Goal: Task Accomplishment & Management: Manage account settings

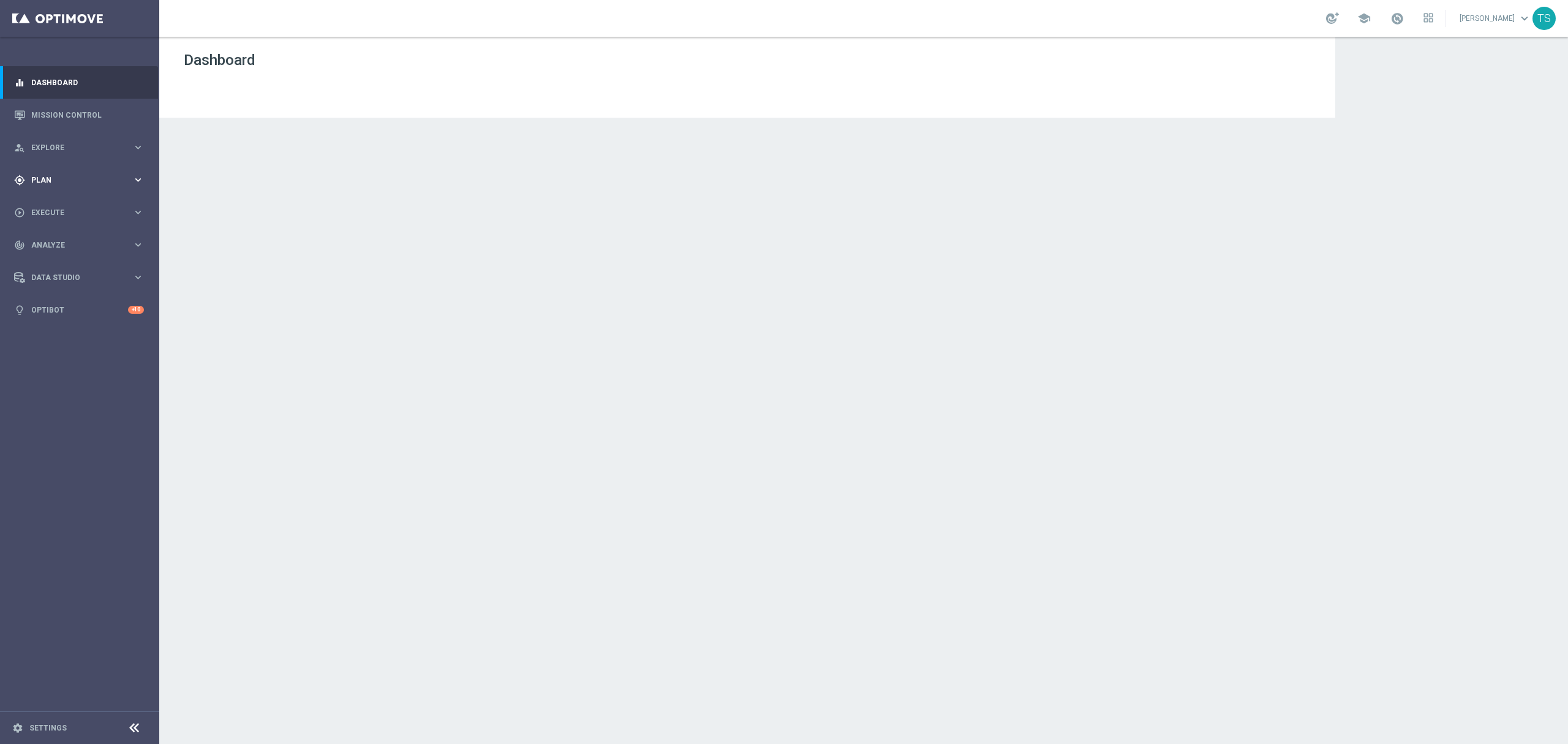
click at [52, 189] on div "gps_fixed Plan keyboard_arrow_right" at bounding box center [79, 180] width 158 height 32
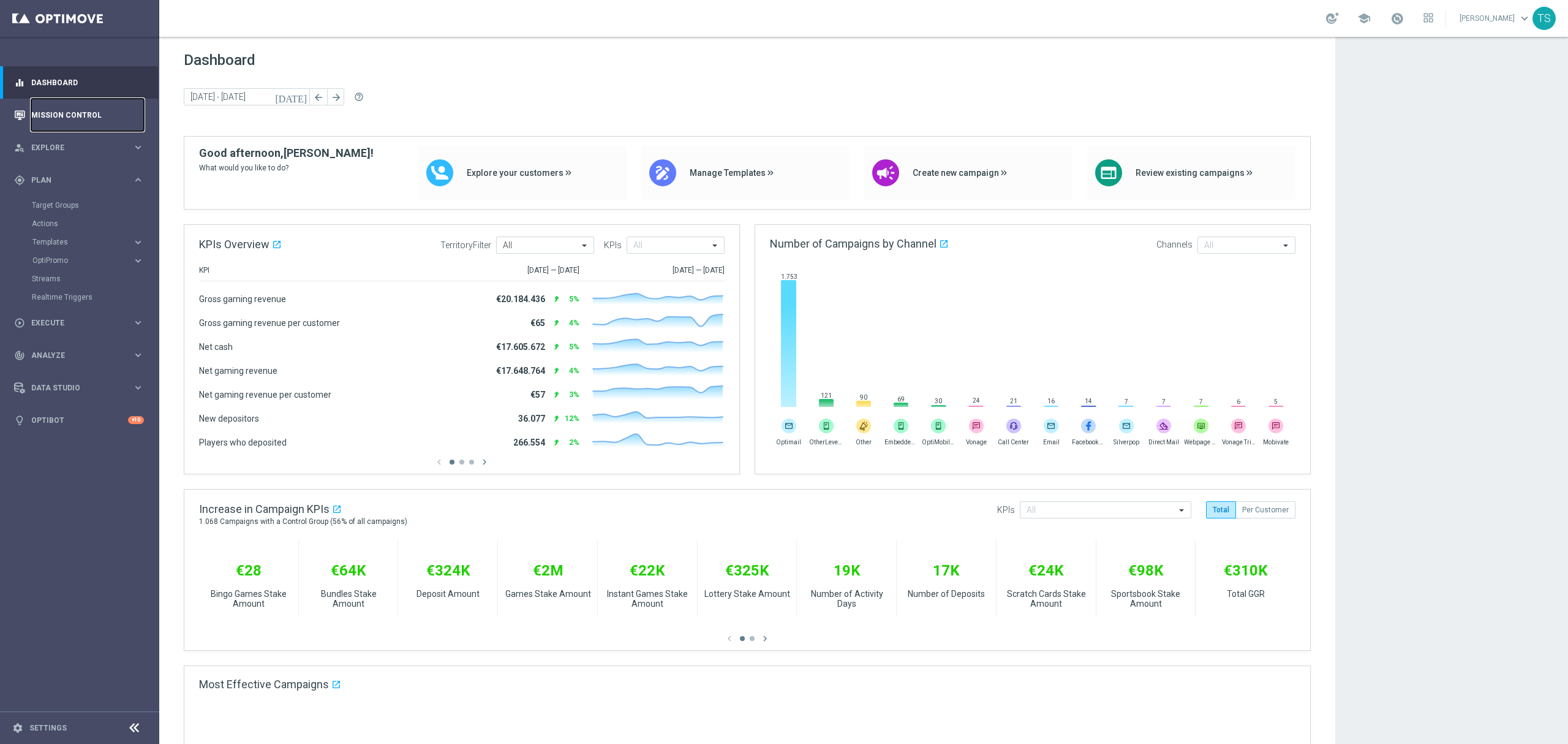
click at [59, 123] on link "Mission Control" at bounding box center [87, 115] width 112 height 32
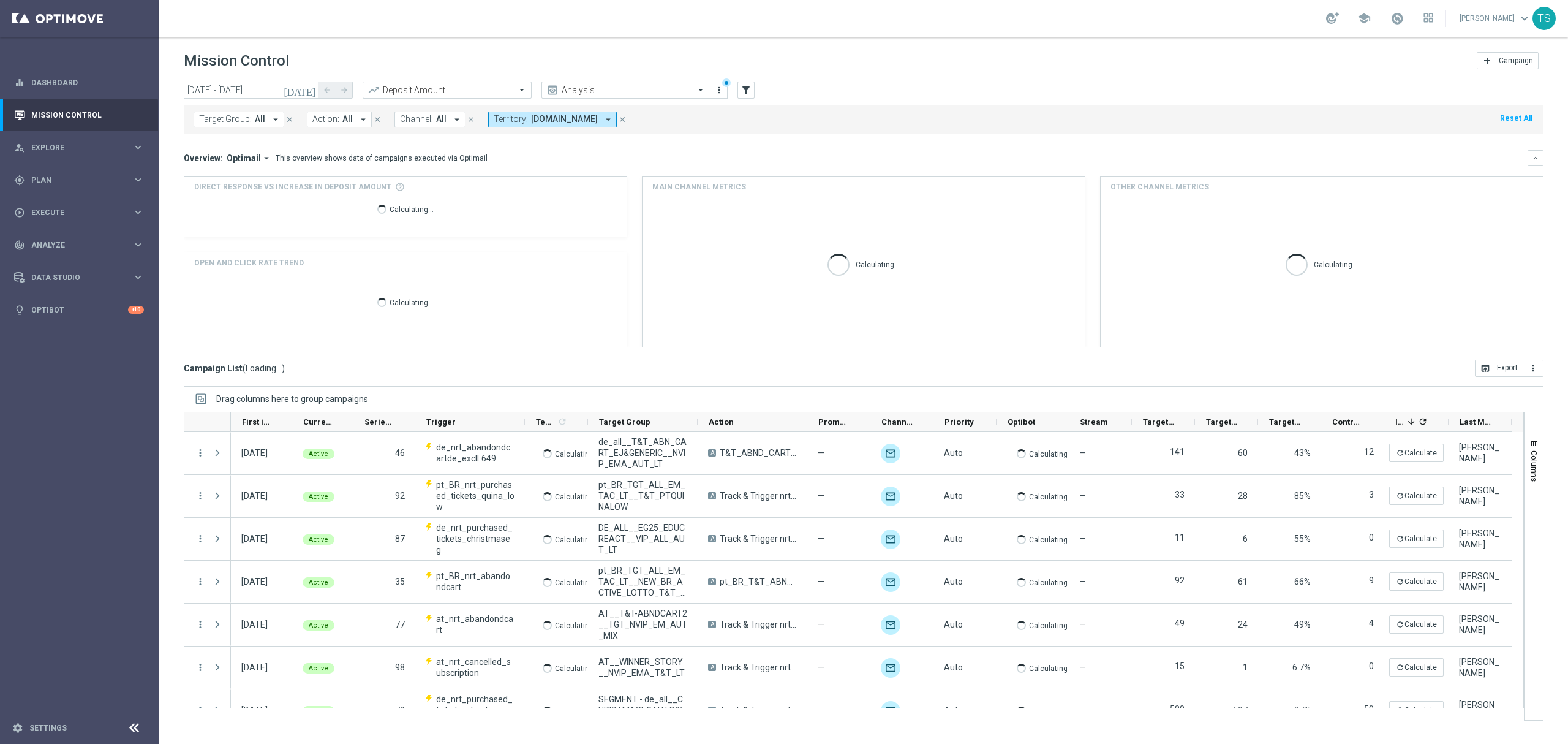
click at [312, 89] on icon "today" at bounding box center [300, 90] width 33 height 11
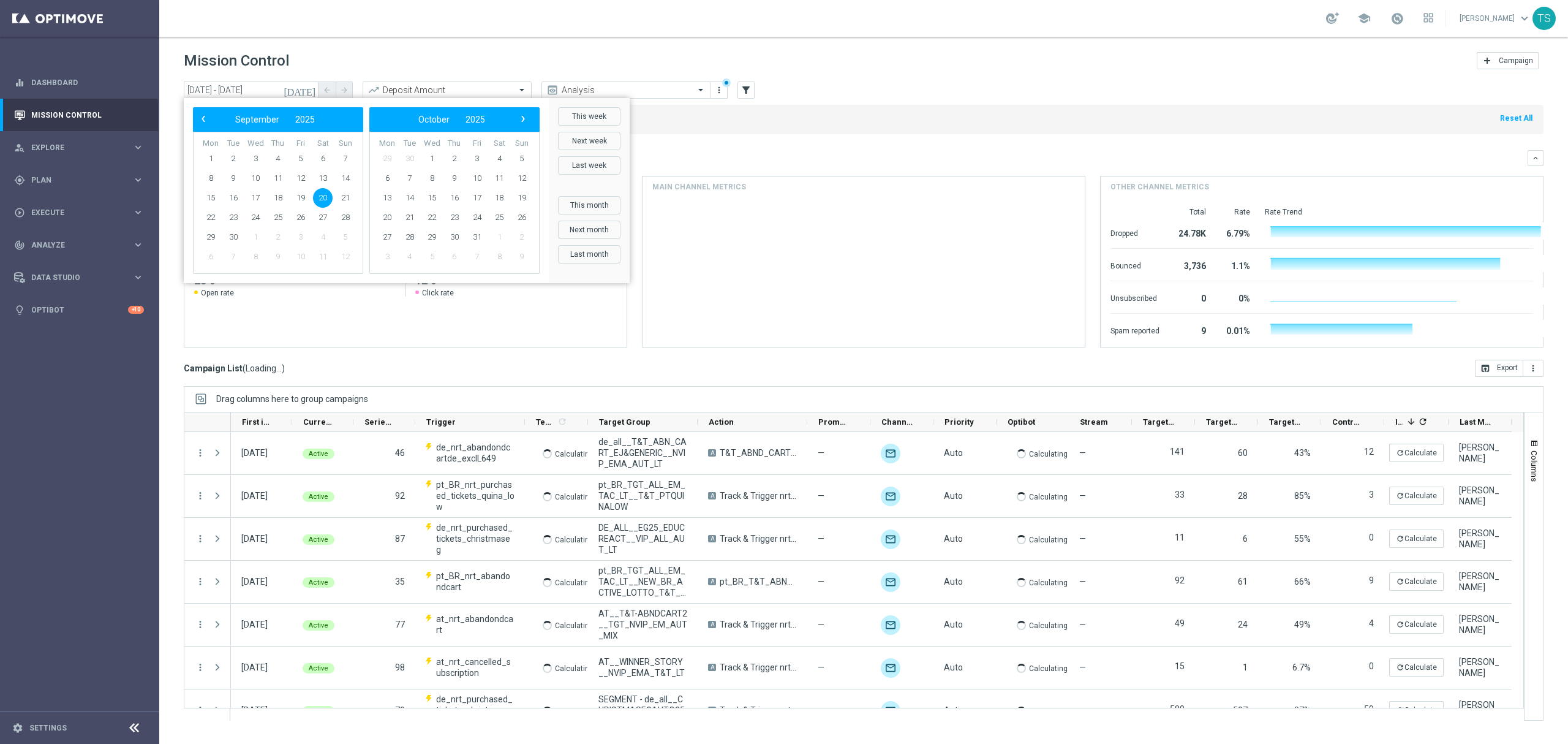
click at [308, 89] on icon "today" at bounding box center [300, 90] width 33 height 11
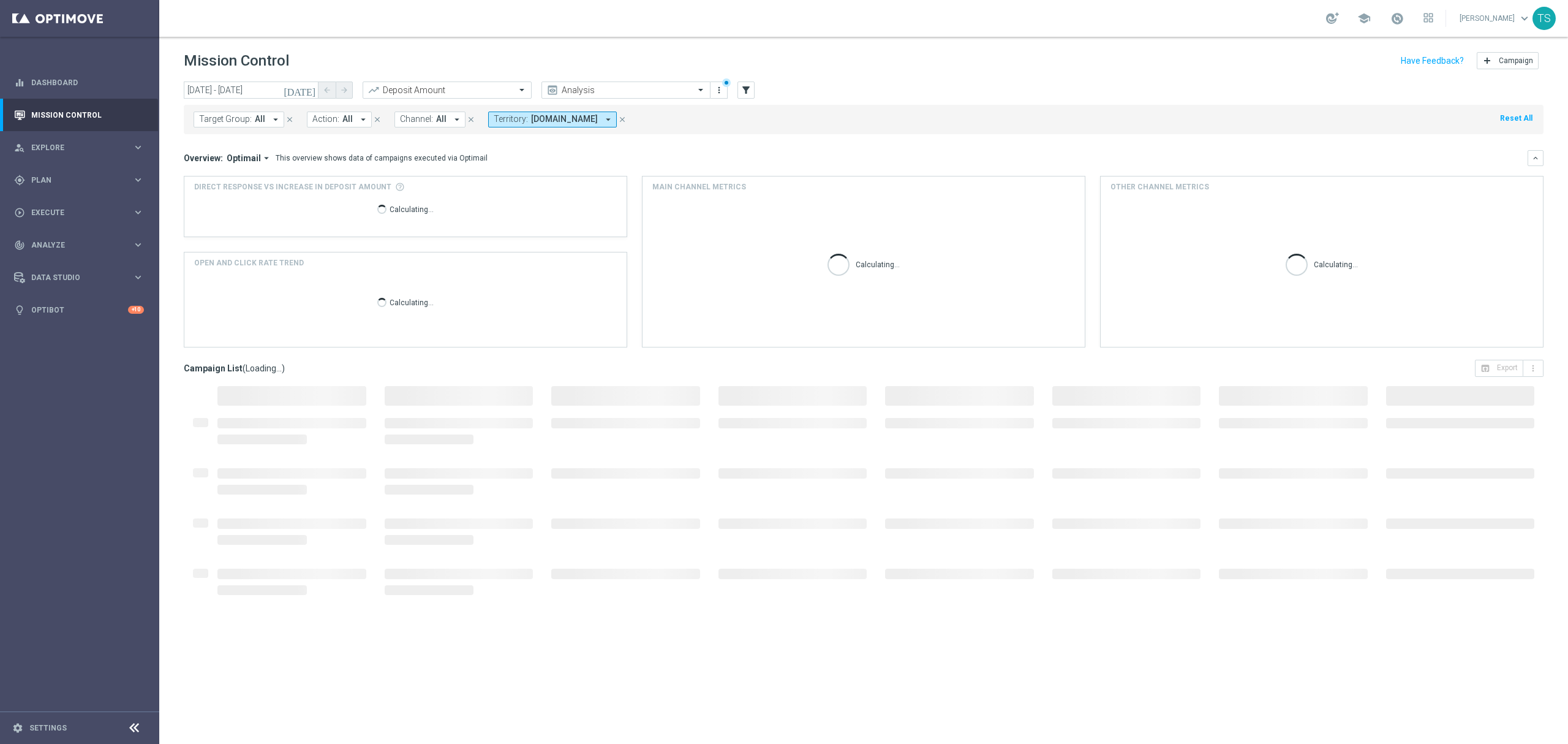
type input "15 Sep 2025 - 15 Sep 2025"
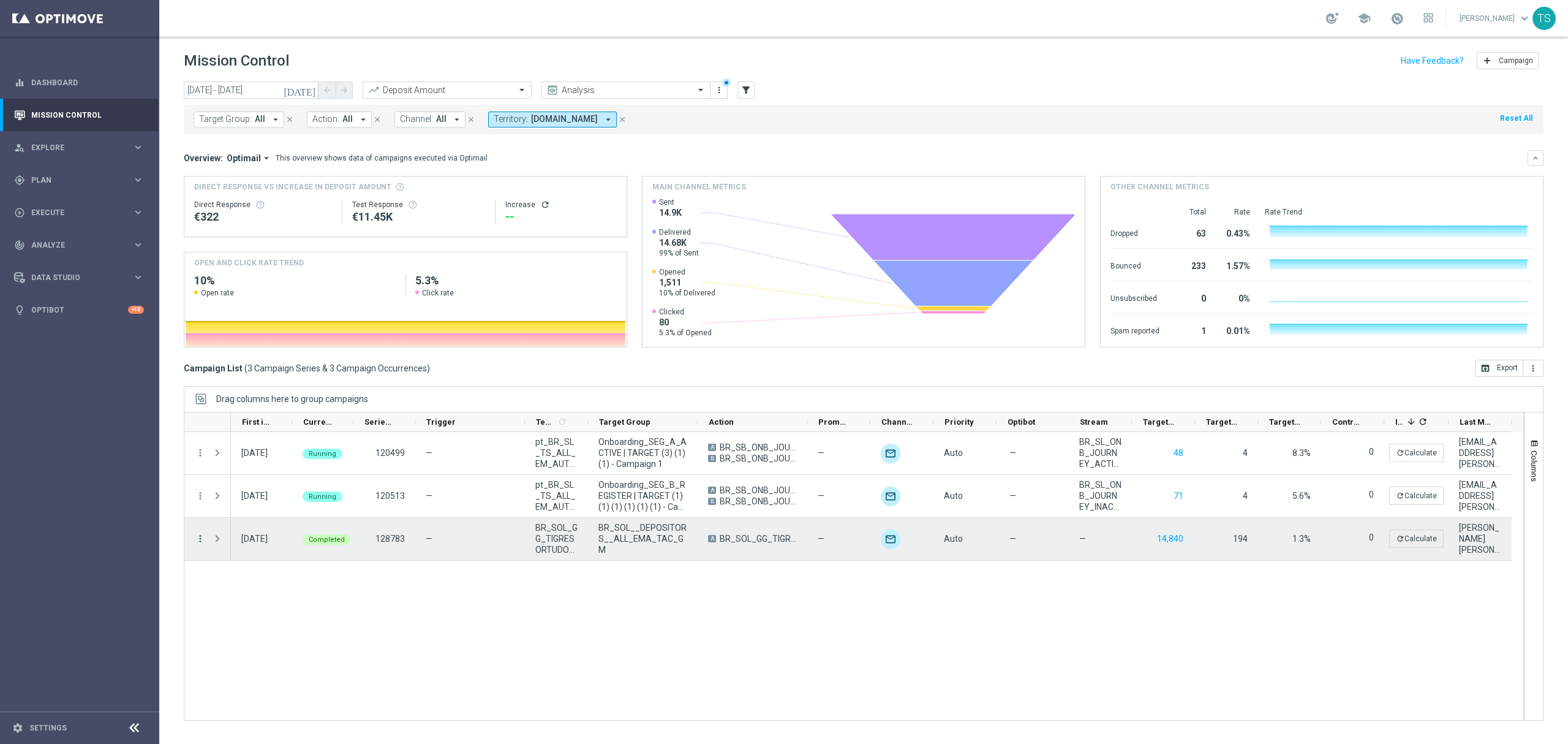
click at [202, 541] on icon "more_vert" at bounding box center [200, 538] width 11 height 11
click at [250, 640] on span "Duplicate and Edit" at bounding box center [256, 639] width 63 height 9
click at [200, 540] on icon "more_vert" at bounding box center [200, 538] width 11 height 11
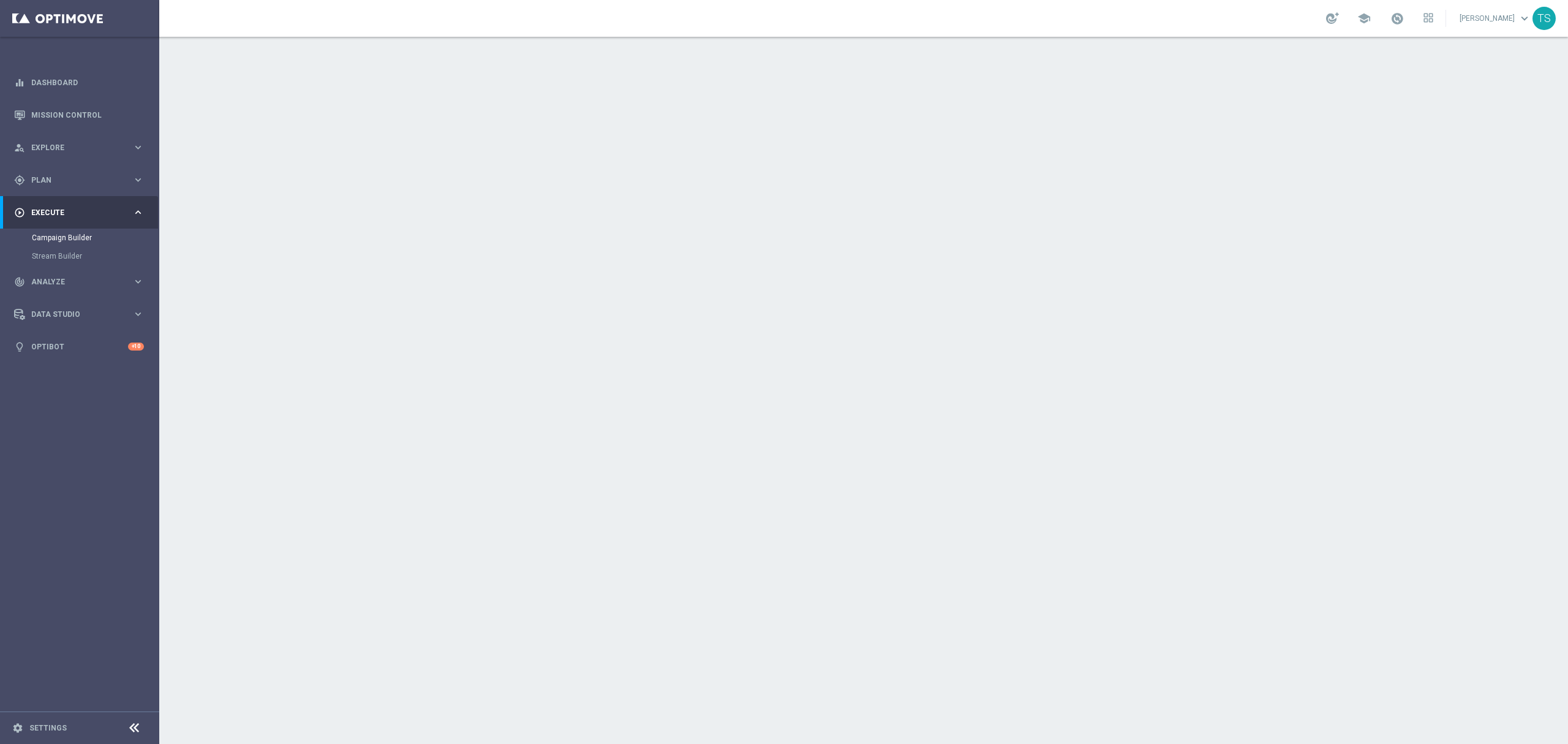
click at [1189, 226] on icon "keyboard_arrow_down" at bounding box center [1197, 224] width 19 height 19
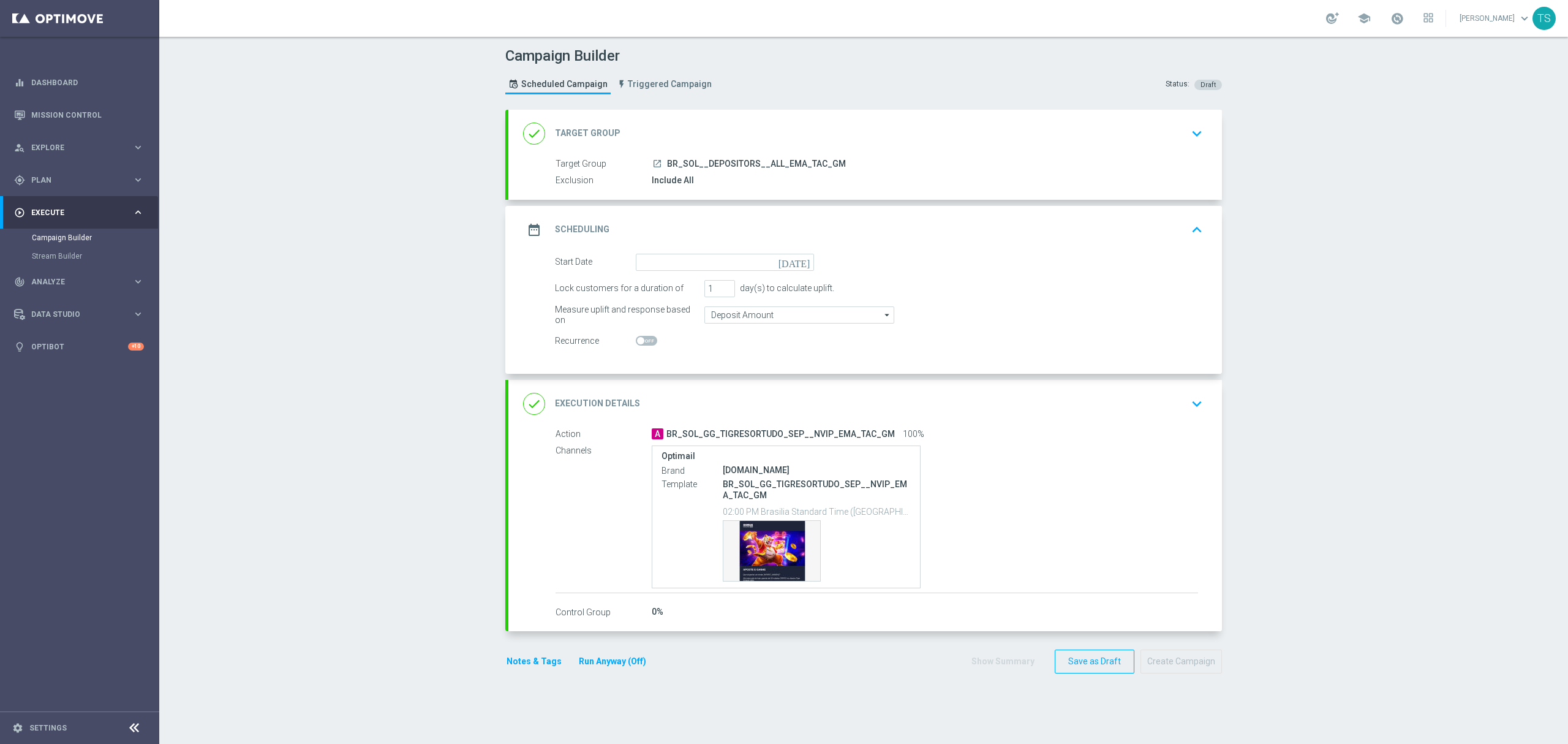
click at [797, 266] on icon "today" at bounding box center [797, 260] width 36 height 14
click at [655, 391] on span "22" at bounding box center [662, 390] width 19 height 19
type input "22 Sep 2025"
click at [1188, 130] on icon "keyboard_arrow_down" at bounding box center [1197, 134] width 19 height 19
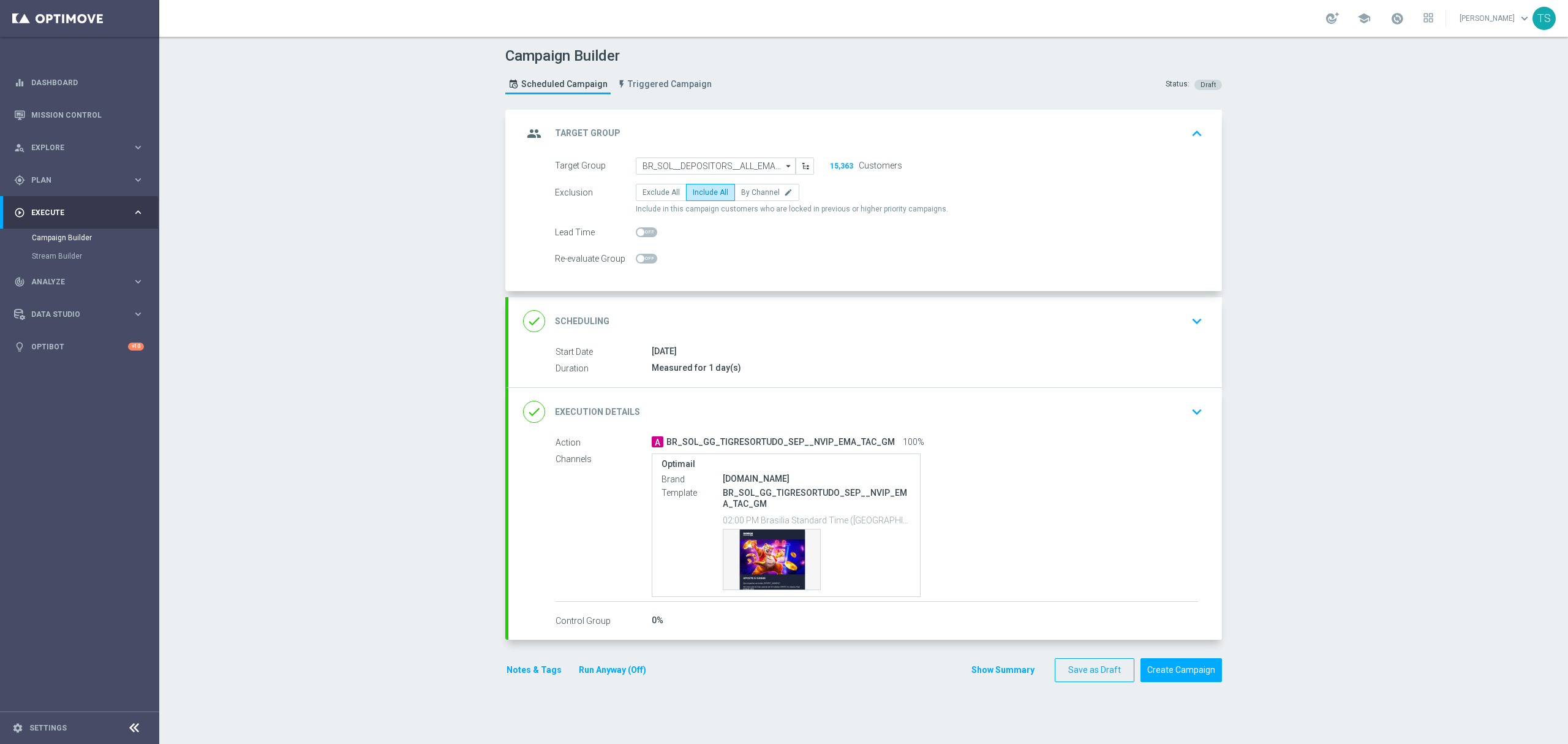
click at [783, 167] on icon "arrow_drop_down" at bounding box center [789, 166] width 12 height 16
click at [731, 243] on div "SOL_BR_ALL_DEPOSITOR" at bounding box center [716, 240] width 160 height 19
type input "SOL_BR_ALL_DEPOSITOR"
click at [1191, 410] on icon "keyboard_arrow_down" at bounding box center [1197, 412] width 19 height 19
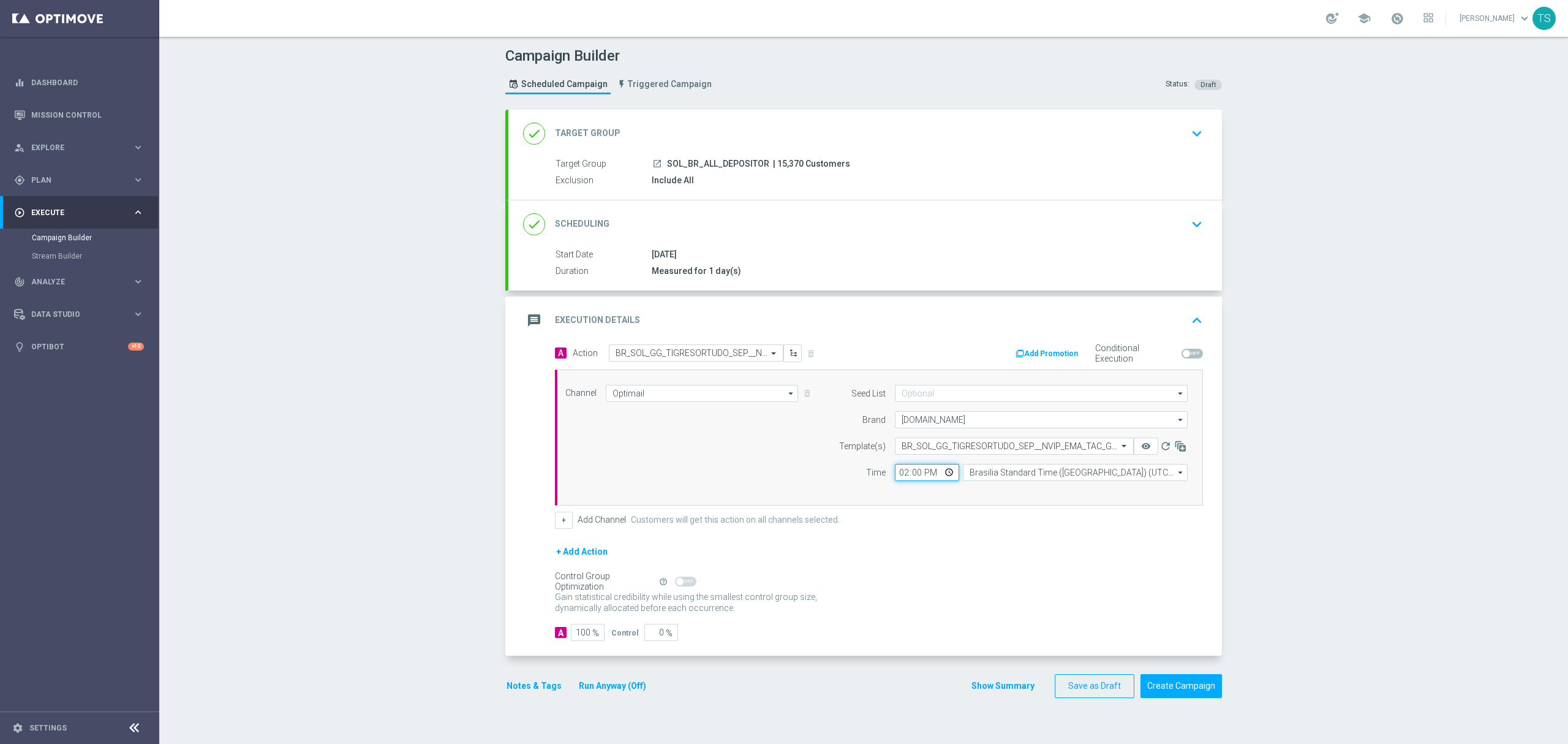
click at [945, 476] on input "14:00" at bounding box center [927, 473] width 64 height 17
type input "16:00"
click at [1028, 599] on div "Gain statistical credibility while using the smallest control group size, dynam…" at bounding box center [879, 603] width 648 height 29
click at [1066, 685] on button "Save as Draft" at bounding box center [1094, 685] width 79 height 24
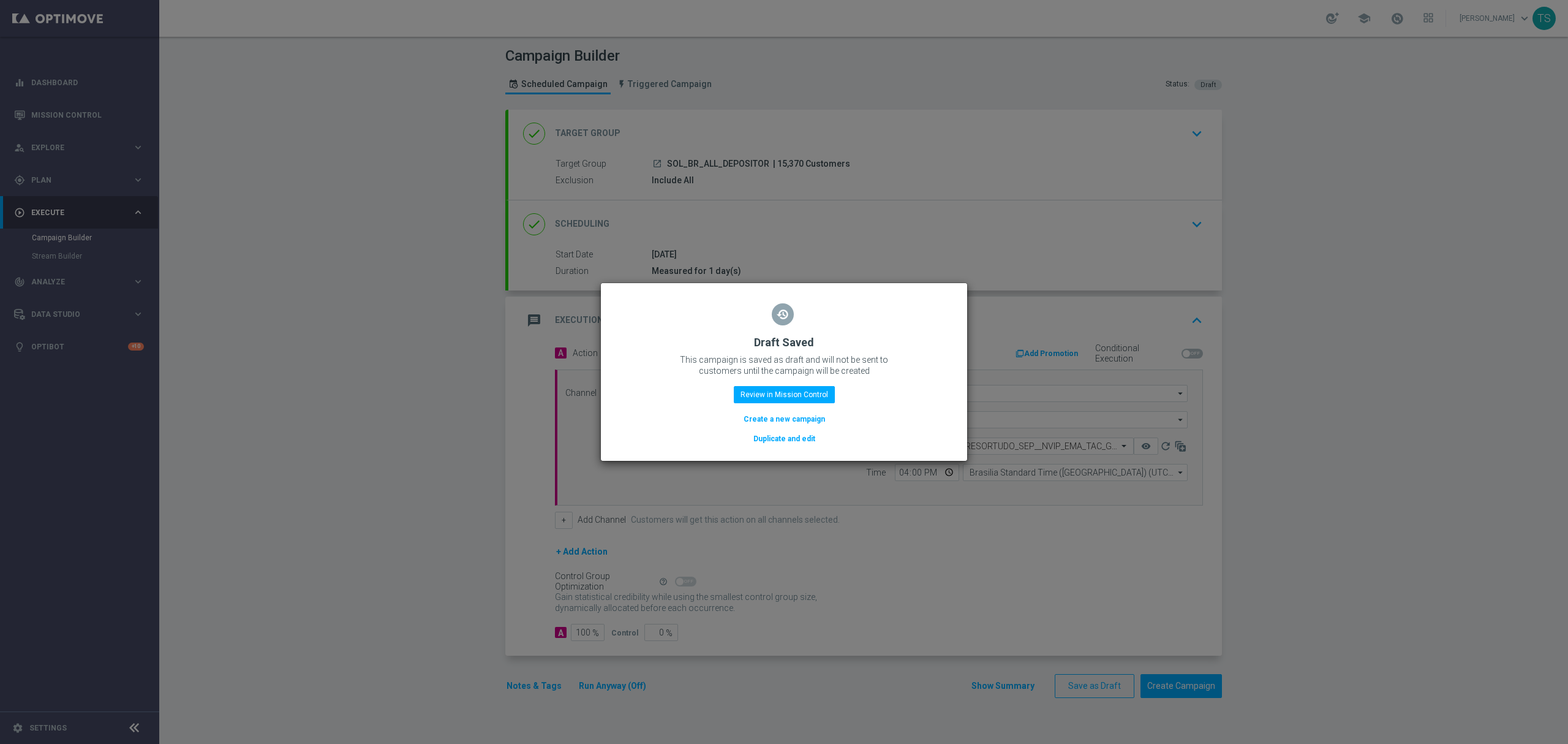
click at [292, 400] on modal-container "restore Draft Saved This campaign is saved as draft and will not be sent to cus…" at bounding box center [784, 372] width 1568 height 744
click at [620, 245] on modal-container "restore Draft Saved This campaign is saved as draft and will not be sent to cus…" at bounding box center [784, 372] width 1568 height 744
click at [829, 465] on modal-container "restore Draft Saved This campaign is saved as draft and will not be sent to cus…" at bounding box center [784, 372] width 1568 height 744
click at [787, 390] on button "Review in Mission Control" at bounding box center [784, 395] width 101 height 17
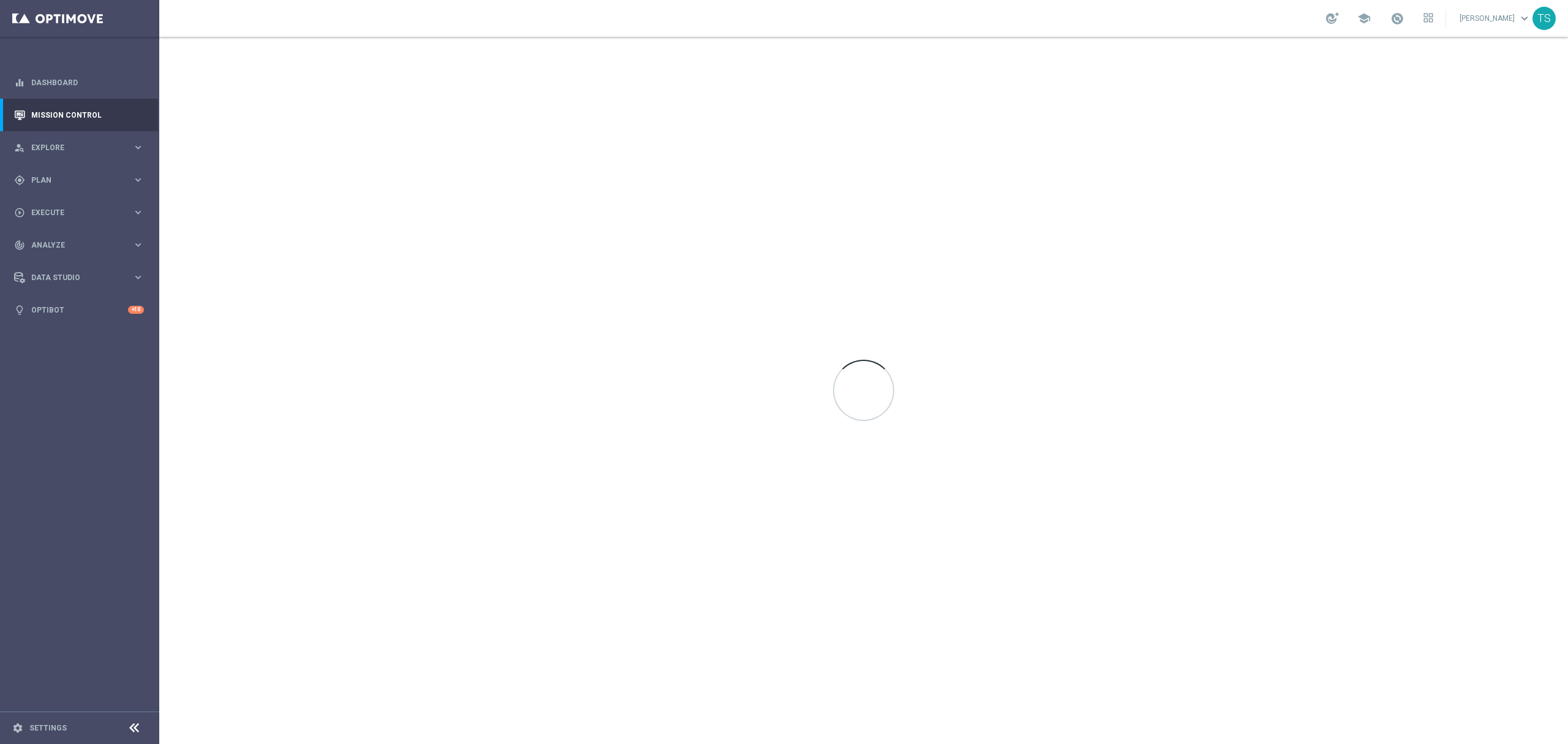
click at [129, 62] on sidenavbar "equalizer Dashboard Mission Control" at bounding box center [79, 372] width 160 height 744
click at [94, 77] on link "Dashboard" at bounding box center [87, 82] width 112 height 32
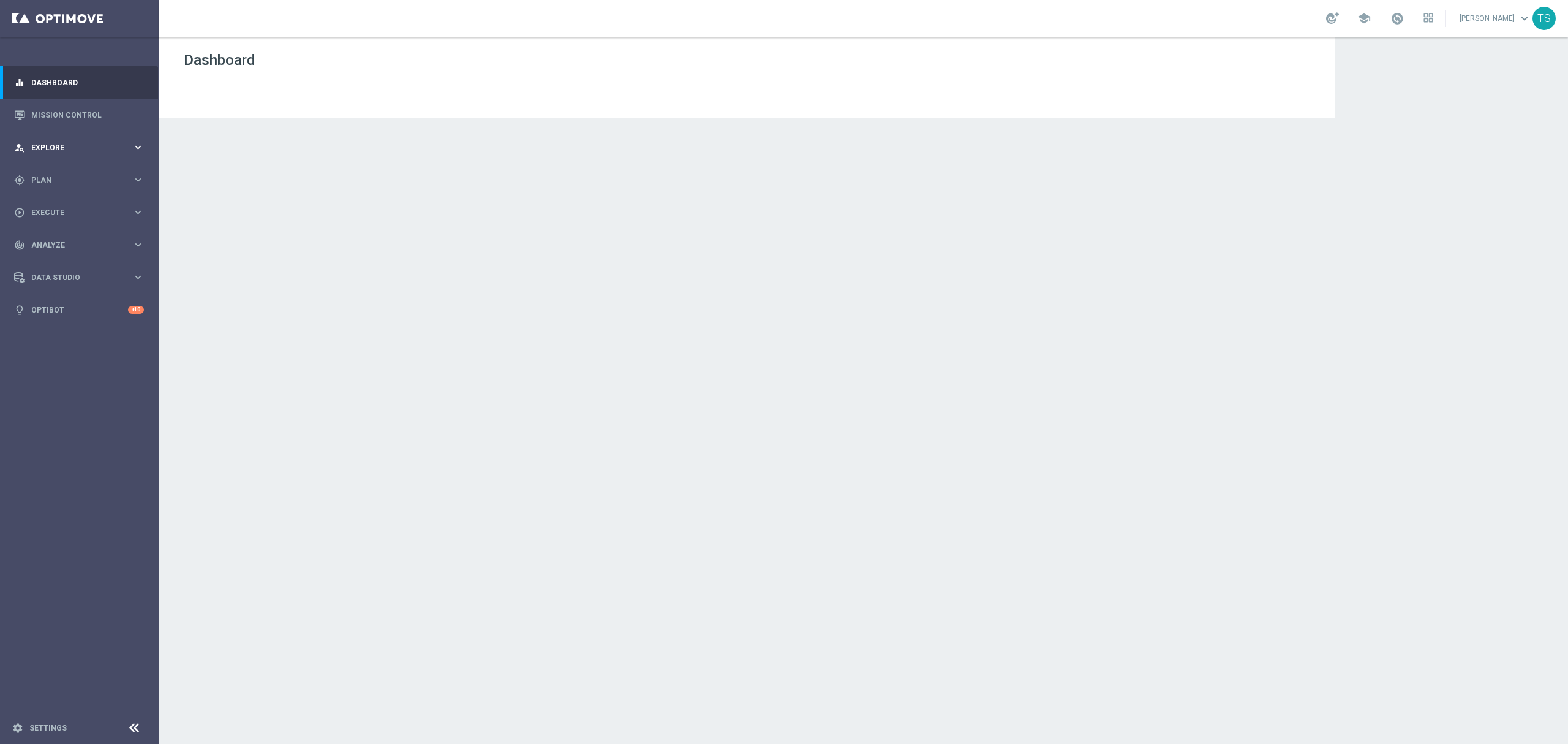
click at [52, 150] on span "Explore" at bounding box center [82, 148] width 101 height 7
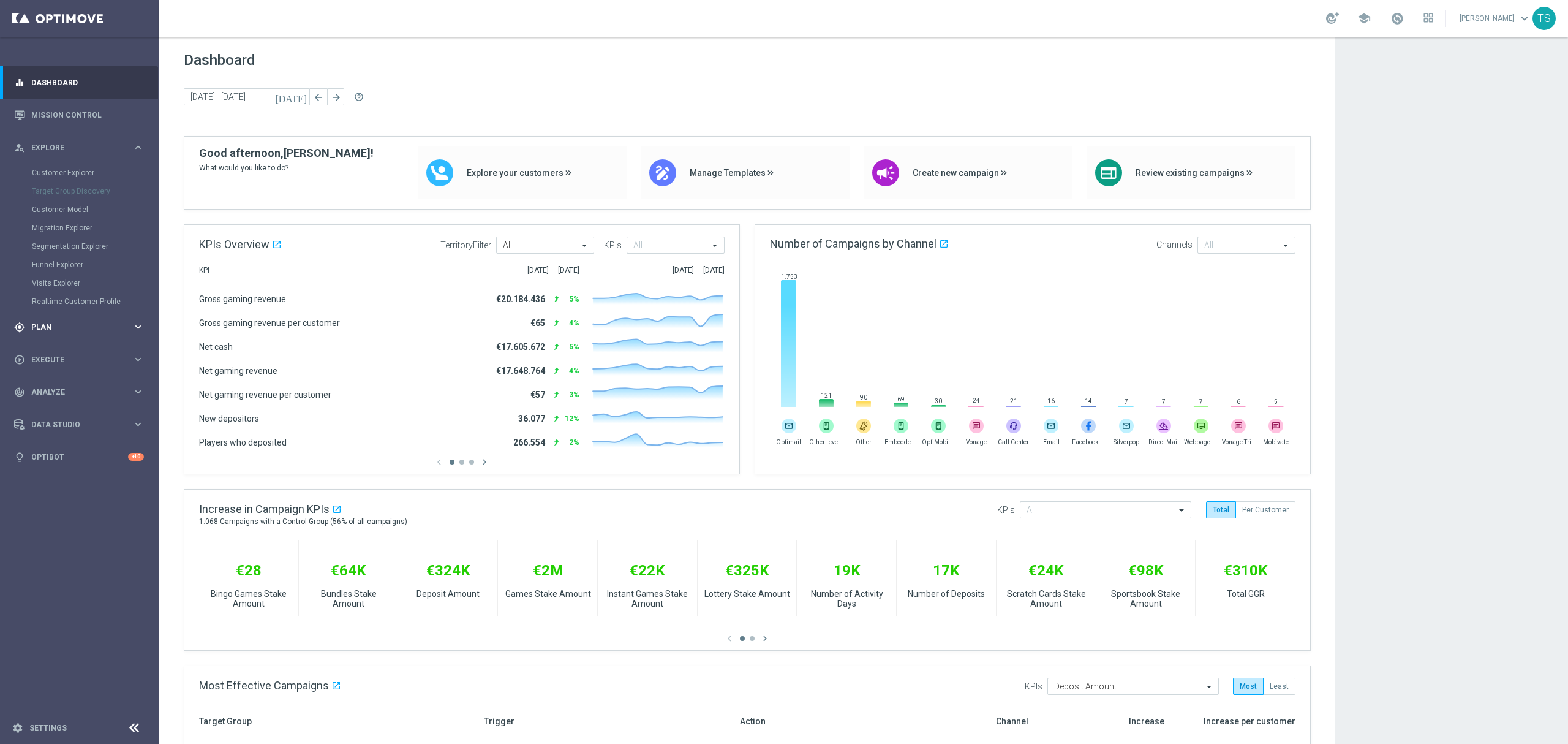
click at [47, 321] on div "gps_fixed Plan keyboard_arrow_right" at bounding box center [79, 327] width 158 height 32
click at [77, 243] on span "Templates" at bounding box center [76, 242] width 87 height 7
click at [66, 266] on div "Optimail" at bounding box center [98, 261] width 120 height 19
click at [59, 261] on link "Optimail" at bounding box center [82, 261] width 89 height 10
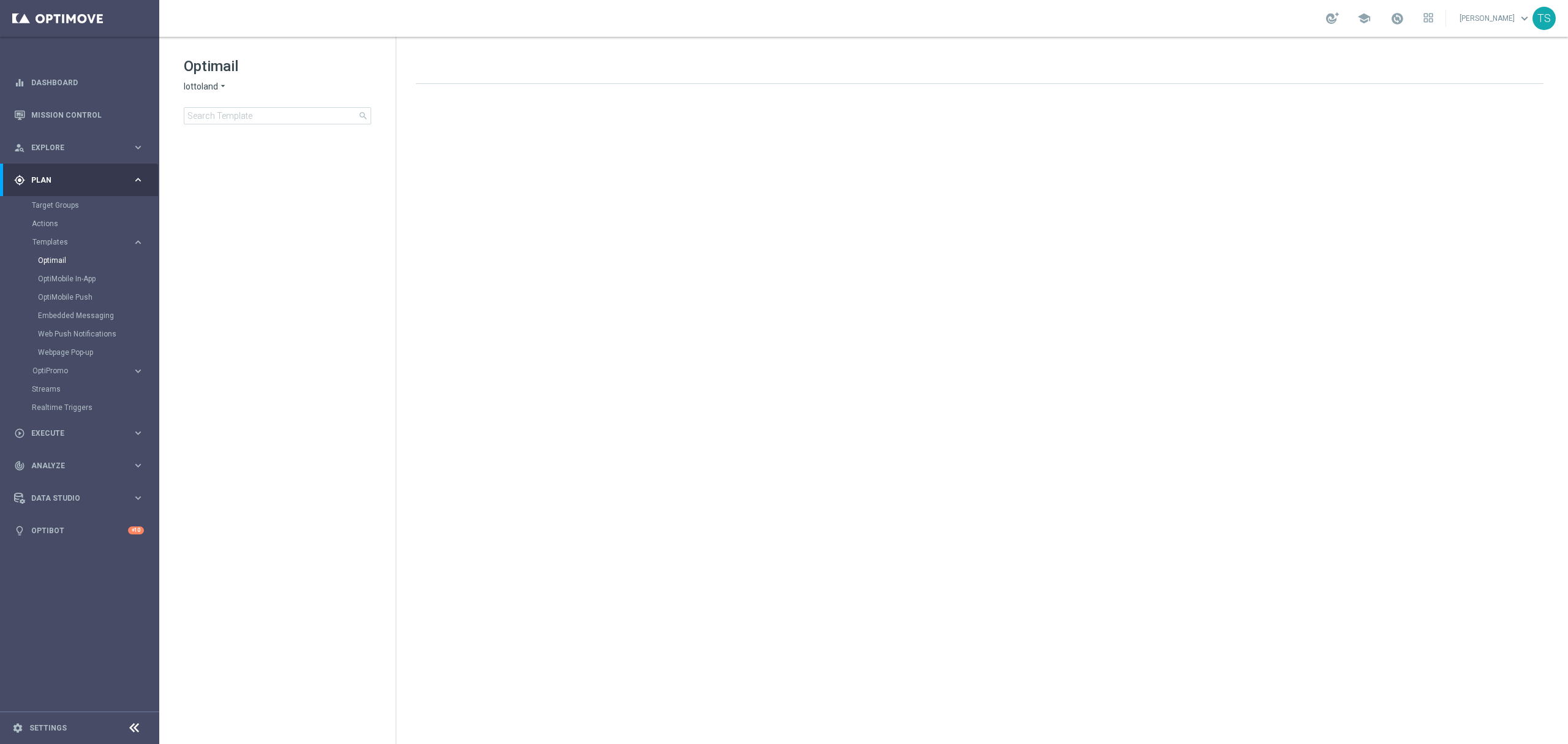
click at [221, 82] on icon "arrow_drop_down" at bounding box center [223, 87] width 10 height 11
click at [0, 0] on span "Sorteonline.bet.br" at bounding box center [0, 0] width 0 height 0
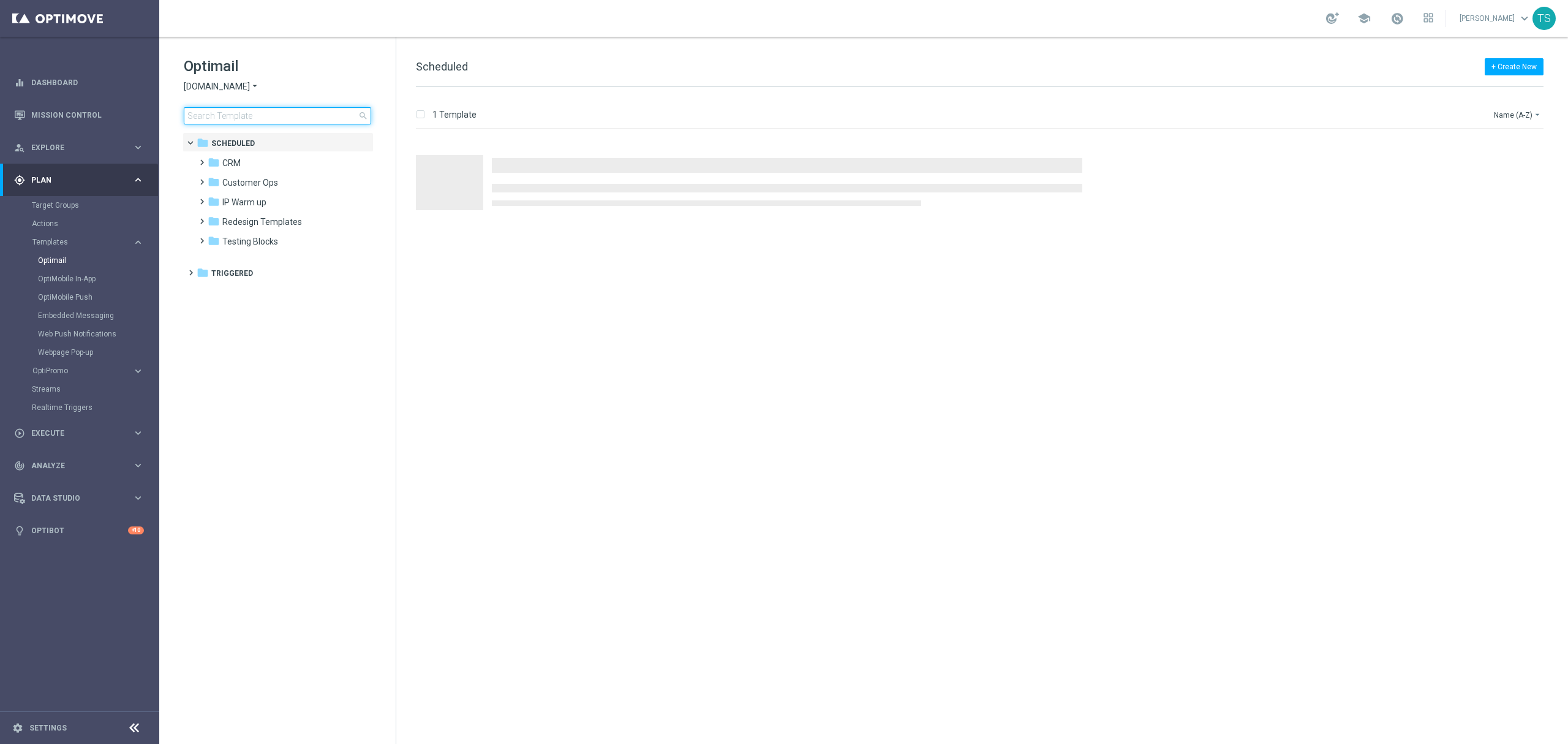
click at [263, 115] on input at bounding box center [278, 116] width 188 height 17
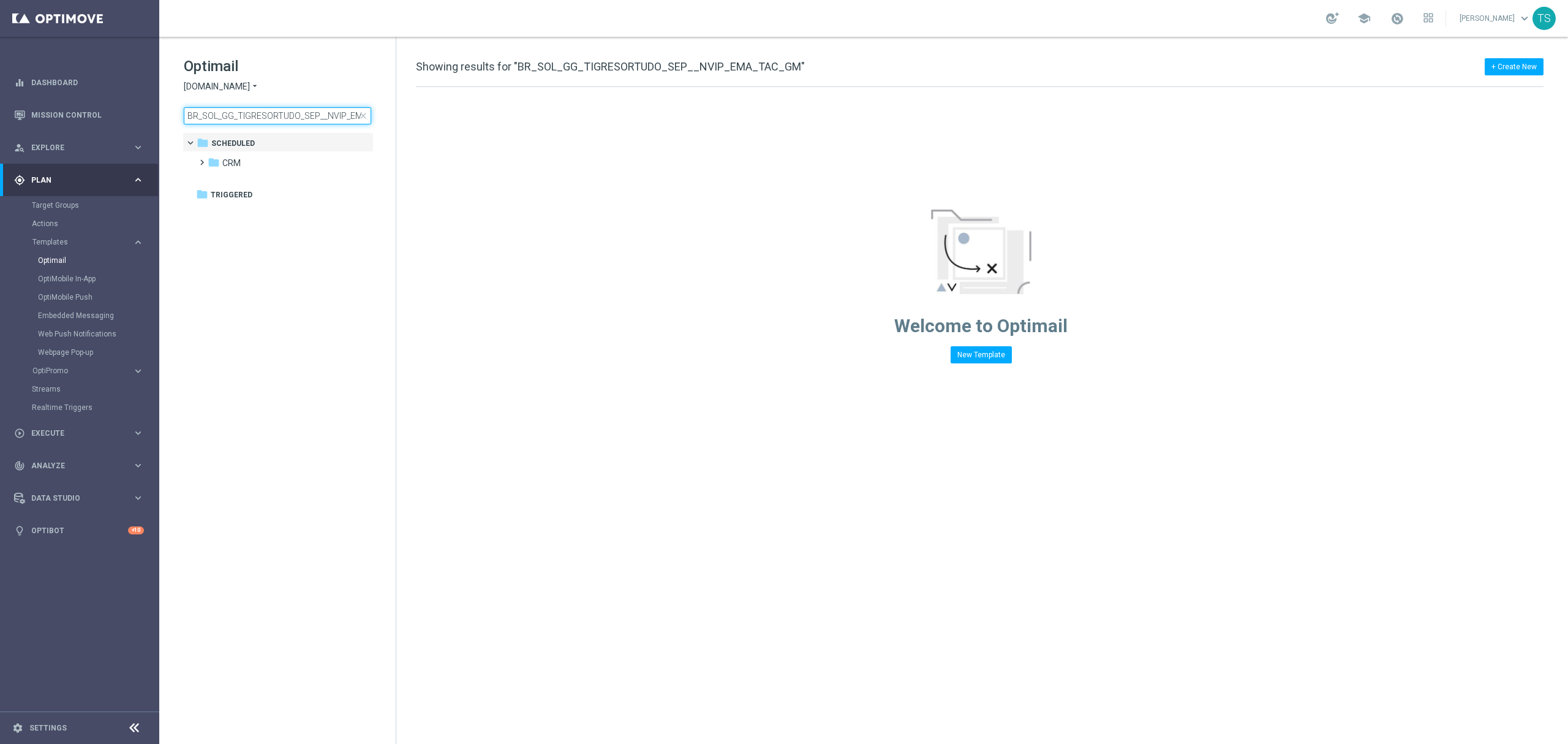
scroll to position [0, 40]
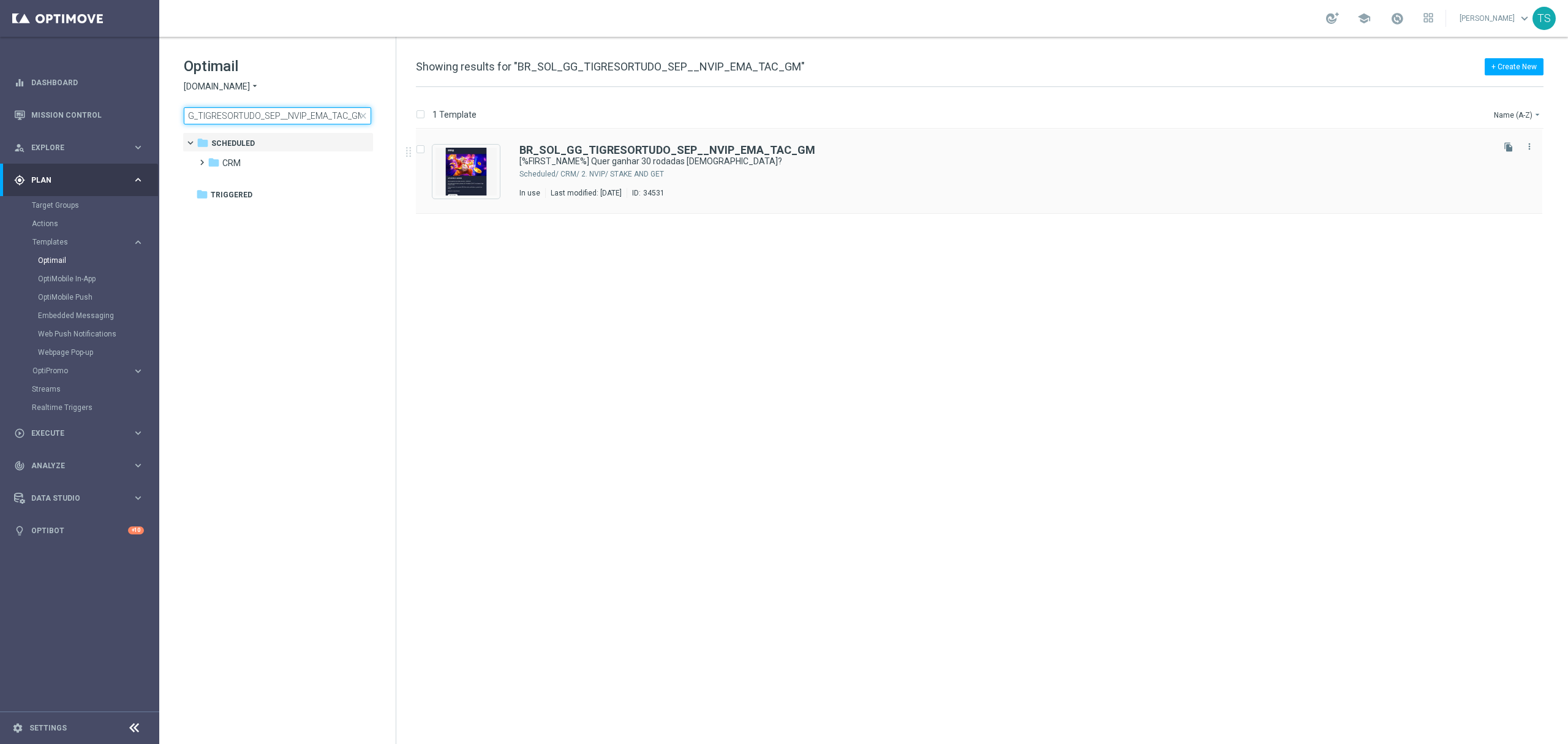
type input "BR_SOL_GG_TIGRESORTUDO_SEP__NVIP_EMA_TAC_GM"
click at [649, 142] on div "BR_SOL_GG_TIGRESORTUDO_SEP__NVIP_EMA_TAC_GM [%FIRST_NAME%] Quer ganhar 30 rodad…" at bounding box center [979, 172] width 1126 height 84
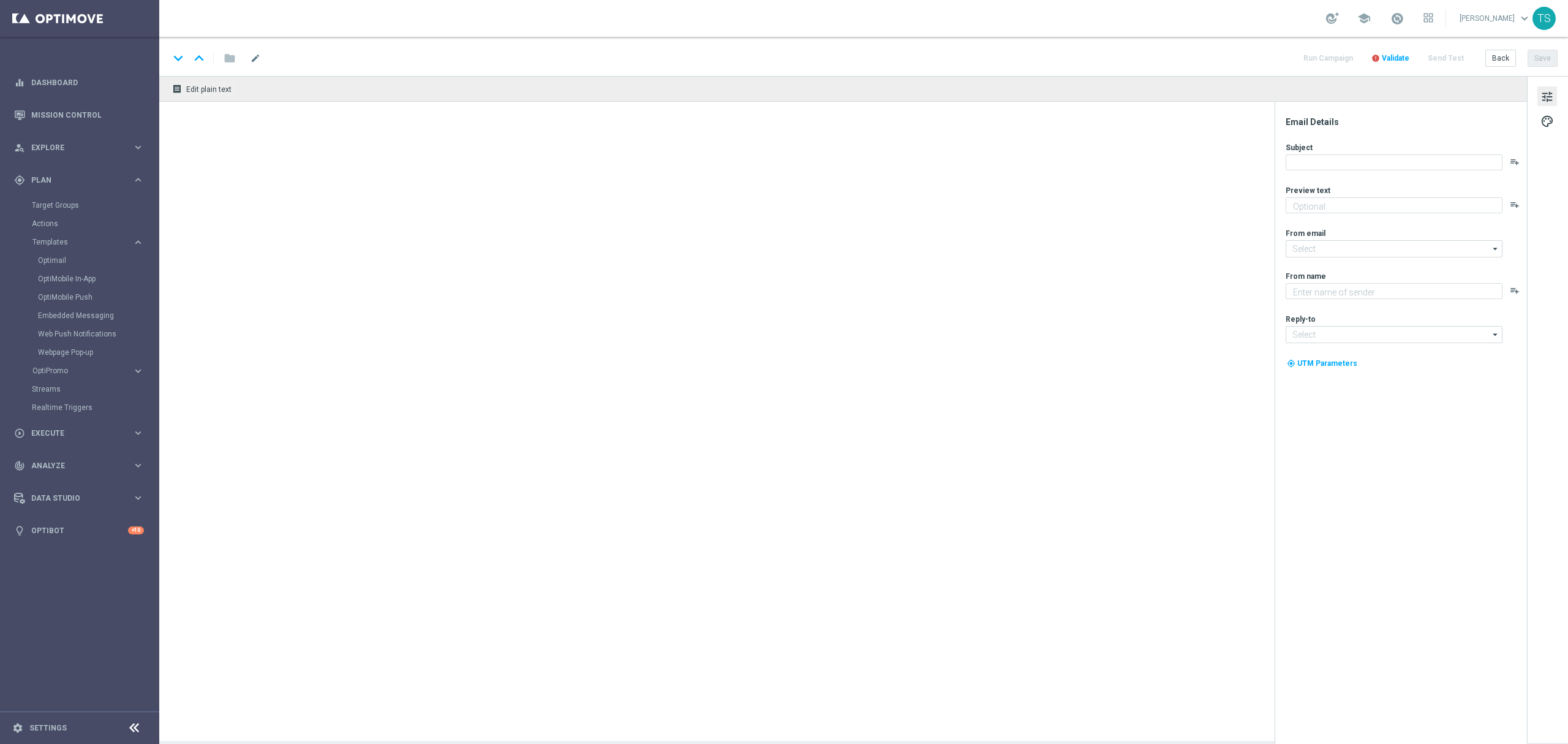
type textarea "Jogue Tigre Sortudo 1000! Aposte apenas R$ 30 nos slots selecionados para garan…"
type input "contato@email.sorteonline.bet.br"
type textarea "Sorte Online Betz"
type input "suporte@sorteonline.bet.br"
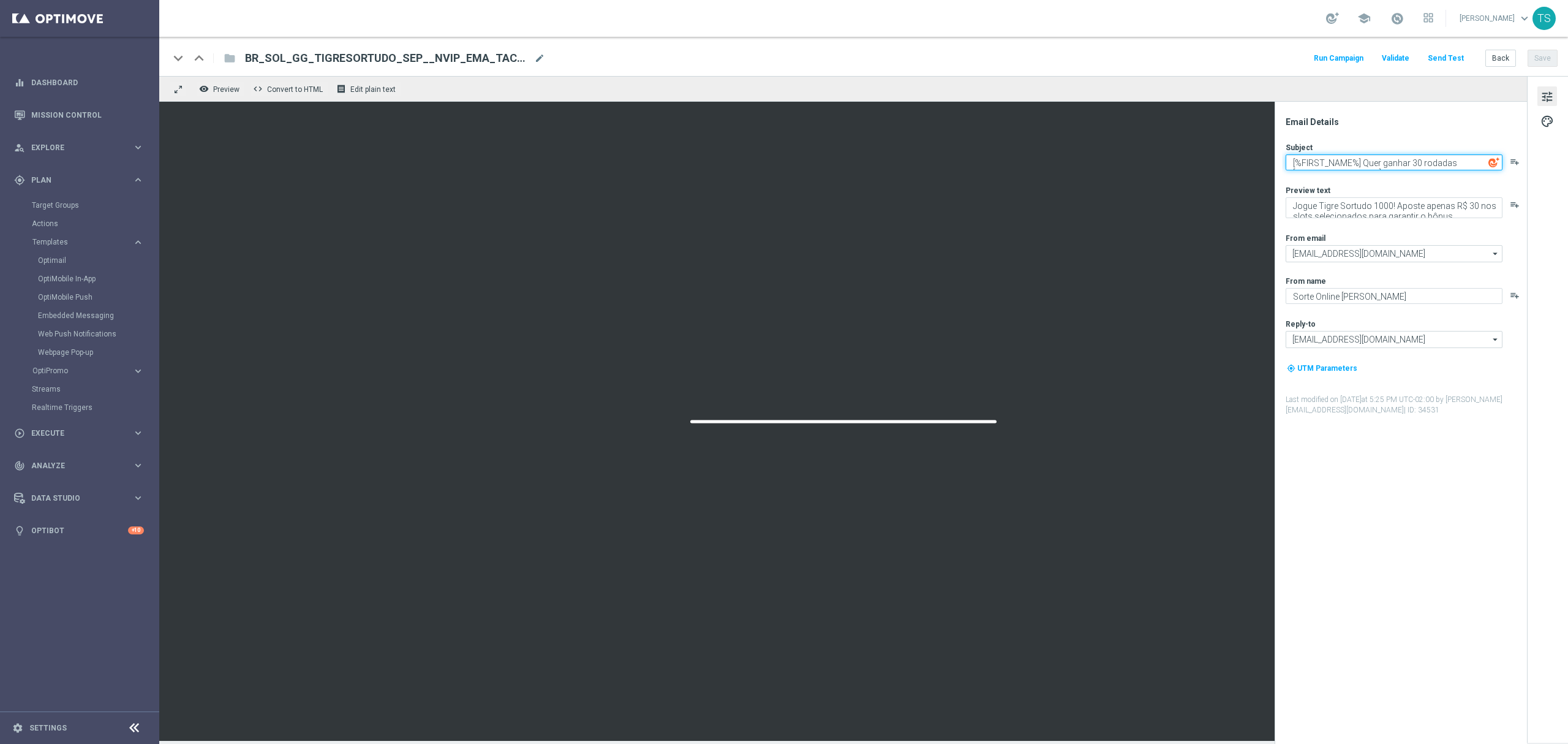
click at [1434, 163] on textarea "[%FIRST_NAME%] Quer ganhar 30 rodadas GRÁTIS?" at bounding box center [1394, 163] width 217 height 16
click at [1409, 163] on textarea "[%FIRST_NAME%] Quer ganhar 30 rodadas GRÁTIS?" at bounding box center [1394, 163] width 217 height 16
click at [1459, 163] on textarea "Aqui tem 30 rodadas GRÁTIS?" at bounding box center [1394, 163] width 217 height 16
type textarea "Aqui tem 30 rodadas GRÁTIS!"
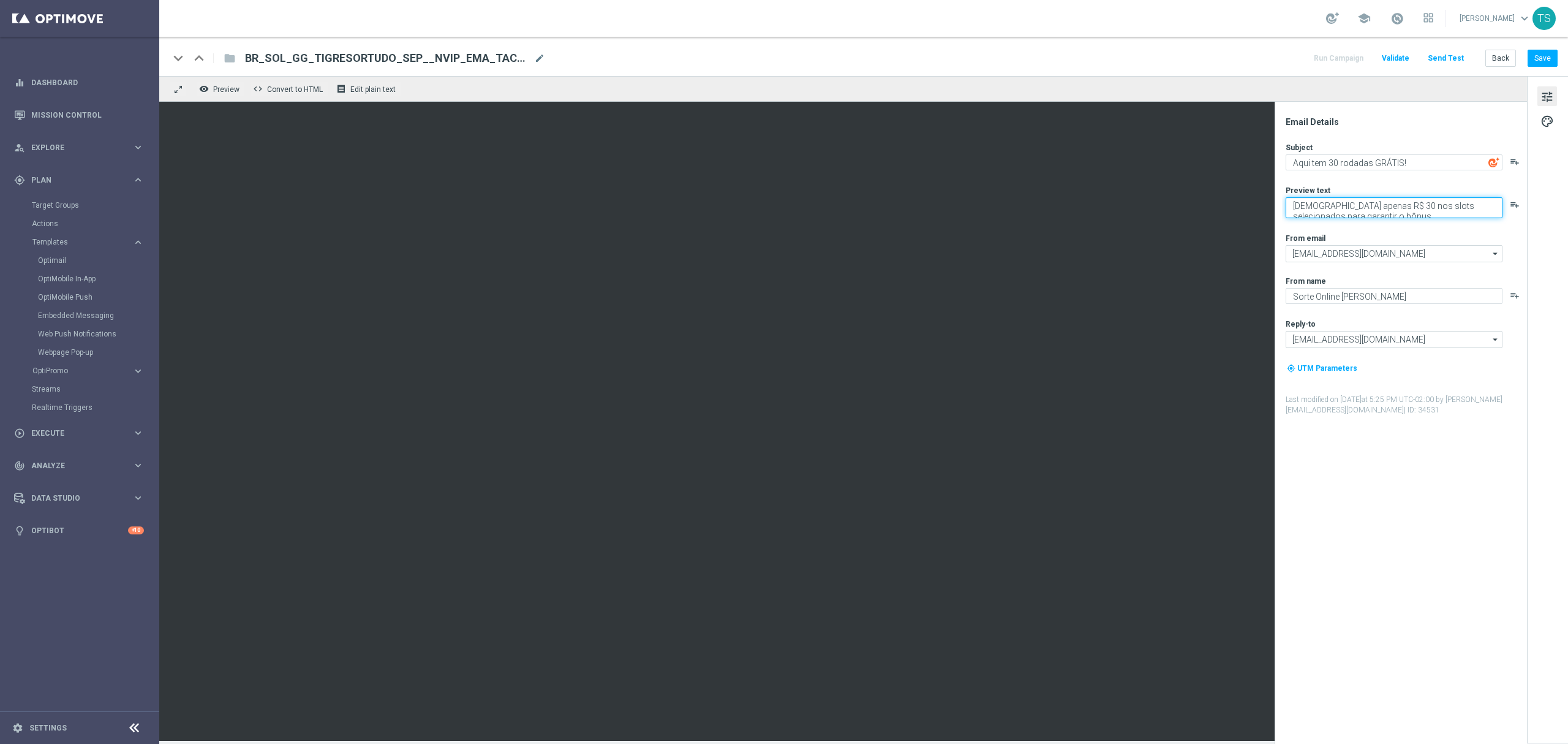
click at [1385, 214] on textarea "Aposte apenas R$ 30 nos slots selecionados para garantir o bônus." at bounding box center [1394, 208] width 217 height 21
paste textarea "Jogue Tigre Sortudo 1000!"
drag, startPoint x: 1358, startPoint y: 211, endPoint x: 1403, endPoint y: 214, distance: 45.1
click at [1403, 214] on textarea "Aposte apenas R$ 30 nos slots selecionados para garantir o bônus.Jogue Tigre So…" at bounding box center [1394, 208] width 217 height 21
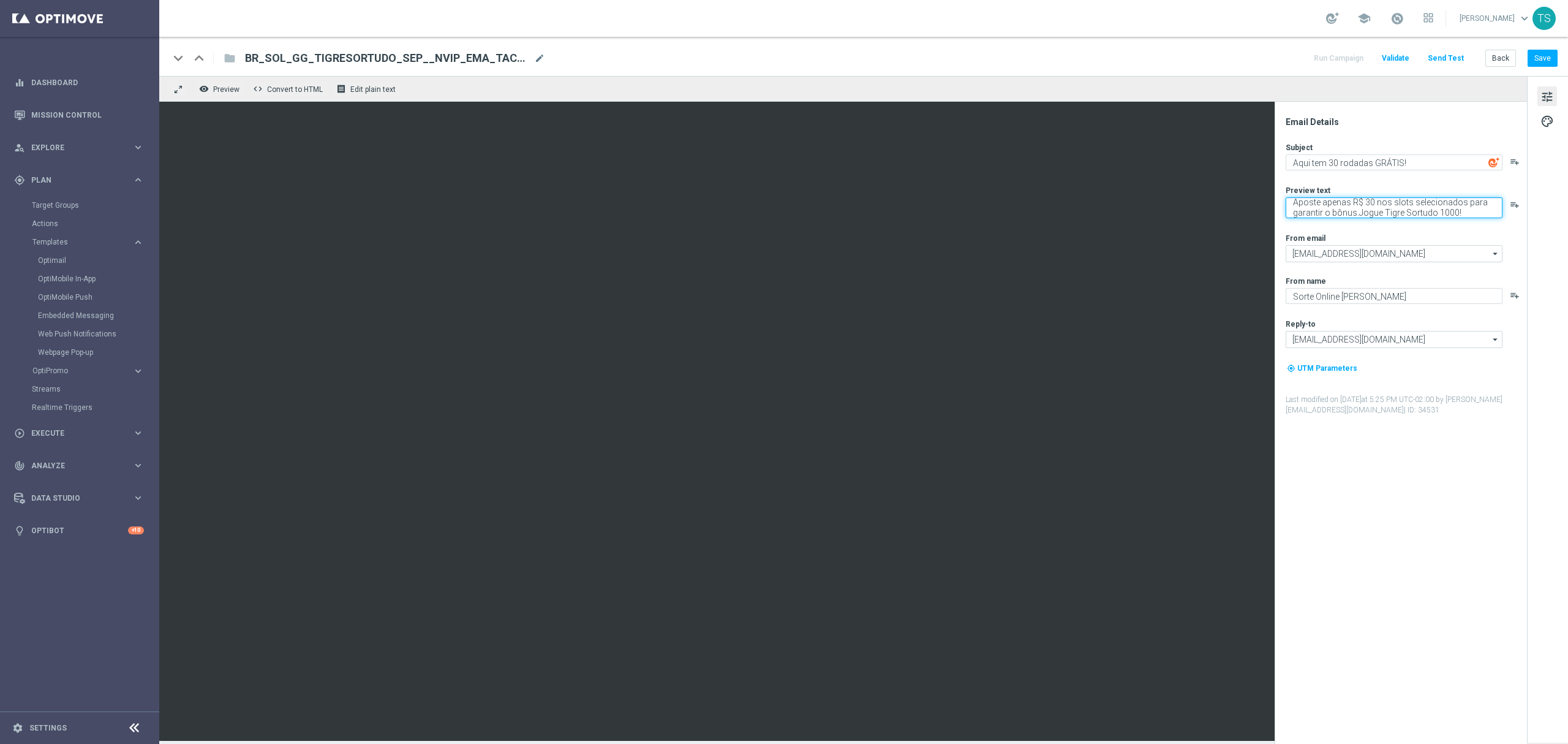
click at [1360, 215] on textarea "Aposte apenas R$ 30 nos slots selecionados para garantir o bônus.Jogue Tigre So…" at bounding box center [1394, 208] width 217 height 21
click at [1358, 213] on textarea "Aposte apenas R$ 30 nos slots selecionados para garantir o bônus.Jogue Tigre So…" at bounding box center [1394, 208] width 217 height 21
drag, startPoint x: 1360, startPoint y: 213, endPoint x: 1478, endPoint y: 216, distance: 118.0
click at [1478, 216] on textarea "Aposte apenas R$ 30 nos slots selecionados para garantir o bônus. Jogue Tigre S…" at bounding box center [1394, 208] width 217 height 21
type textarea "Aposte apenas R$ 30 nos slots selecionados para garantir o bônus."
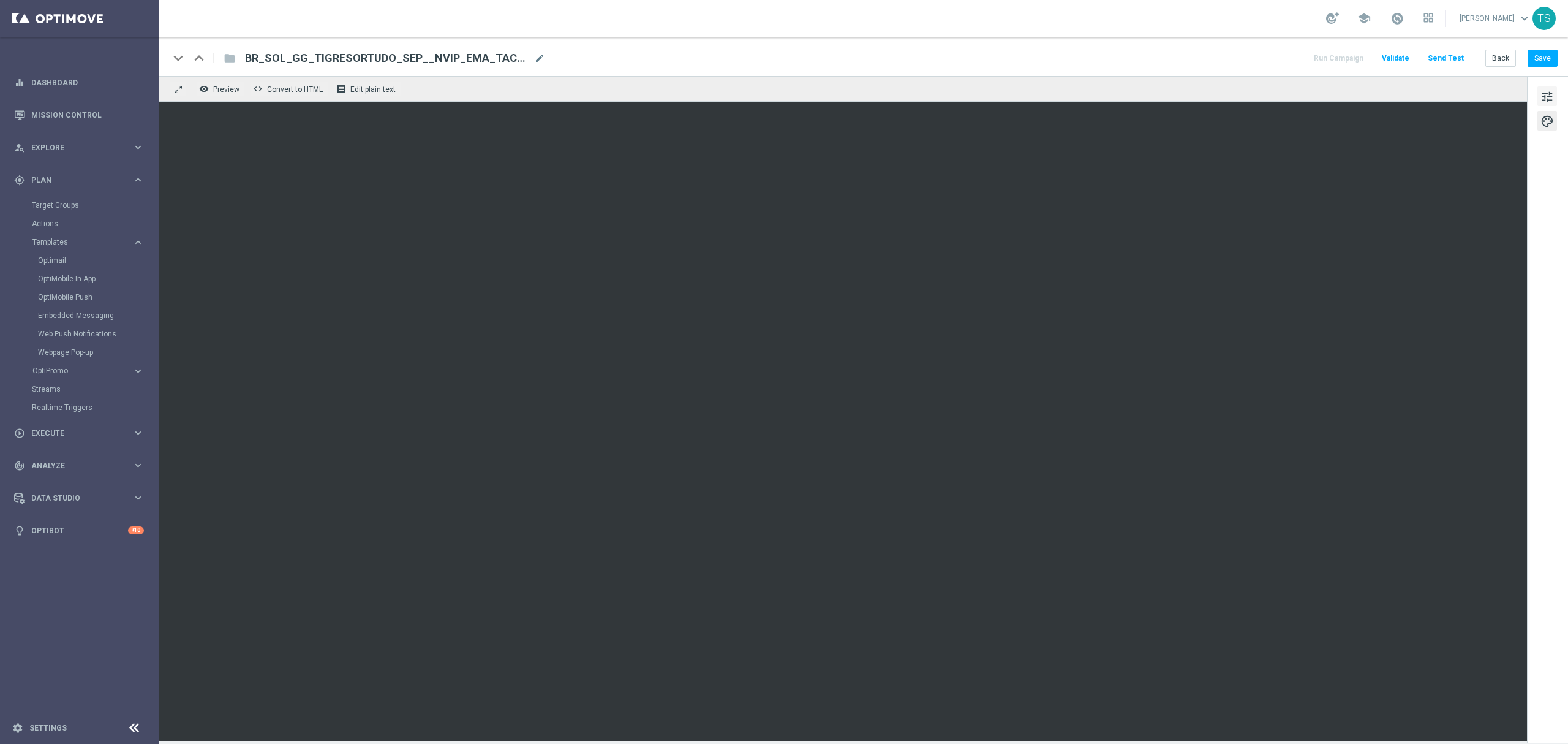
click at [1546, 100] on span "tune" at bounding box center [1547, 97] width 14 height 16
click at [198, 89] on button "remove_red_eye Preview" at bounding box center [220, 89] width 49 height 16
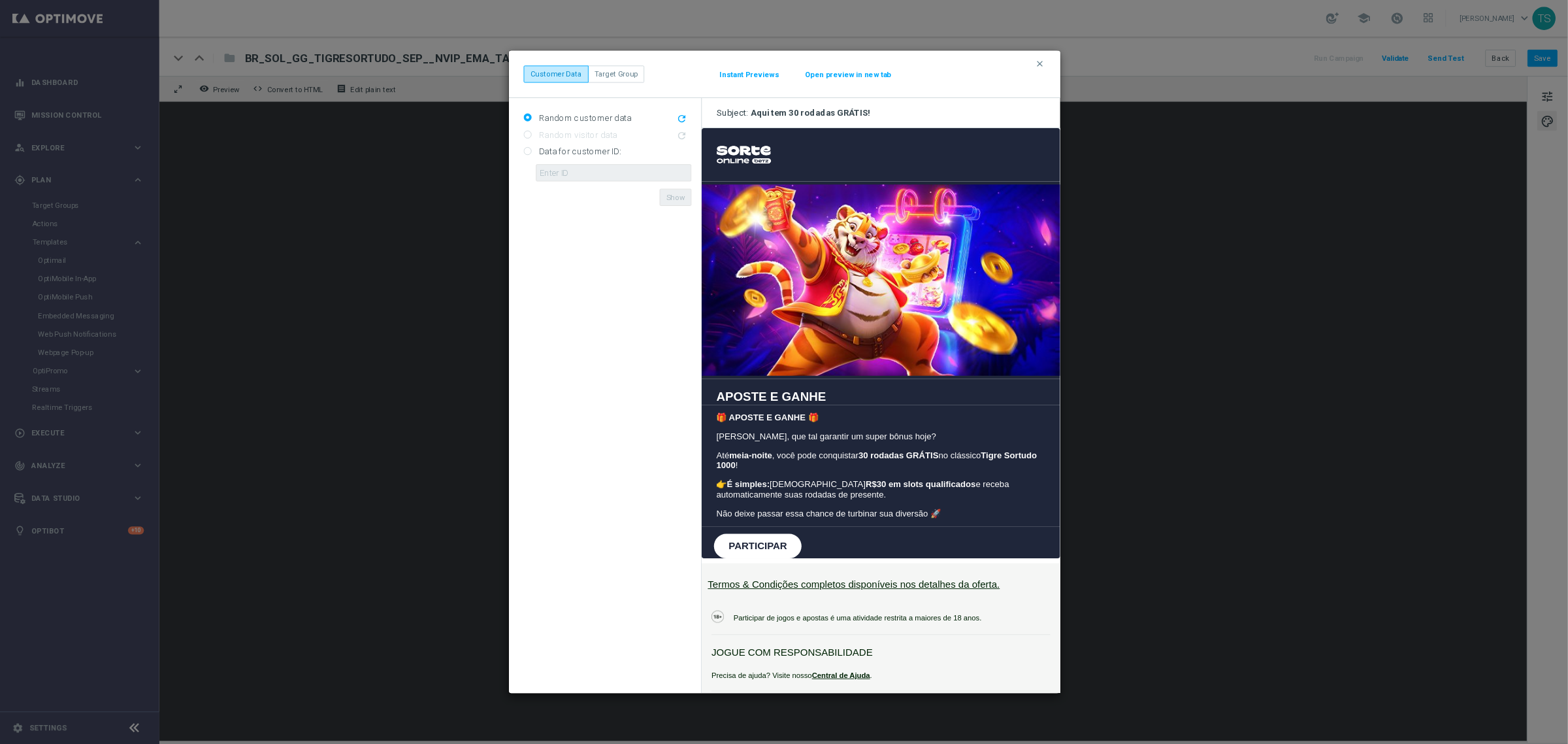
scroll to position [0, 0]
click at [1150, 225] on modal-container "clear Customer Data Target Group Instant Previews Open preview in new tab Rando…" at bounding box center [836, 396] width 1673 height 794
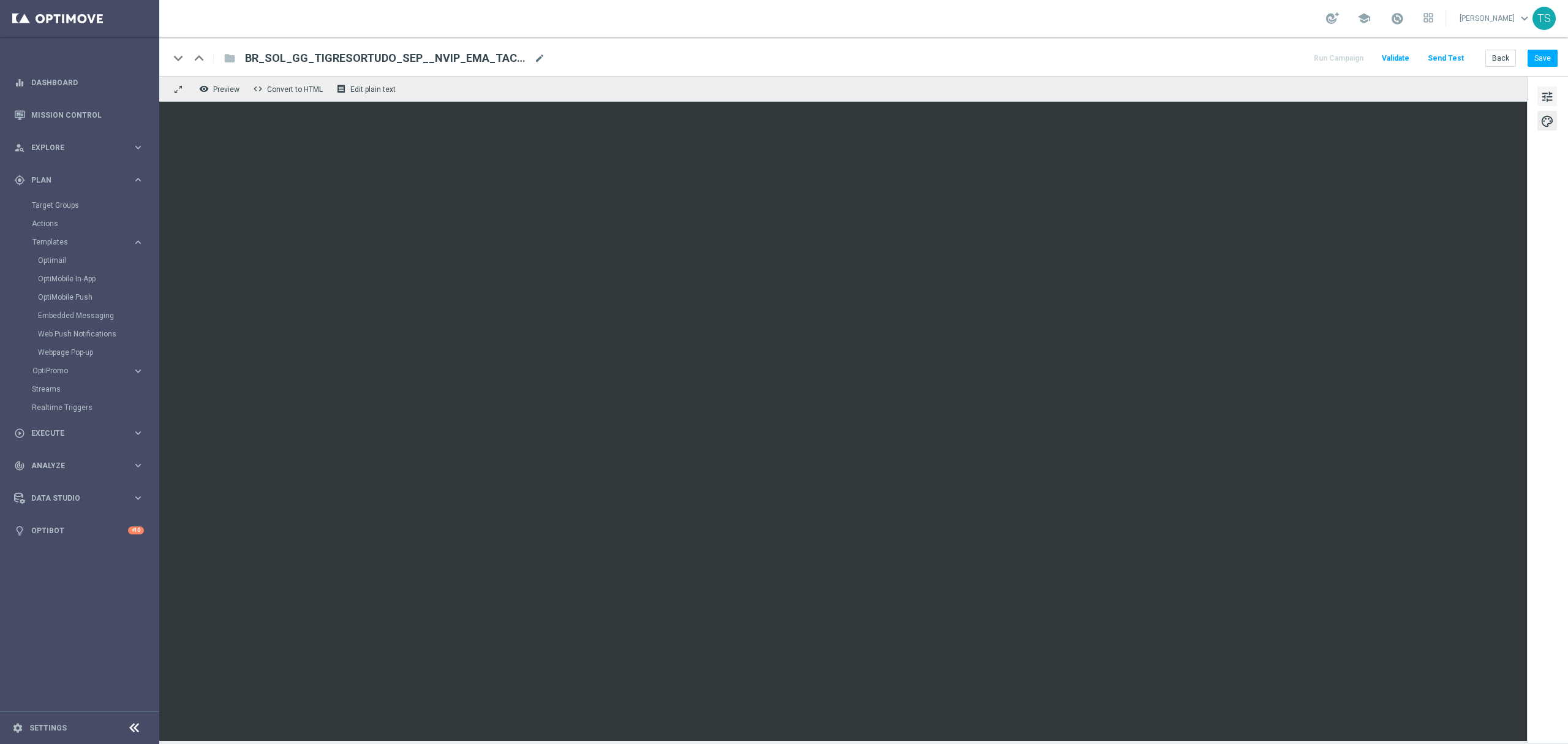
click at [1541, 101] on span "tune" at bounding box center [1547, 97] width 14 height 16
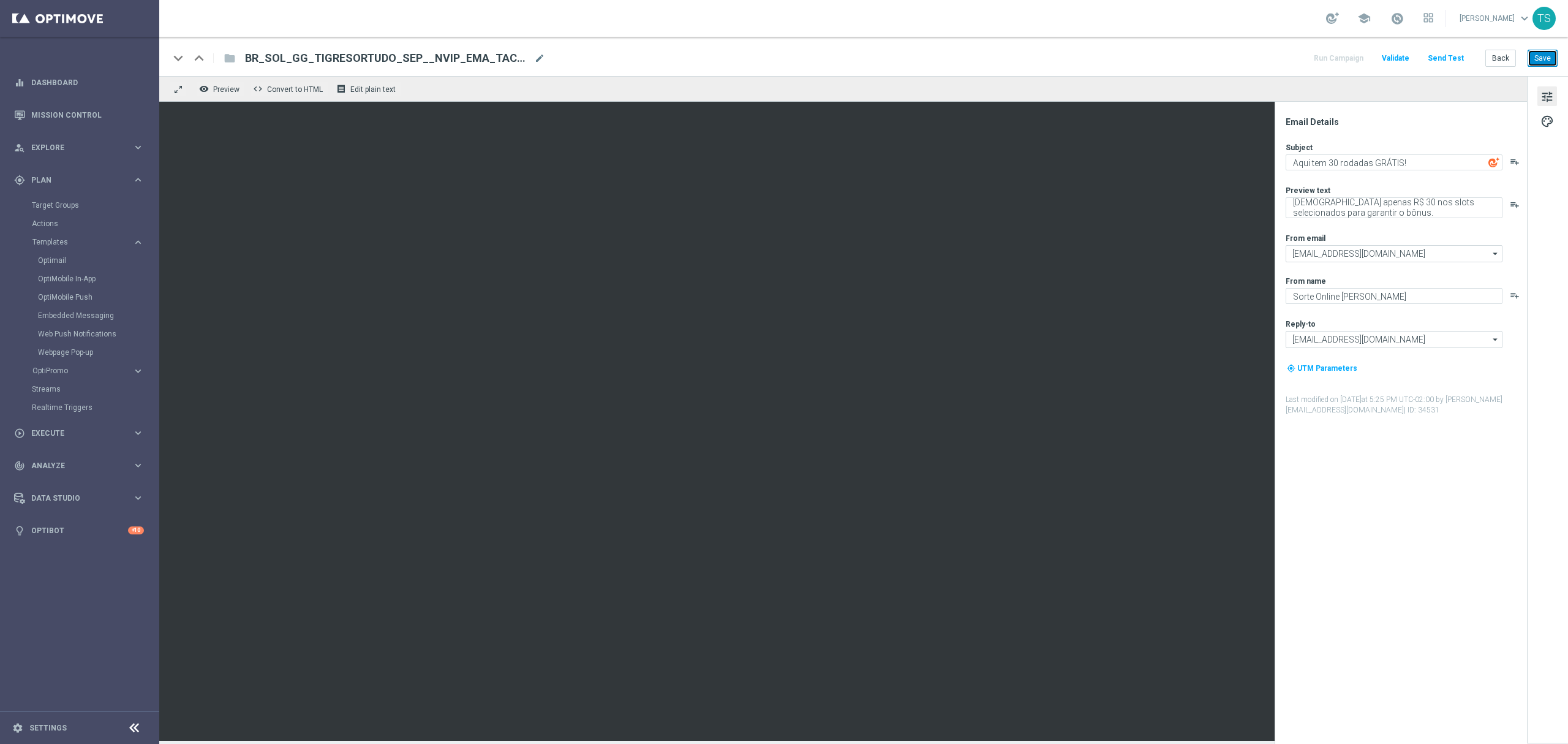
click at [1544, 55] on button "Save" at bounding box center [1543, 58] width 30 height 17
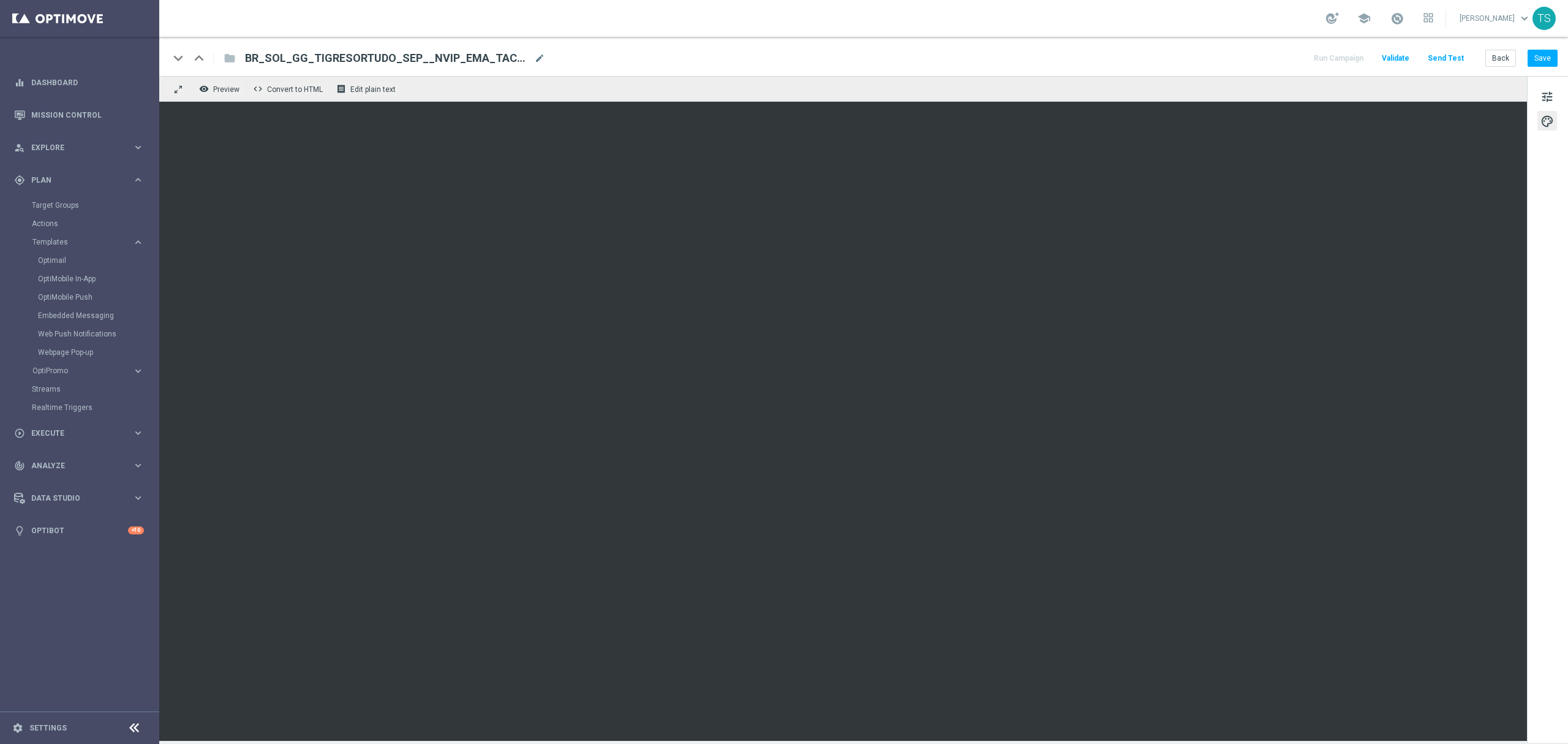
click at [1297, 81] on div "remove_red_eye Preview code Convert to HTML receipt Edit plain text" at bounding box center [843, 89] width 1368 height 26
click at [1544, 57] on button "Save" at bounding box center [1543, 58] width 30 height 17
click at [1544, 92] on span "tune" at bounding box center [1547, 97] width 14 height 16
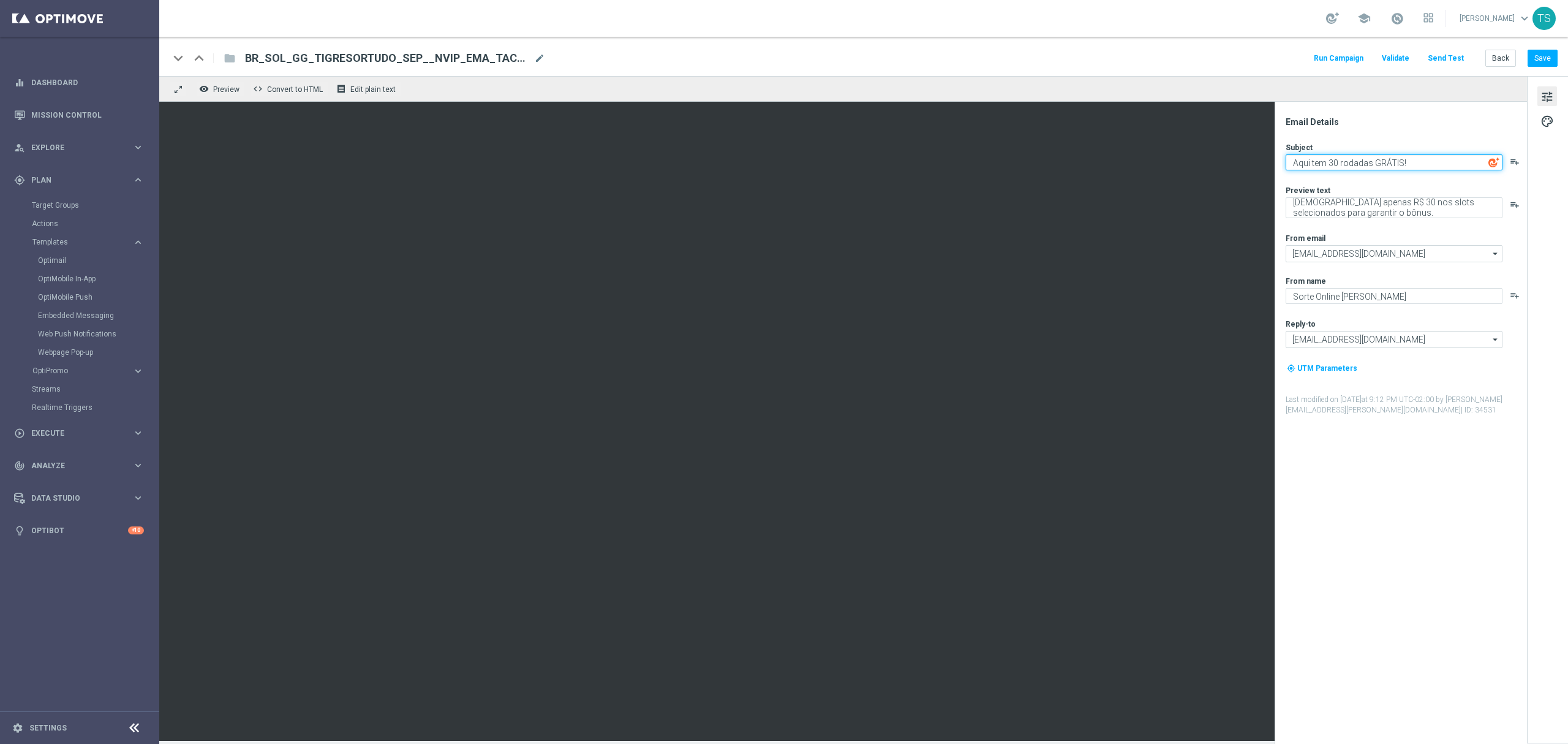
click at [1358, 155] on textarea "Aqui tem 30 rodadas GRÁTIS!" at bounding box center [1394, 163] width 217 height 16
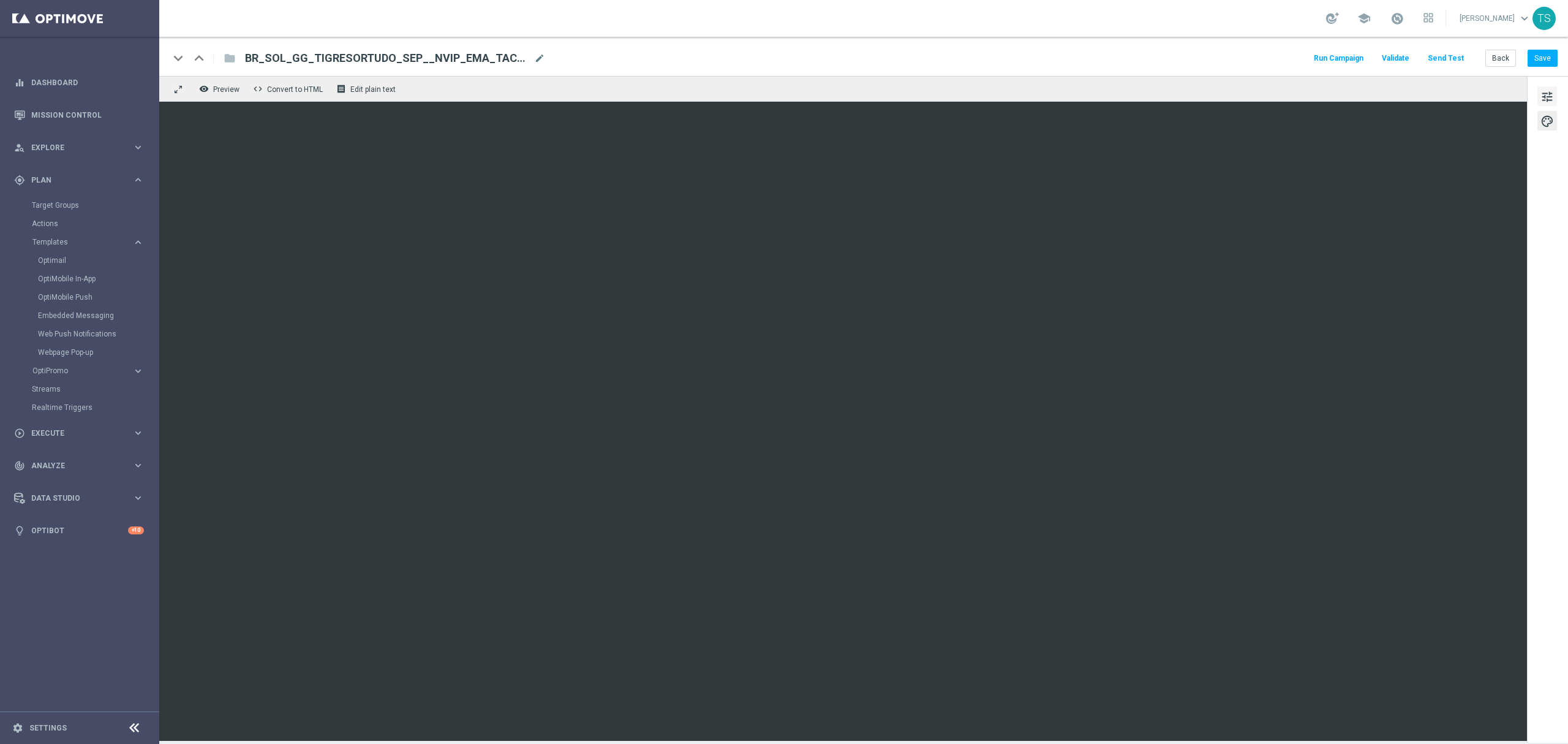
click at [1545, 94] on span "tune" at bounding box center [1547, 97] width 14 height 16
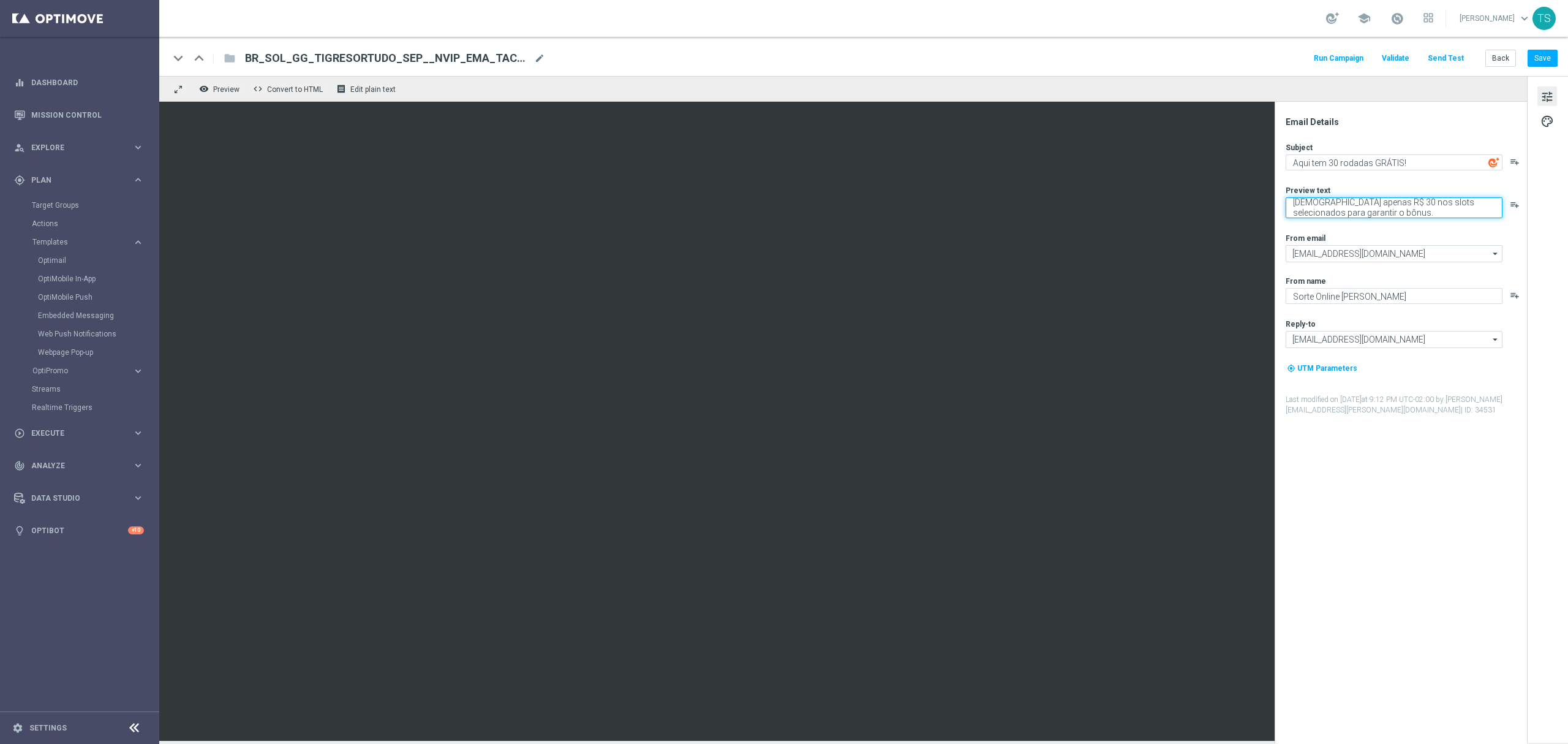
click at [1358, 214] on textarea "Aposte apenas R$ 30 nos slots selecionados para garantir o bônus." at bounding box center [1394, 208] width 217 height 21
click at [1542, 62] on button "Save" at bounding box center [1543, 58] width 30 height 17
click at [842, 719] on icon "close" at bounding box center [843, 712] width 16 height 16
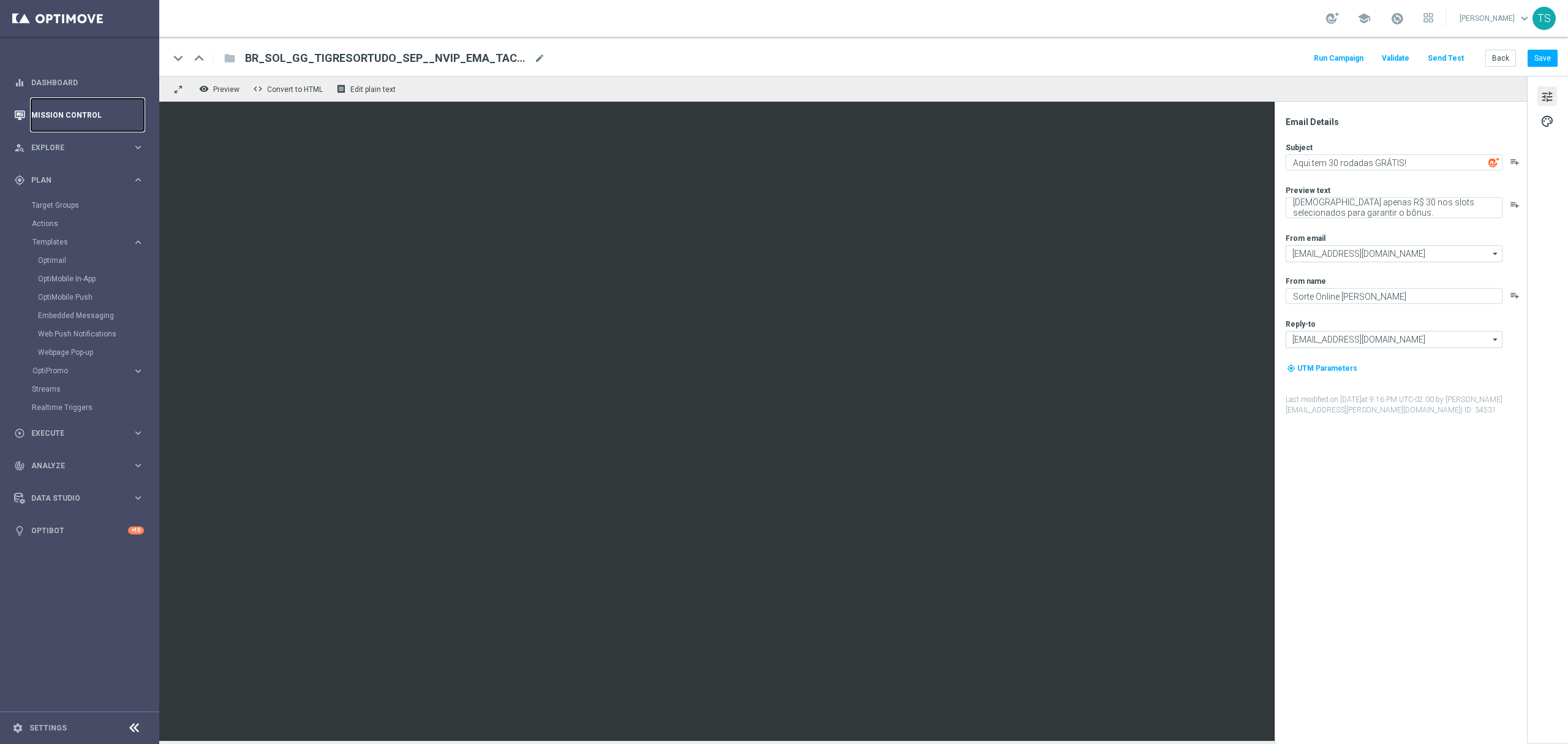
click at [54, 115] on link "Mission Control" at bounding box center [87, 115] width 112 height 32
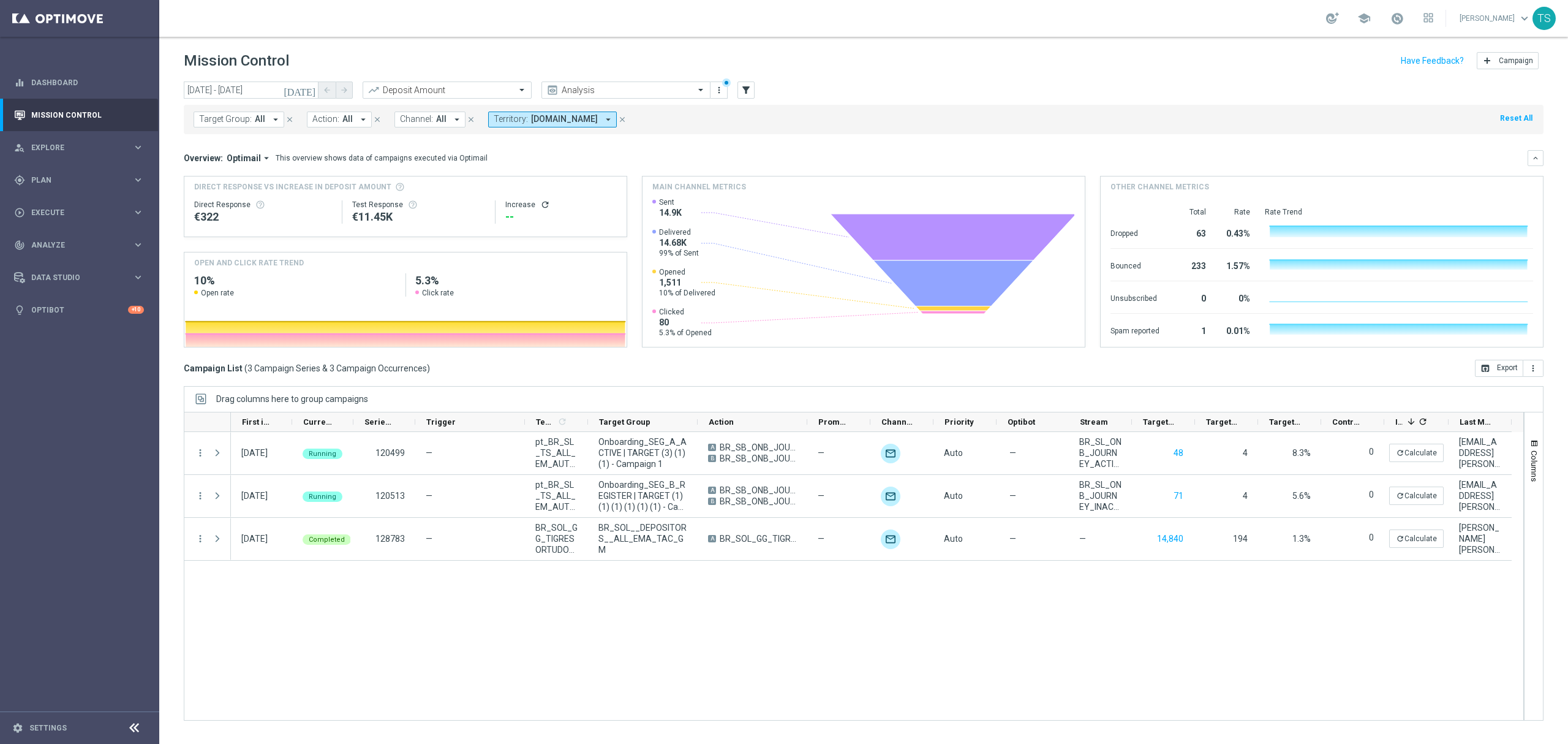
click at [314, 90] on icon "[DATE]" at bounding box center [300, 90] width 33 height 11
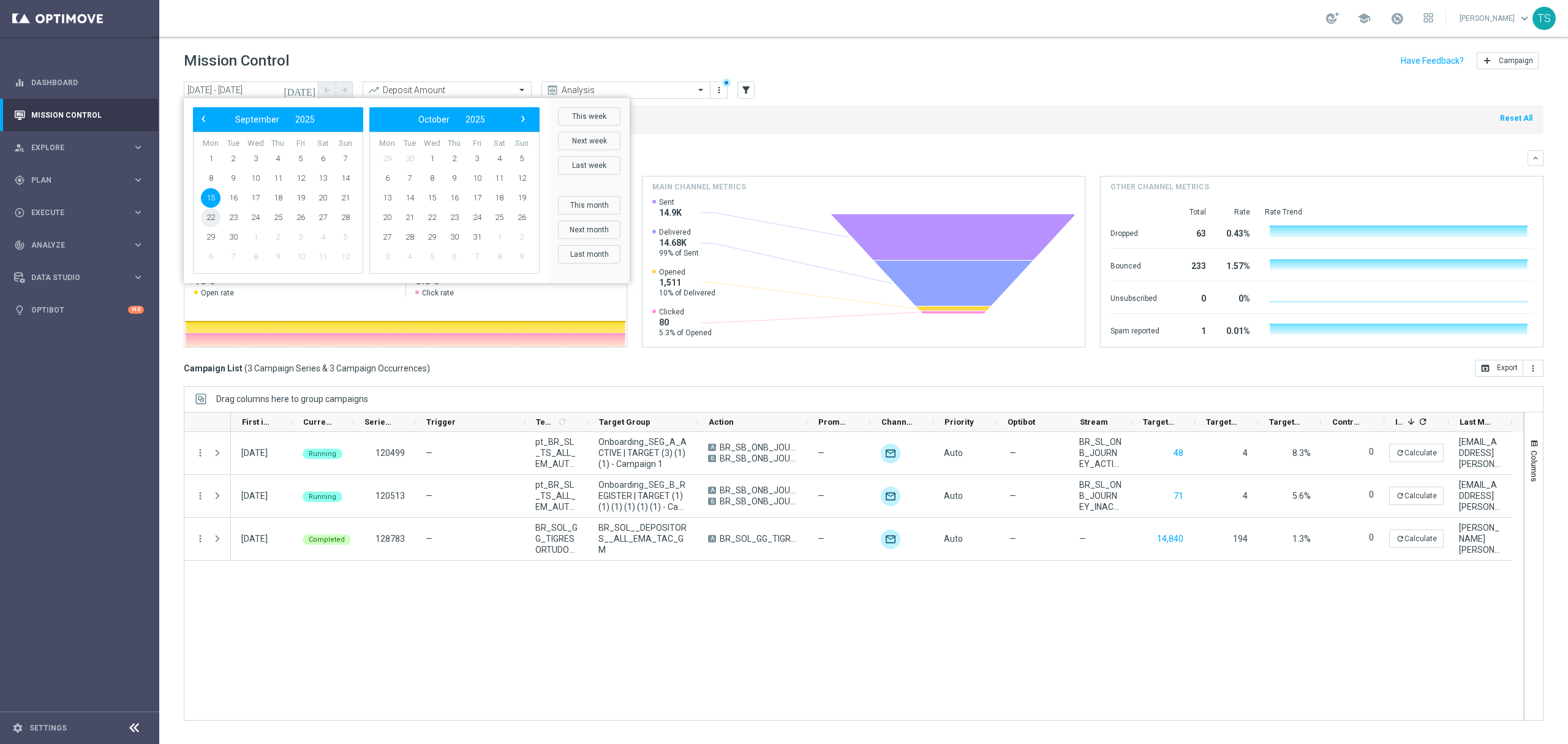
click at [210, 216] on span "22" at bounding box center [210, 217] width 19 height 19
type input "22 Sep 2025 - 22 Sep 2025"
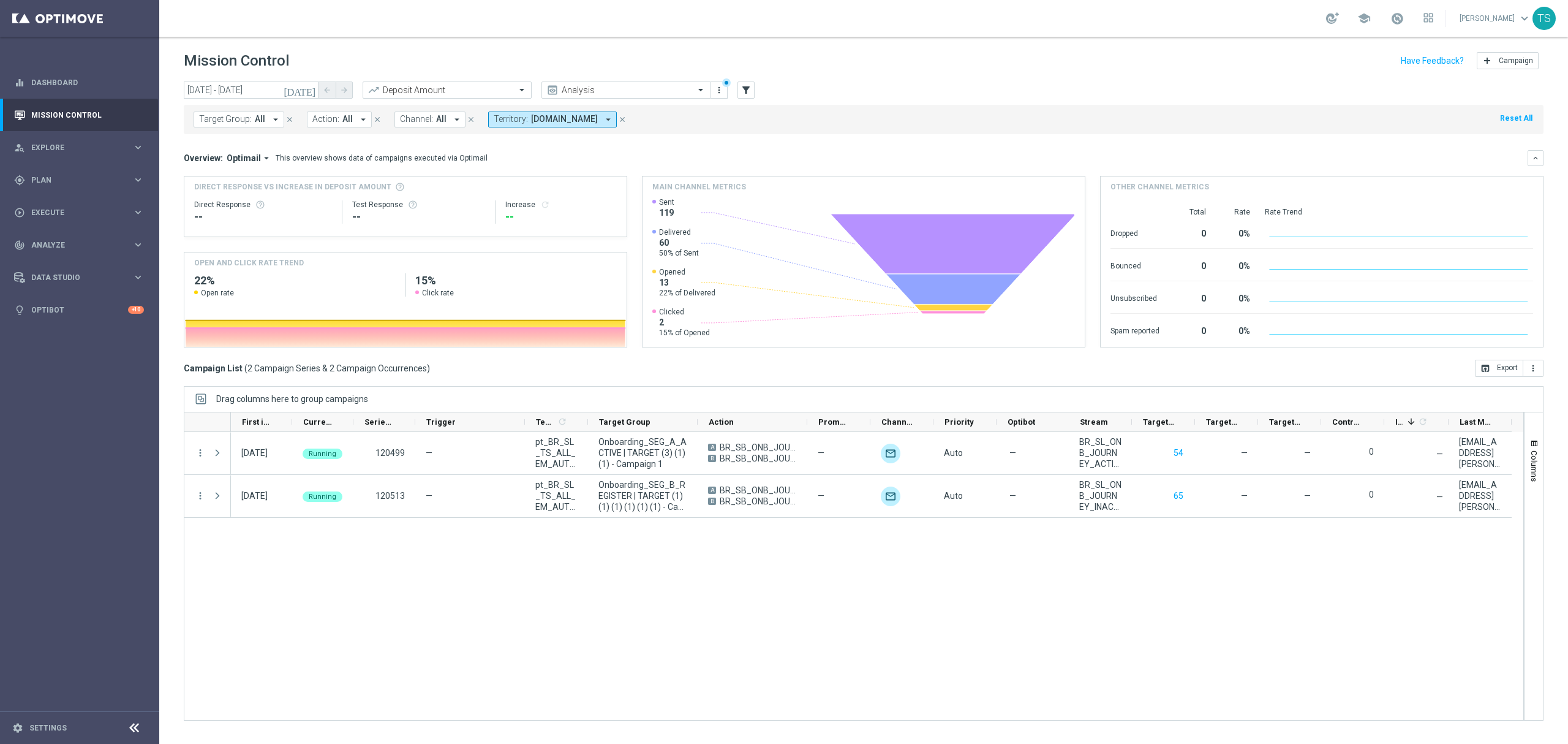
click at [627, 121] on icon "close" at bounding box center [623, 120] width 9 height 9
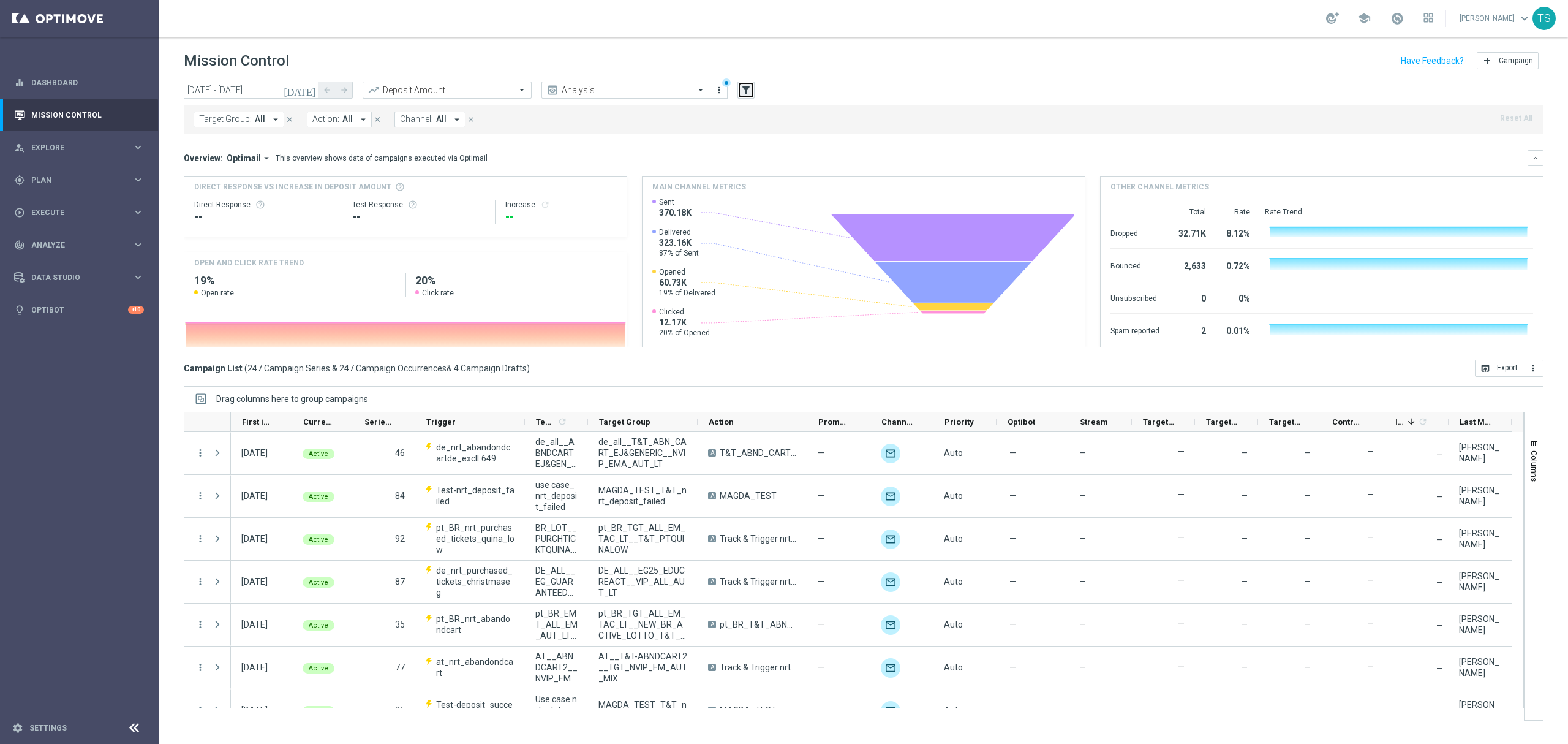
click at [748, 93] on icon "filter_alt" at bounding box center [746, 90] width 11 height 11
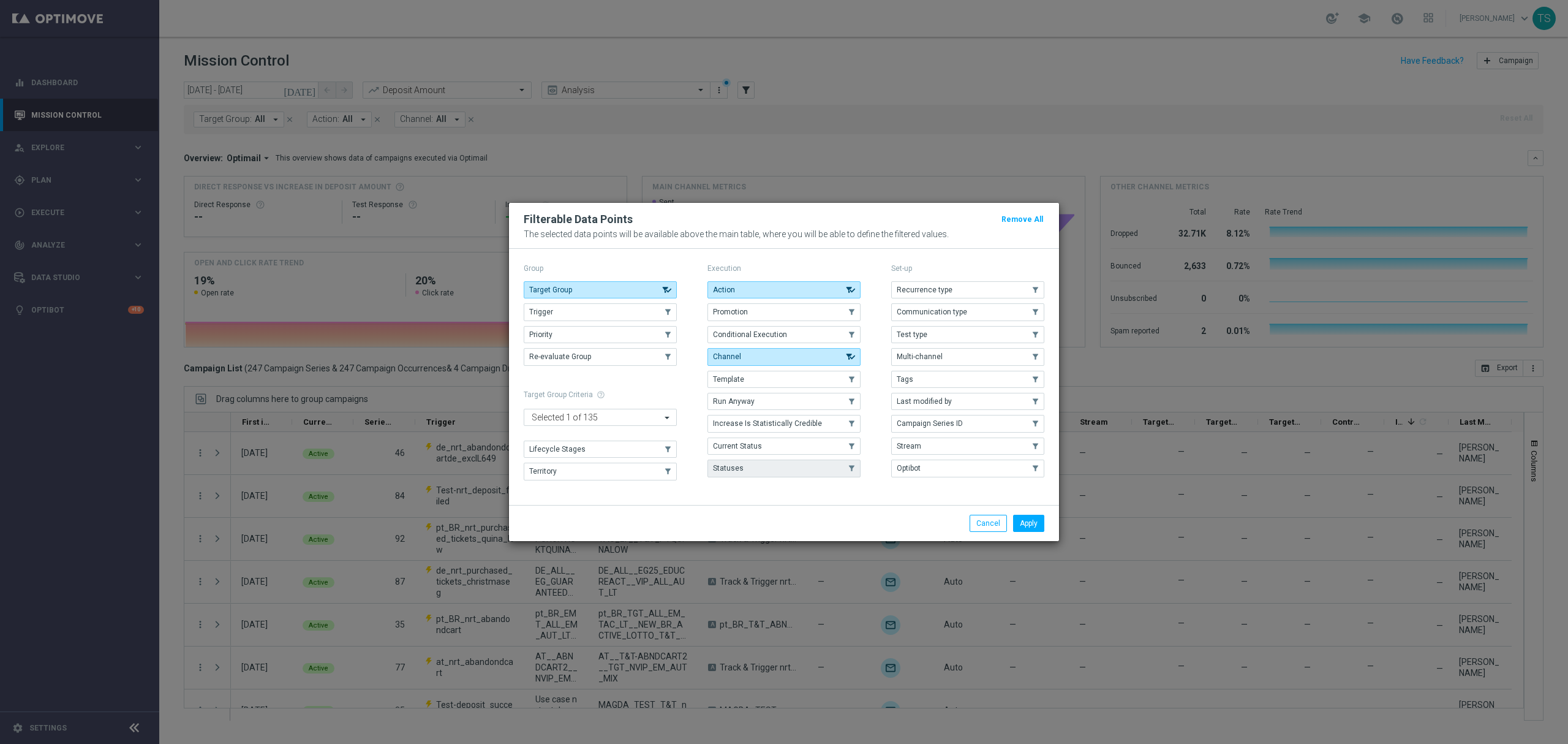
click at [759, 476] on button "Statuses" at bounding box center [784, 468] width 153 height 17
click at [1034, 518] on button "Apply" at bounding box center [1029, 523] width 31 height 17
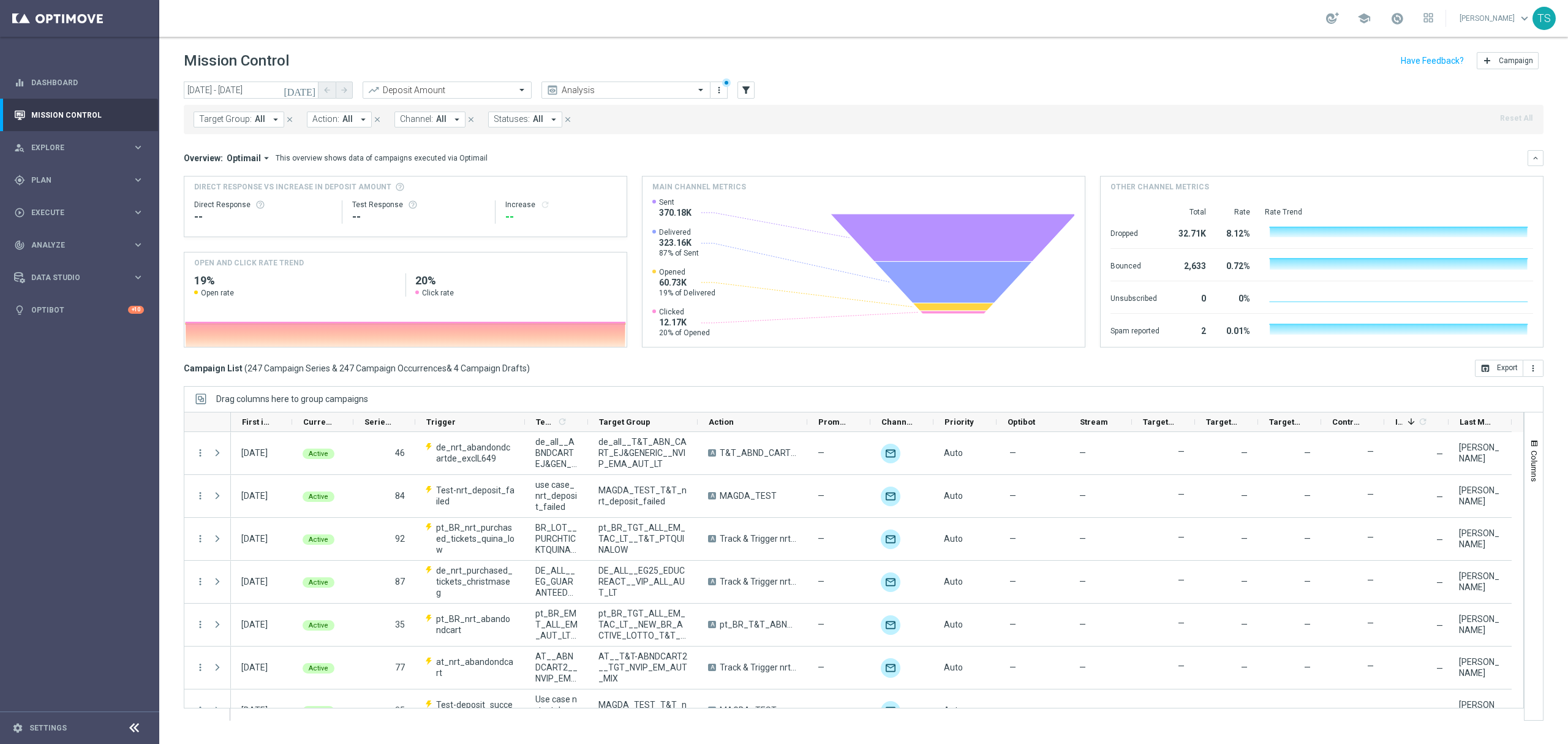
click at [508, 117] on span "Statuses:" at bounding box center [512, 119] width 36 height 11
click at [566, 251] on div "Draft" at bounding box center [560, 251] width 108 height 7
click at [748, 136] on mini-dashboard "Overview: Optimail arrow_drop_down This overview shows data of campaigns execut…" at bounding box center [864, 246] width 1360 height 226
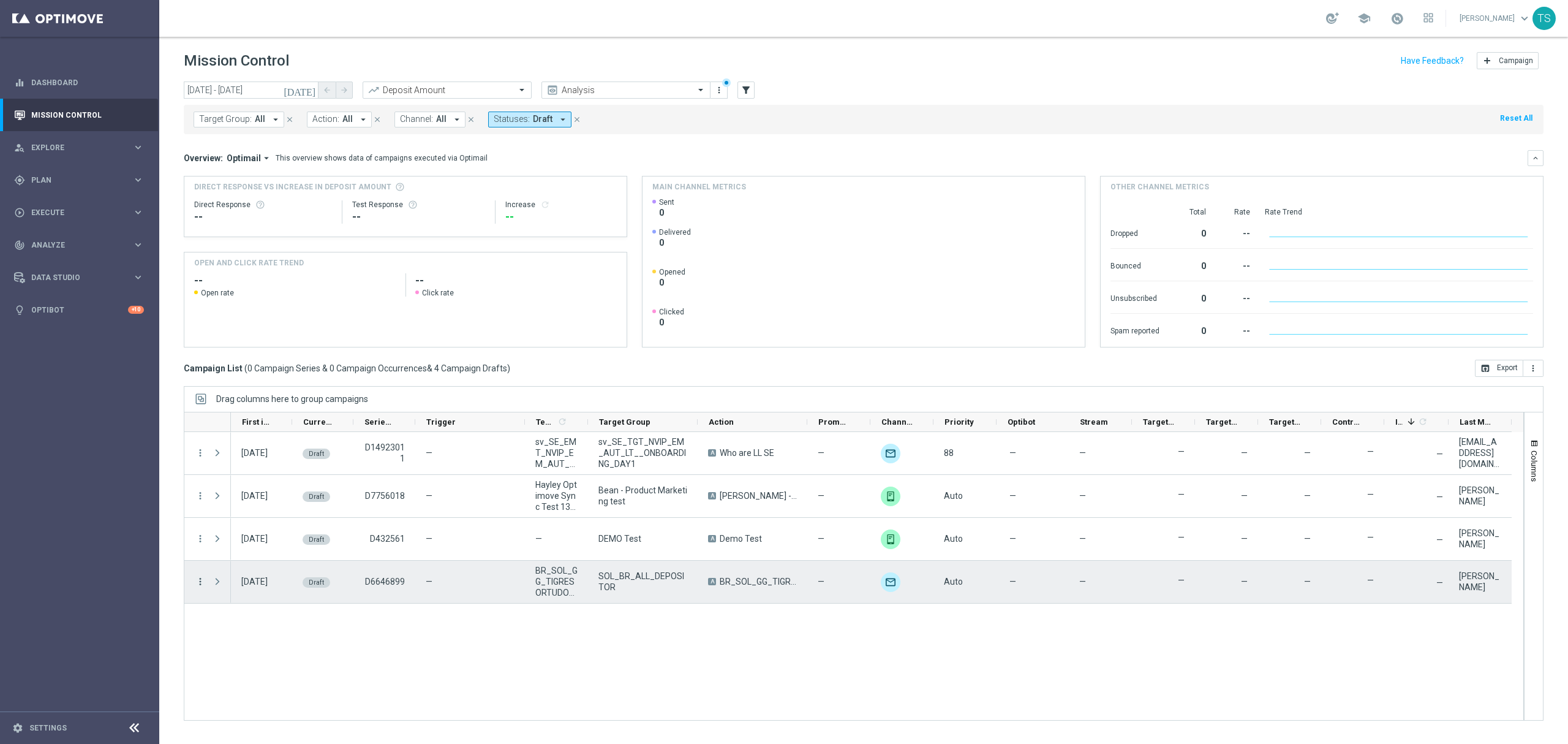
click at [200, 586] on icon "more_vert" at bounding box center [200, 581] width 11 height 11
click at [243, 628] on div "Edit" at bounding box center [281, 630] width 114 height 9
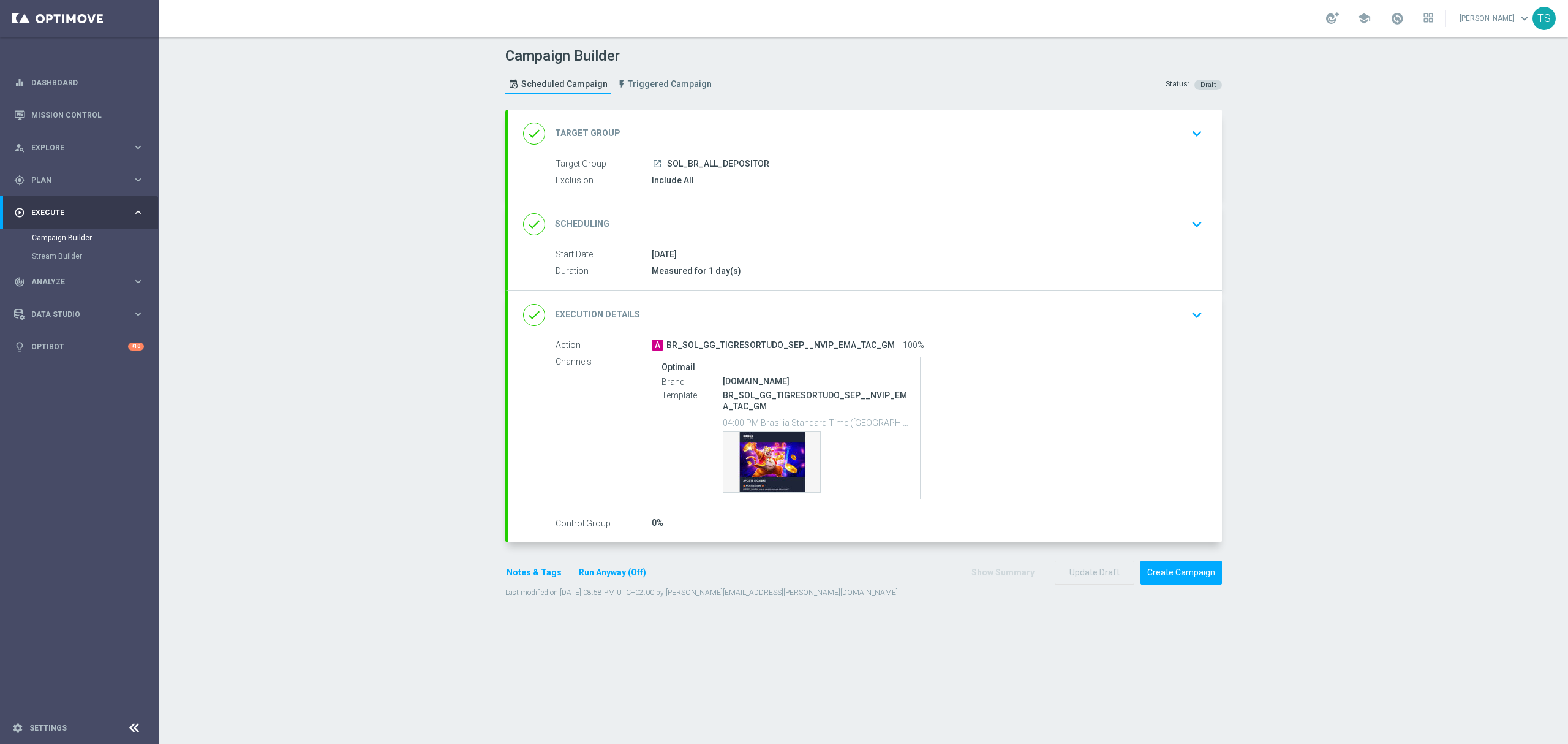
click at [1120, 331] on div "done Execution Details keyboard_arrow_down" at bounding box center [865, 315] width 714 height 48
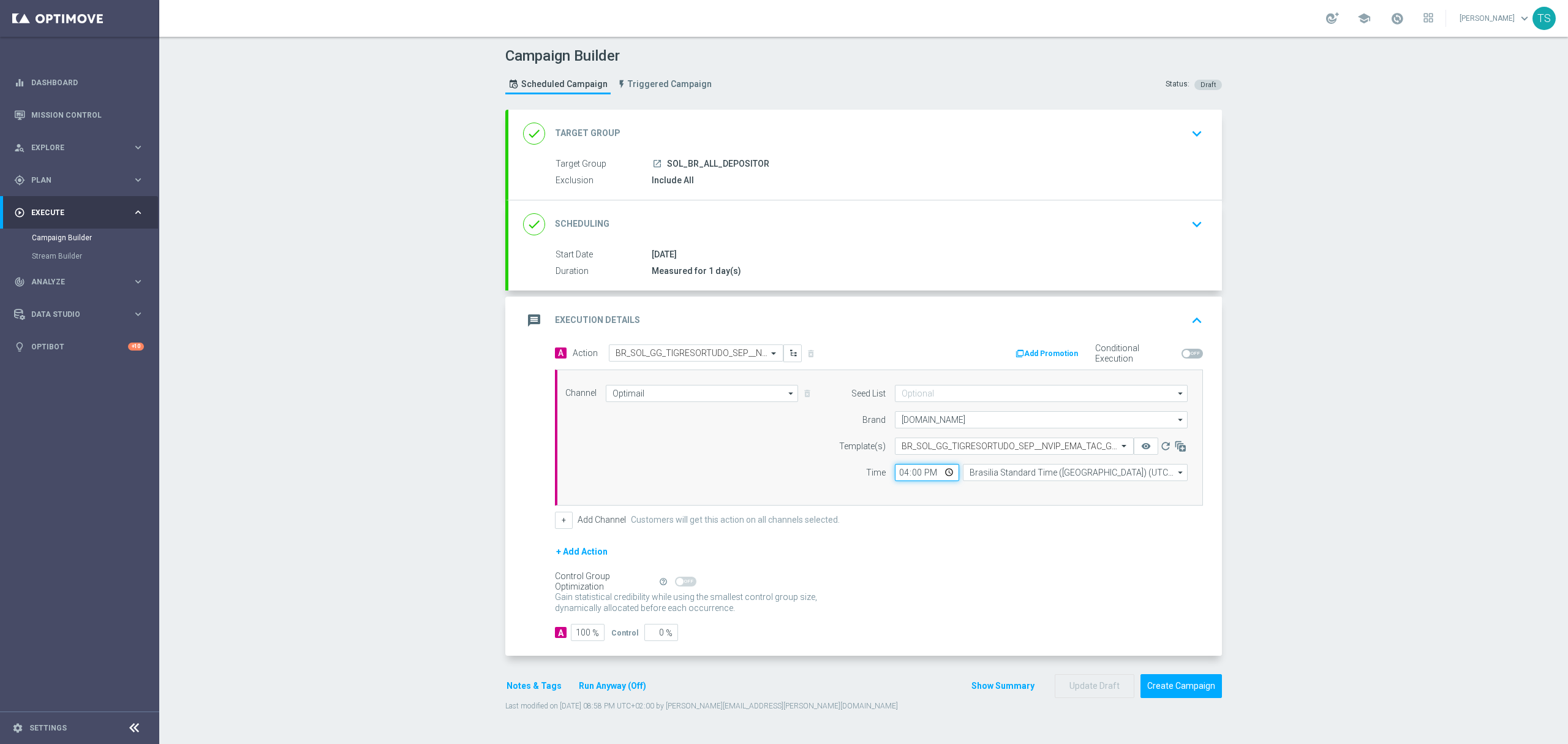
click at [930, 470] on input "16:00" at bounding box center [927, 473] width 64 height 17
click at [945, 473] on input "16:00" at bounding box center [927, 473] width 64 height 17
type input "16:43"
click at [1129, 614] on div "Gain statistical credibility while using the smallest control group size, dynam…" at bounding box center [879, 603] width 648 height 29
click at [1165, 697] on button "Create Campaign" at bounding box center [1182, 685] width 82 height 24
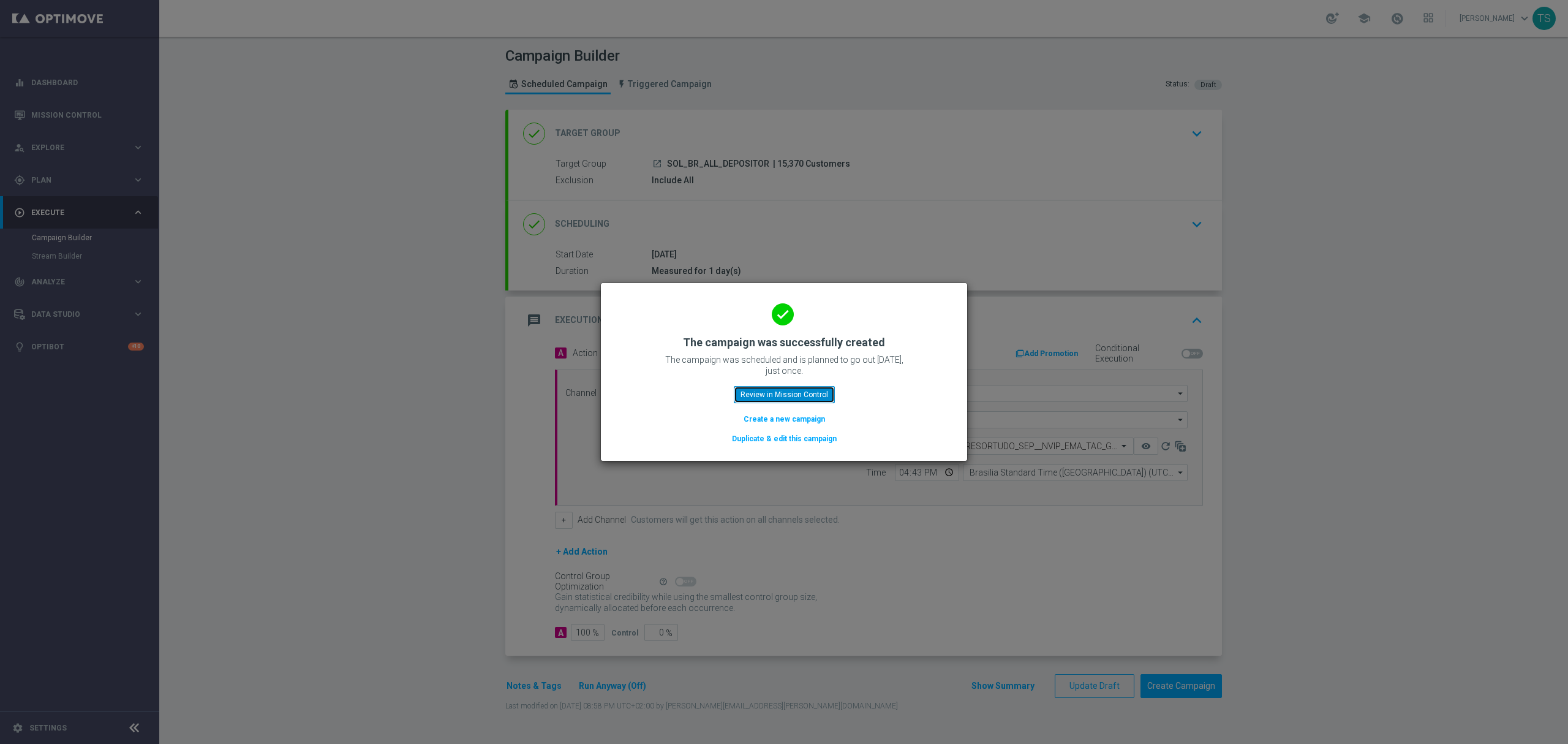
click at [795, 396] on button "Review in Mission Control" at bounding box center [784, 395] width 101 height 17
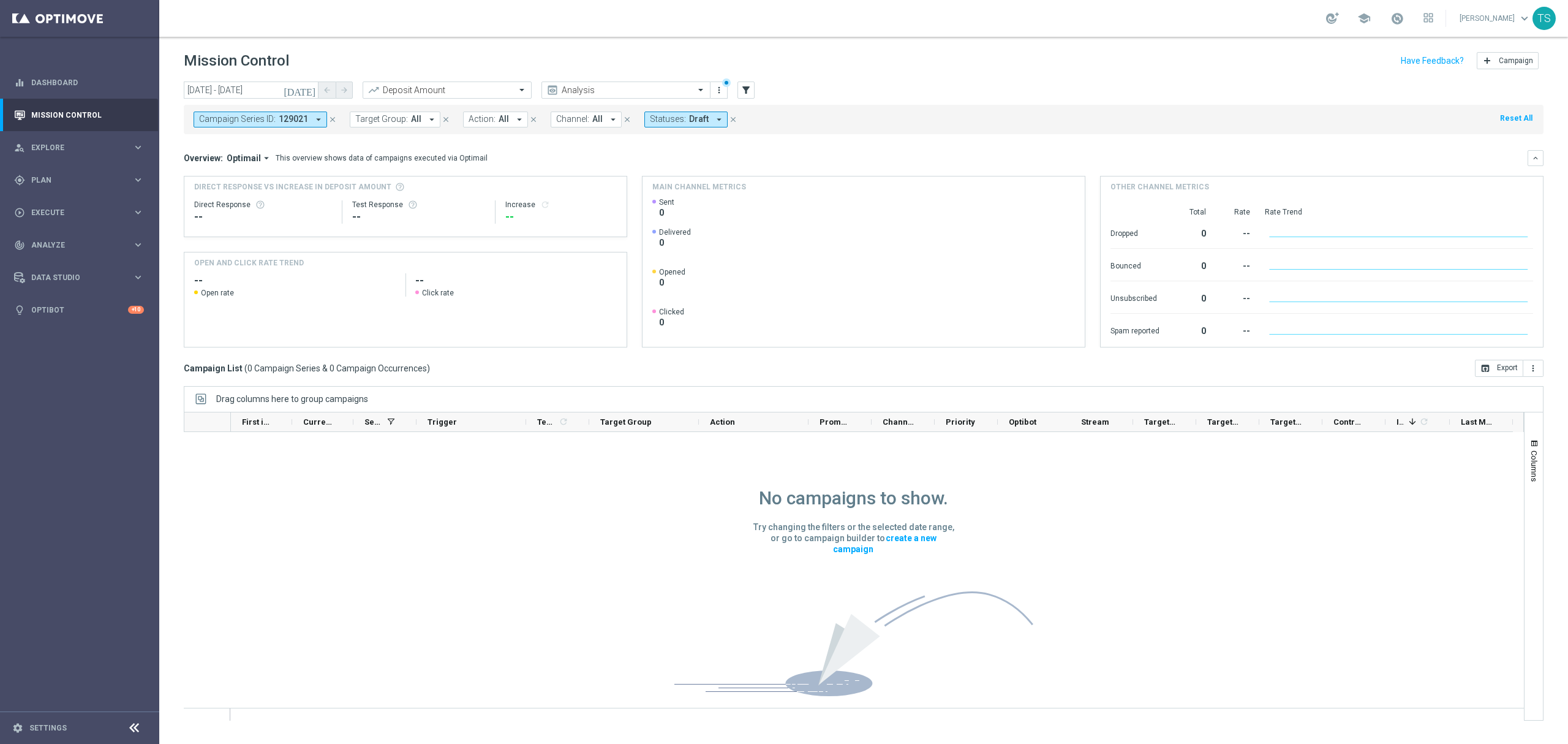
click at [731, 119] on icon "close" at bounding box center [734, 120] width 9 height 9
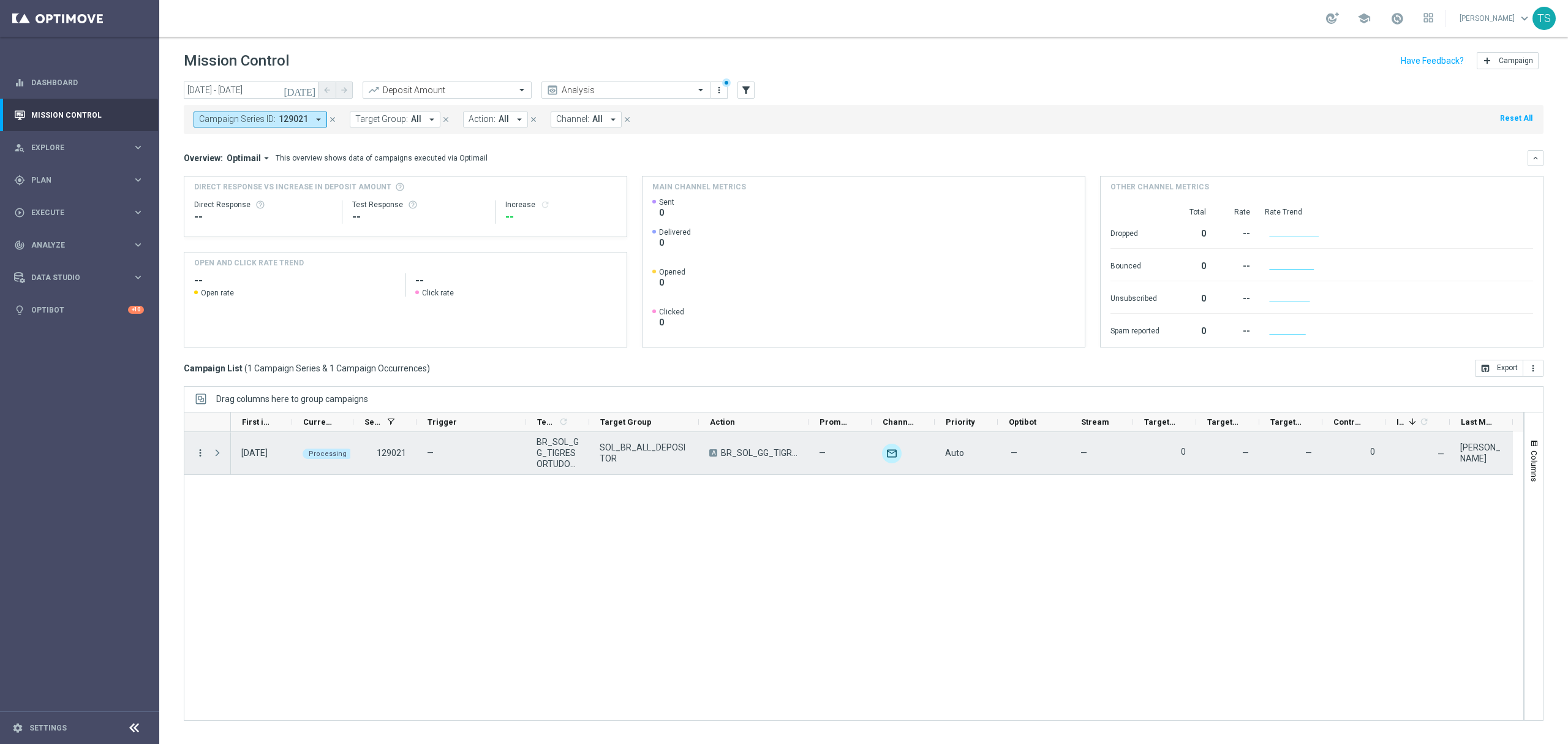
click at [195, 461] on div "more_vert" at bounding box center [195, 453] width 22 height 42
click at [201, 455] on icon "more_vert" at bounding box center [200, 453] width 11 height 11
click at [502, 569] on div "22 Sep 2025, Monday Processing 129021 — BR_SOL_GG_TIGRESORTUDO_SEP__NVIP_EMA_TA…" at bounding box center [877, 576] width 1292 height 288
click at [191, 453] on div "more_vert" at bounding box center [195, 453] width 22 height 42
click at [199, 451] on icon "more_vert" at bounding box center [200, 453] width 11 height 11
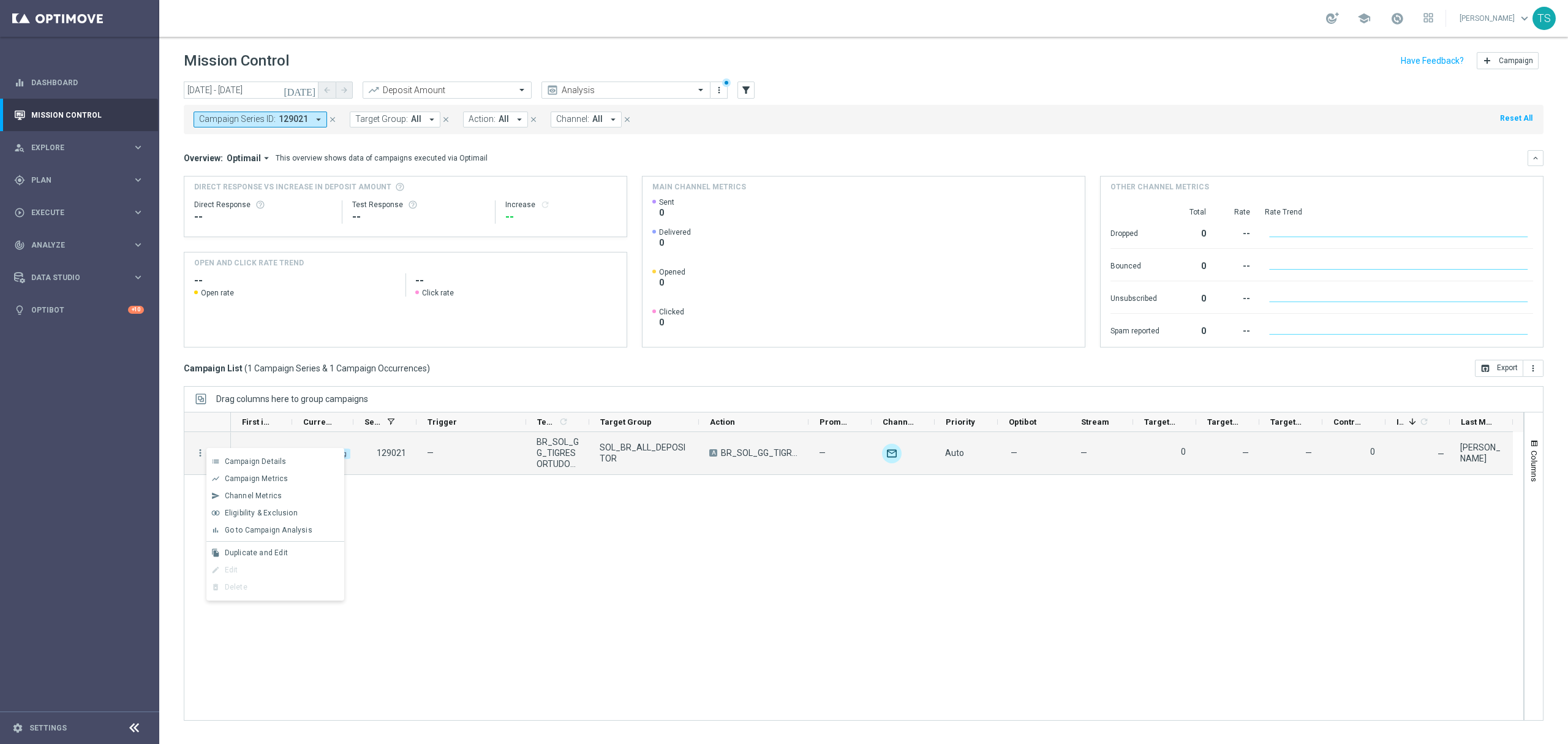
click at [510, 541] on div "22 Sep 2025, Monday Processing 129021 — BR_SOL_GG_TIGRESORTUDO_SEP__NVIP_EMA_TA…" at bounding box center [877, 576] width 1292 height 288
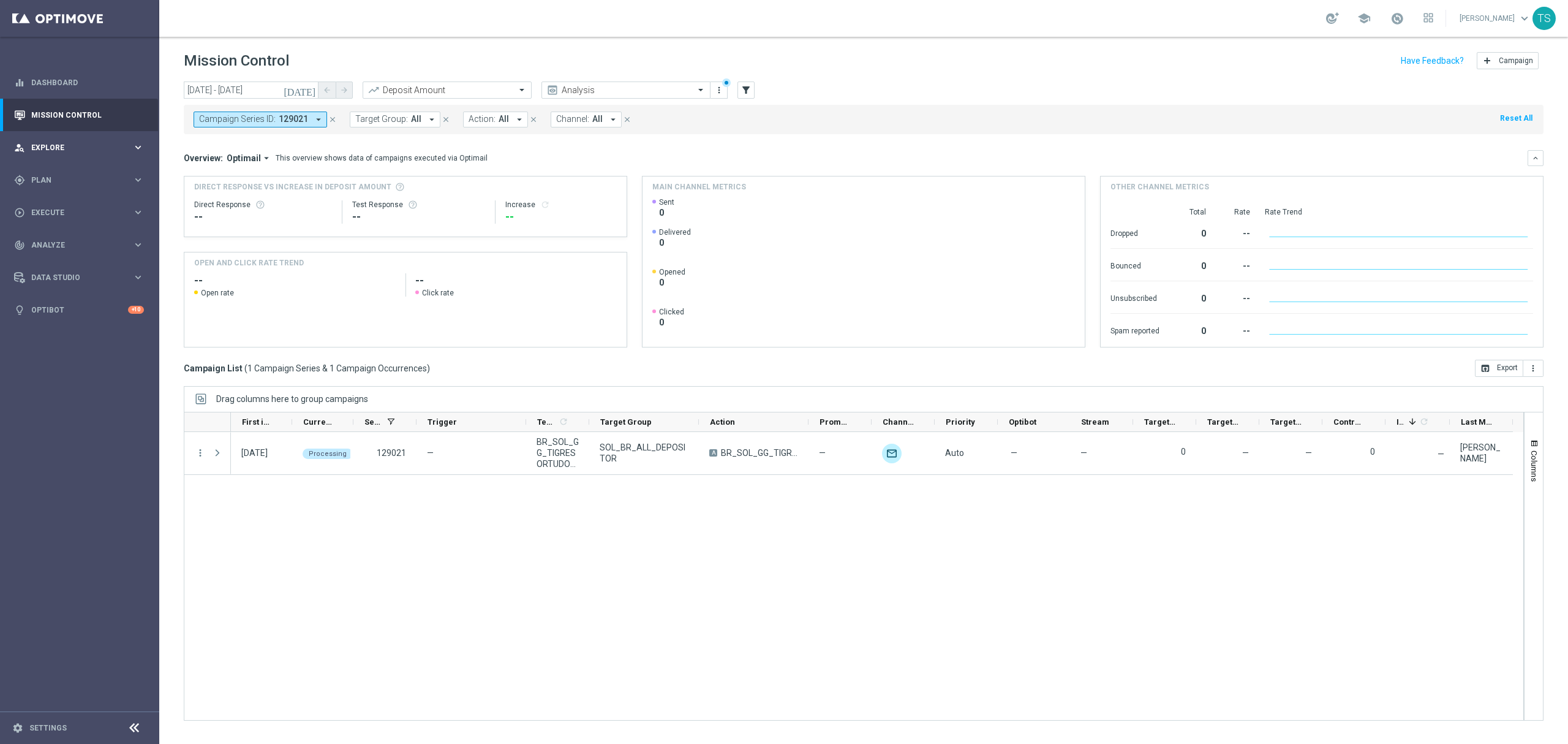
click at [94, 155] on div "person_search Explore keyboard_arrow_right" at bounding box center [79, 147] width 158 height 32
click at [62, 319] on div "gps_fixed Plan keyboard_arrow_right" at bounding box center [79, 327] width 158 height 32
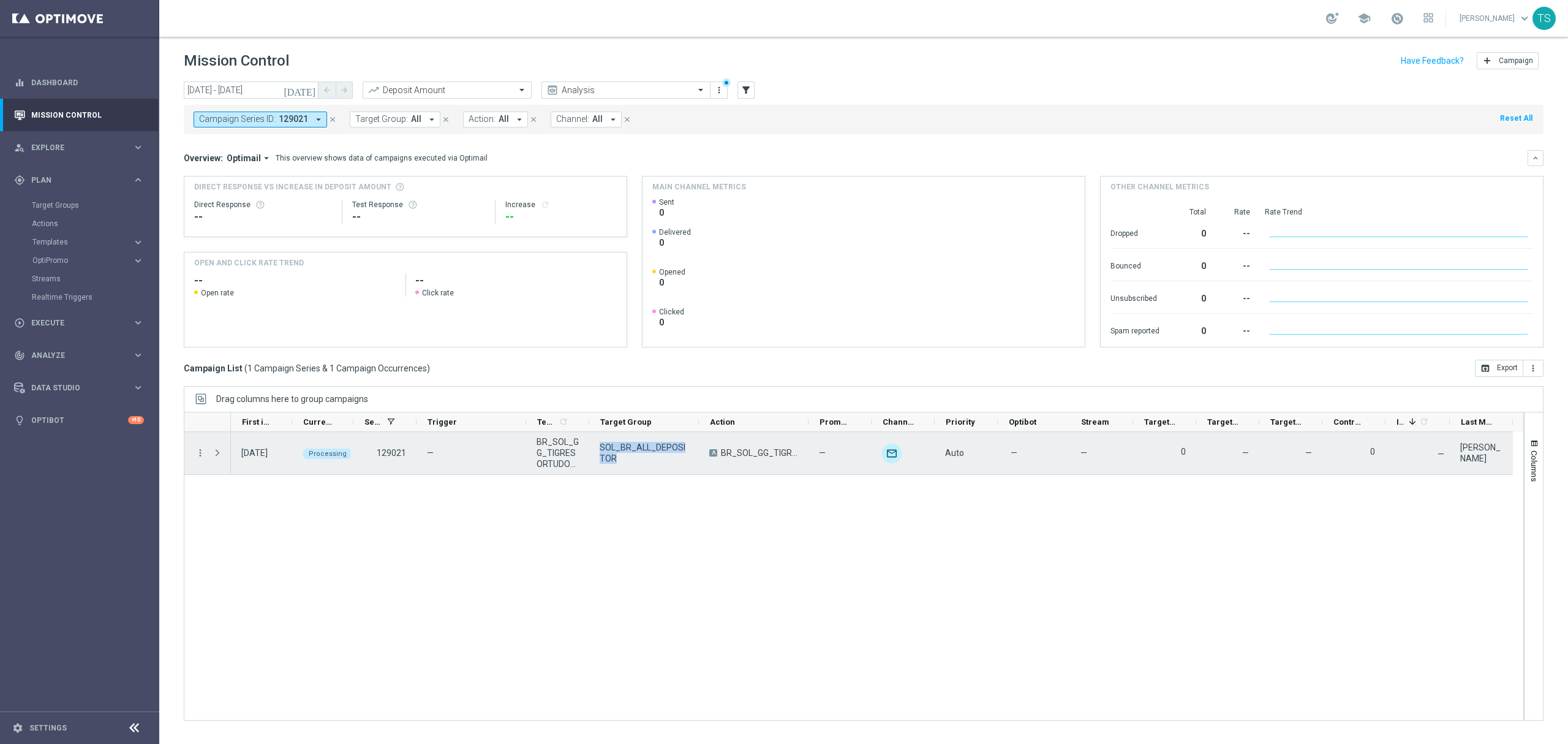
drag, startPoint x: 595, startPoint y: 447, endPoint x: 623, endPoint y: 457, distance: 29.7
click at [623, 457] on div "SOL_BR_ALL_DEPOSITOR" at bounding box center [643, 453] width 109 height 42
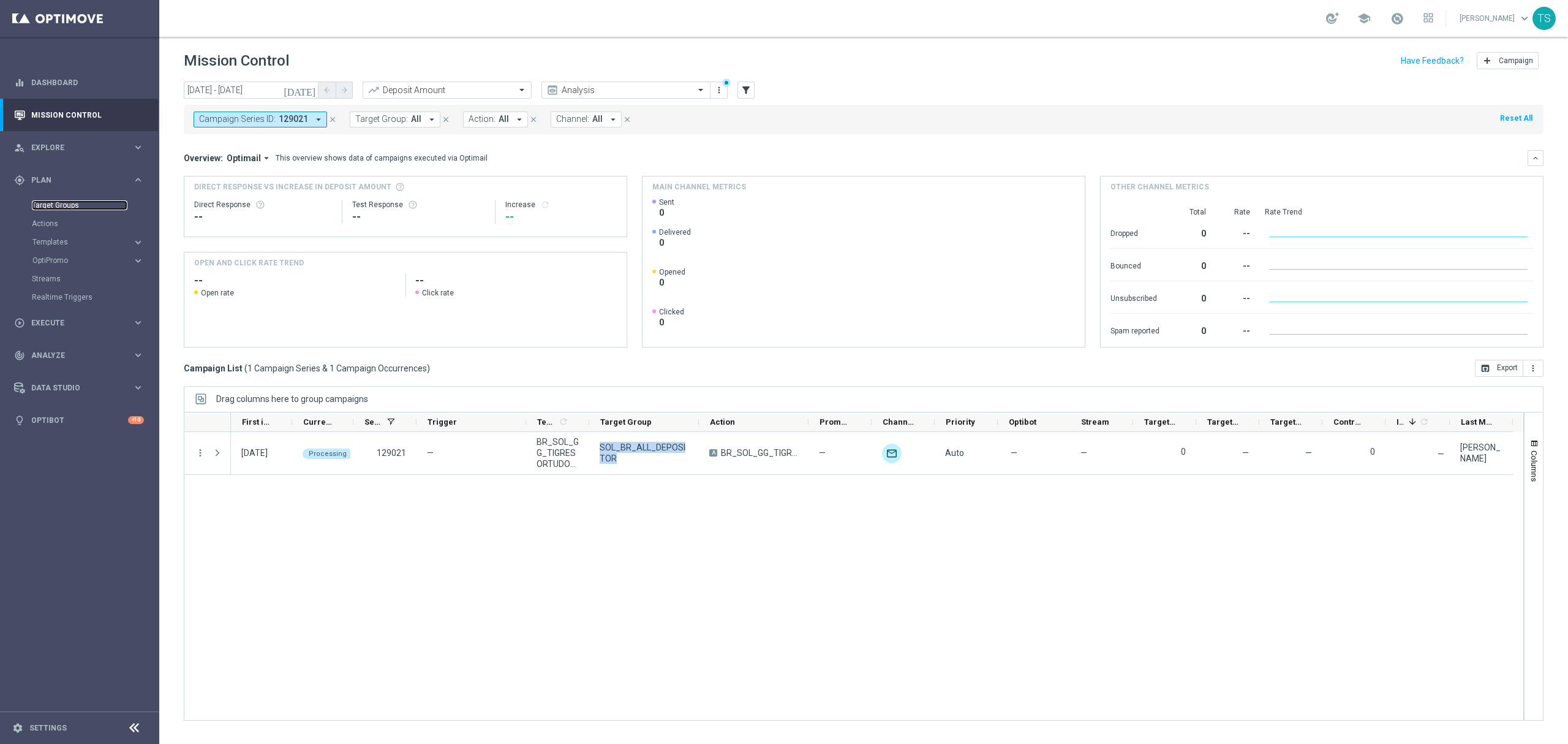
click at [62, 208] on link "Target Groups" at bounding box center [80, 206] width 96 height 10
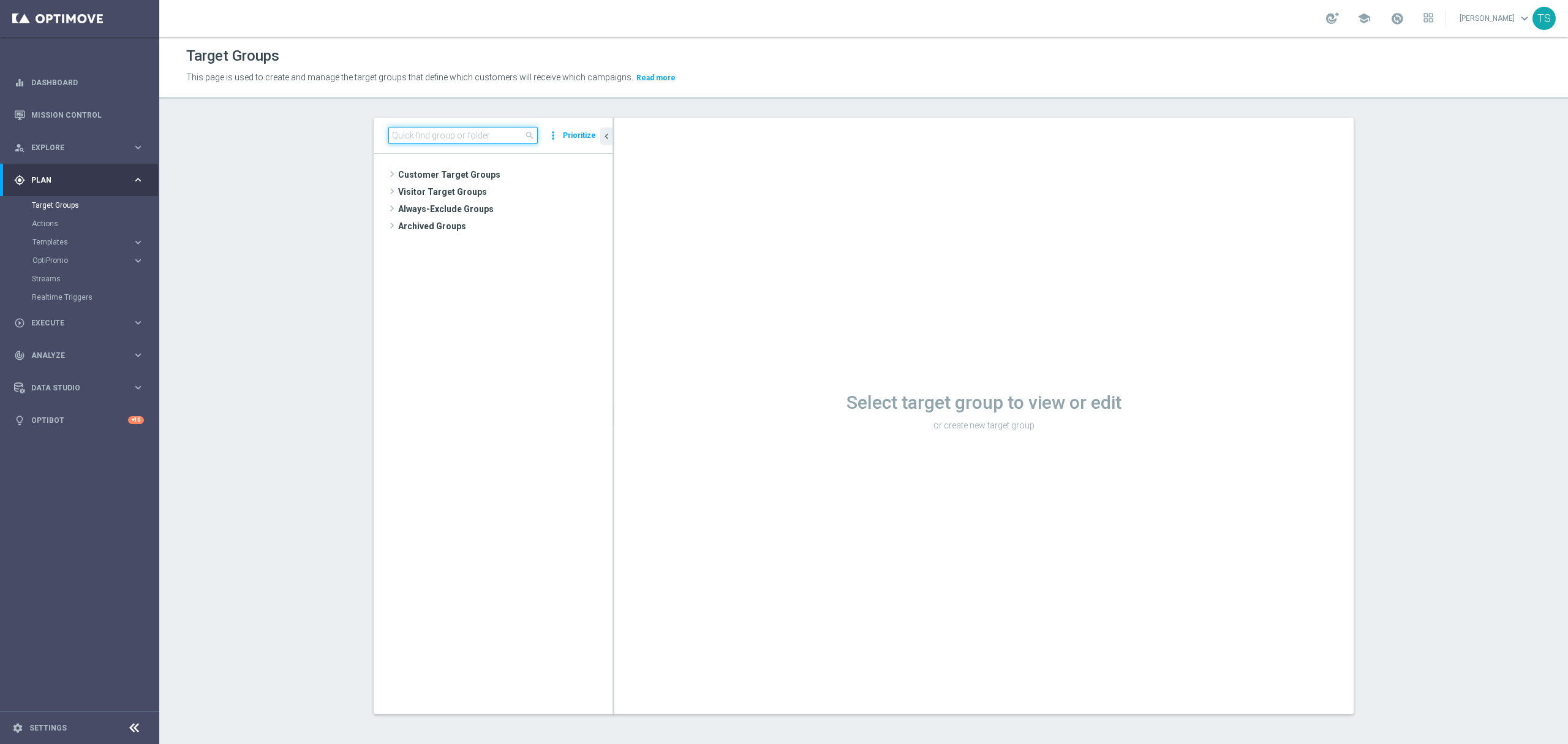
click at [454, 135] on input at bounding box center [463, 135] width 150 height 17
paste input "SOL_BR_ALL_DEPOSITOR"
type input "SOL_BR_ALL_DEPOSITOR"
click at [487, 195] on span "SOL_BR_ALL_DEPOSITOR" at bounding box center [502, 193] width 160 height 11
drag, startPoint x: 581, startPoint y: 190, endPoint x: 656, endPoint y: 262, distance: 104.0
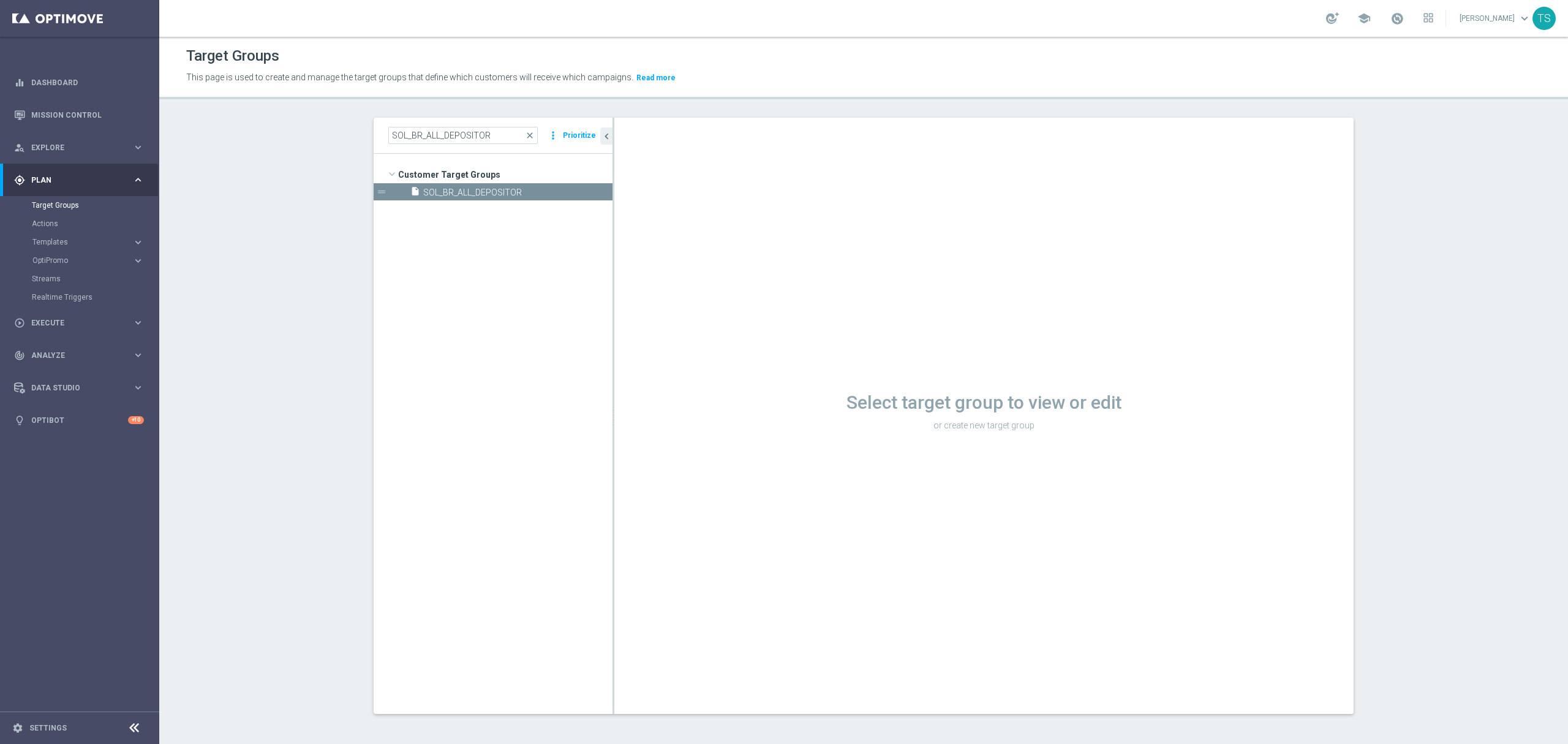
click at [0, 0] on icon "content_copy" at bounding box center [0, 0] width 0 height 0
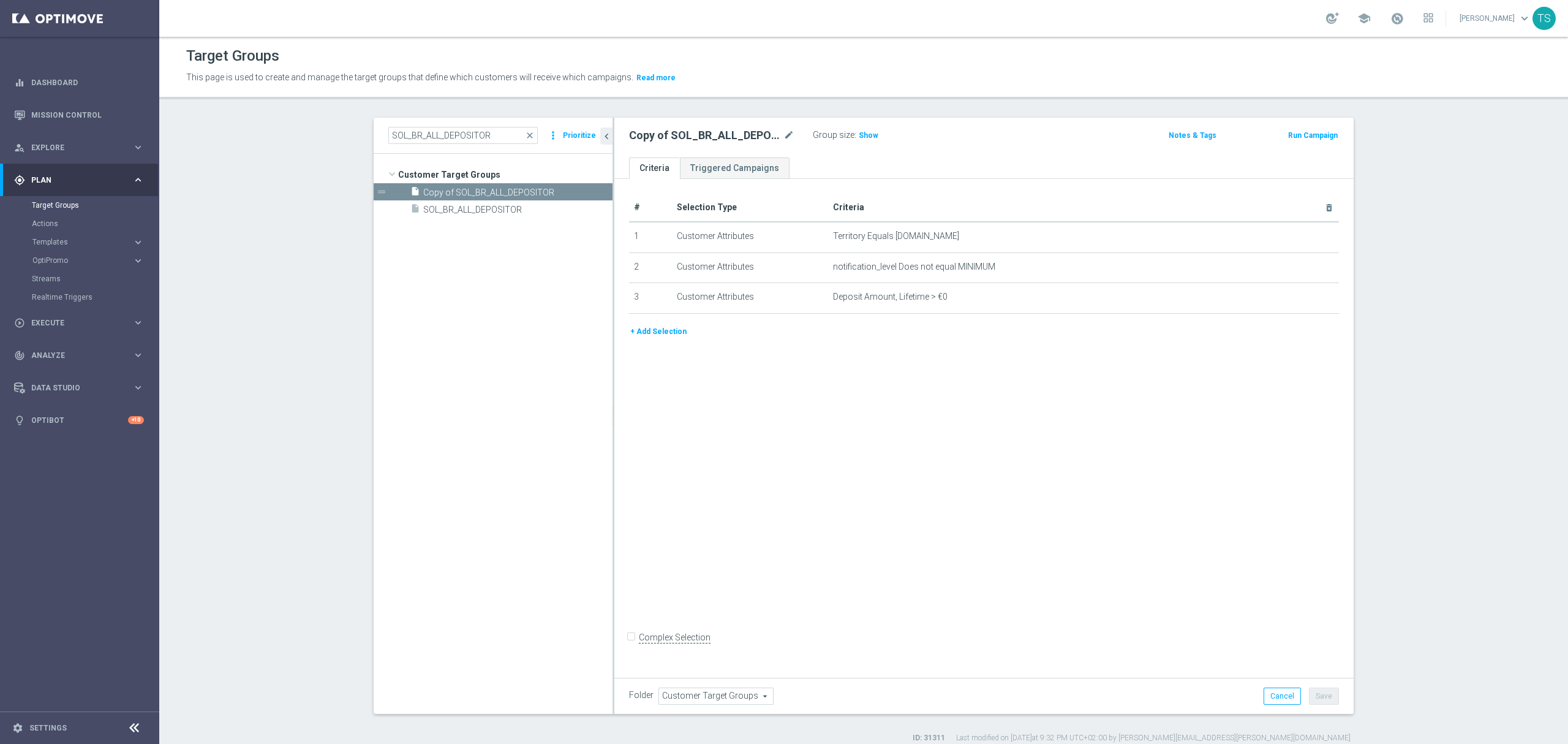
click at [657, 337] on button "+ Add Selection" at bounding box center [658, 332] width 59 height 14
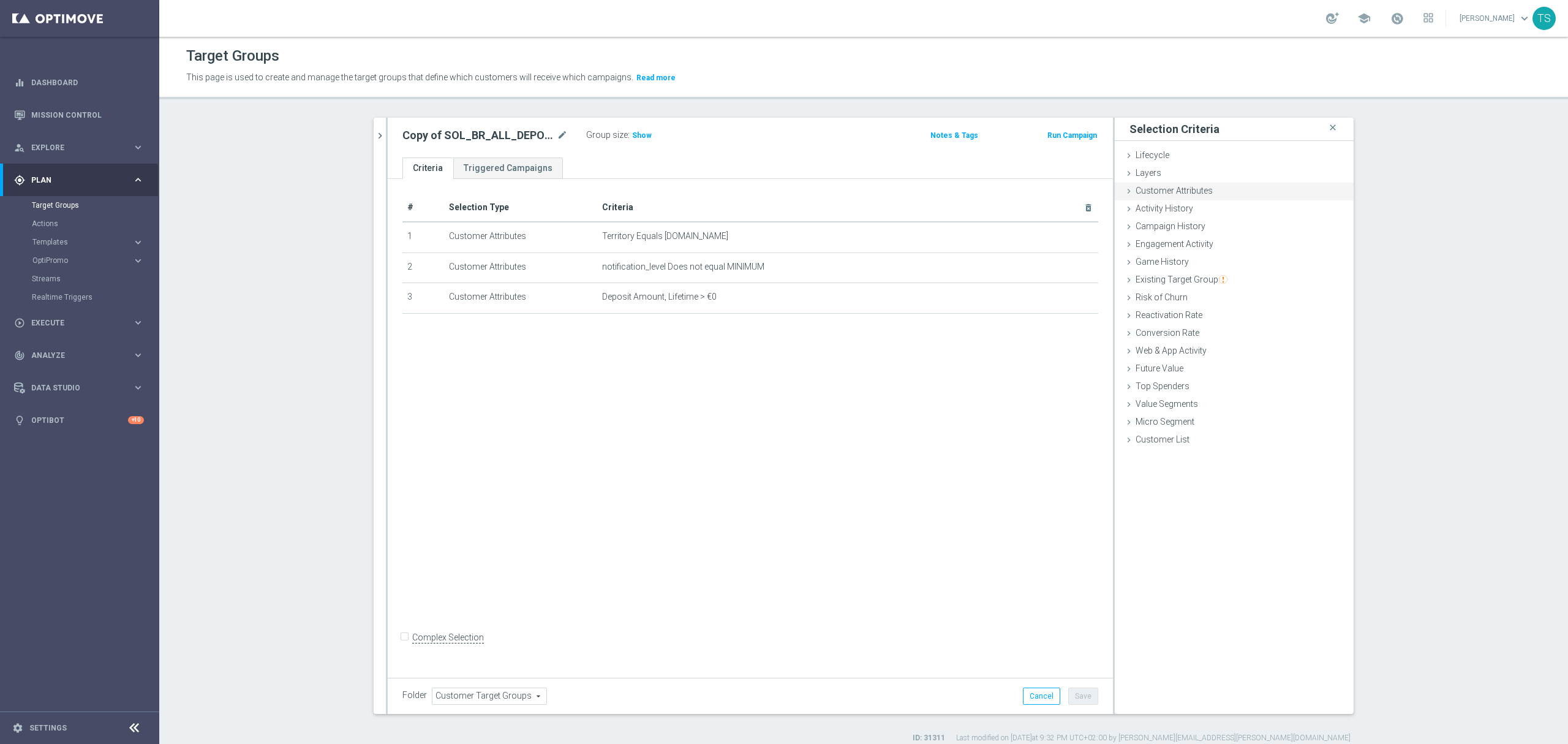
click at [1186, 188] on span "Customer Attributes" at bounding box center [1174, 190] width 77 height 10
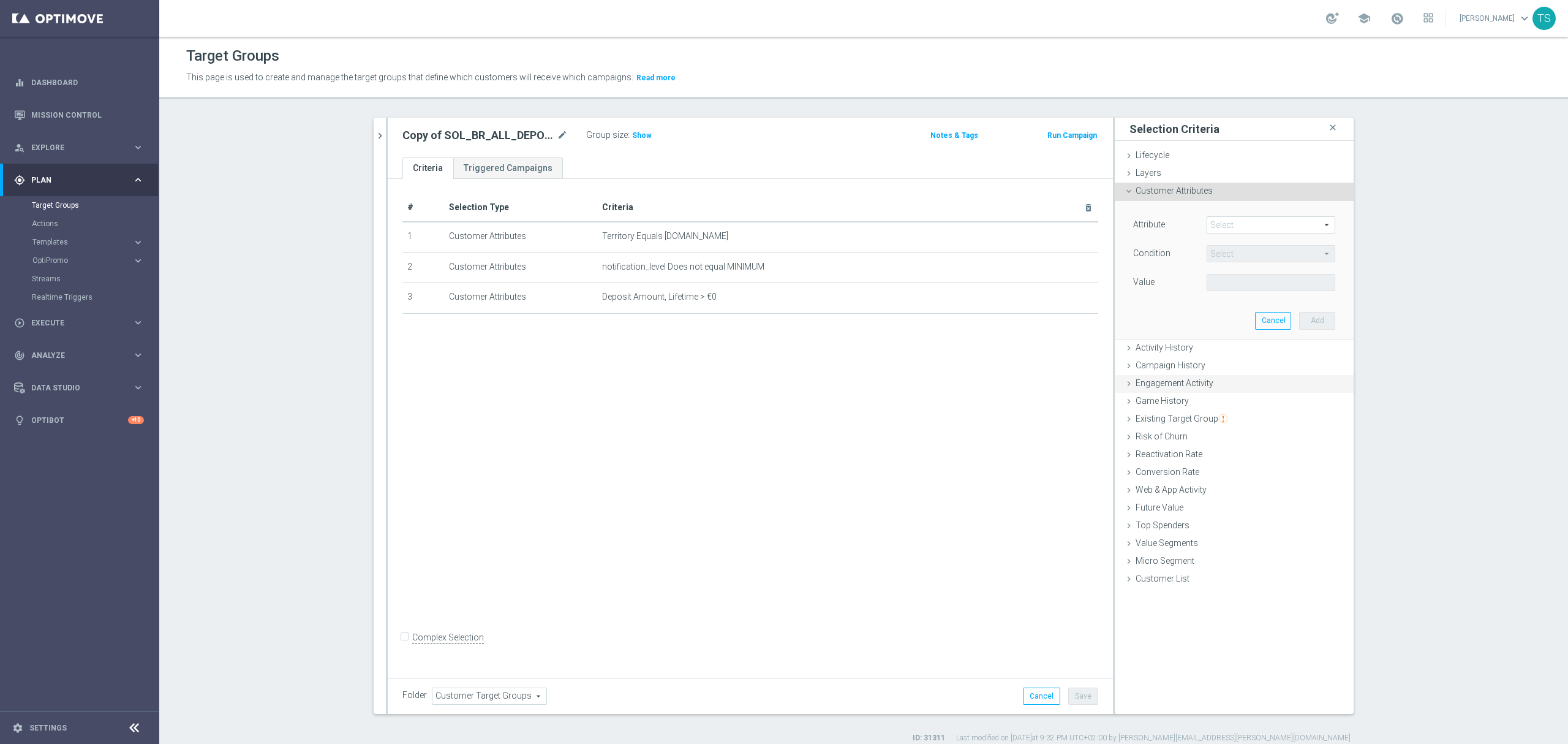
click at [1186, 376] on div "Engagement Activity done" at bounding box center [1235, 385] width 239 height 19
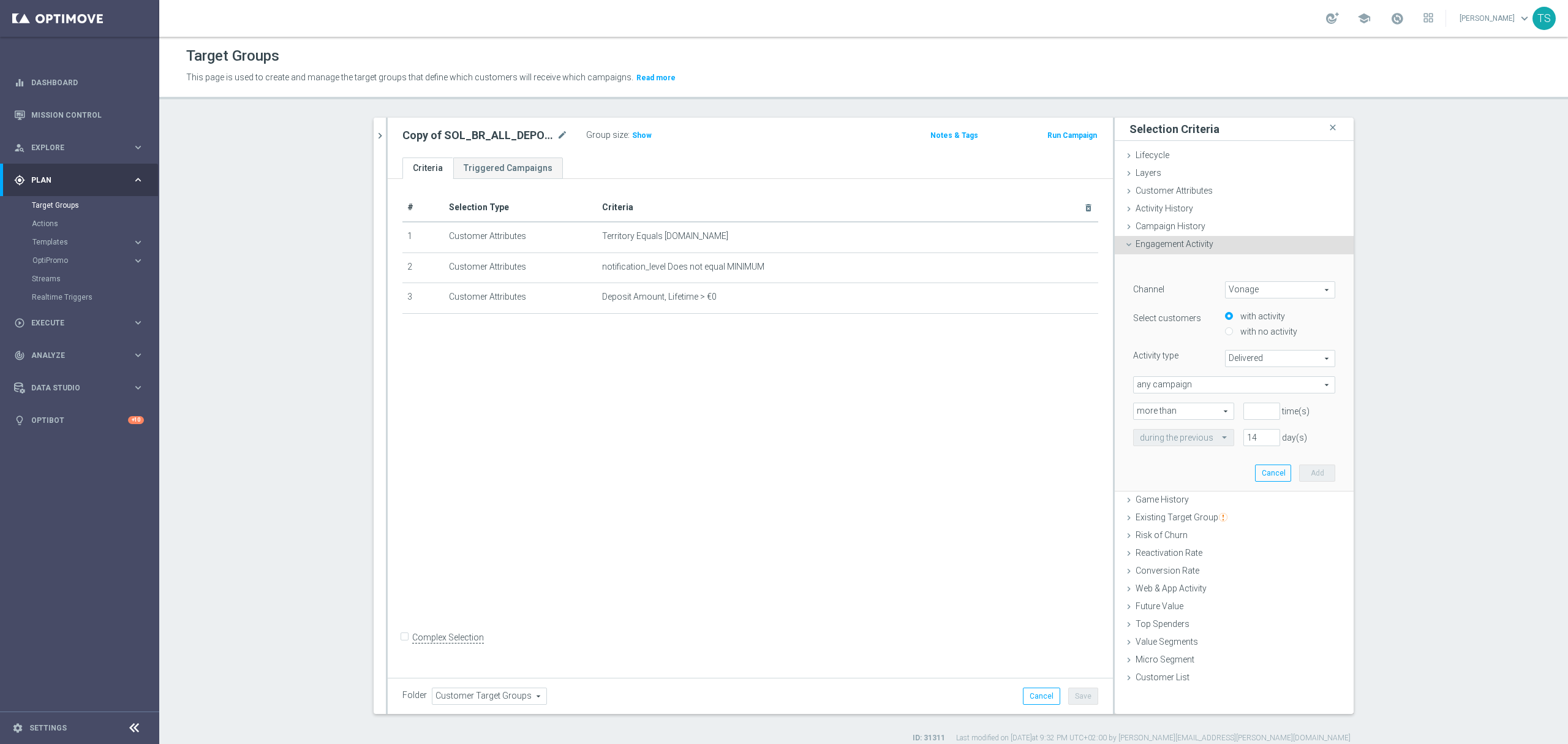
click at [1277, 291] on span "Vonage" at bounding box center [1280, 290] width 109 height 16
click at [1290, 358] on span "Embedded Messaging" at bounding box center [1280, 356] width 97 height 10
type input "Embedded Messaging"
click at [1287, 360] on span "Clicked" at bounding box center [1280, 359] width 109 height 16
click at [1406, 373] on section "SOL_BR_ALL_DEPOSITOR close more_vert Prioritize Customer Target Groups library_…" at bounding box center [864, 430] width 1409 height 626
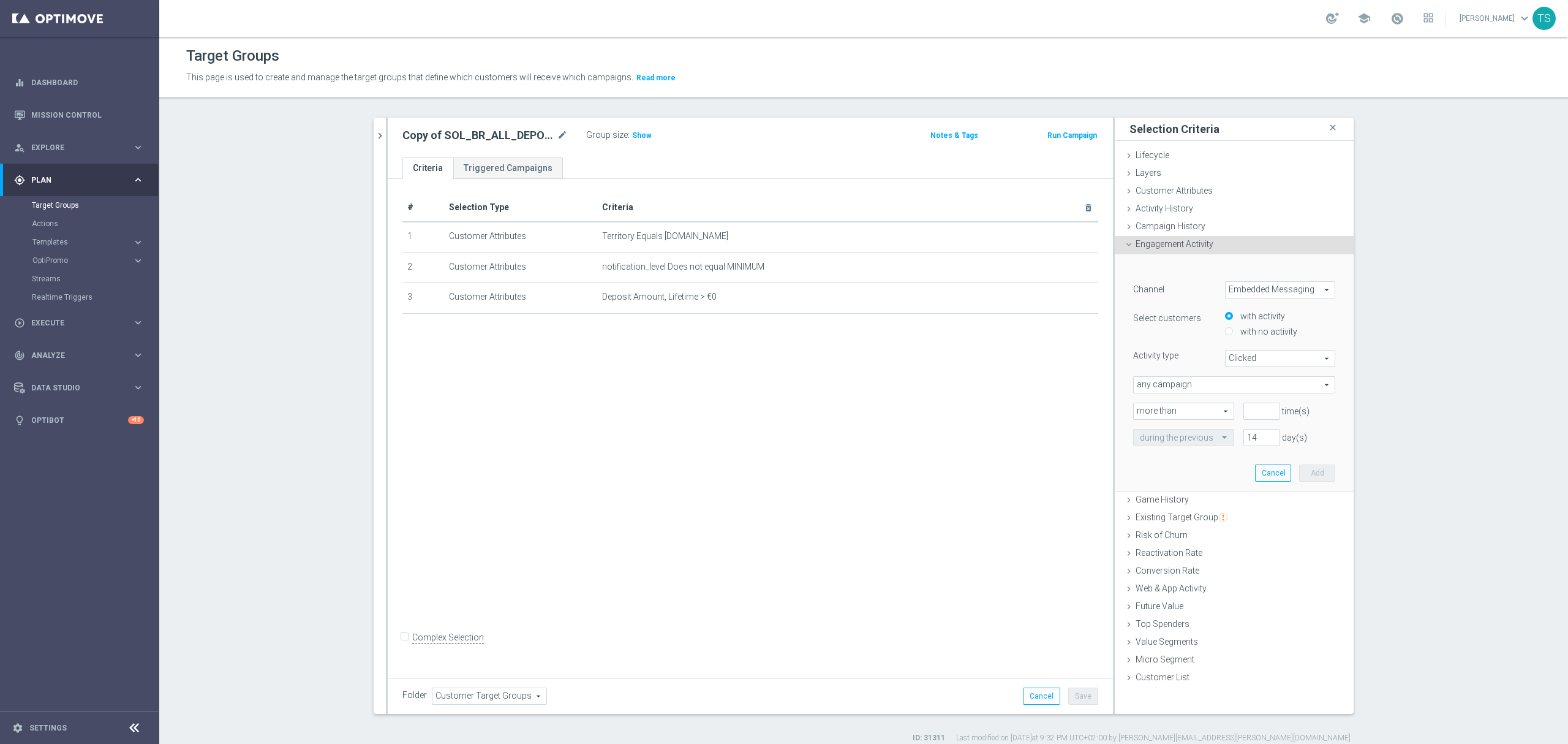
click at [1275, 356] on span "Clicked" at bounding box center [1280, 359] width 109 height 16
click at [1256, 402] on label "Opened" at bounding box center [1280, 408] width 109 height 16
type input "Opened"
click at [1260, 410] on input "number" at bounding box center [1261, 411] width 36 height 17
type input "1"
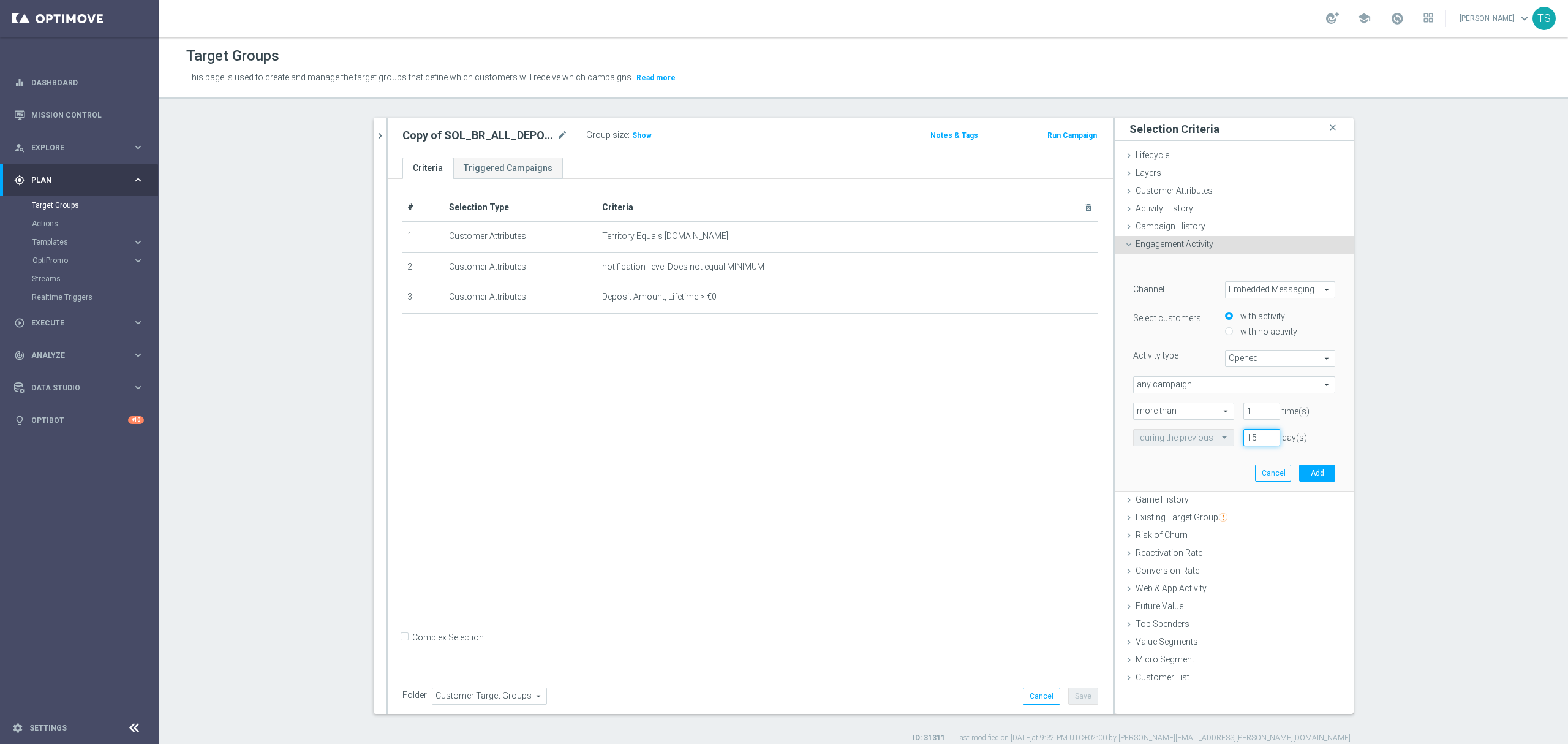
drag, startPoint x: 1250, startPoint y: 435, endPoint x: 1218, endPoint y: 438, distance: 32.1
click at [1243, 438] on input "15" at bounding box center [1261, 438] width 36 height 17
click at [1164, 437] on div "during the previous 15 day(s)" at bounding box center [1235, 438] width 220 height 17
type input "60"
click at [638, 136] on span "Show" at bounding box center [641, 135] width 19 height 9
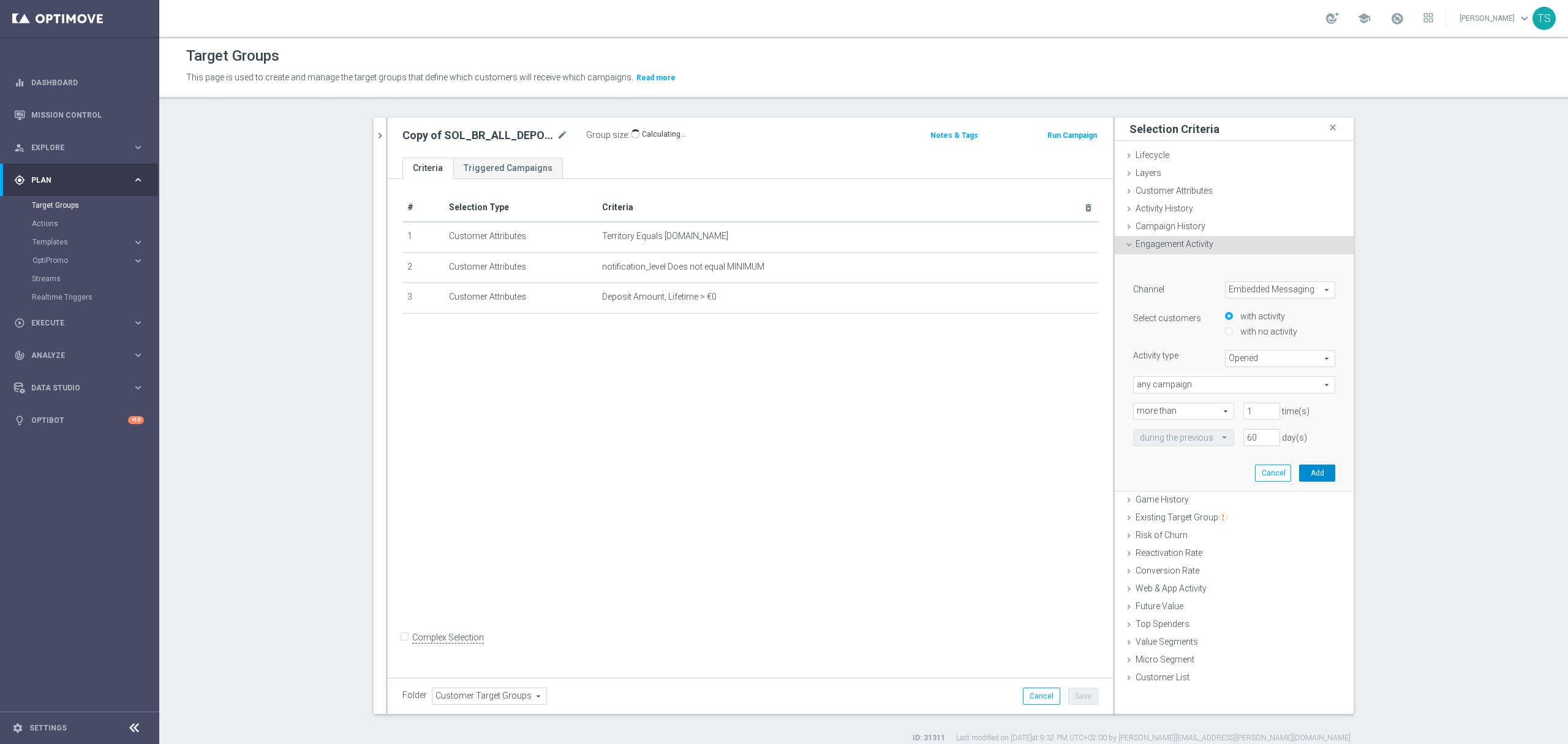
click at [1308, 474] on button "Add" at bounding box center [1317, 473] width 36 height 17
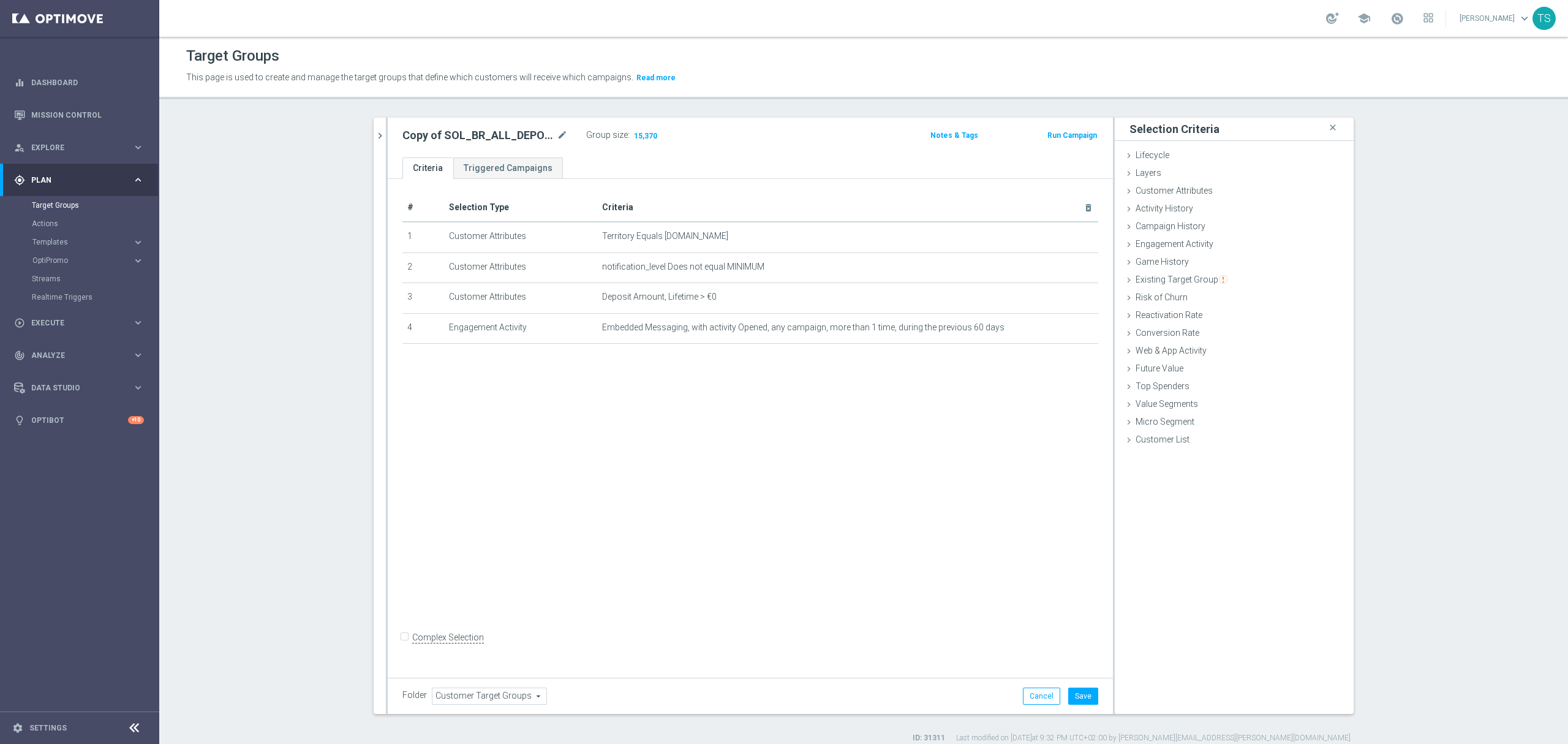
click at [729, 407] on div "# Selection Type Criteria delete_forever 1 Customer Attributes Territory Equals…" at bounding box center [750, 425] width 725 height 493
click at [696, 133] on div "Group size : 15,370" at bounding box center [647, 134] width 122 height 15
click at [790, 415] on div "# Selection Type Criteria delete_forever 1 Customer Attributes Territory Equals…" at bounding box center [750, 425] width 725 height 493
click at [1054, 331] on icon "mode_edit" at bounding box center [1059, 328] width 10 height 10
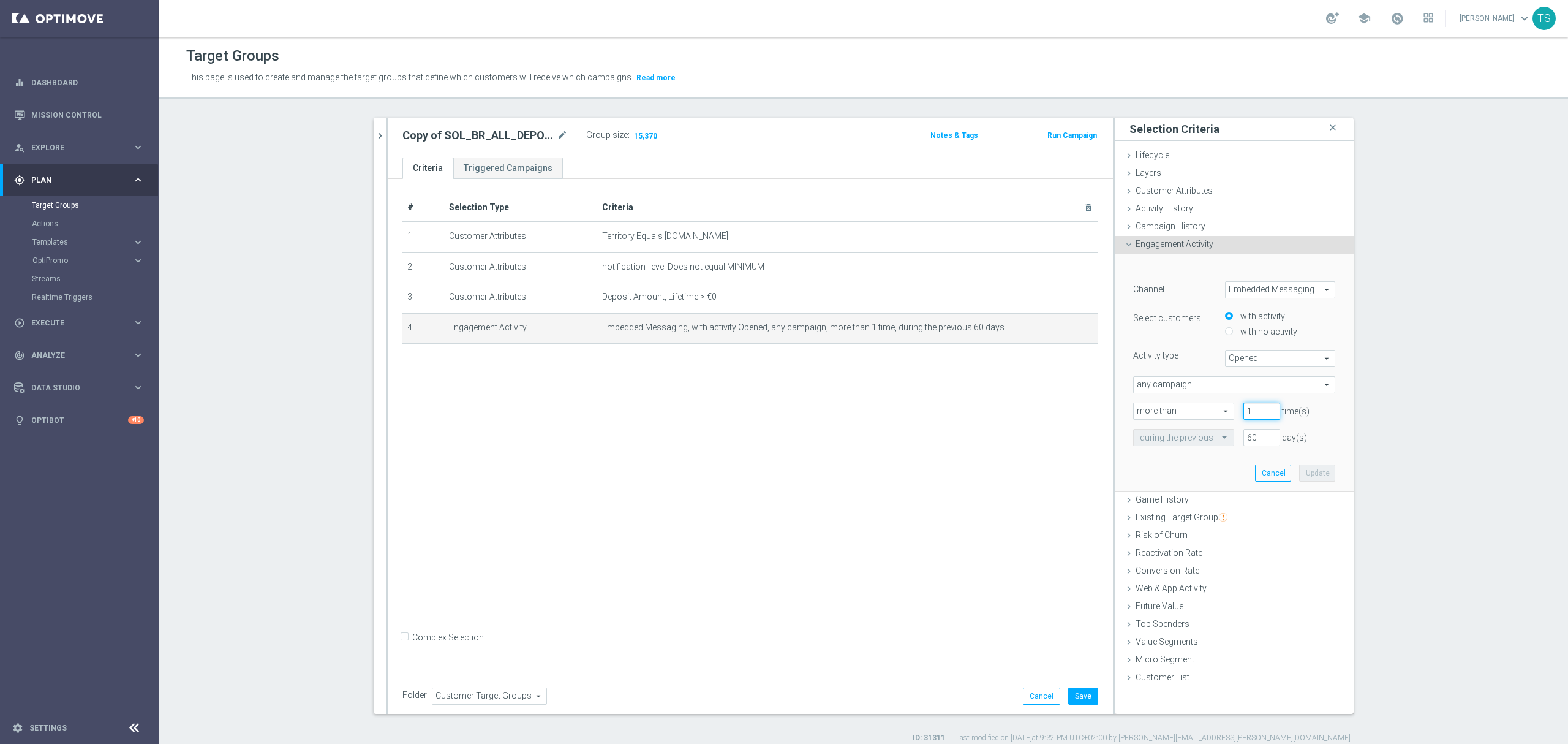
click at [1255, 412] on input "1" at bounding box center [1261, 411] width 36 height 17
type input "0"
click at [1370, 415] on div "SOL_BR_ALL_DEPOSITOR close more_vert Prioritize Customer Target Groups library_…" at bounding box center [864, 430] width 1029 height 626
click at [1316, 465] on button "Update" at bounding box center [1317, 473] width 36 height 17
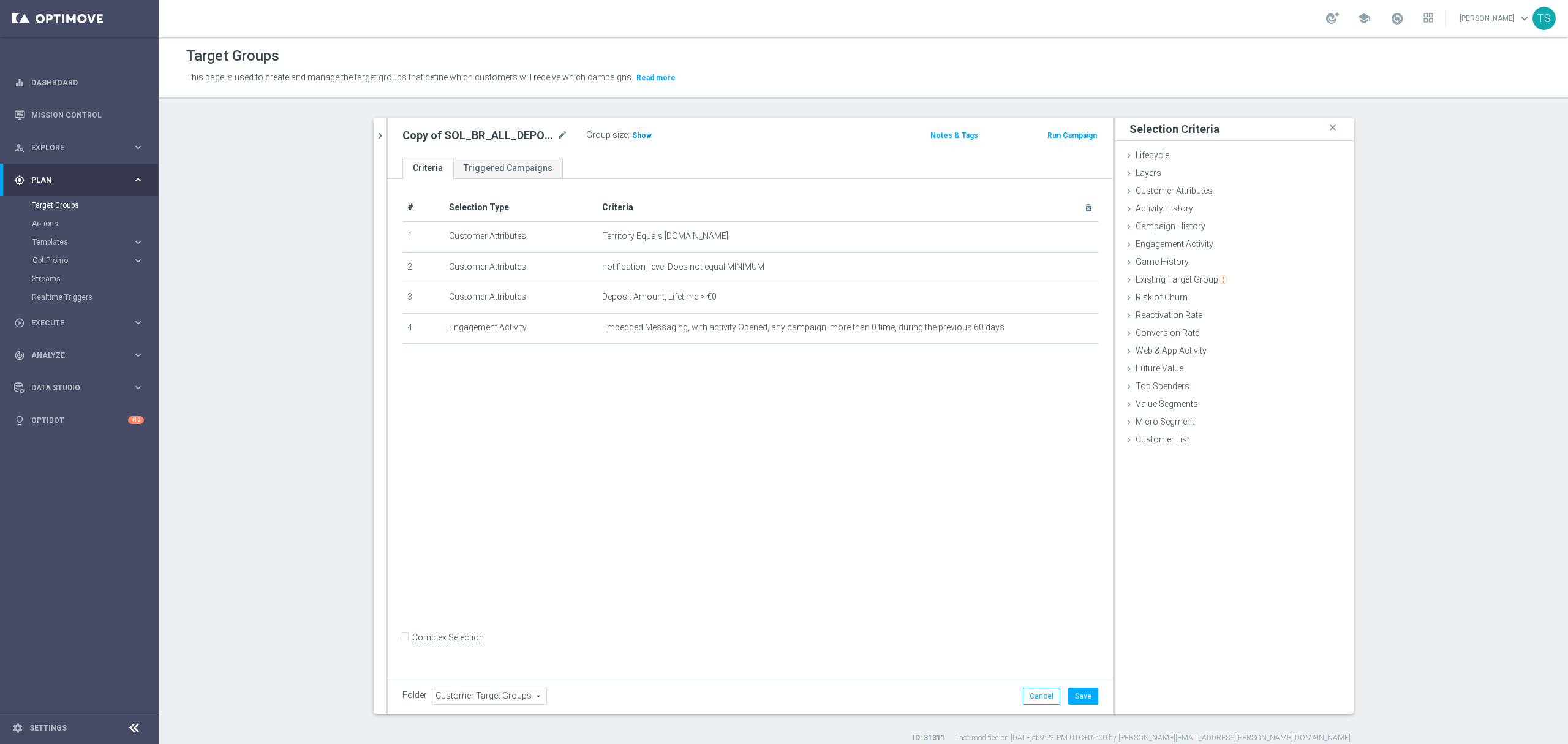
click at [637, 138] on span "Show" at bounding box center [641, 135] width 19 height 9
click at [1056, 332] on icon "mode_edit" at bounding box center [1059, 328] width 10 height 10
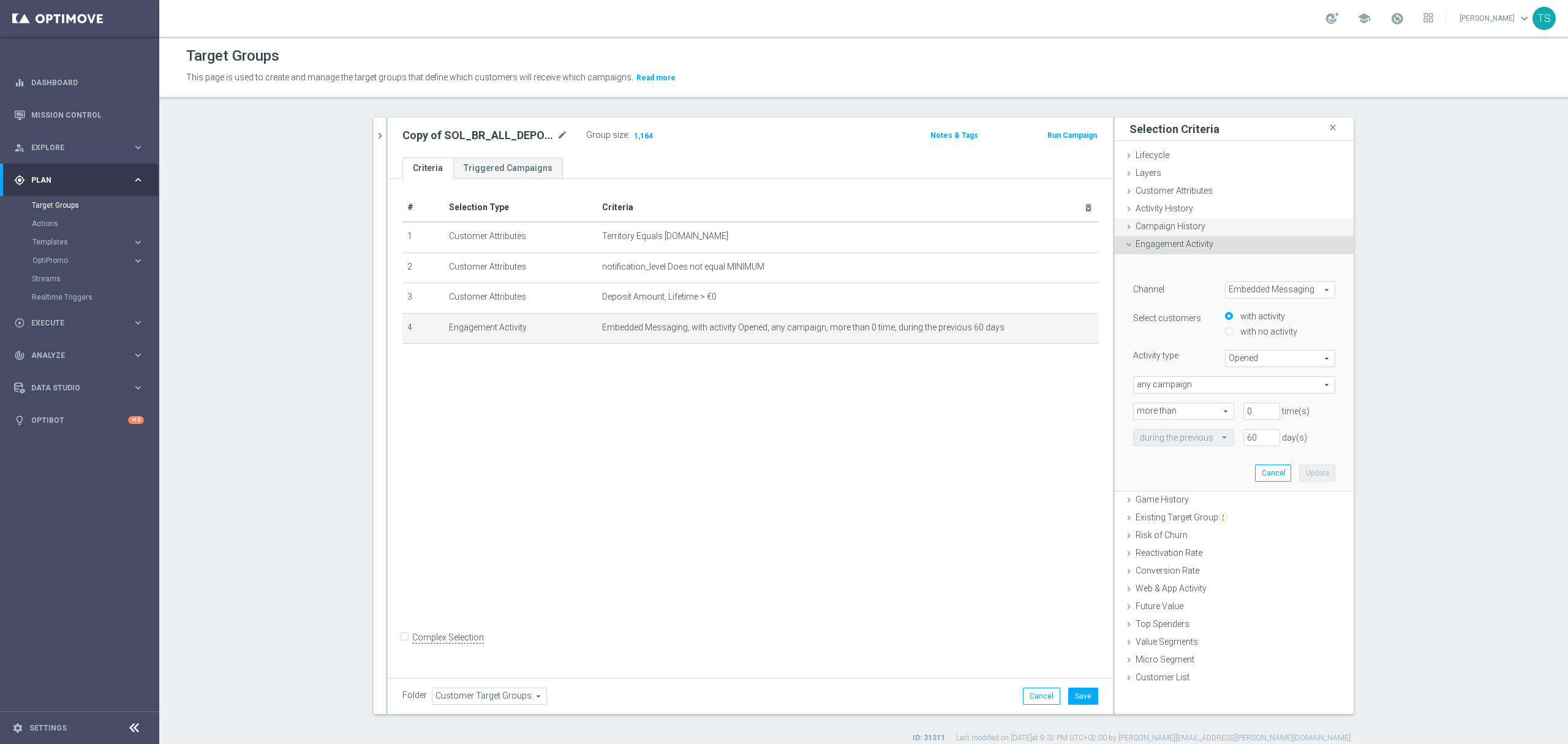
click at [1228, 223] on div "Campaign History done" at bounding box center [1235, 228] width 239 height 19
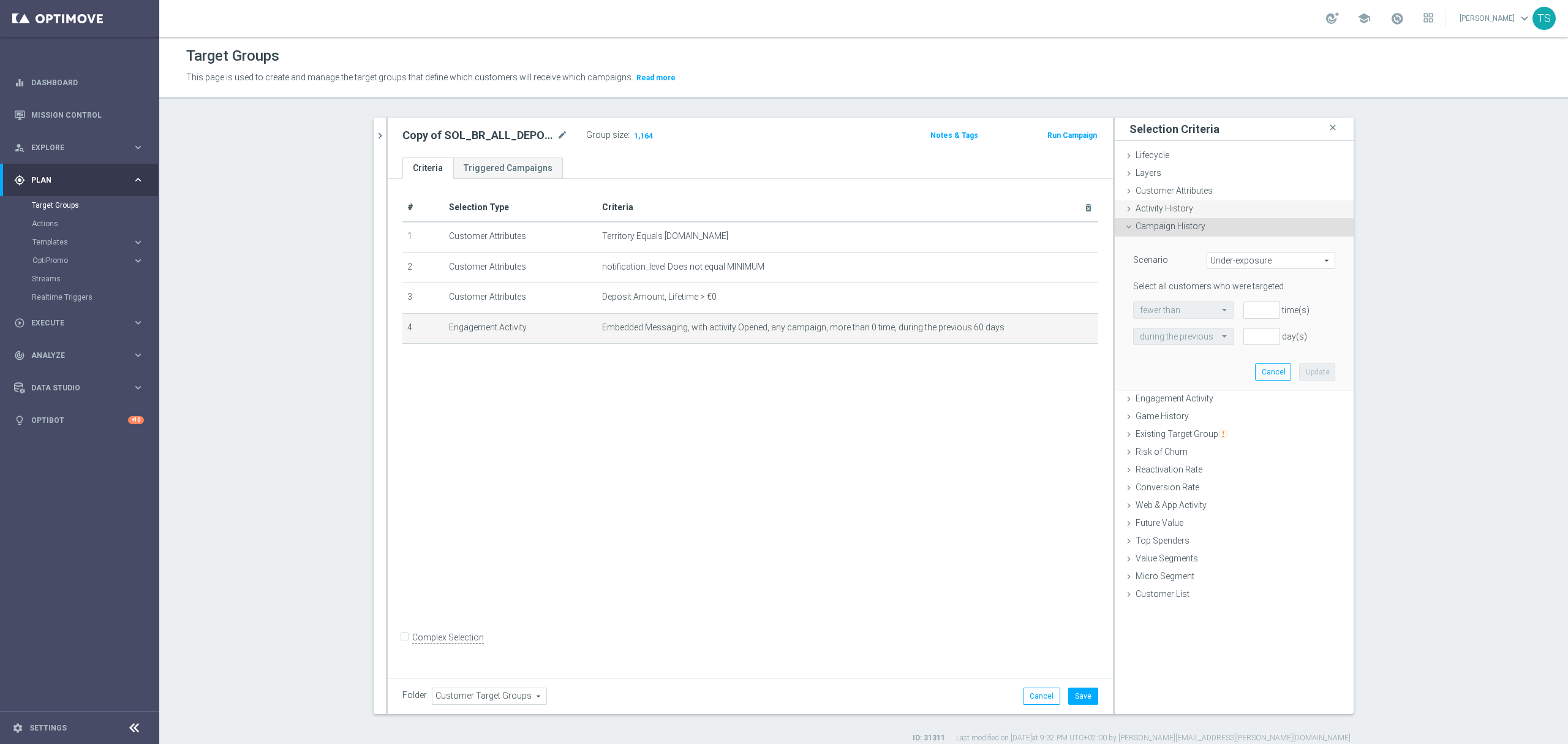
click at [1222, 202] on div "Activity History done" at bounding box center [1235, 210] width 239 height 19
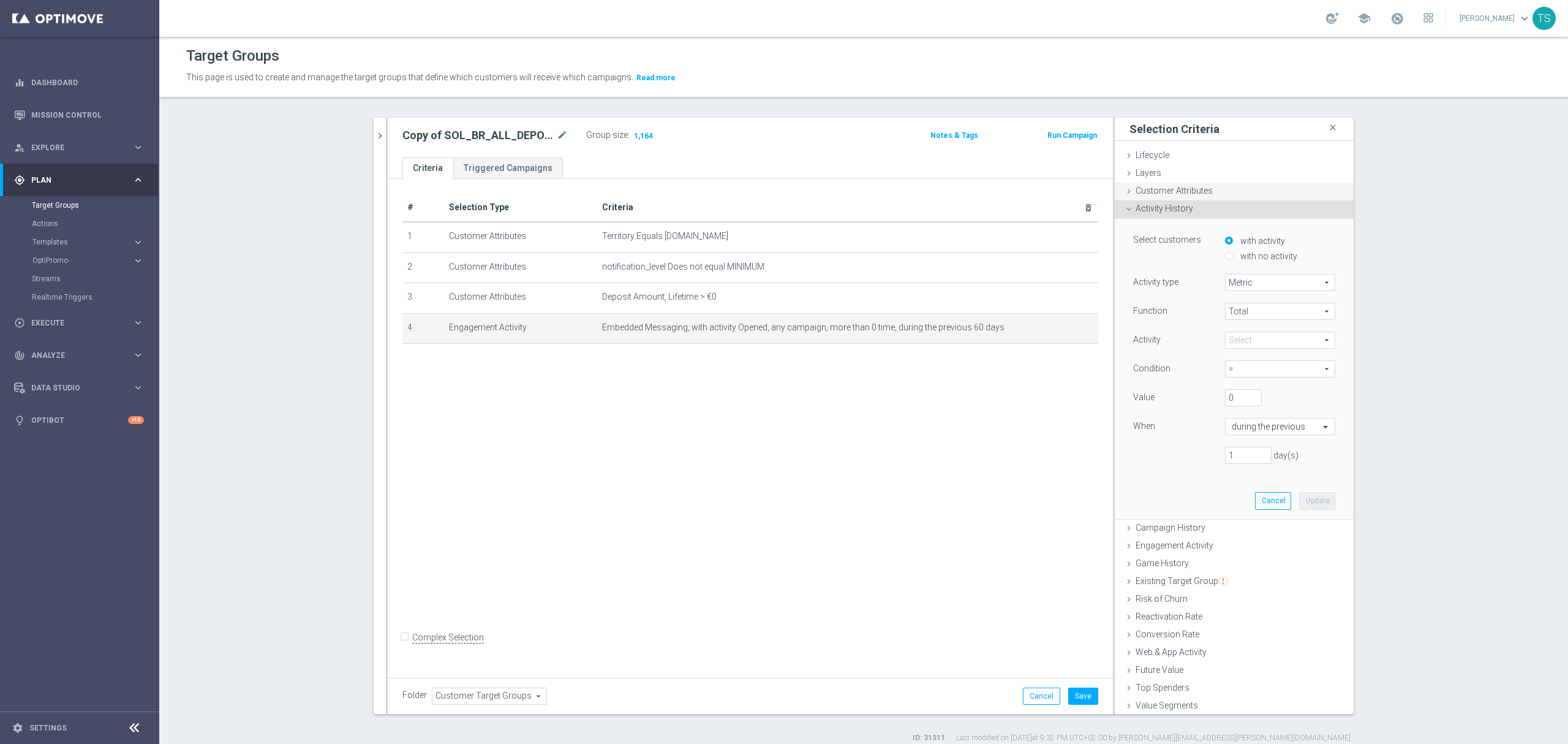
click at [1222, 187] on div "Customer Attributes done" at bounding box center [1235, 192] width 239 height 19
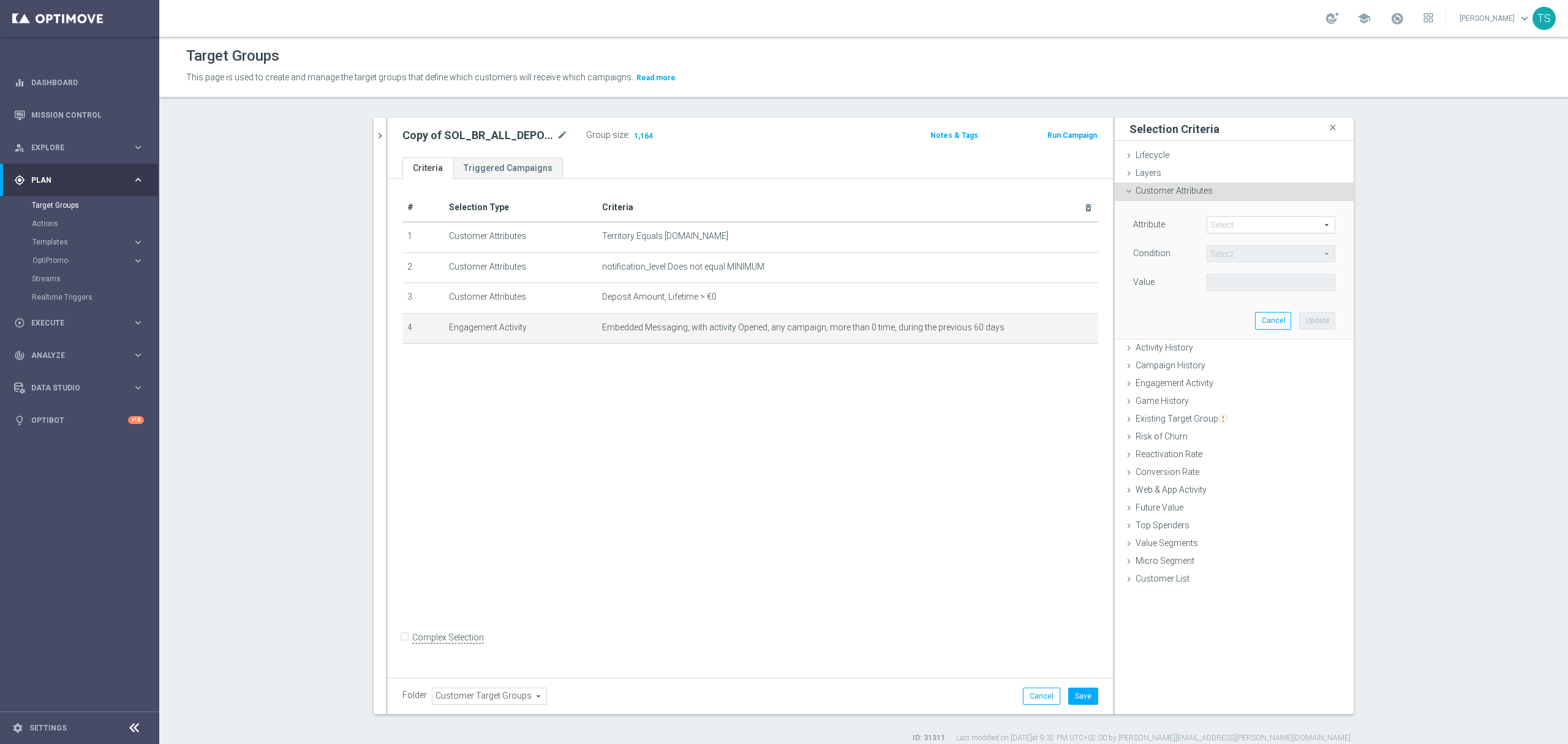
click at [1241, 223] on span at bounding box center [1271, 225] width 127 height 16
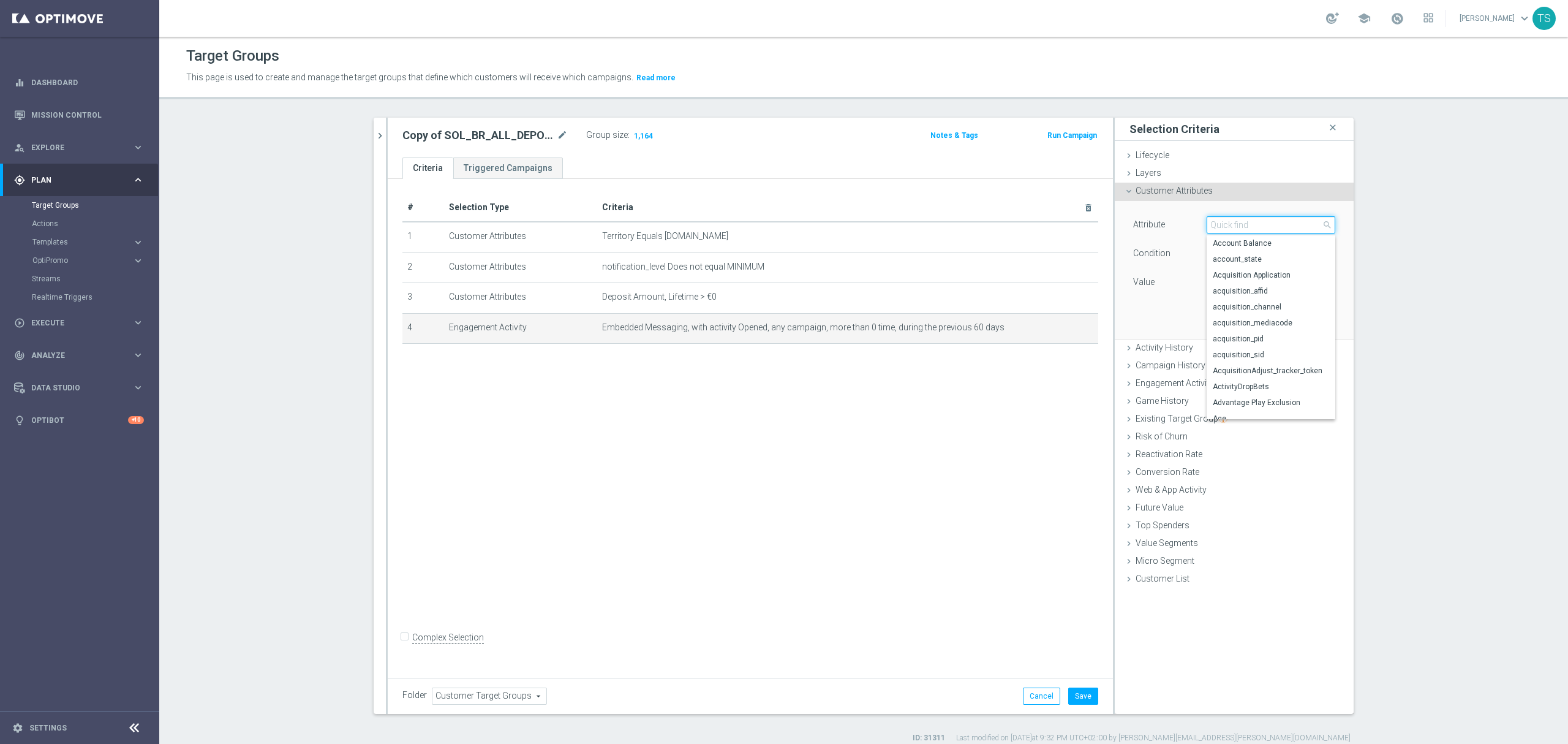
click at [1241, 223] on input "search" at bounding box center [1271, 225] width 129 height 17
type input "CHANN"
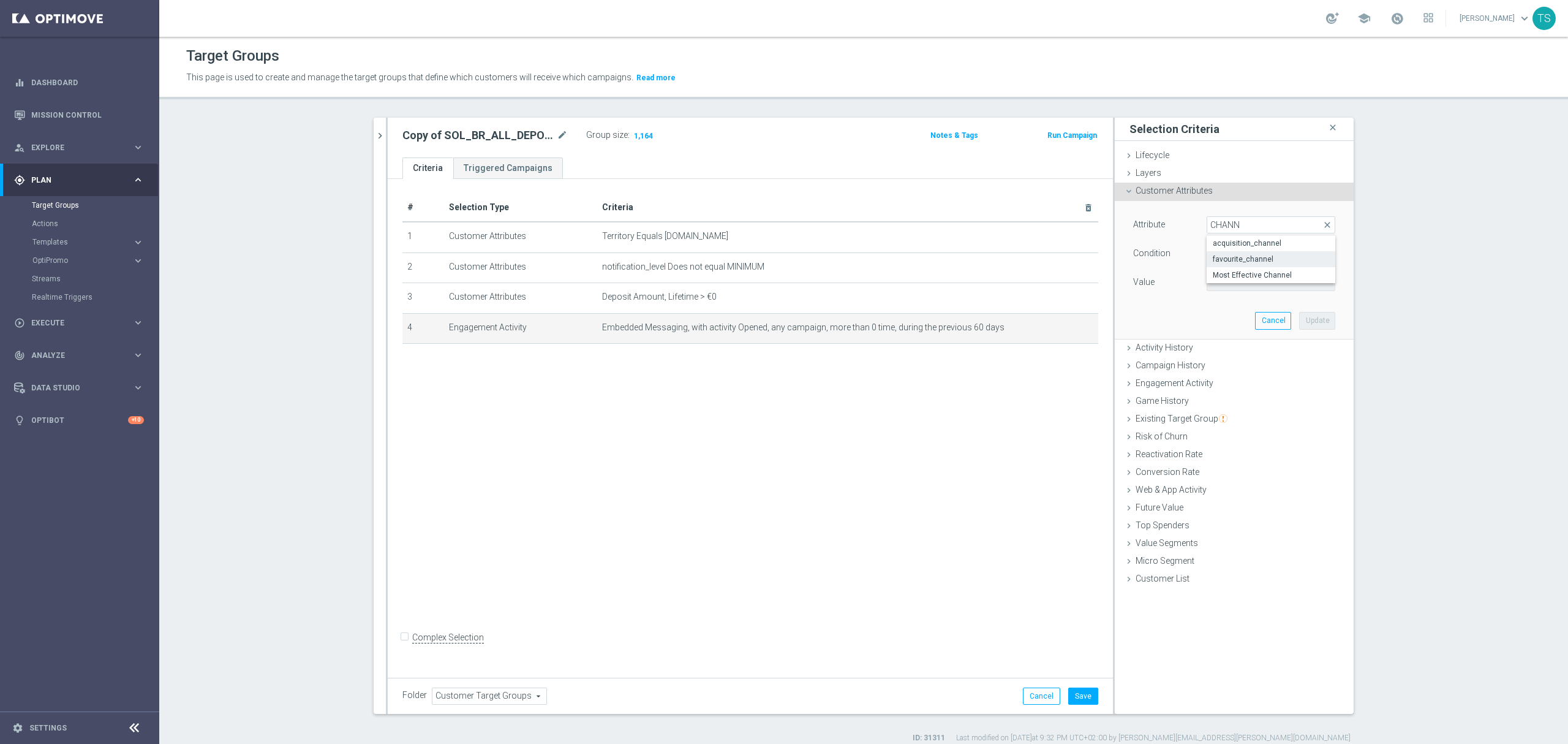
click at [1297, 263] on span "favourite_channel" at bounding box center [1271, 259] width 117 height 10
type input "favourite_channel"
type input "Equals"
click at [1267, 286] on span at bounding box center [1271, 282] width 127 height 16
click at [1273, 224] on span "favourite_channel" at bounding box center [1271, 225] width 127 height 16
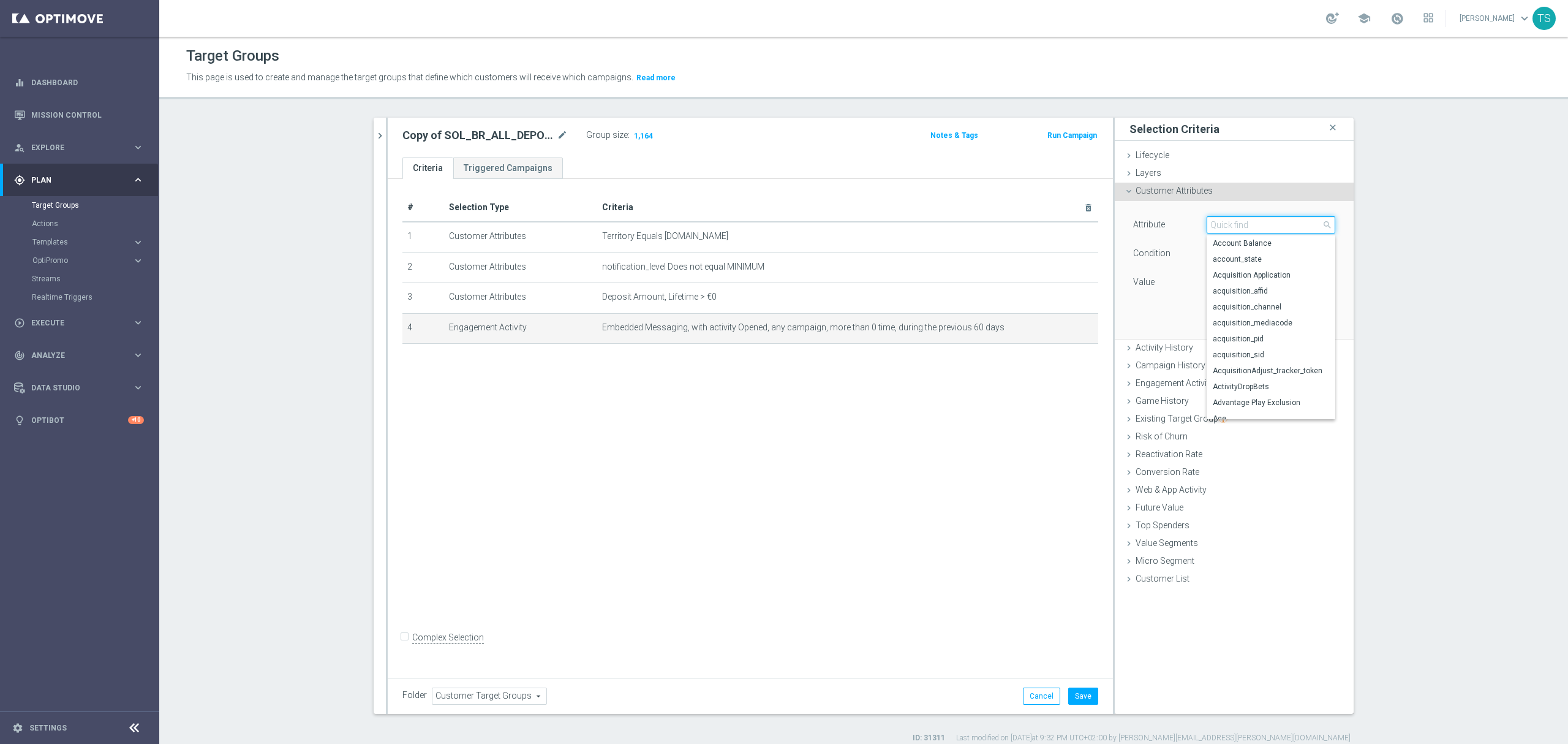
click at [1274, 226] on input "search" at bounding box center [1271, 225] width 129 height 17
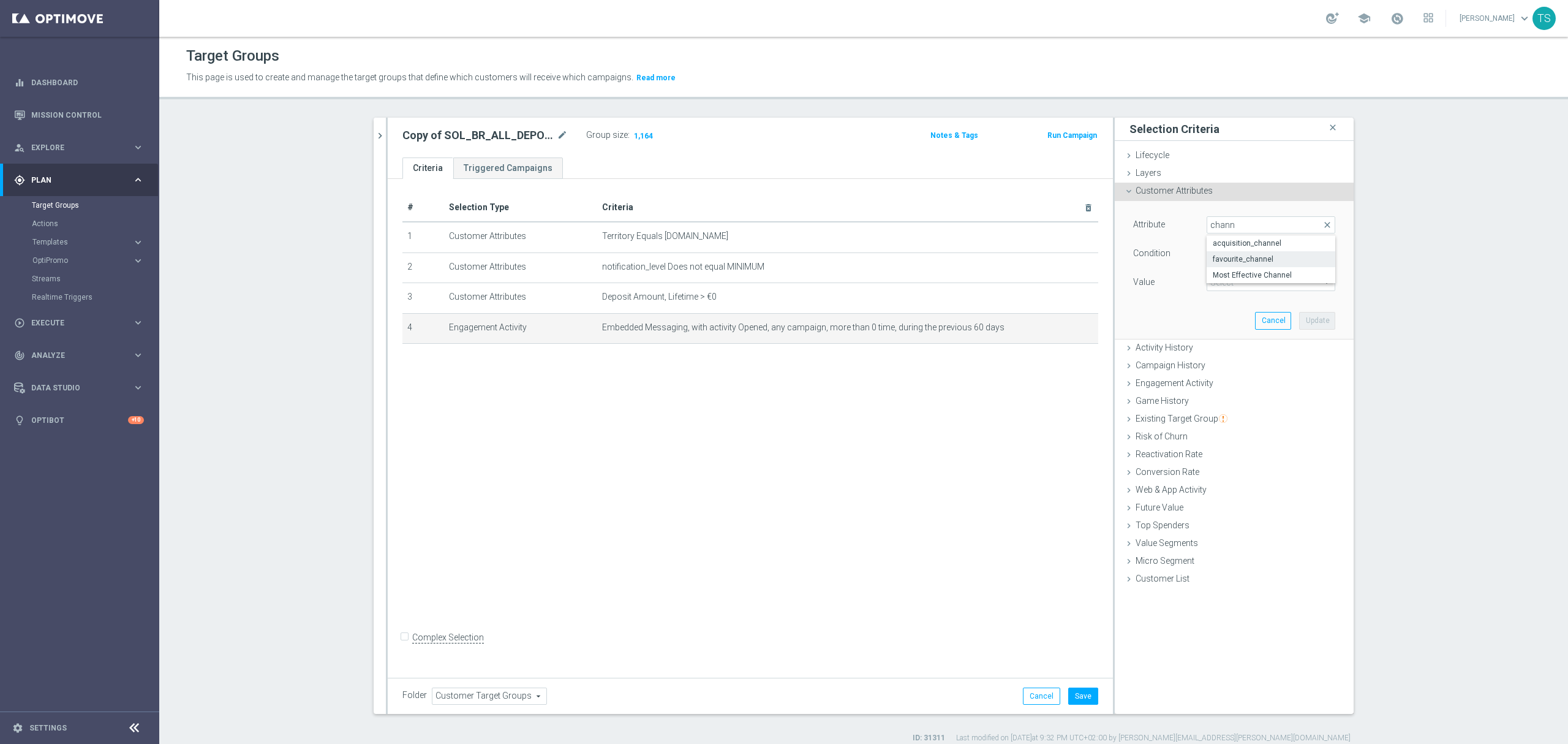
click at [1277, 266] on label "favourite_channel" at bounding box center [1271, 259] width 129 height 16
click at [1272, 224] on span "favourite_channel" at bounding box center [1271, 225] width 127 height 16
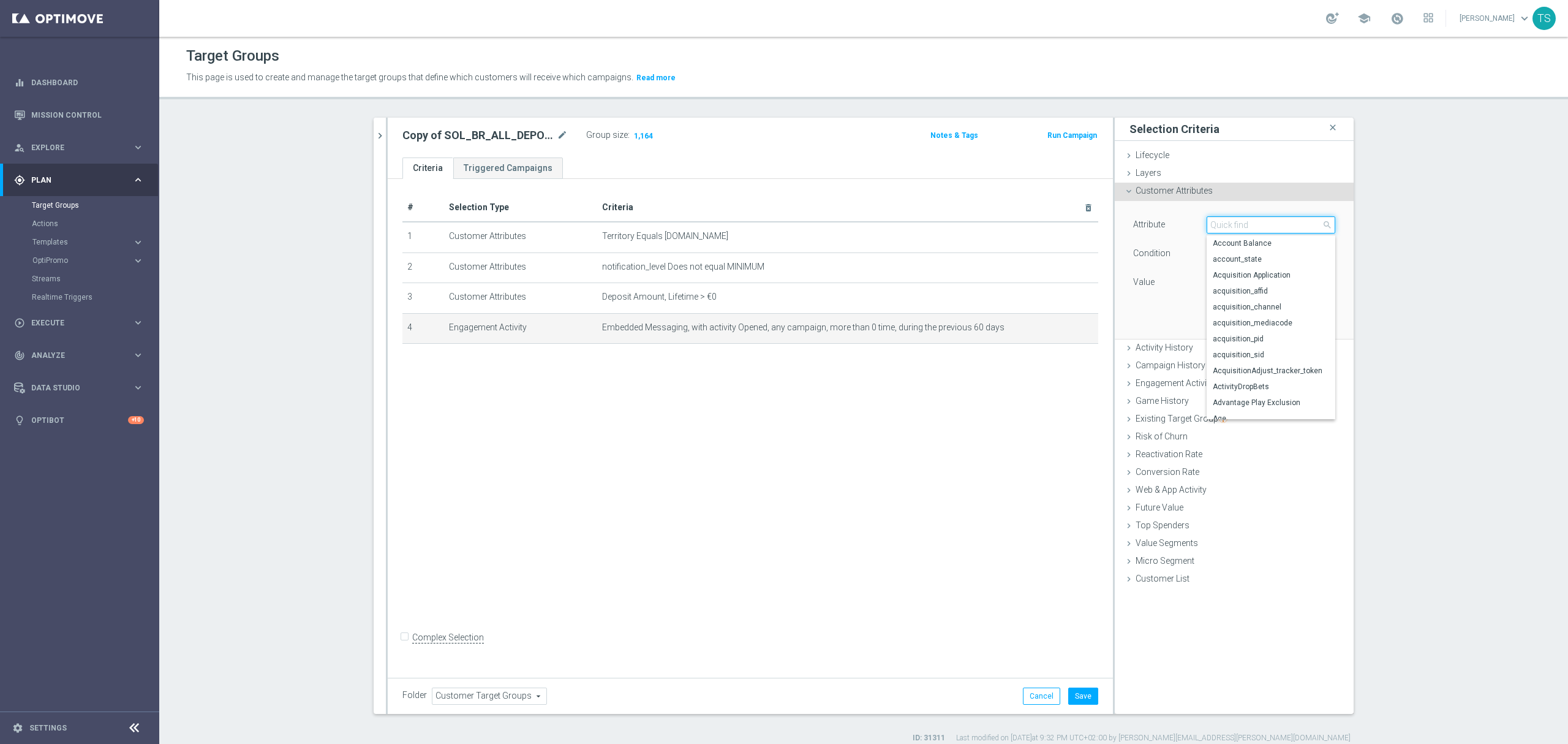
click at [1272, 224] on input "search" at bounding box center [1271, 225] width 129 height 17
type input "channel"
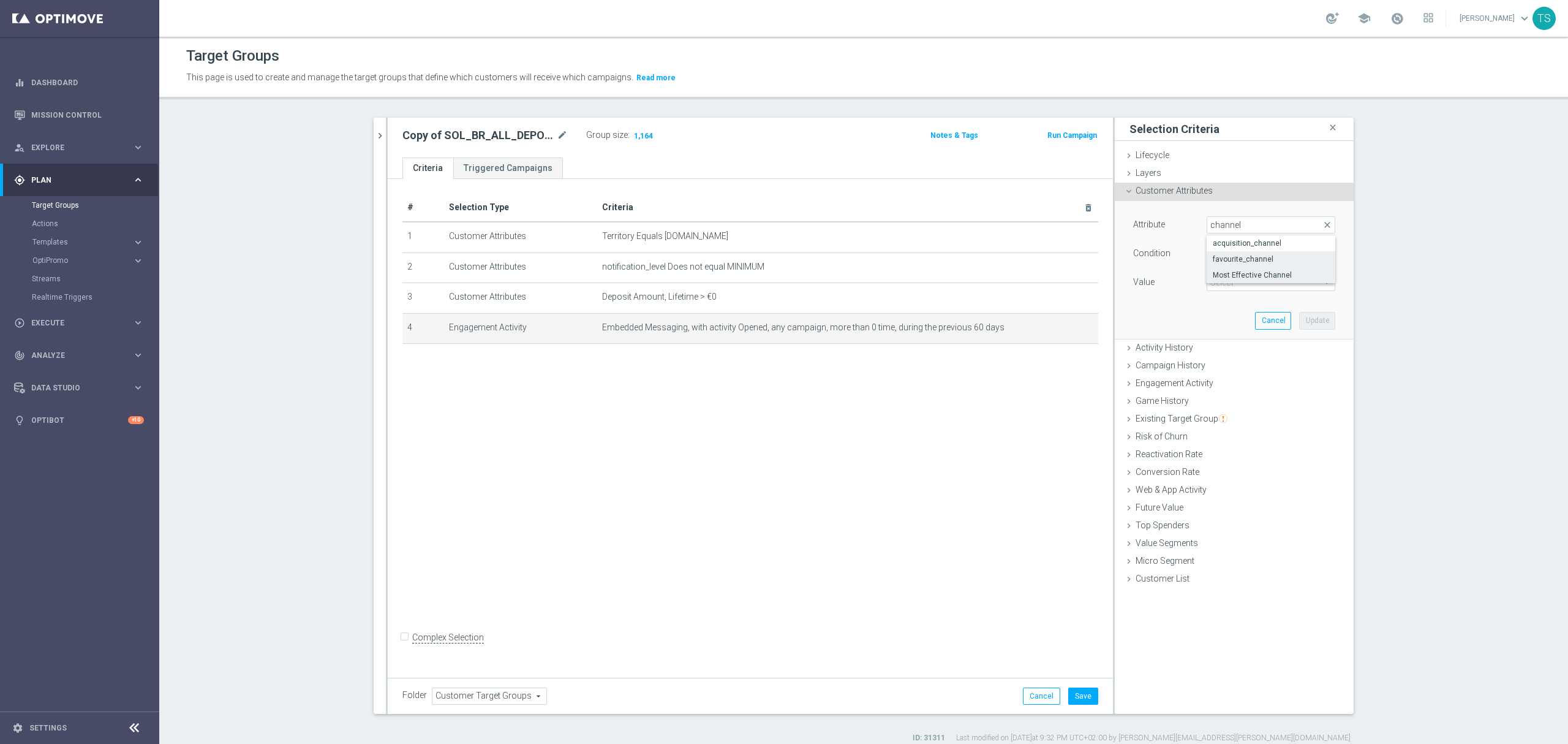
click at [1253, 274] on span "Most Effective Channel" at bounding box center [1271, 275] width 117 height 10
type input "Most Effective Channel"
click at [1258, 253] on span "Equals" at bounding box center [1271, 253] width 127 height 16
click at [1379, 305] on section "SOL_BR_ALL_DEPOSITOR close more_vert Prioritize Customer Target Groups library_…" at bounding box center [864, 430] width 1409 height 626
click at [1295, 293] on div "Value Select arrow_drop_down search" at bounding box center [1235, 284] width 220 height 19
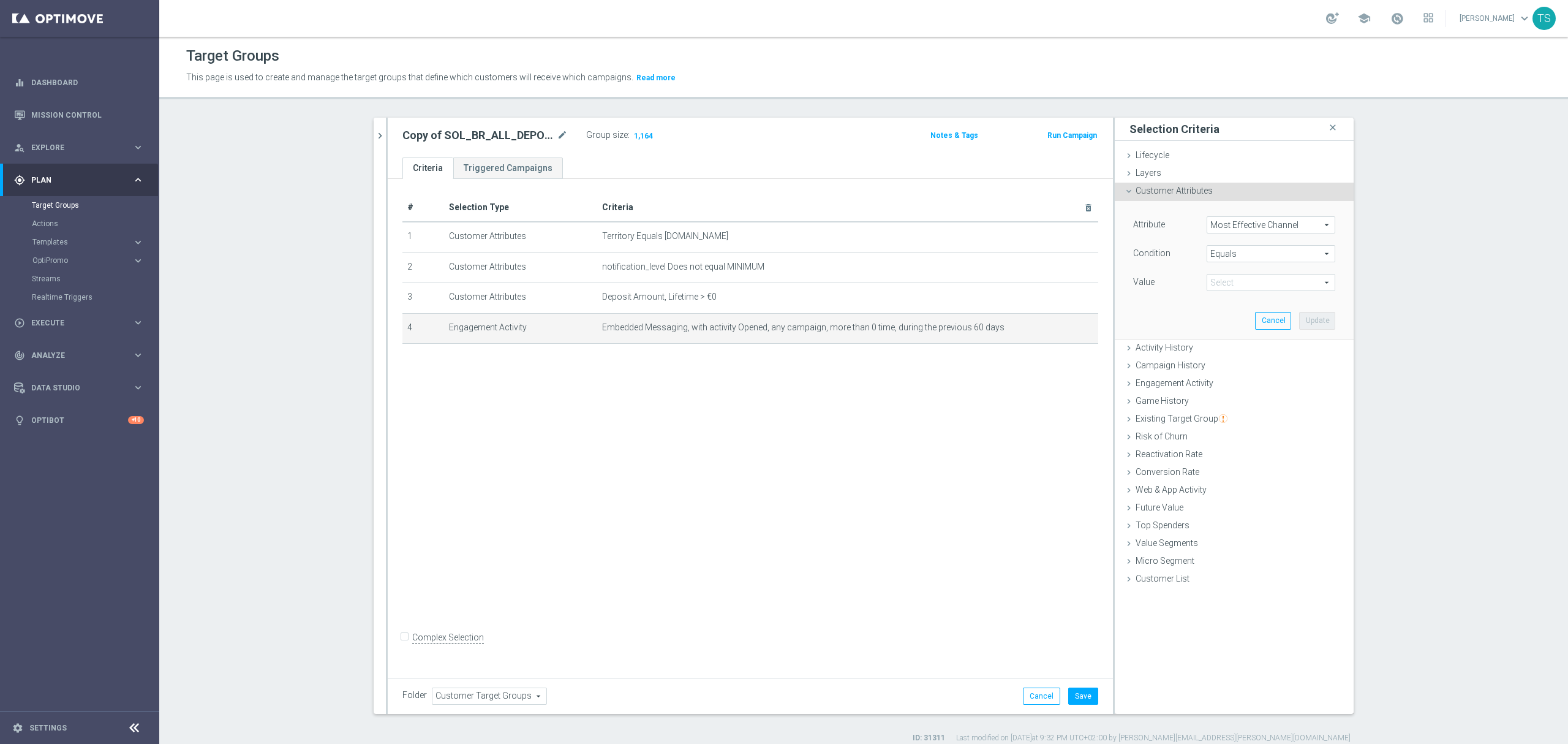
click at [1286, 282] on span at bounding box center [1271, 282] width 127 height 16
click at [1277, 339] on span "Embedded Messaging" at bounding box center [1271, 342] width 117 height 10
type input "Embedded Messaging"
click at [1289, 226] on span "Most Effective Channel" at bounding box center [1271, 225] width 127 height 16
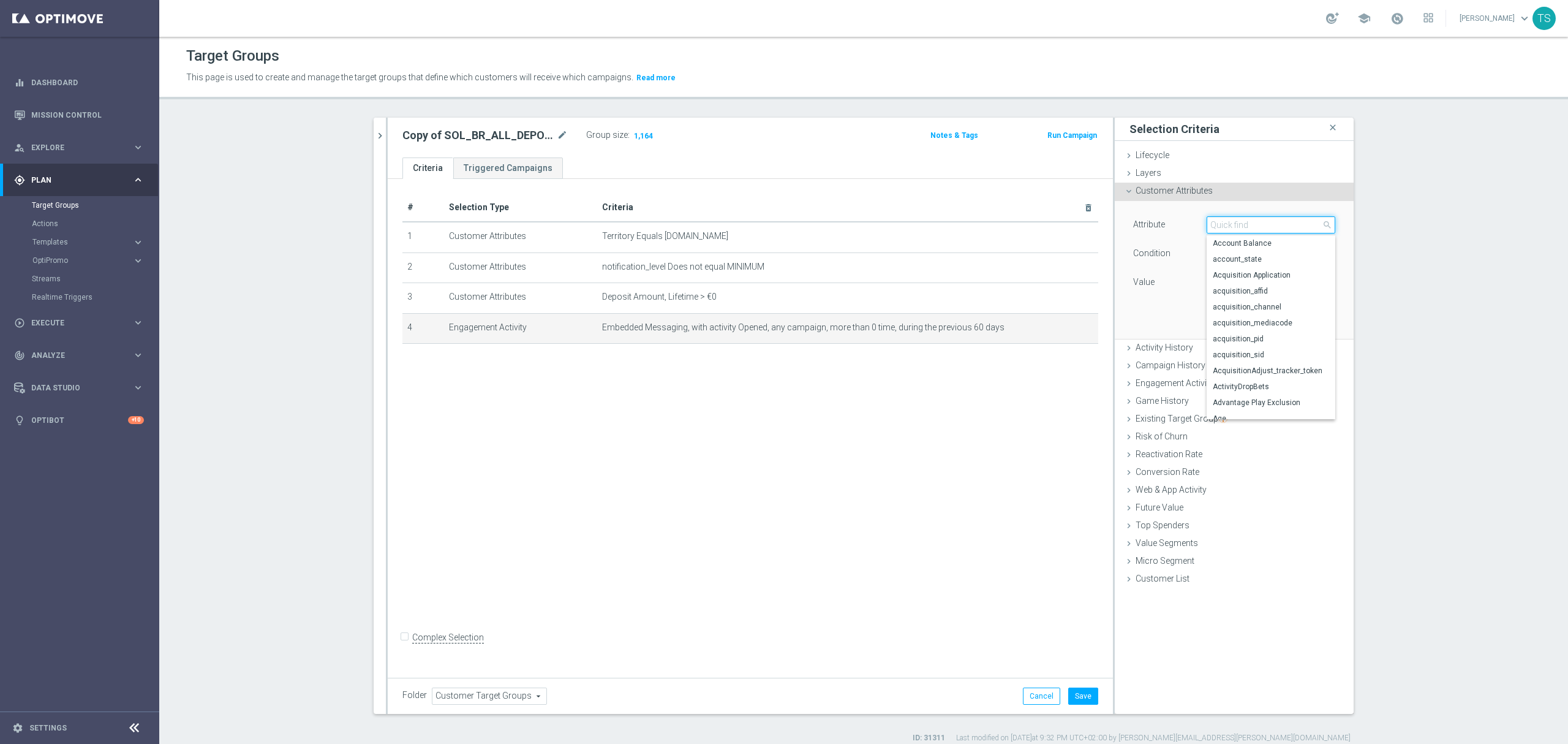
click at [1287, 226] on input "search" at bounding box center [1271, 225] width 129 height 17
type input "channe"
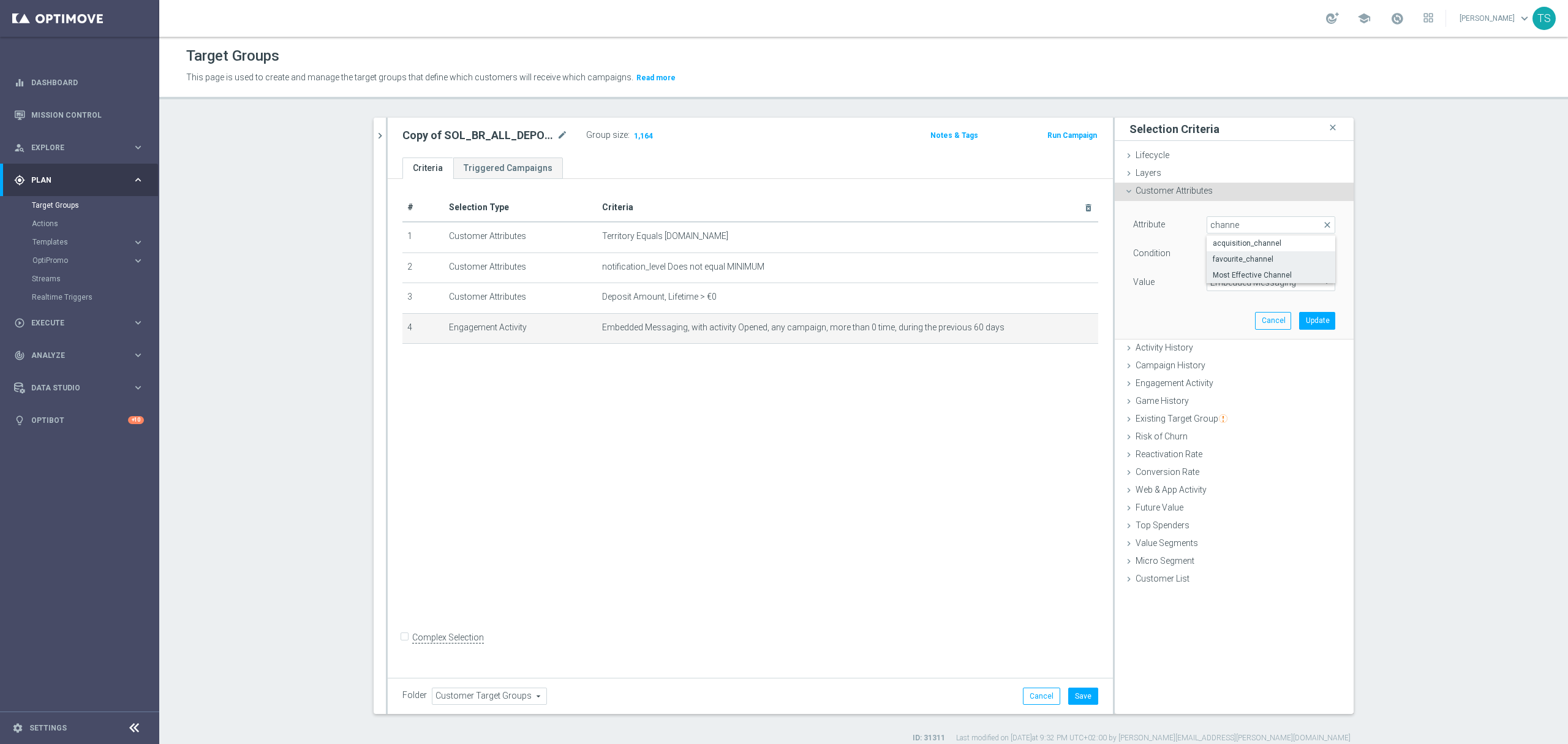
click at [1273, 259] on span "favourite_channel" at bounding box center [1271, 259] width 117 height 10
type input "favourite_channel"
type input "Select"
click at [1285, 253] on span "Equals" at bounding box center [1271, 253] width 127 height 16
drag, startPoint x: 1511, startPoint y: 329, endPoint x: 1418, endPoint y: 311, distance: 94.7
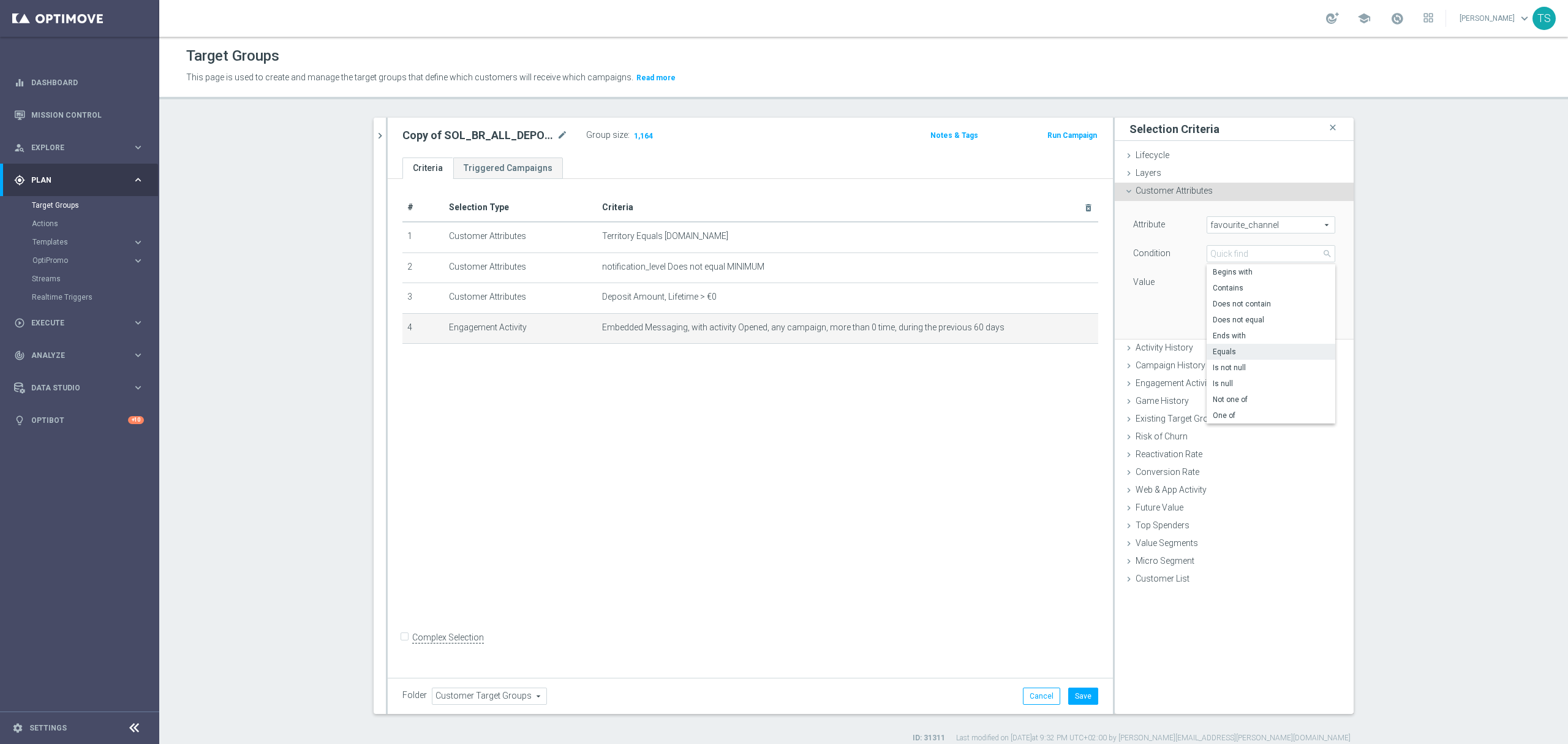
click at [1502, 329] on section "SOL_BR_ALL_DEPOSITOR close more_vert Prioritize Customer Target Groups library_…" at bounding box center [864, 430] width 1409 height 626
click at [1306, 292] on div "Value Embedded Messaging Select arrow_drop_down search" at bounding box center [1235, 284] width 220 height 19
click at [1297, 279] on span "Embedded Messaging" at bounding box center [1271, 282] width 127 height 16
click at [1270, 289] on input "search" at bounding box center [1271, 283] width 129 height 17
type input "em"
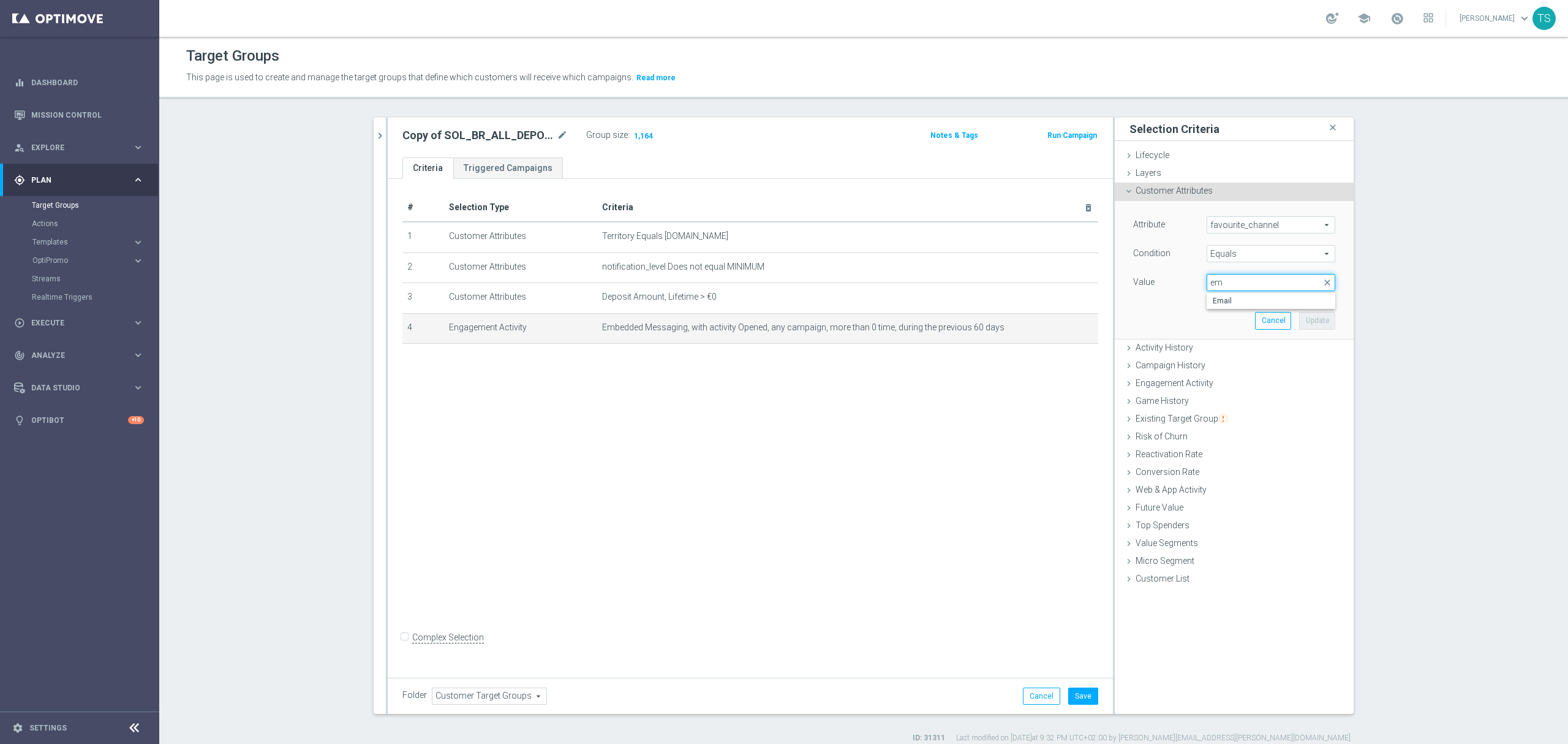
drag, startPoint x: 1213, startPoint y: 283, endPoint x: 1103, endPoint y: 281, distance: 110.0
click at [1129, 285] on div "Value Embedded Messaging Select arrow_drop_down em close Email" at bounding box center [1235, 284] width 220 height 19
click at [1285, 217] on span "favourite_channel" at bounding box center [1271, 225] width 127 height 16
drag, startPoint x: 1269, startPoint y: 236, endPoint x: 1265, endPoint y: 223, distance: 13.6
click at [1267, 233] on div "favourite_channel favourite_channel arrow_drop_down search Account Balance acco…" at bounding box center [1271, 225] width 129 height 17
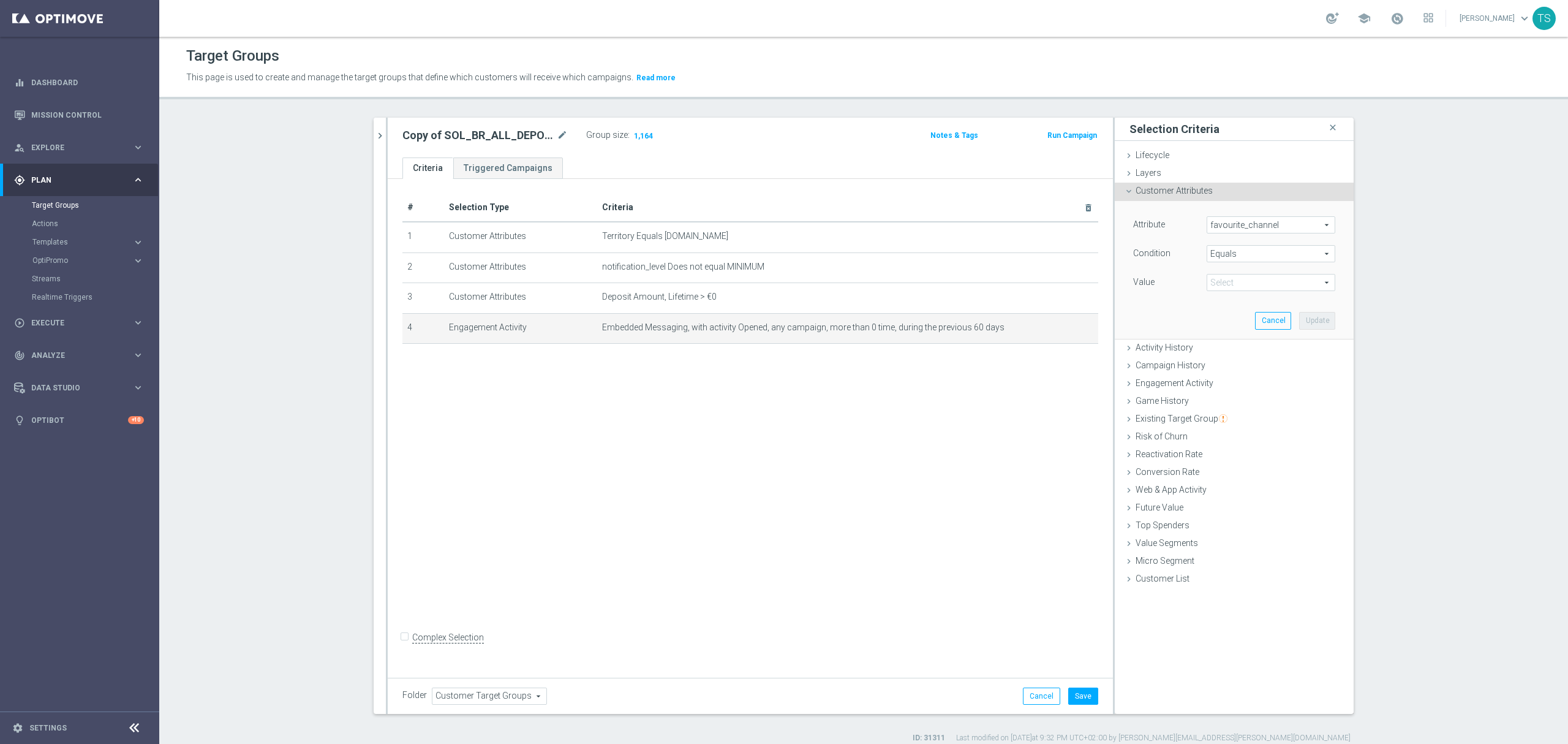
click at [1265, 223] on span "favourite_channel" at bounding box center [1271, 225] width 127 height 16
click at [1267, 223] on input "search" at bounding box center [1271, 225] width 129 height 17
type input "chann"
click at [1255, 281] on label "Most Effective Channel" at bounding box center [1271, 275] width 129 height 16
type input "Most Effective Channel"
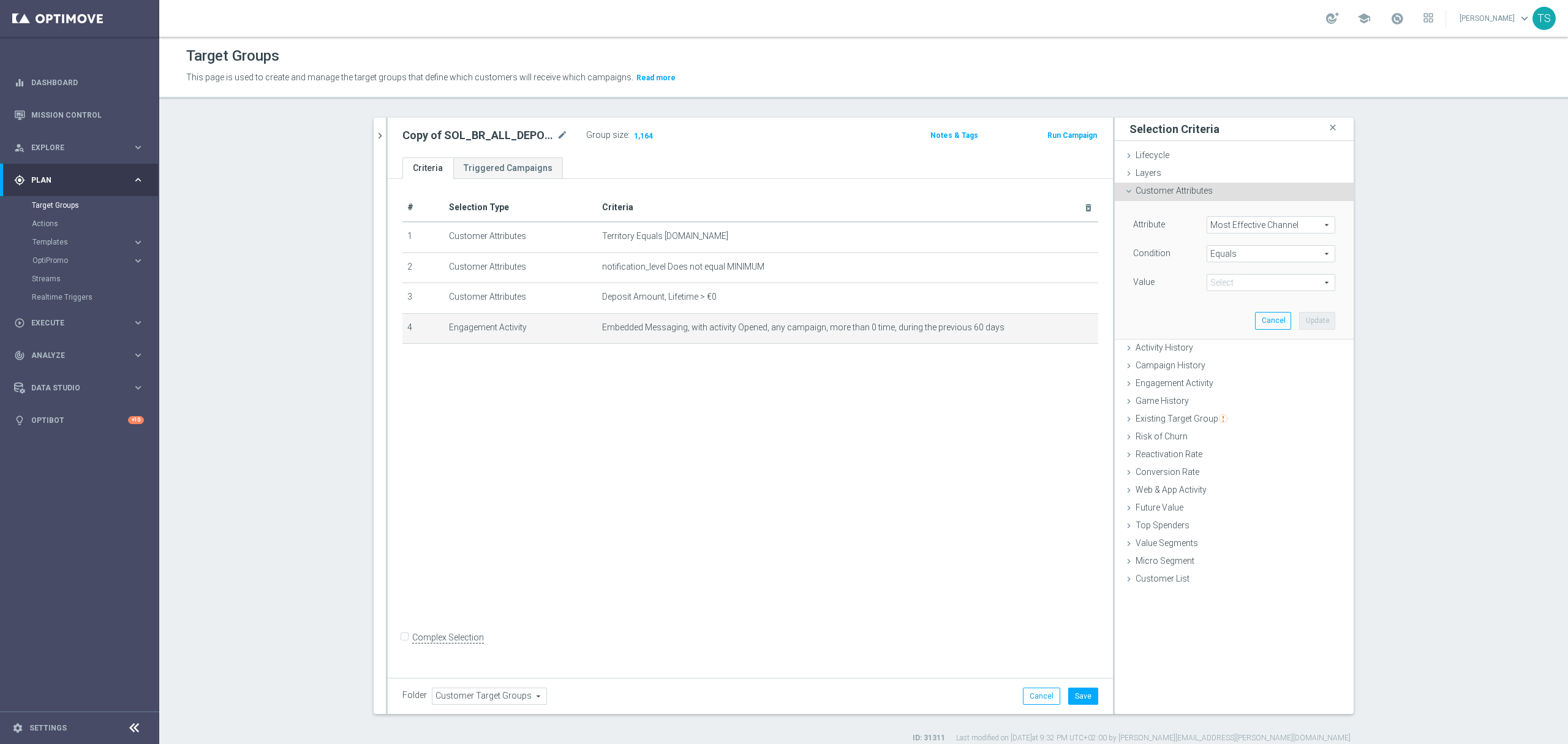
click at [1246, 285] on span "Embedded Messaging" at bounding box center [1271, 282] width 127 height 16
click at [1250, 346] on span "Embedded Messaging" at bounding box center [1271, 349] width 117 height 10
type input "Embedded Messaging"
click at [1311, 326] on button "Update" at bounding box center [1317, 321] width 36 height 17
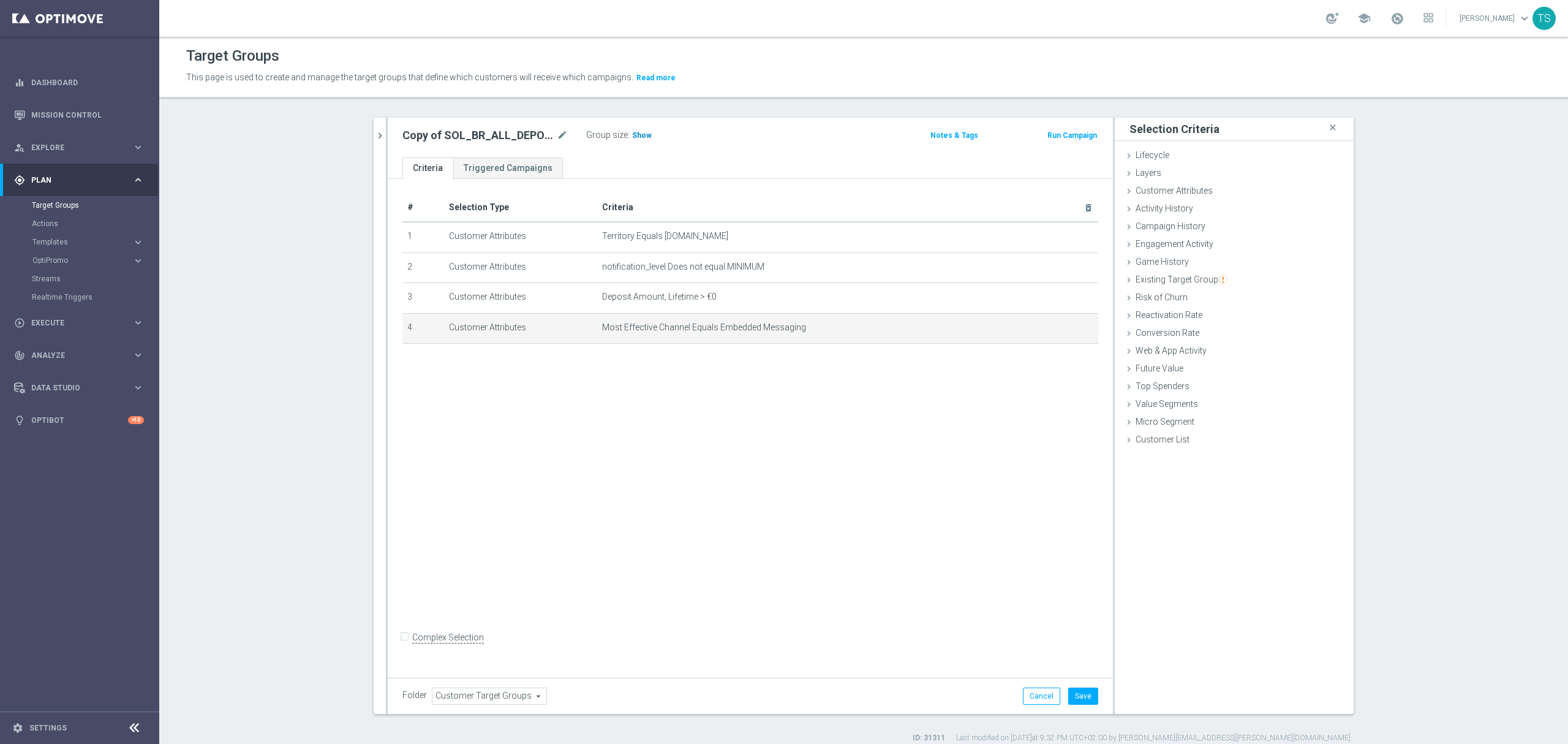
click at [637, 135] on span "Show" at bounding box center [641, 135] width 19 height 9
click at [1067, 329] on div "mode_edit delete_forever" at bounding box center [1066, 327] width 24 height 11
click at [0, 0] on icon "delete_forever" at bounding box center [0, 0] width 0 height 0
click at [1172, 195] on span "Customer Attributes" at bounding box center [1174, 190] width 77 height 10
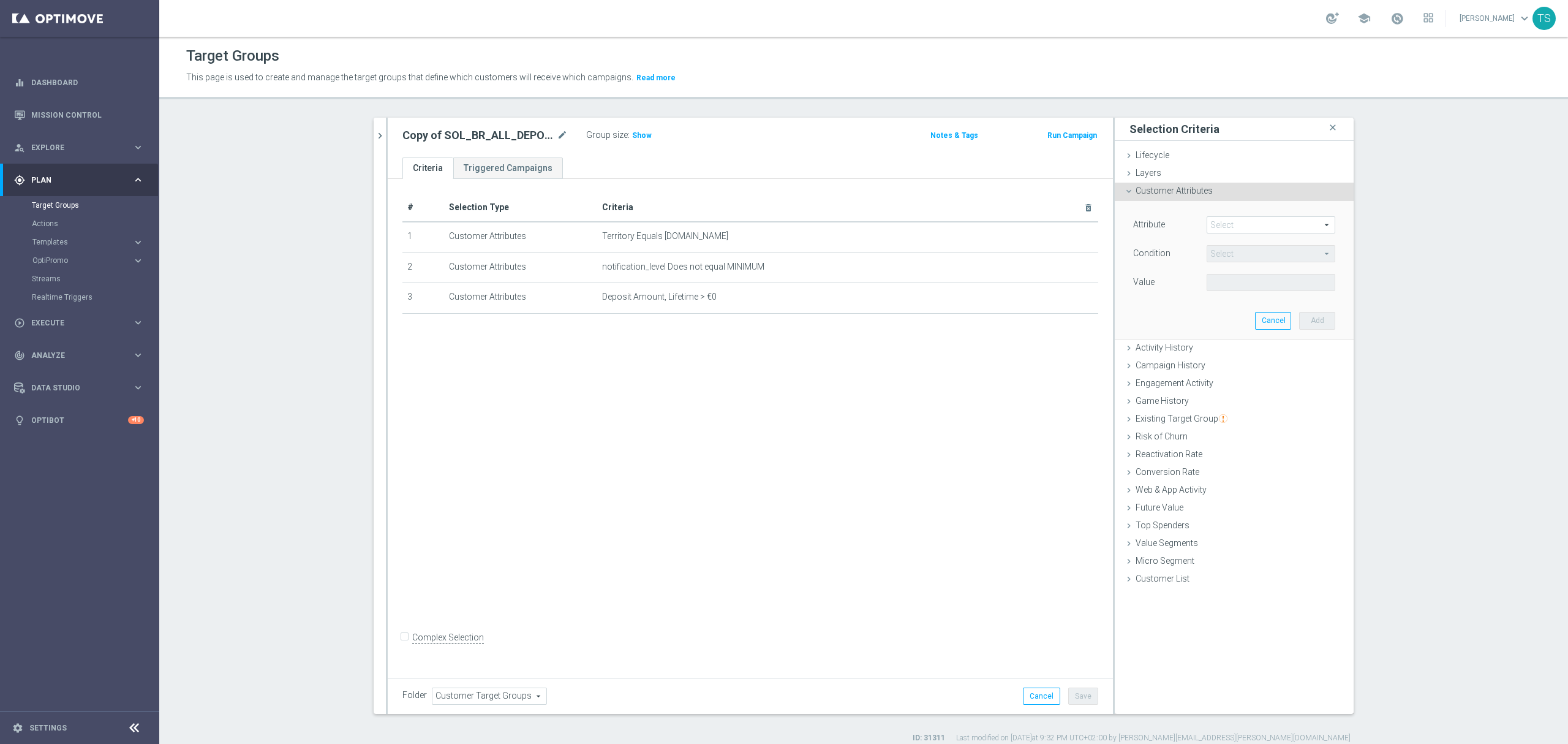
drag, startPoint x: 1235, startPoint y: 226, endPoint x: 1235, endPoint y: 233, distance: 7.0
click at [1236, 226] on span at bounding box center [1271, 225] width 127 height 16
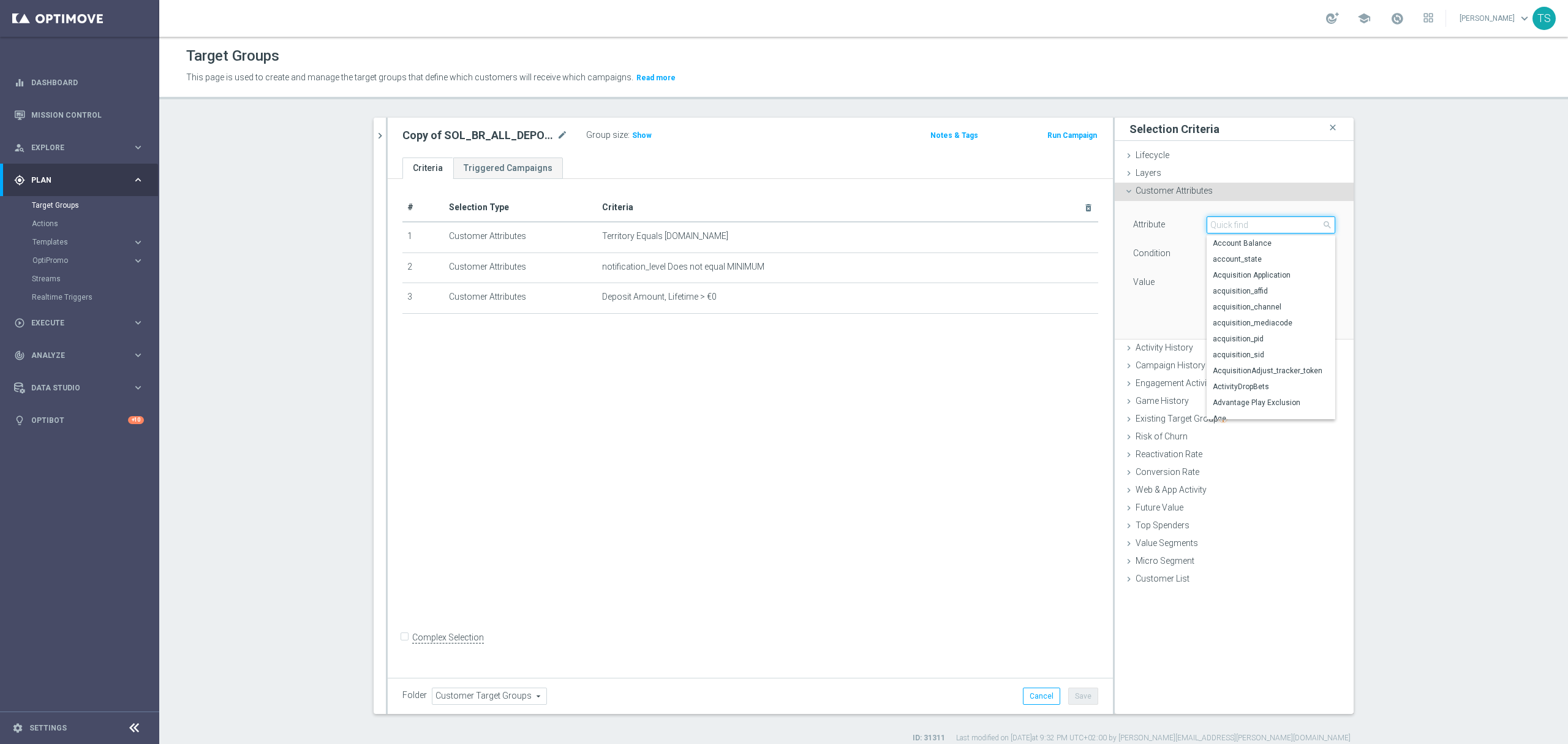
click at [1243, 229] on input "search" at bounding box center [1271, 225] width 129 height 17
type input "chann"
click at [1174, 170] on div "Layers done" at bounding box center [1235, 174] width 239 height 19
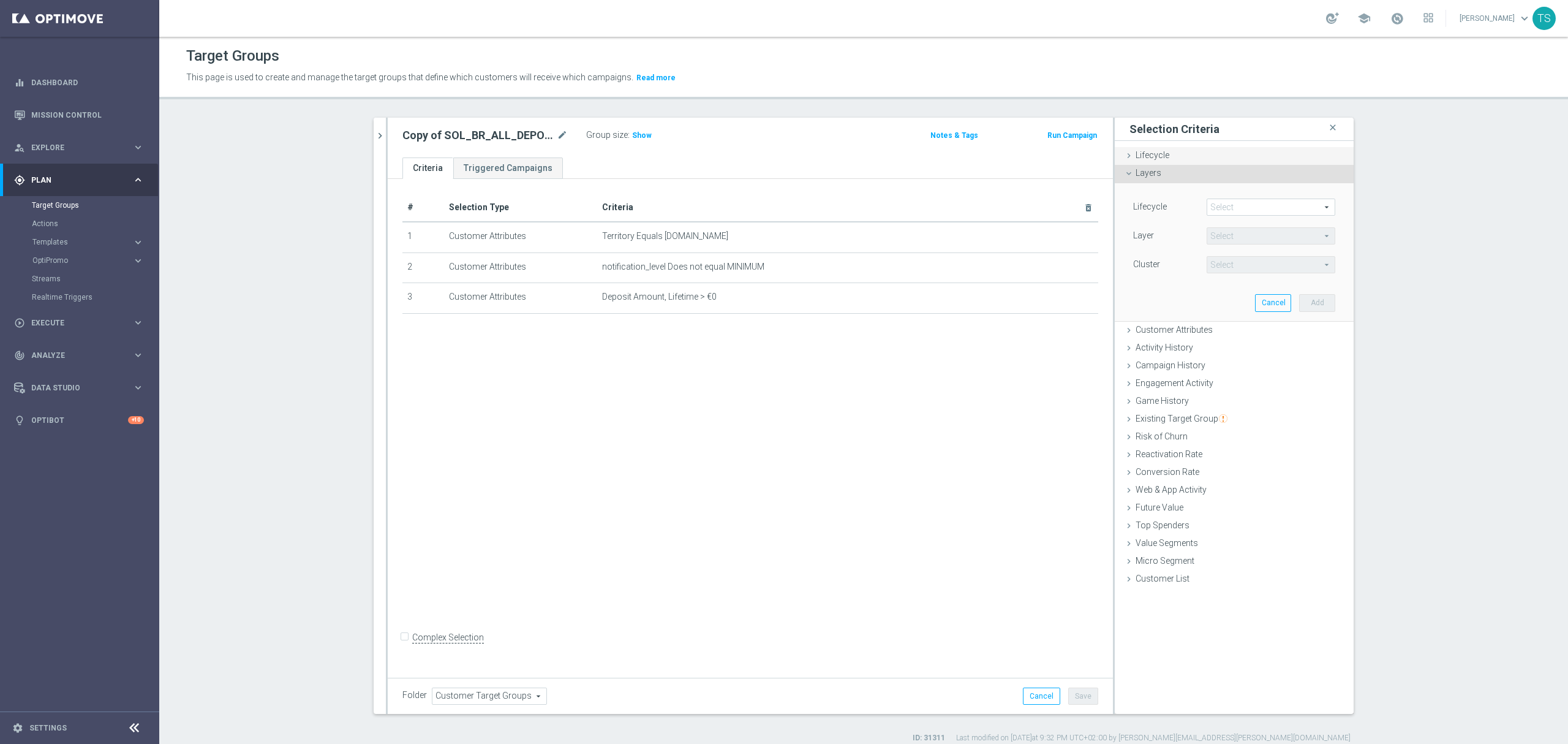
click at [1181, 158] on div "Lifecycle done" at bounding box center [1235, 156] width 239 height 19
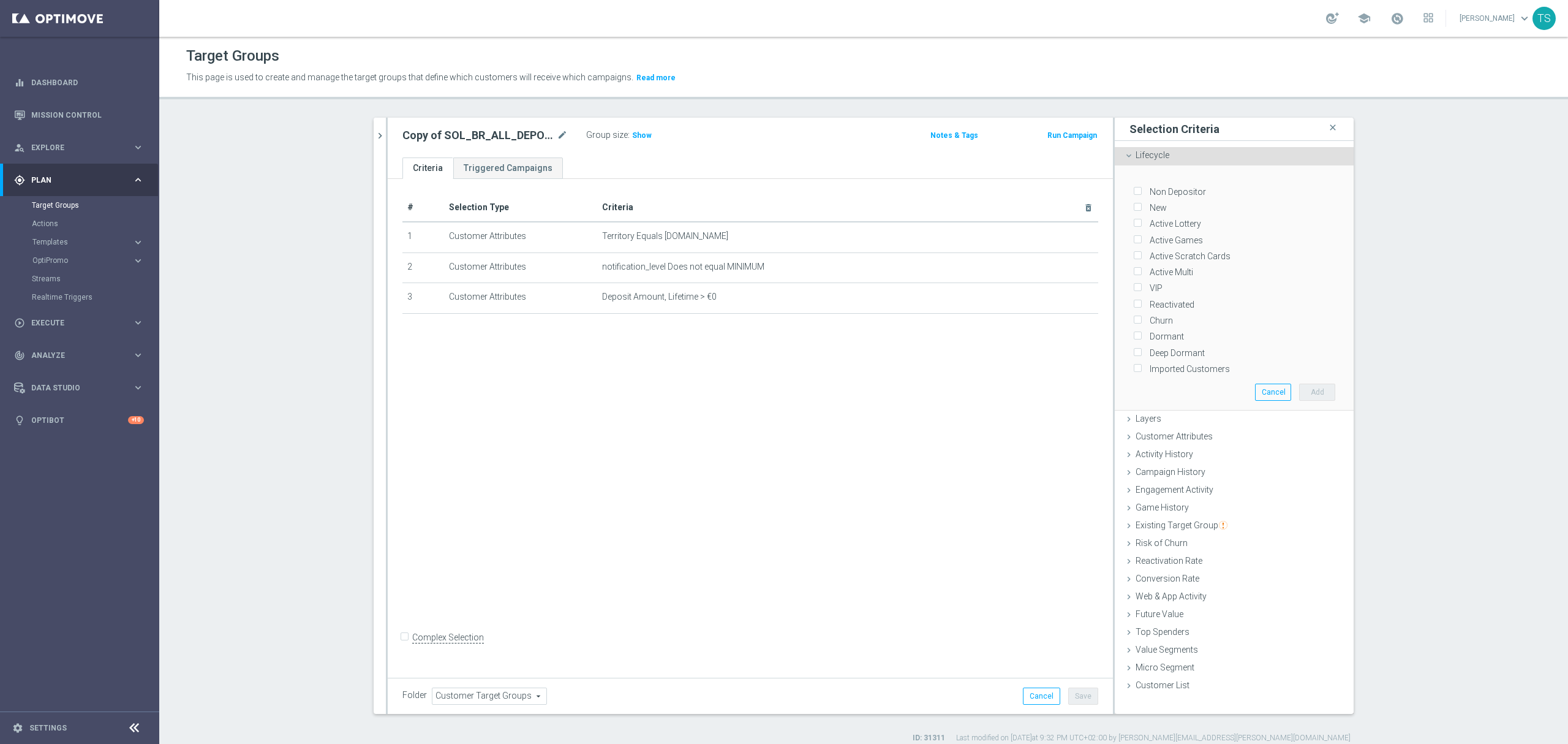
click at [1156, 158] on span "Lifecycle" at bounding box center [1152, 155] width 34 height 10
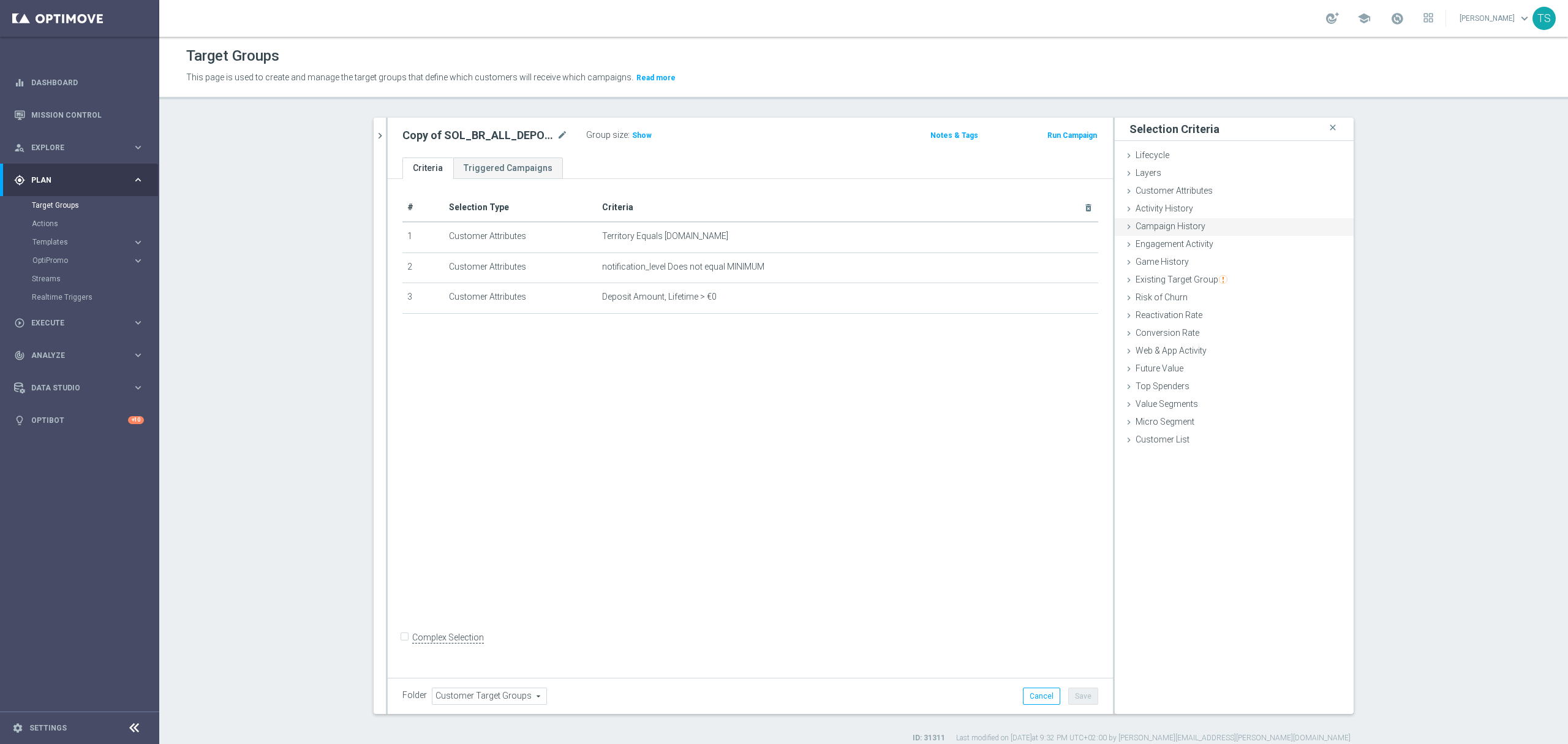
click at [1204, 231] on div "Campaign History done" at bounding box center [1235, 228] width 239 height 19
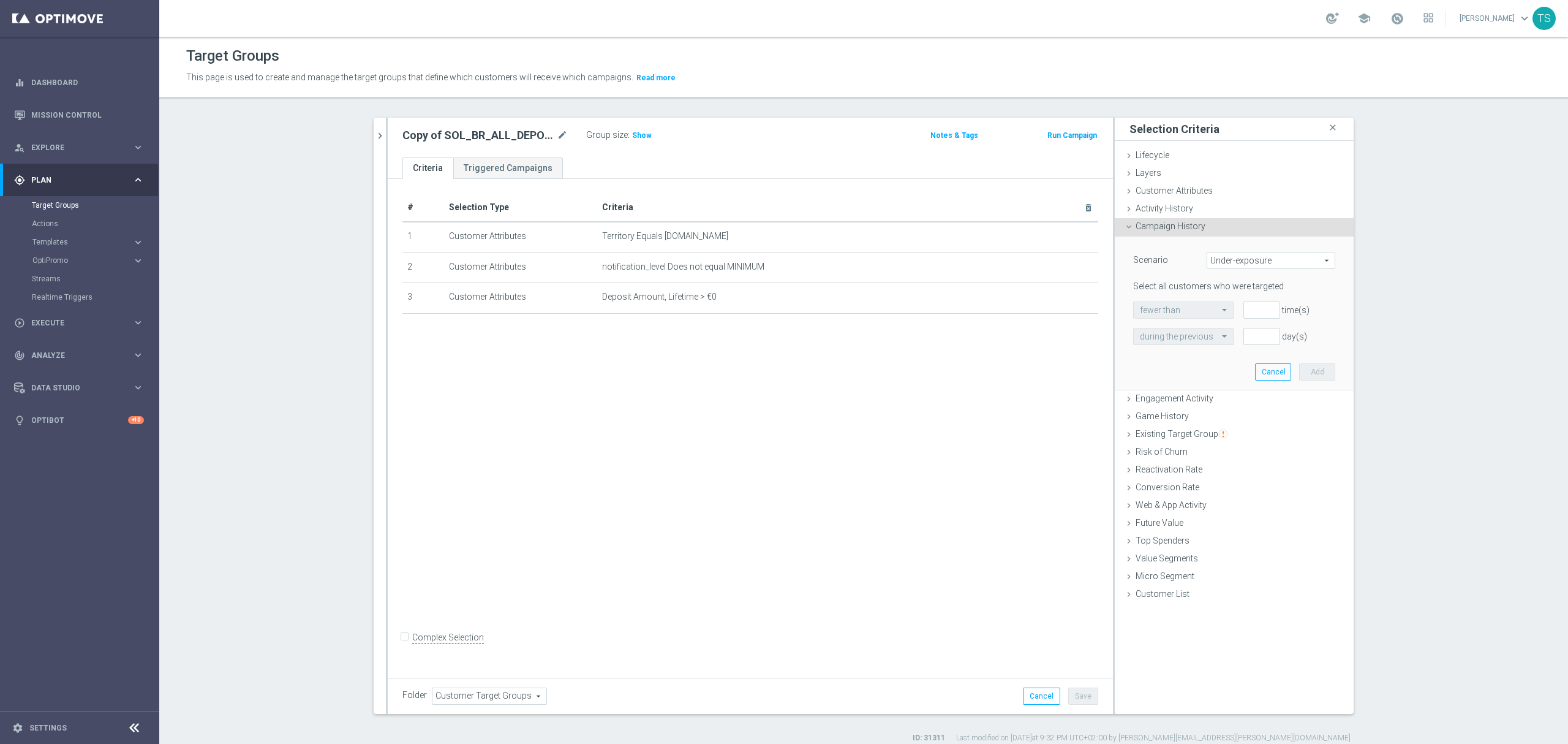
click at [1225, 229] on div "Campaign History done" at bounding box center [1235, 228] width 239 height 19
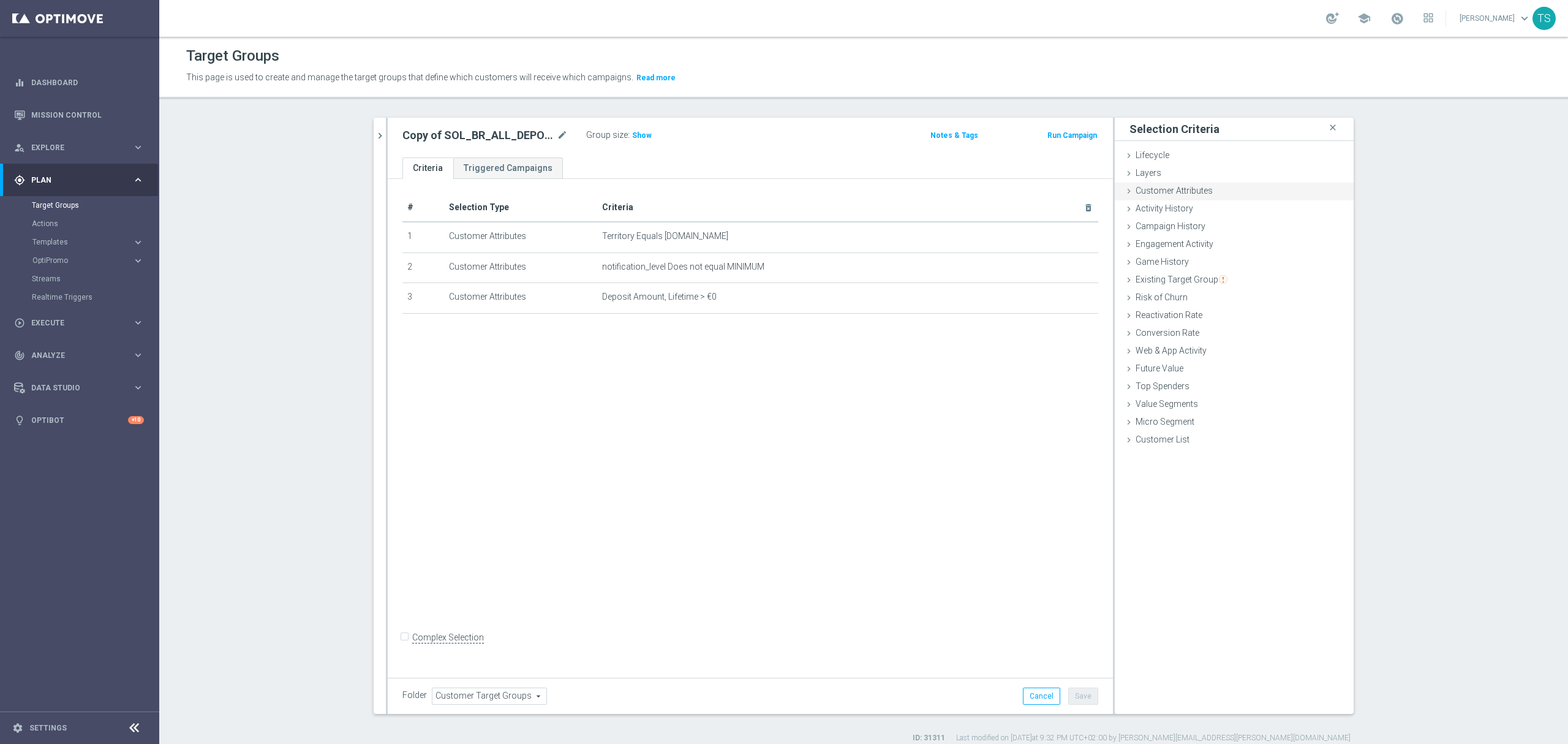
click at [1230, 191] on div "Customer Attributes done selection updated" at bounding box center [1235, 192] width 239 height 19
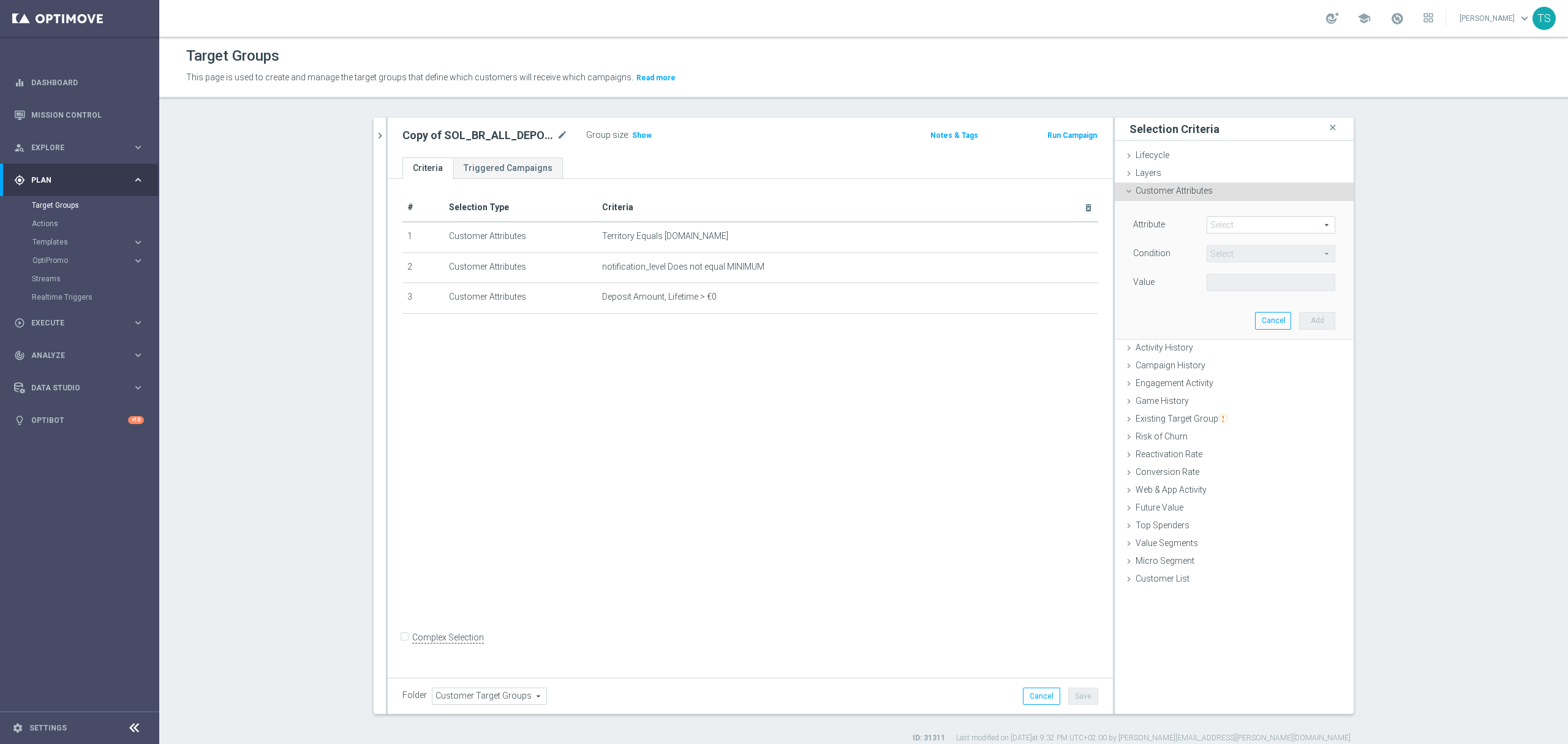
click at [1235, 227] on span at bounding box center [1271, 225] width 127 height 16
click at [1236, 236] on label "Account Balance" at bounding box center [1271, 243] width 129 height 16
type input "Account Balance"
type input "="
click at [1247, 226] on span "Account Balance" at bounding box center [1271, 225] width 127 height 16
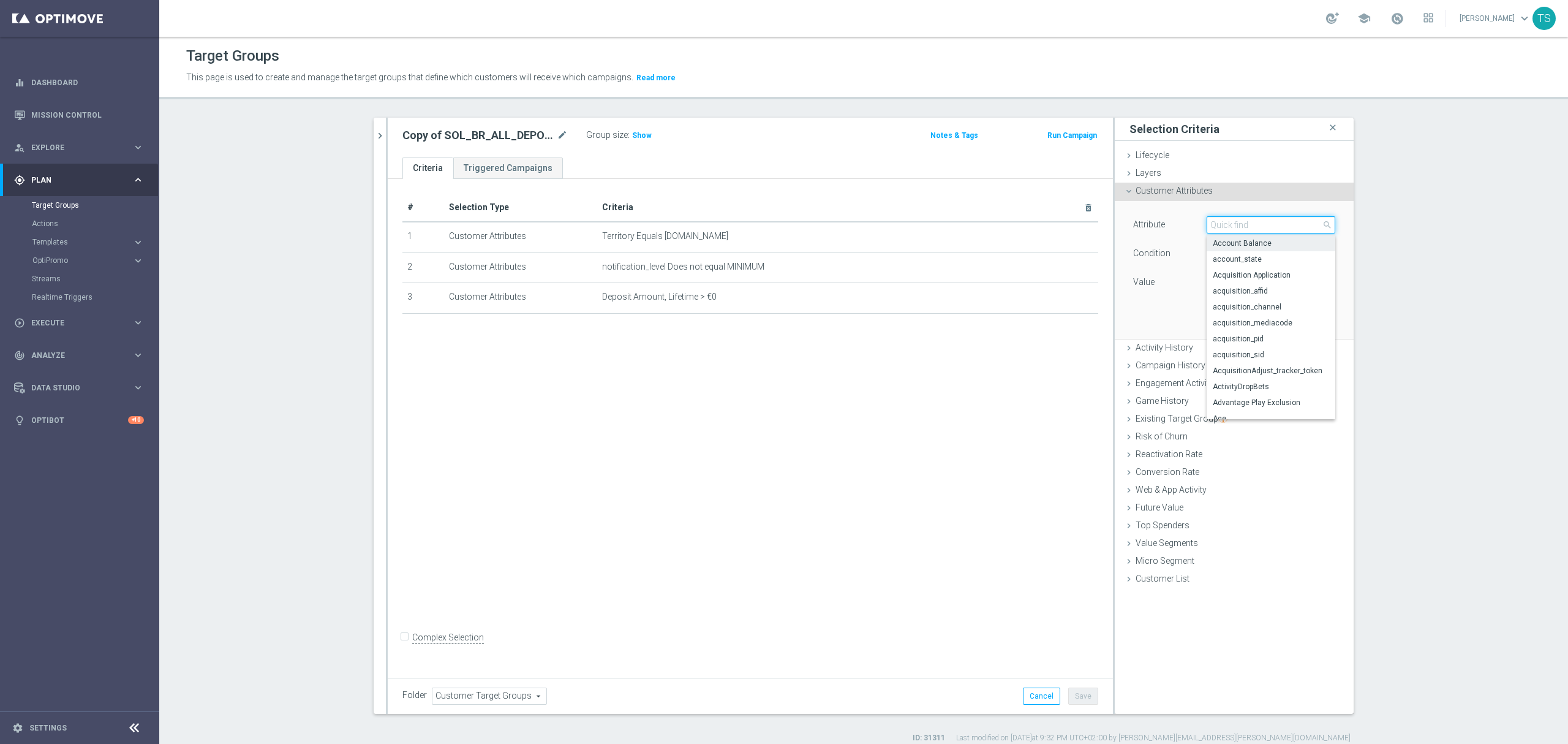
click at [1245, 232] on input "search" at bounding box center [1271, 225] width 129 height 17
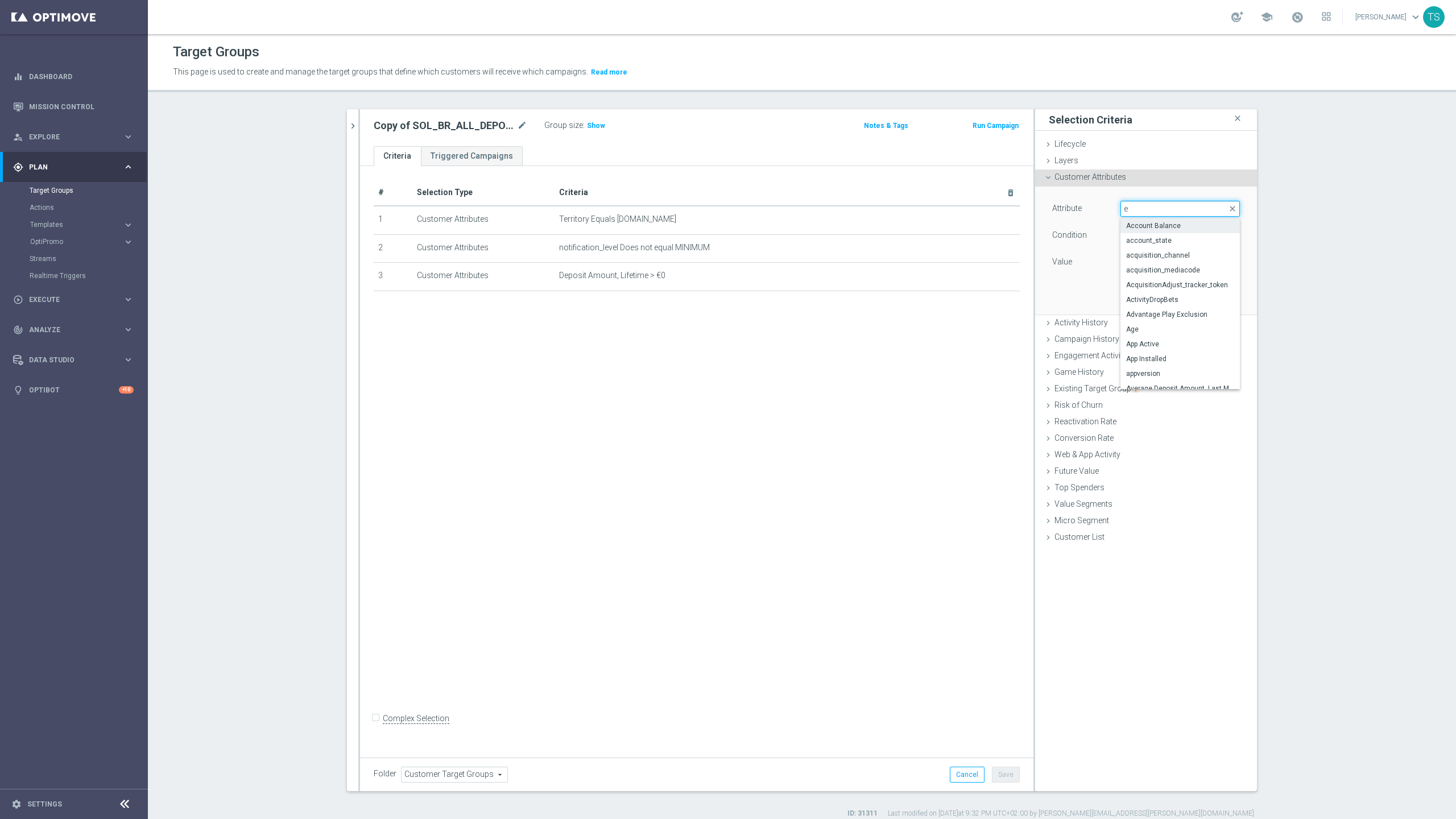
type input "e'"
click at [603, 544] on div "# Selection Type Criteria delete_forever 1 Customer Attributes Territory Equals…" at bounding box center [696, 459] width 673 height 586
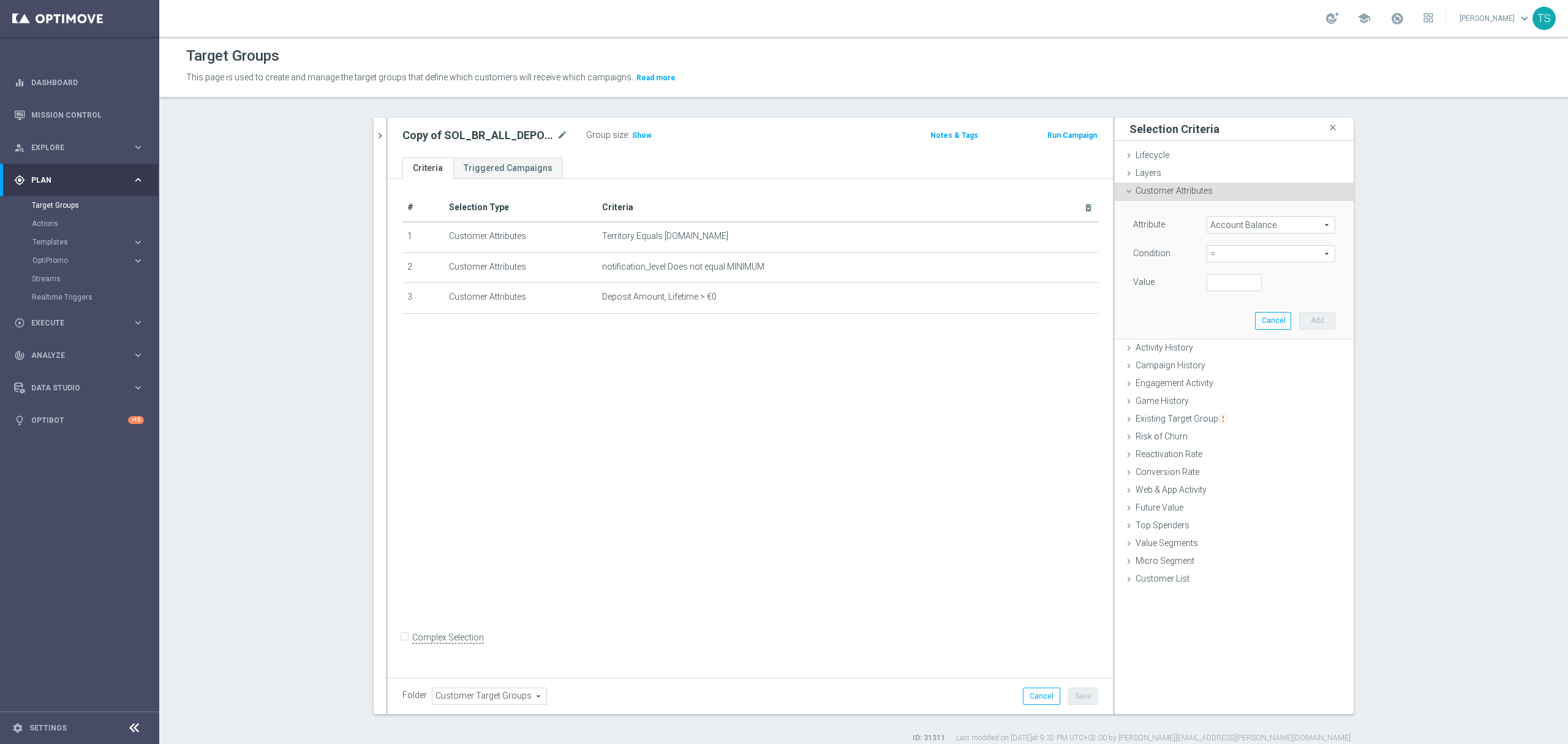
click at [1277, 226] on span "Account Balance" at bounding box center [1271, 225] width 127 height 16
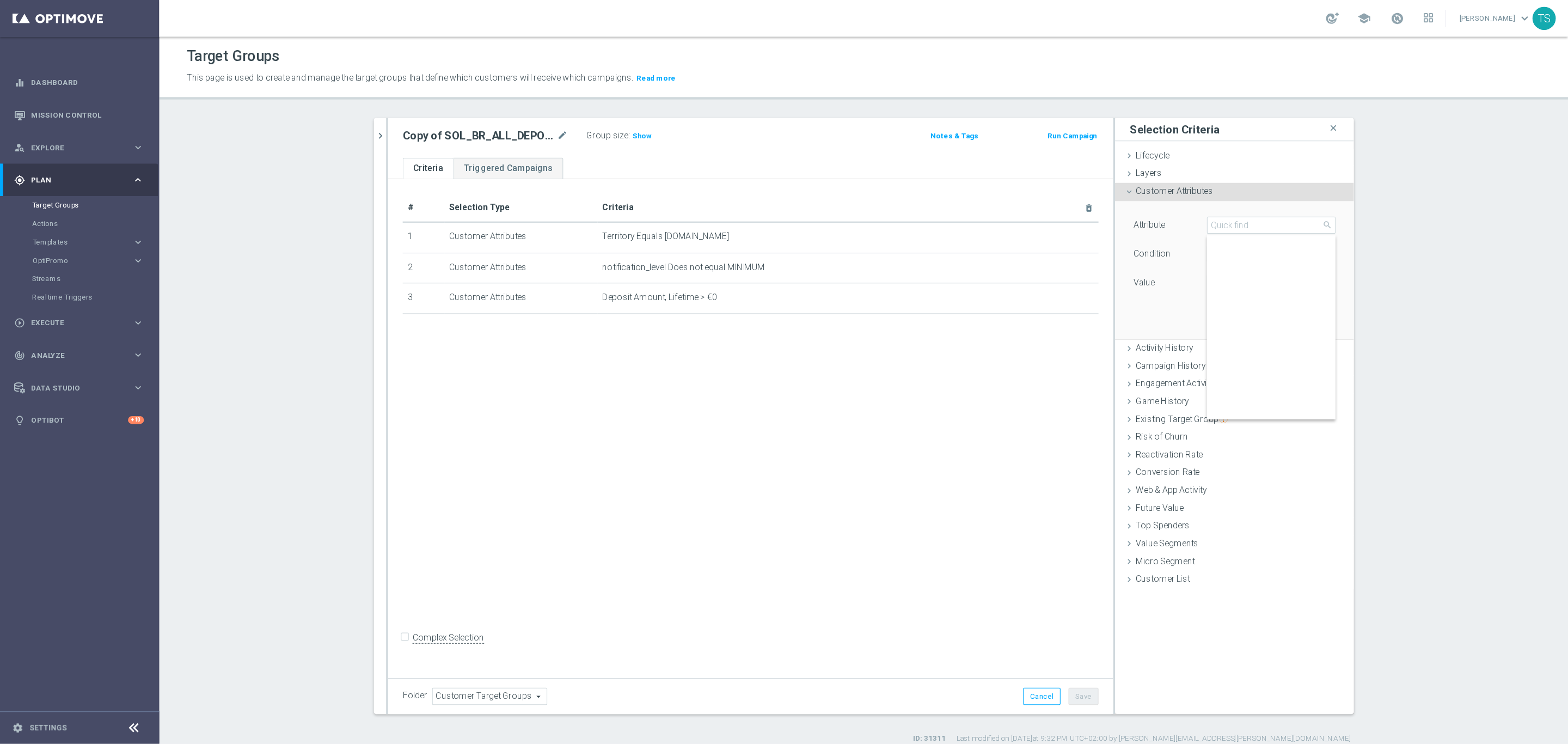
scroll to position [1761, 0]
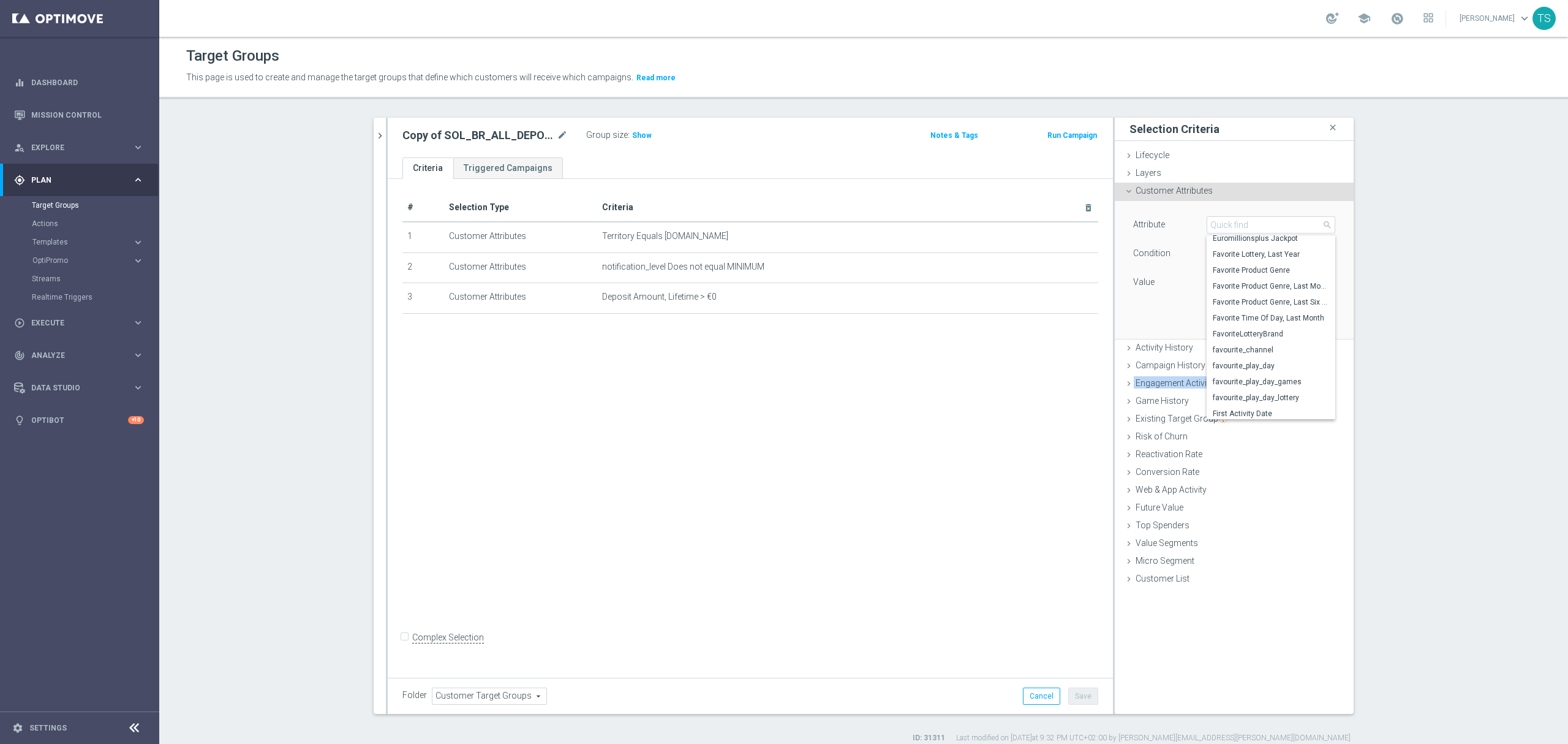
click at [1484, 376] on section "SOL_BR_ALL_DEPOSITOR close more_vert Prioritize Customer Target Groups library_…" at bounding box center [864, 430] width 1409 height 626
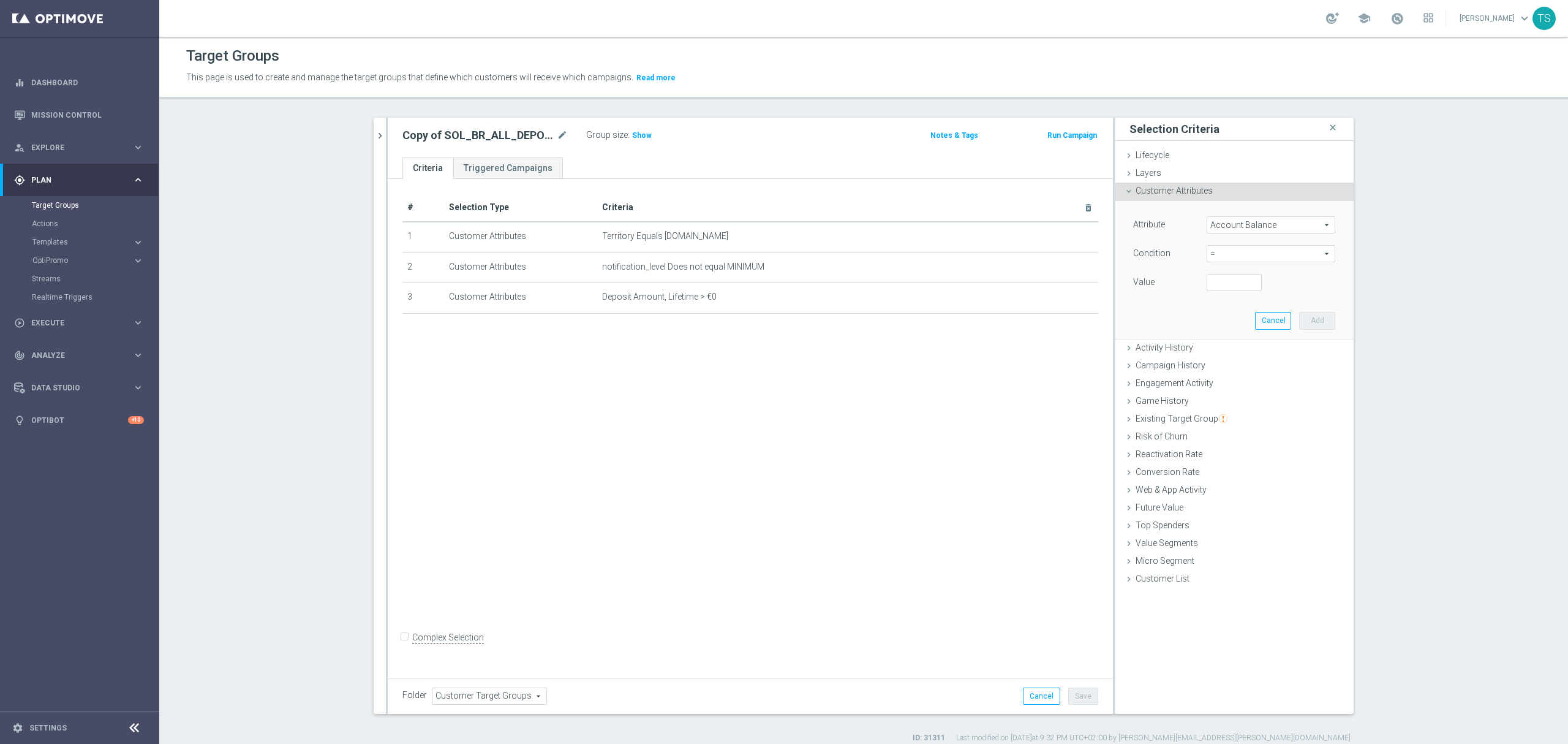
click at [546, 137] on h2 "Copy of SOL_BR_ALL_DEPOSITOR" at bounding box center [478, 135] width 152 height 15
click at [557, 133] on icon "mode_edit" at bounding box center [562, 135] width 11 height 15
click at [449, 140] on input "Copy of SOL_BR_ALL_DEPOSITOR" at bounding box center [484, 137] width 165 height 17
drag, startPoint x: 434, startPoint y: 135, endPoint x: 339, endPoint y: 128, distance: 95.3
click at [339, 128] on section "SOL_BR_ALL_DEPOSITOR close more_vert Prioritize Customer Target Groups library_…" at bounding box center [864, 430] width 1409 height 626
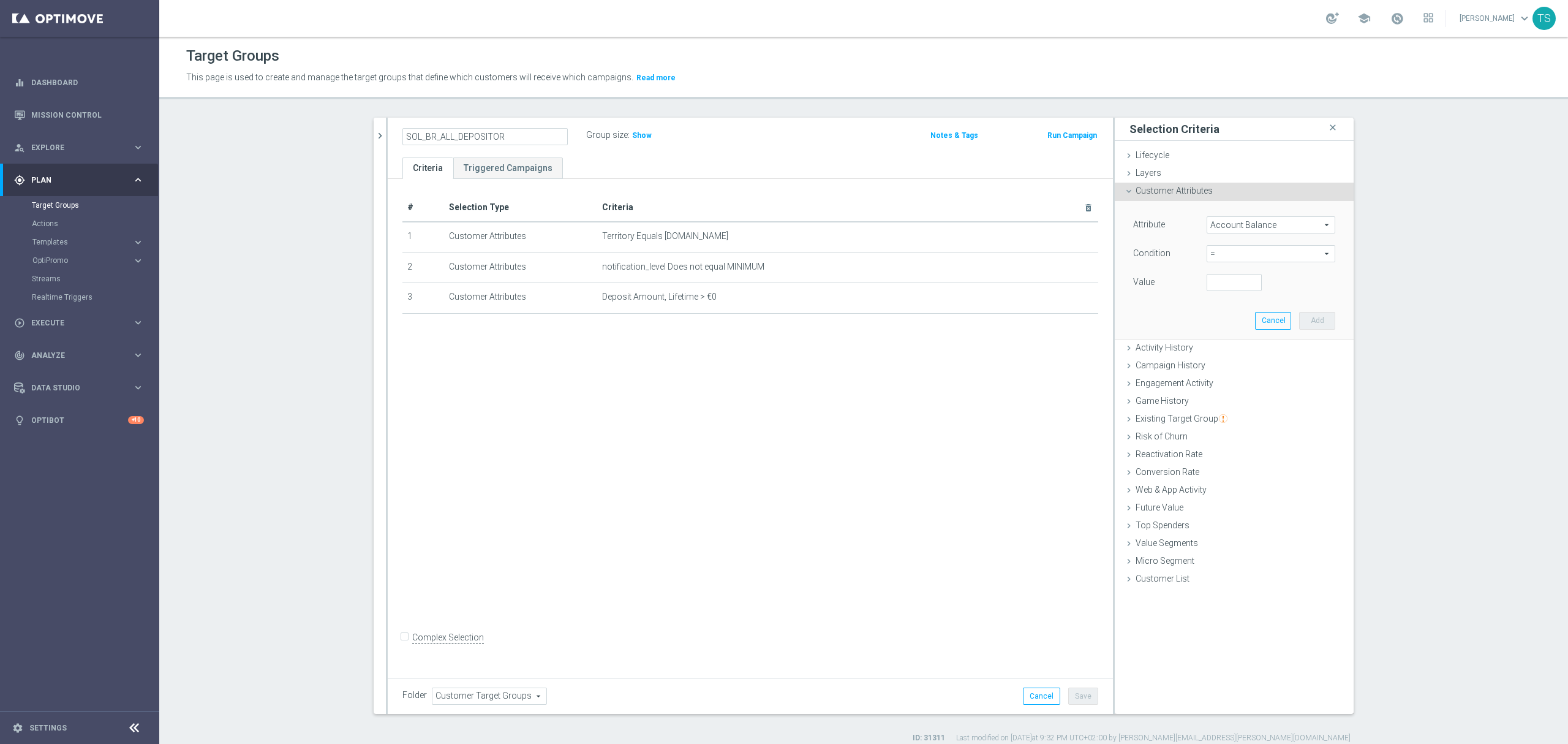
click at [517, 135] on input "SOL_BR_ALL_DEPOSITOR" at bounding box center [484, 137] width 165 height 17
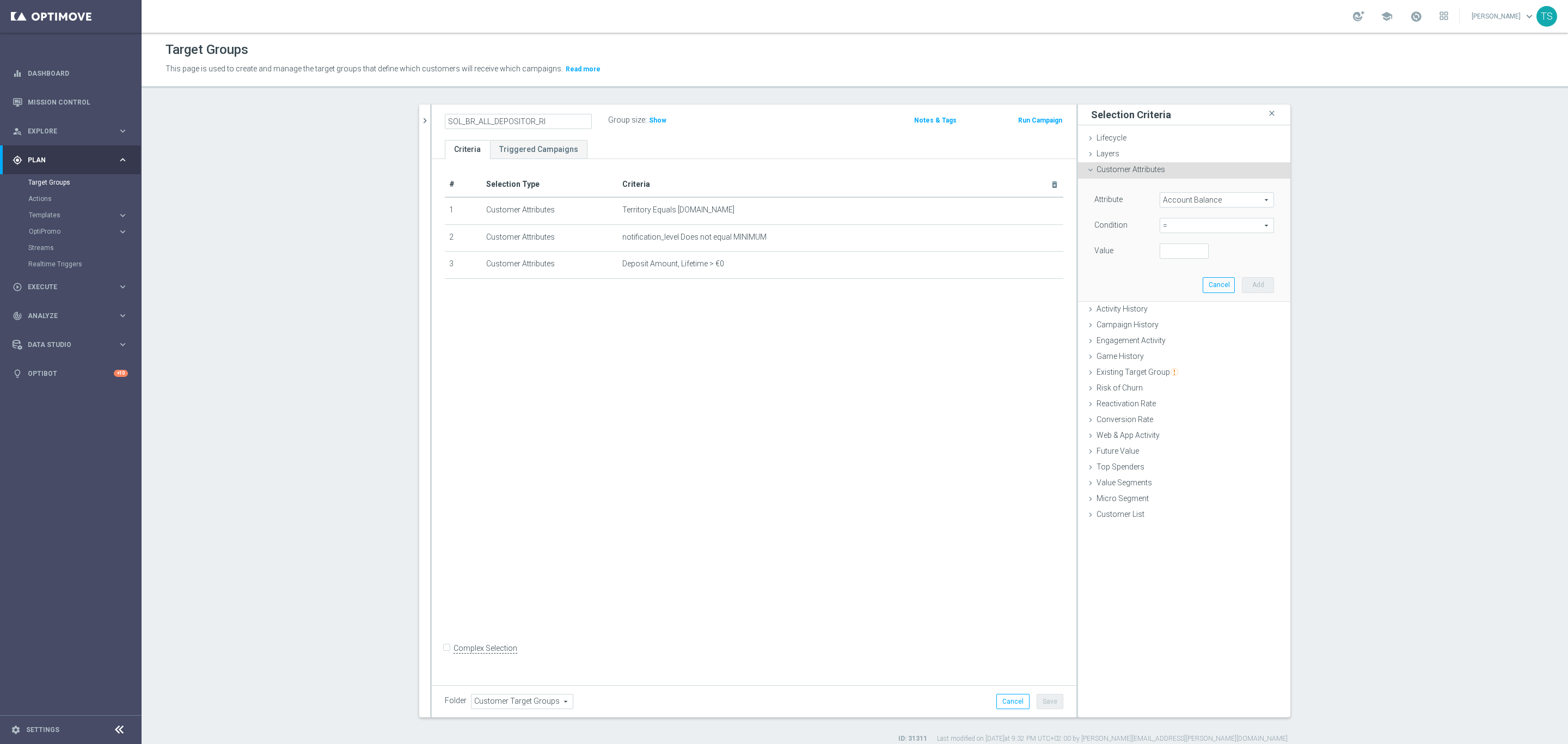
type input "SOL_BR_ALL_DEPOSITOR_RI"
click at [753, 136] on div "SOL_BR_ALL_DEPOSITOR_RI Group size : Show Notes & Tags Run Campaign" at bounding box center [754, 122] width 644 height 36
click at [749, 136] on div "SOL_BR_ALL_DEPOSITOR_RI mode_edit Group size : Show Notes & Tags Run Campaign" at bounding box center [754, 122] width 644 height 36
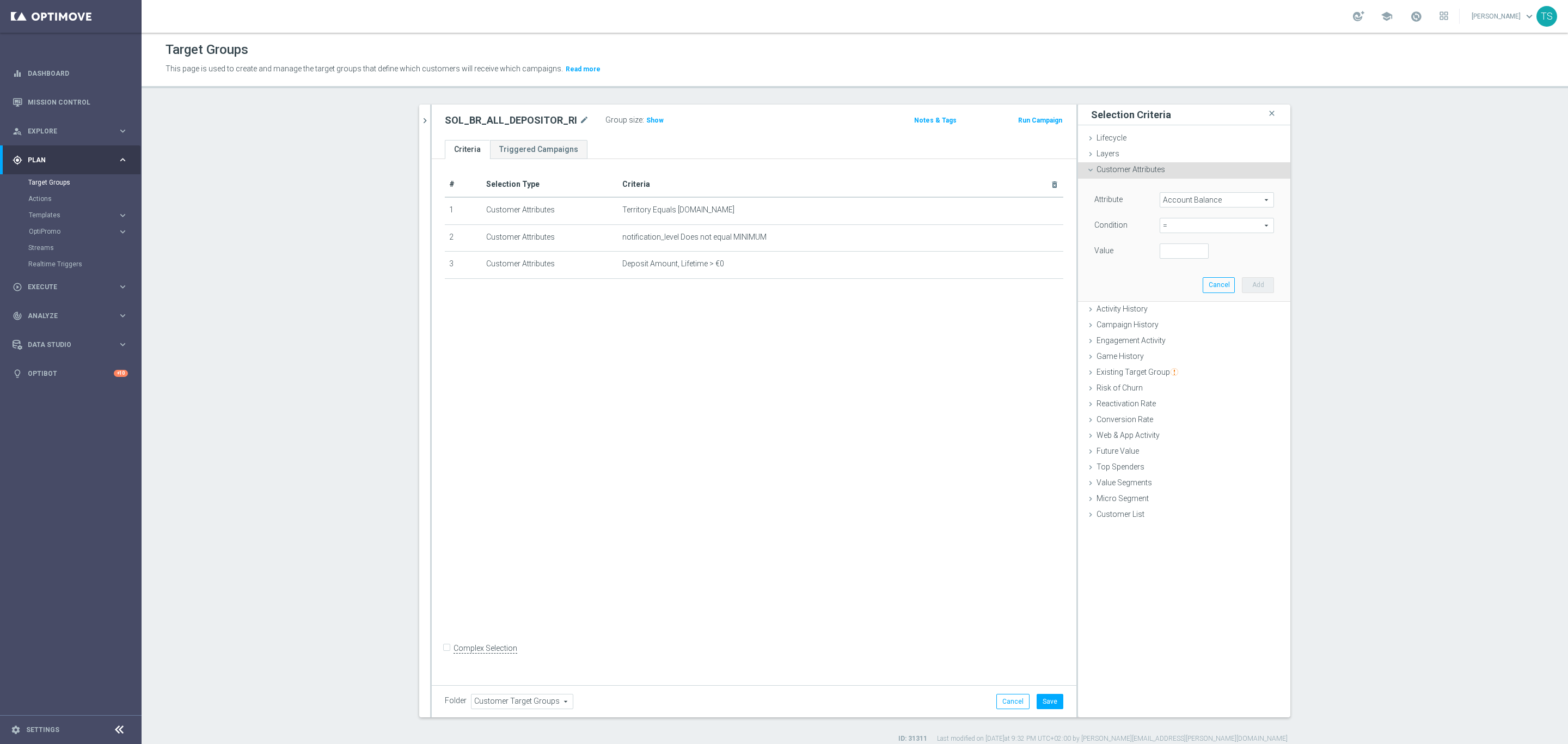
click at [749, 136] on div "SOL_BR_ALL_DEPOSITOR_RI mode_edit Group size : Show Notes & Tags Run Campaign" at bounding box center [754, 122] width 644 height 36
click at [646, 118] on span "Show" at bounding box center [655, 120] width 17 height 8
click at [1200, 167] on div "Customer Attributes done selection updated" at bounding box center [1184, 171] width 212 height 17
click at [1147, 312] on span "Web & App Activity" at bounding box center [1128, 312] width 63 height 9
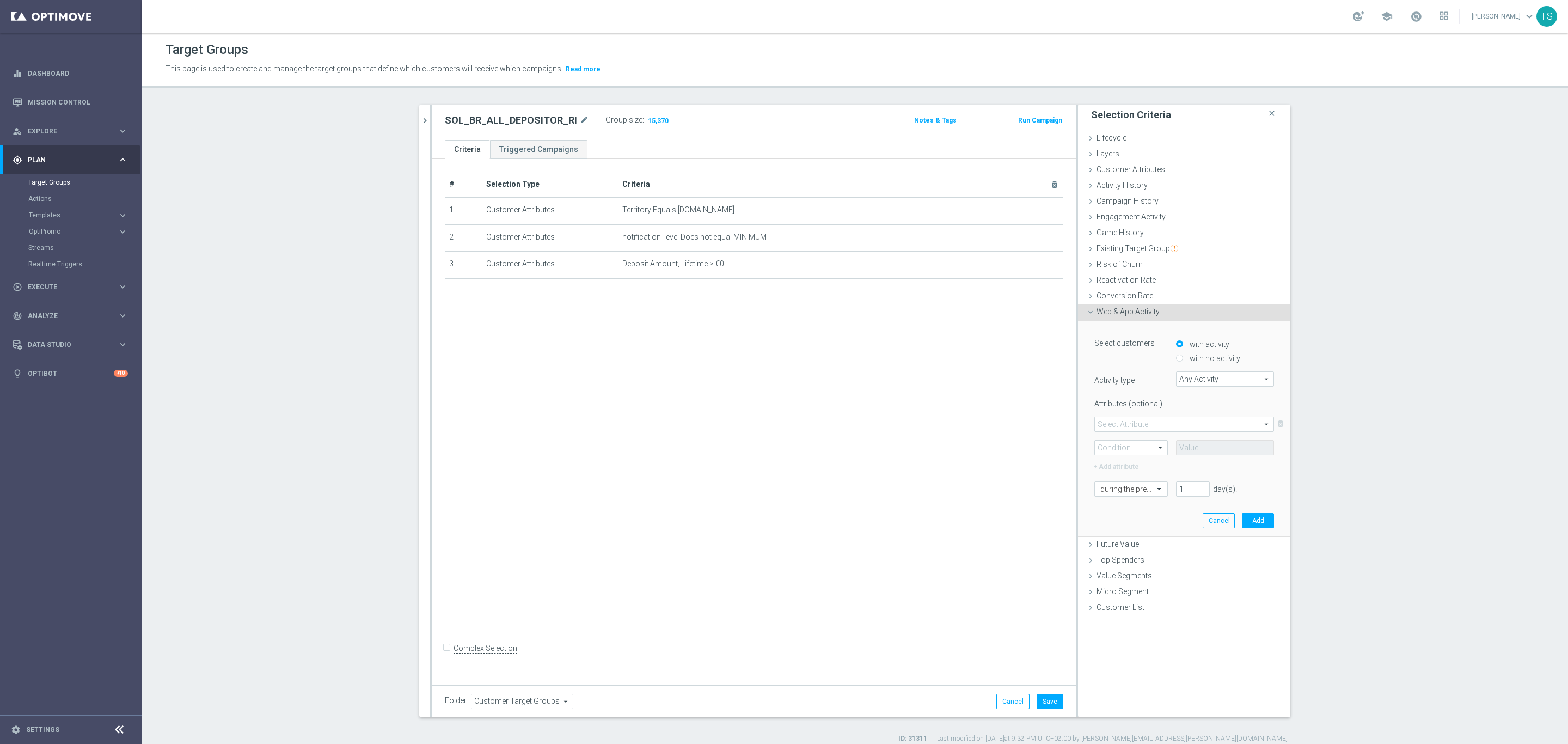
click at [1247, 376] on span "Any Activity" at bounding box center [1225, 379] width 97 height 14
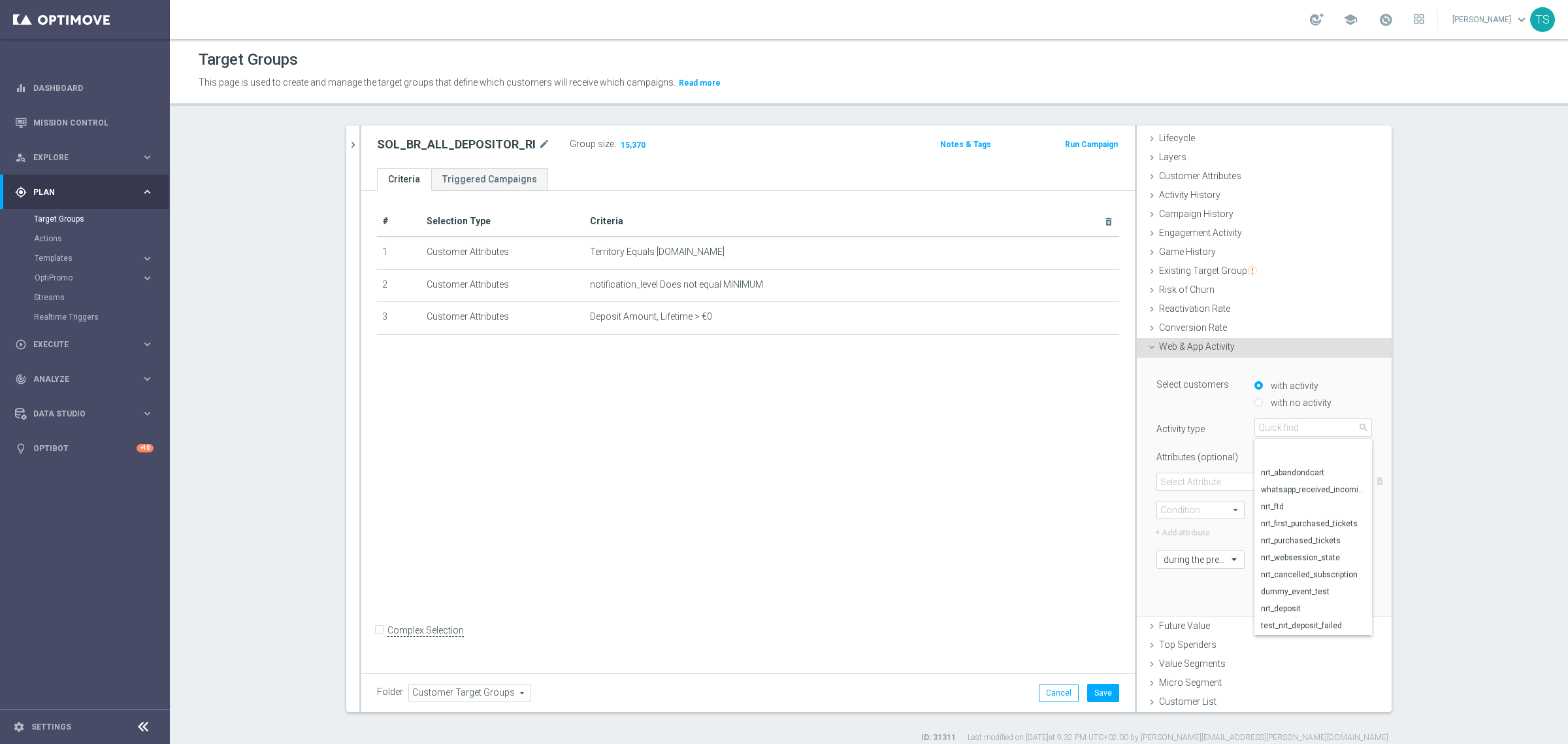
scroll to position [302, 0]
drag, startPoint x: 1373, startPoint y: 611, endPoint x: 1449, endPoint y: 608, distance: 76.1
click at [1452, 608] on section "SOL_BR_ALL_DEPOSITOR close more_vert Prioritize Customer Target Groups library_…" at bounding box center [869, 434] width 1399 height 618
click at [1249, 484] on span at bounding box center [1264, 482] width 215 height 17
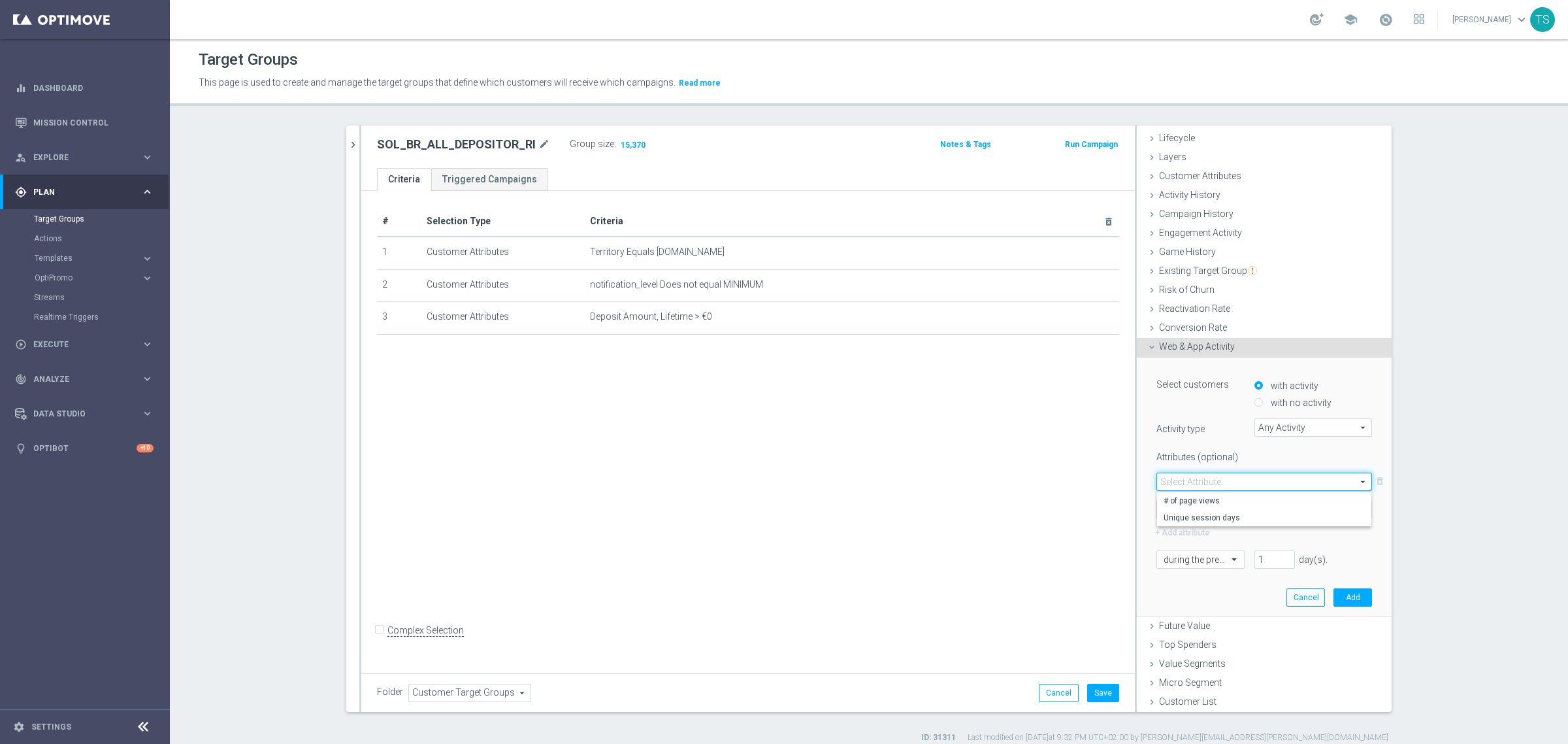
drag, startPoint x: 1527, startPoint y: 576, endPoint x: 1489, endPoint y: 558, distance: 42.0
click at [1526, 575] on section "SOL_BR_ALL_DEPOSITOR close more_vert Prioritize Customer Target Groups library_…" at bounding box center [869, 434] width 1399 height 618
click at [1310, 432] on span "Any Activity" at bounding box center [1313, 428] width 116 height 17
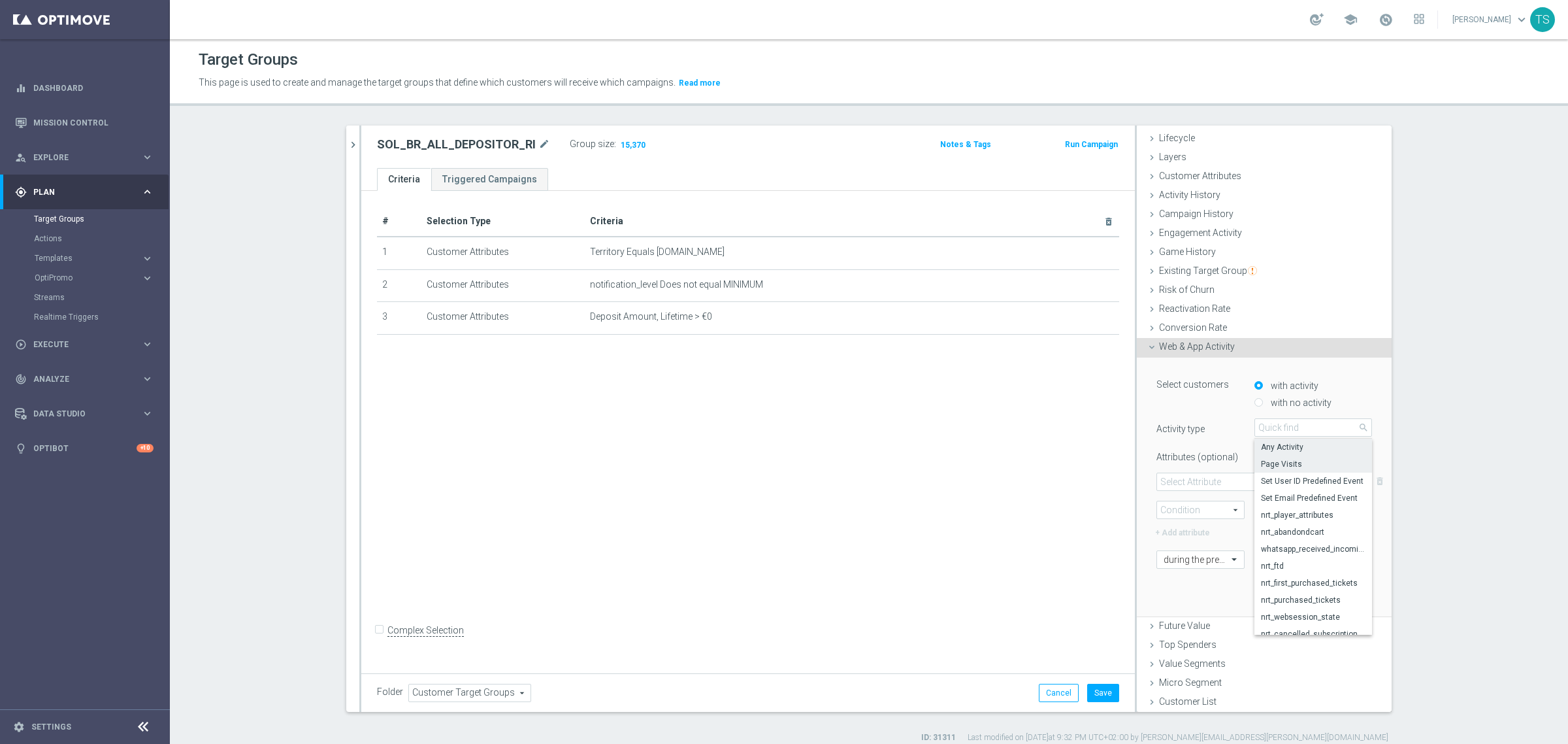
click at [1317, 461] on span "Page Visits" at bounding box center [1313, 464] width 105 height 11
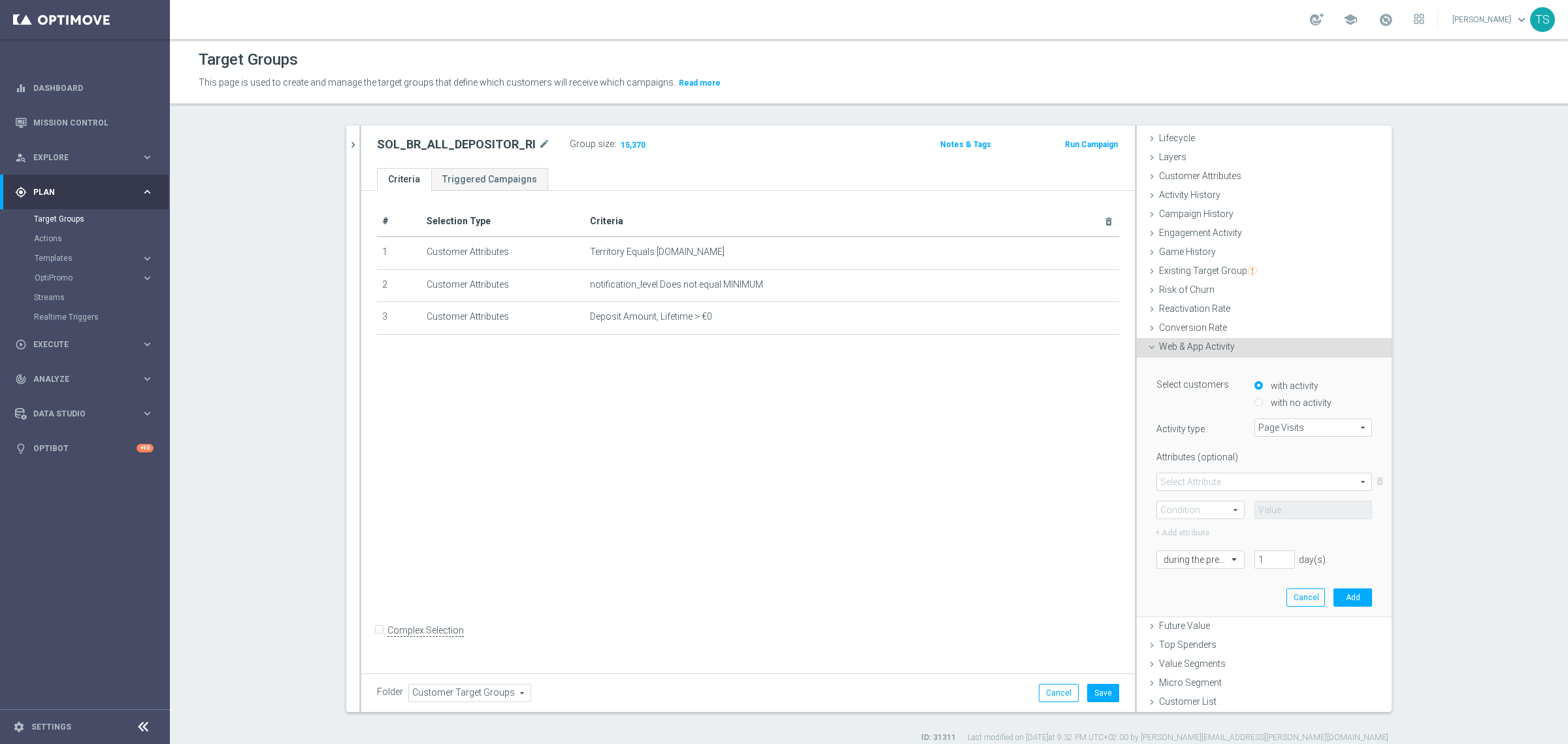
click at [1226, 483] on span at bounding box center [1264, 482] width 215 height 17
click at [1330, 426] on span "Page Visits" at bounding box center [1313, 428] width 116 height 17
click at [1297, 513] on label "OOTB Login" at bounding box center [1313, 507] width 118 height 17
type input "OOTB Login"
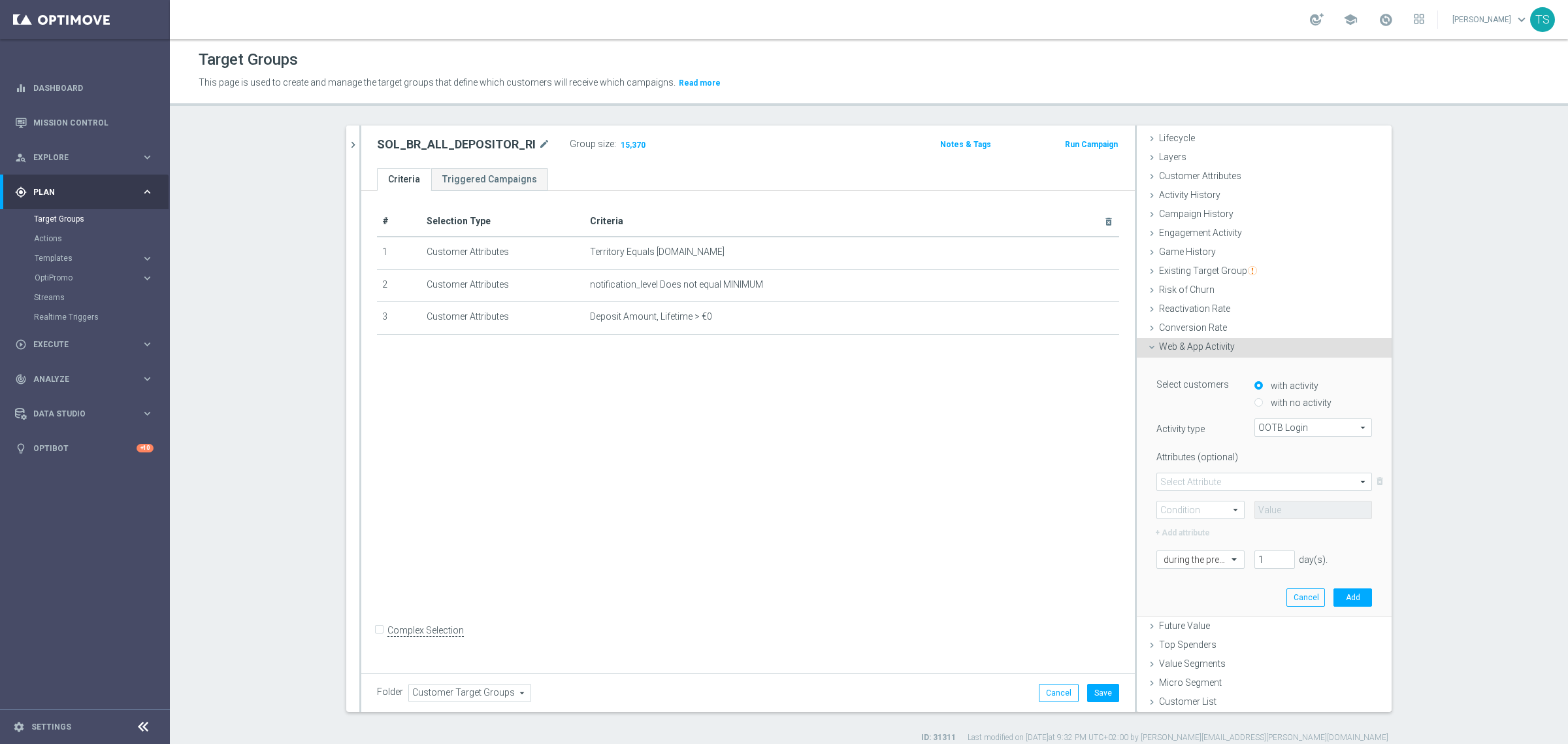
click at [1223, 480] on span at bounding box center [1264, 482] width 215 height 17
click at [1451, 597] on section "SOL_BR_ALL_DEPOSITOR close more_vert Prioritize Customer Target Groups library_…" at bounding box center [869, 434] width 1399 height 618
click at [1234, 347] on div "Web & App Activity done" at bounding box center [1264, 348] width 255 height 20
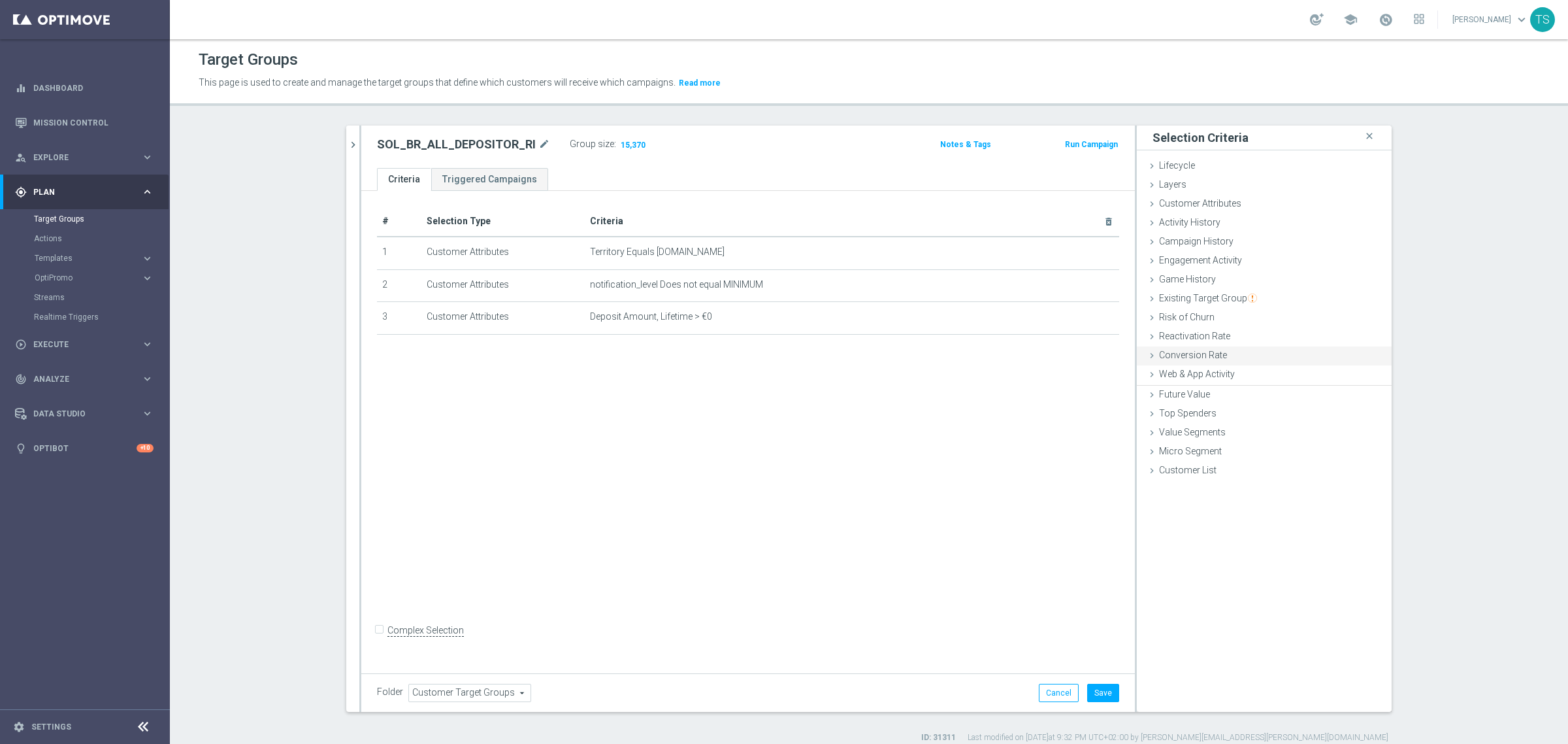
scroll to position [0, 0]
click at [1230, 202] on span "Customer Attributes" at bounding box center [1200, 203] width 82 height 11
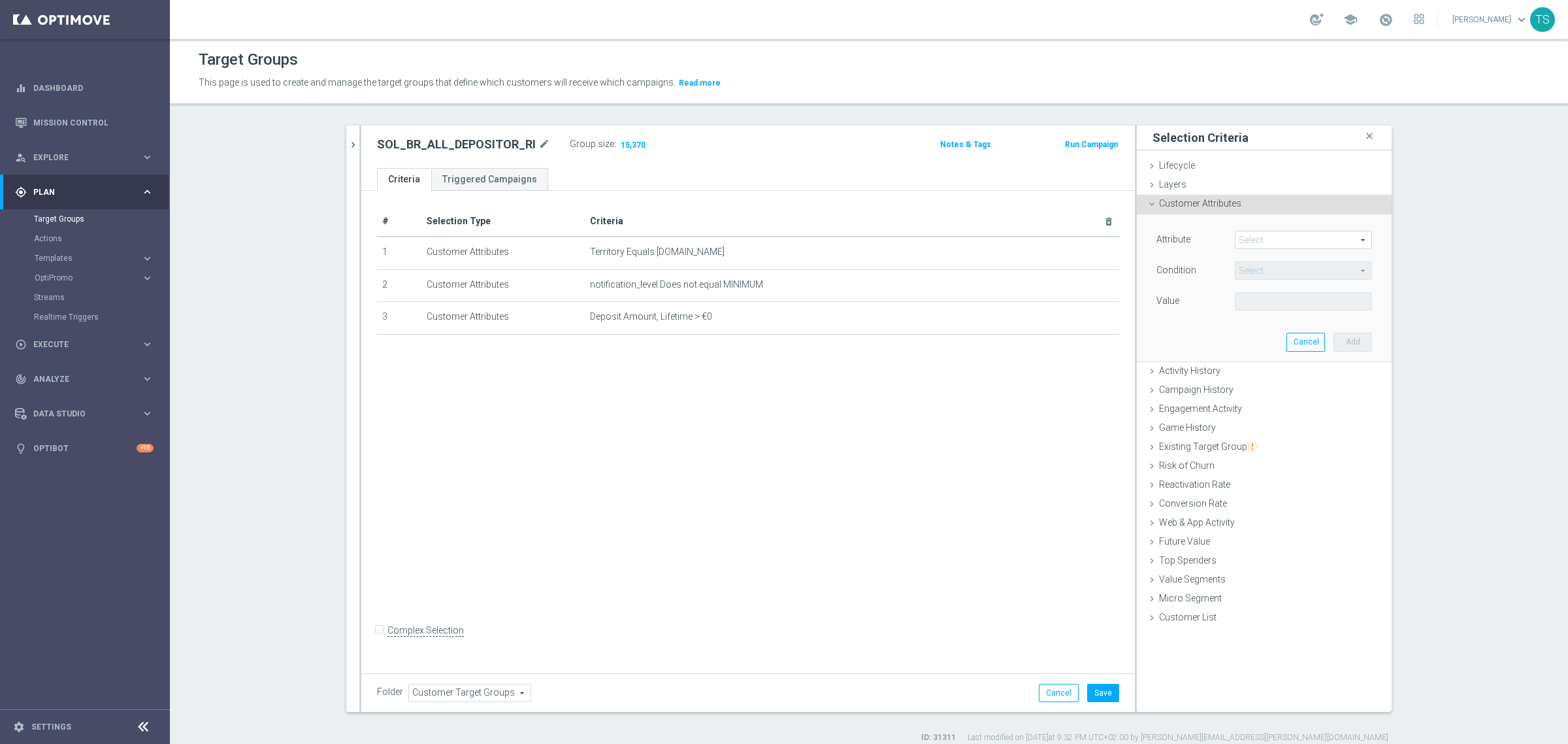
click at [1258, 235] on span at bounding box center [1303, 240] width 136 height 17
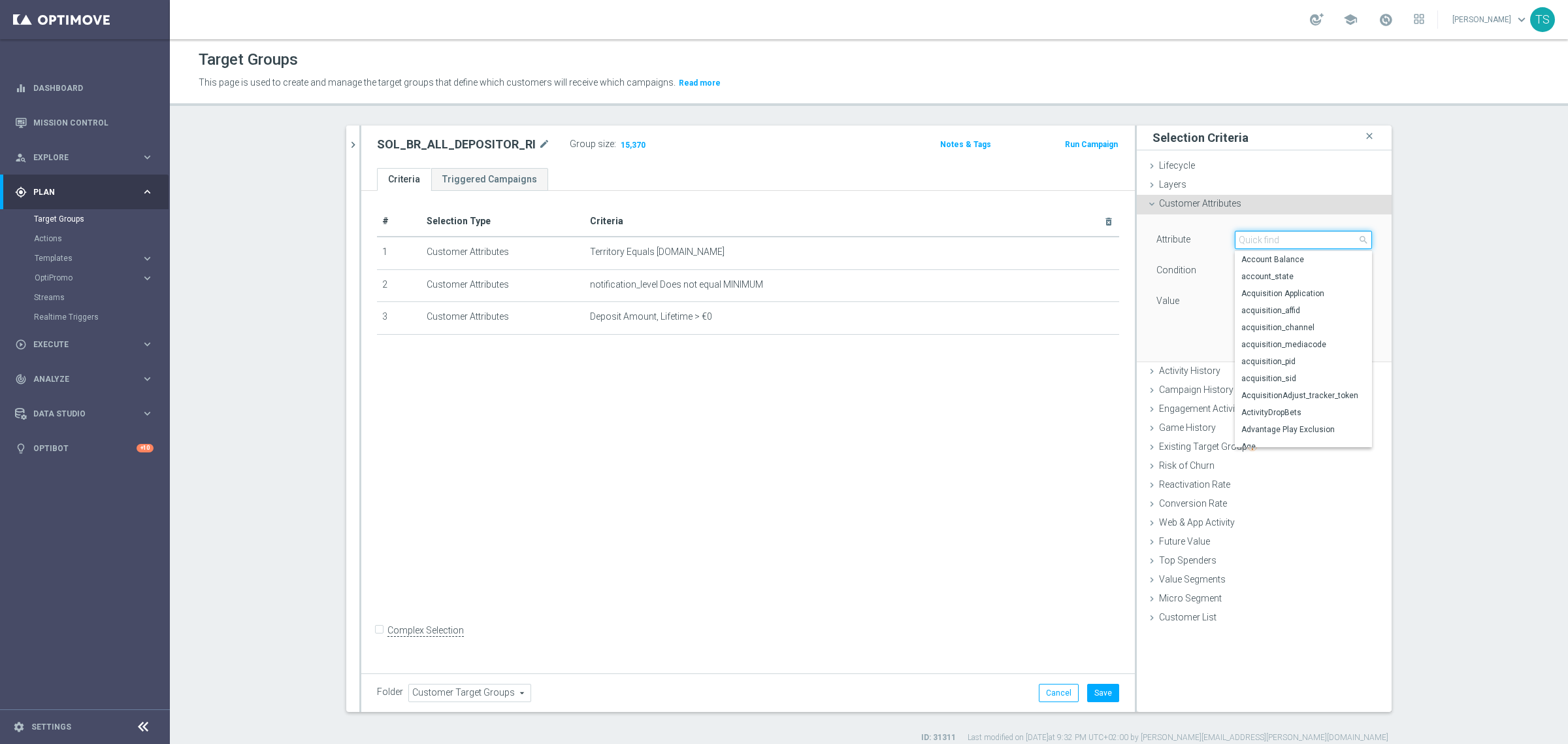
click at [1274, 247] on input "search" at bounding box center [1304, 240] width 137 height 18
type input "login"
click at [1266, 206] on div "Customer Attributes done selection updated" at bounding box center [1264, 205] width 255 height 20
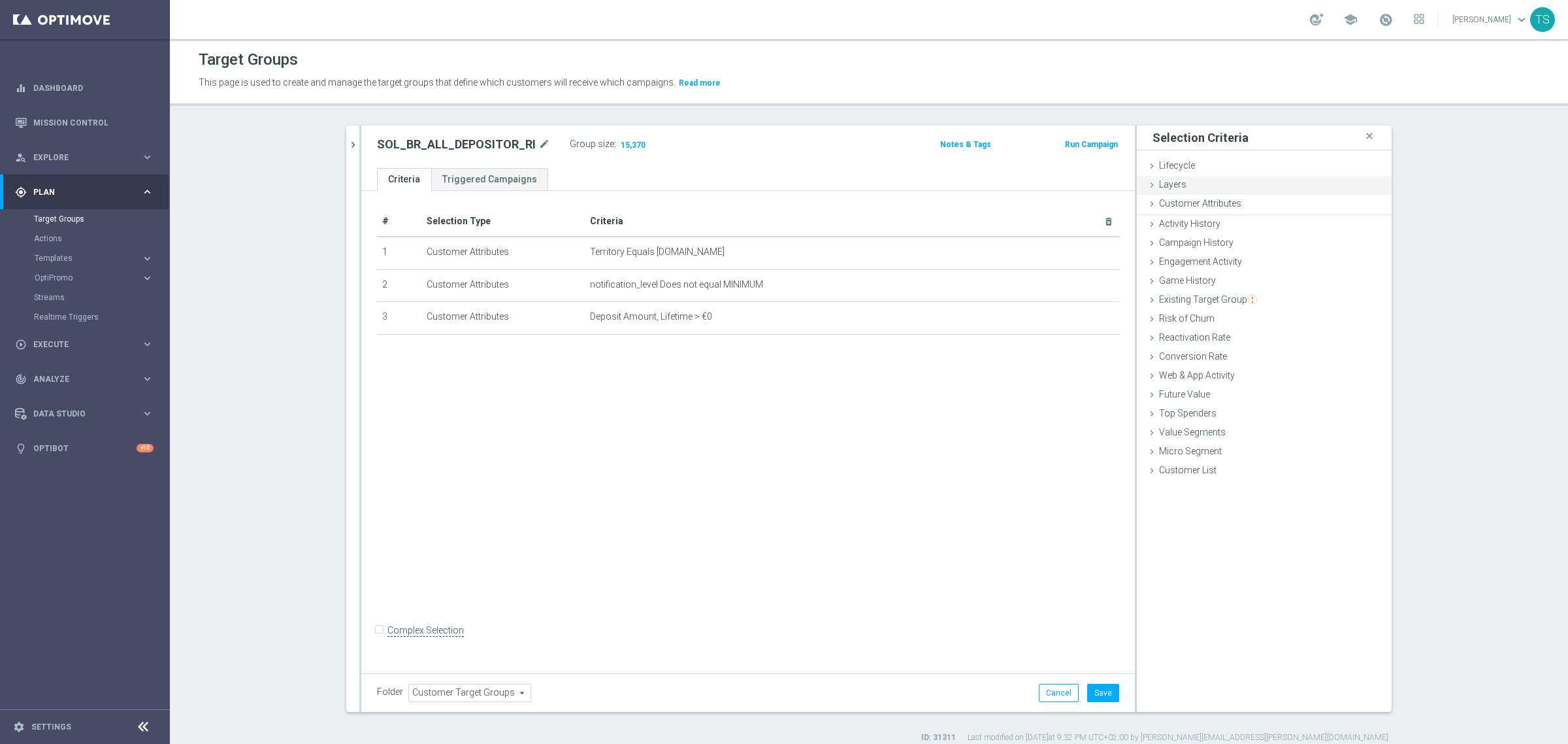
click at [1219, 184] on div "Layers done" at bounding box center [1264, 186] width 255 height 20
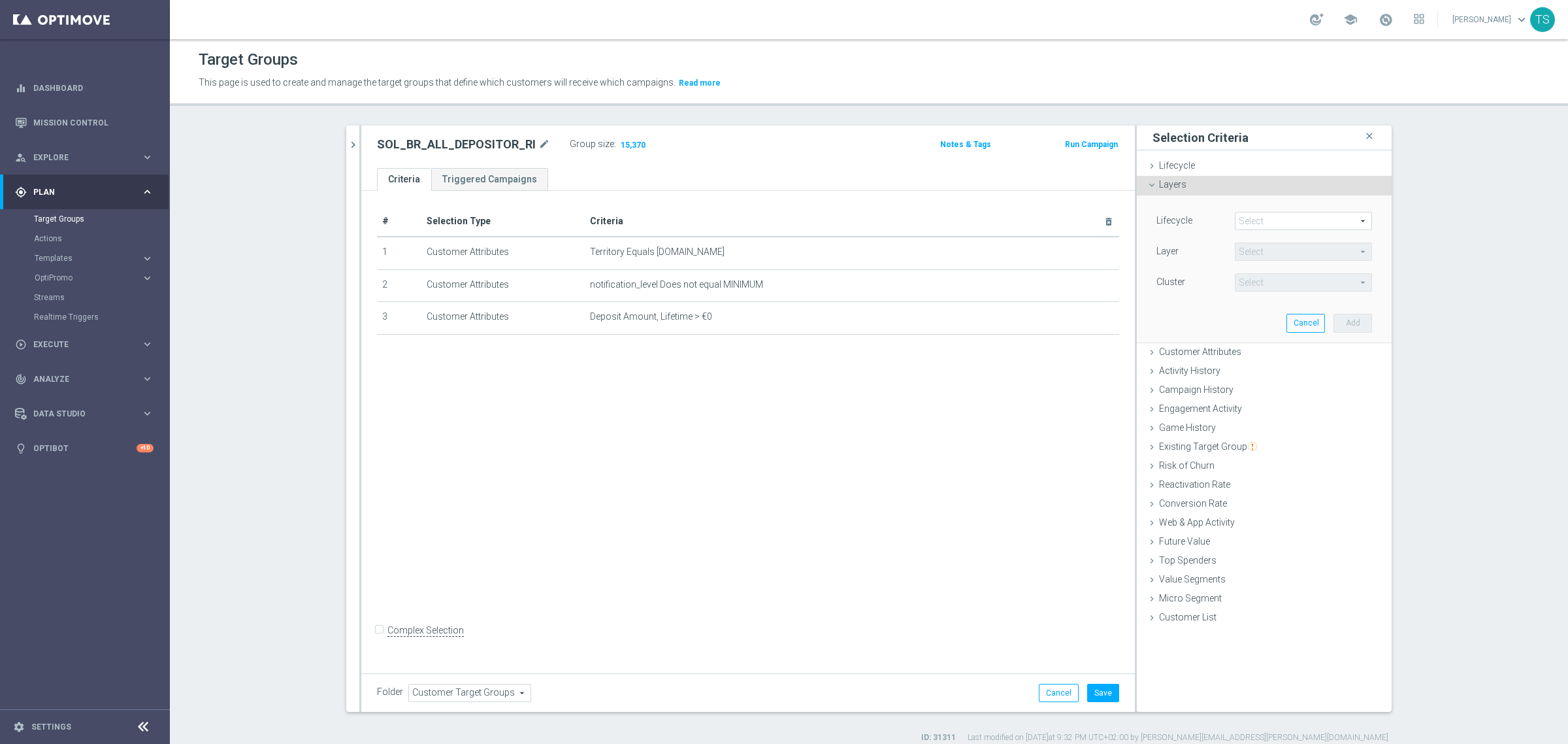
click at [1219, 184] on div "Layers done" at bounding box center [1264, 186] width 255 height 20
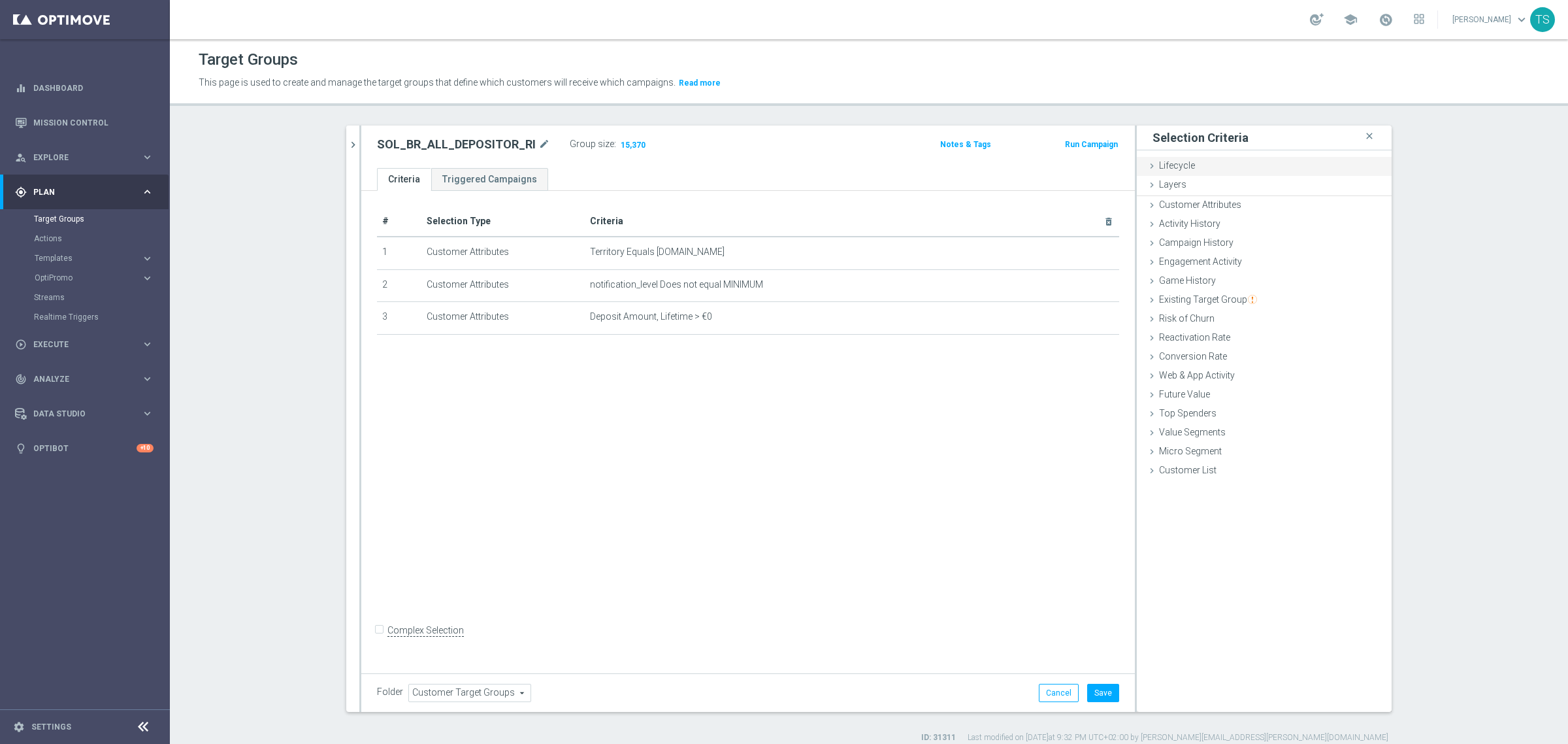
click at [1209, 164] on div "Lifecycle done" at bounding box center [1264, 167] width 255 height 20
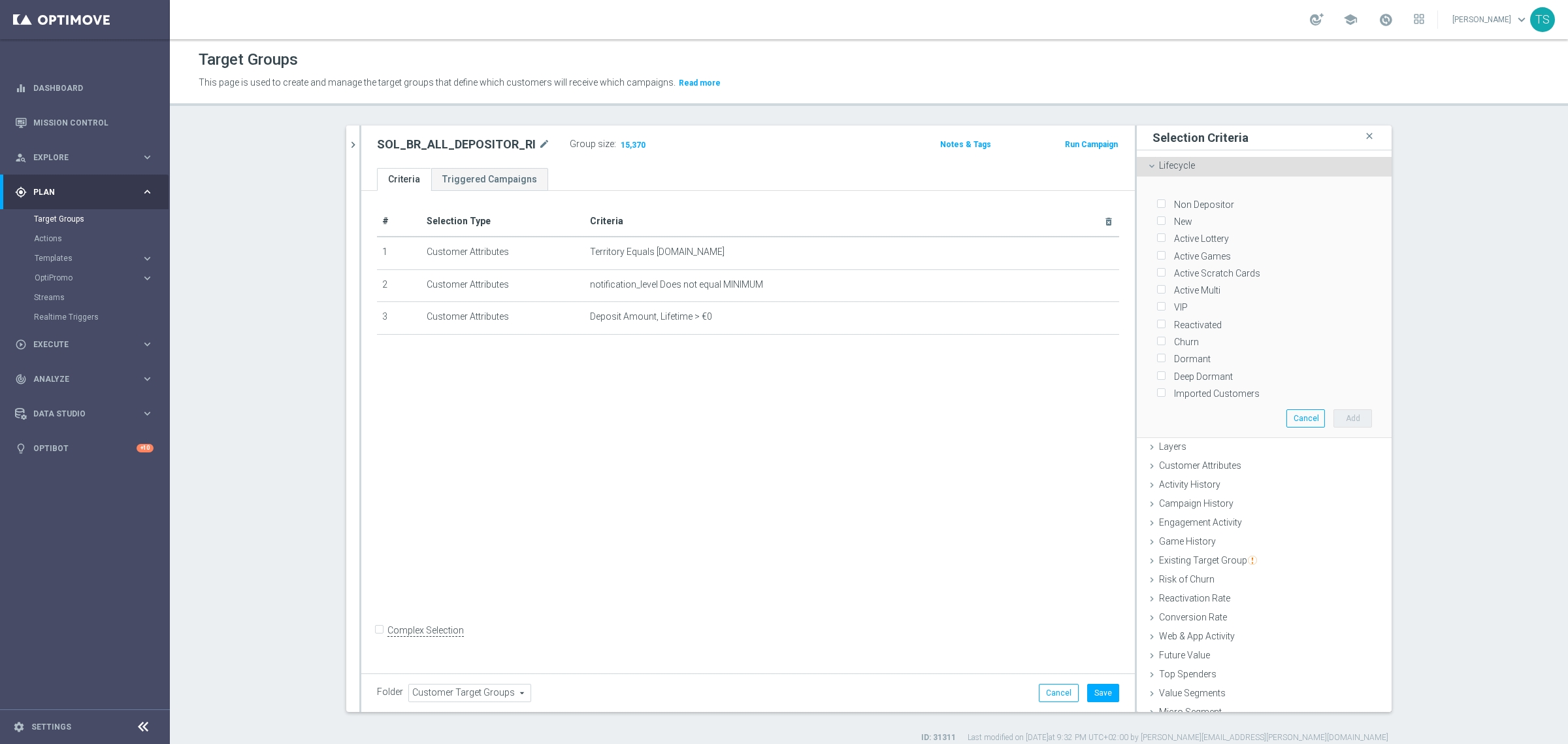
click at [1207, 166] on div "Lifecycle done" at bounding box center [1264, 167] width 255 height 20
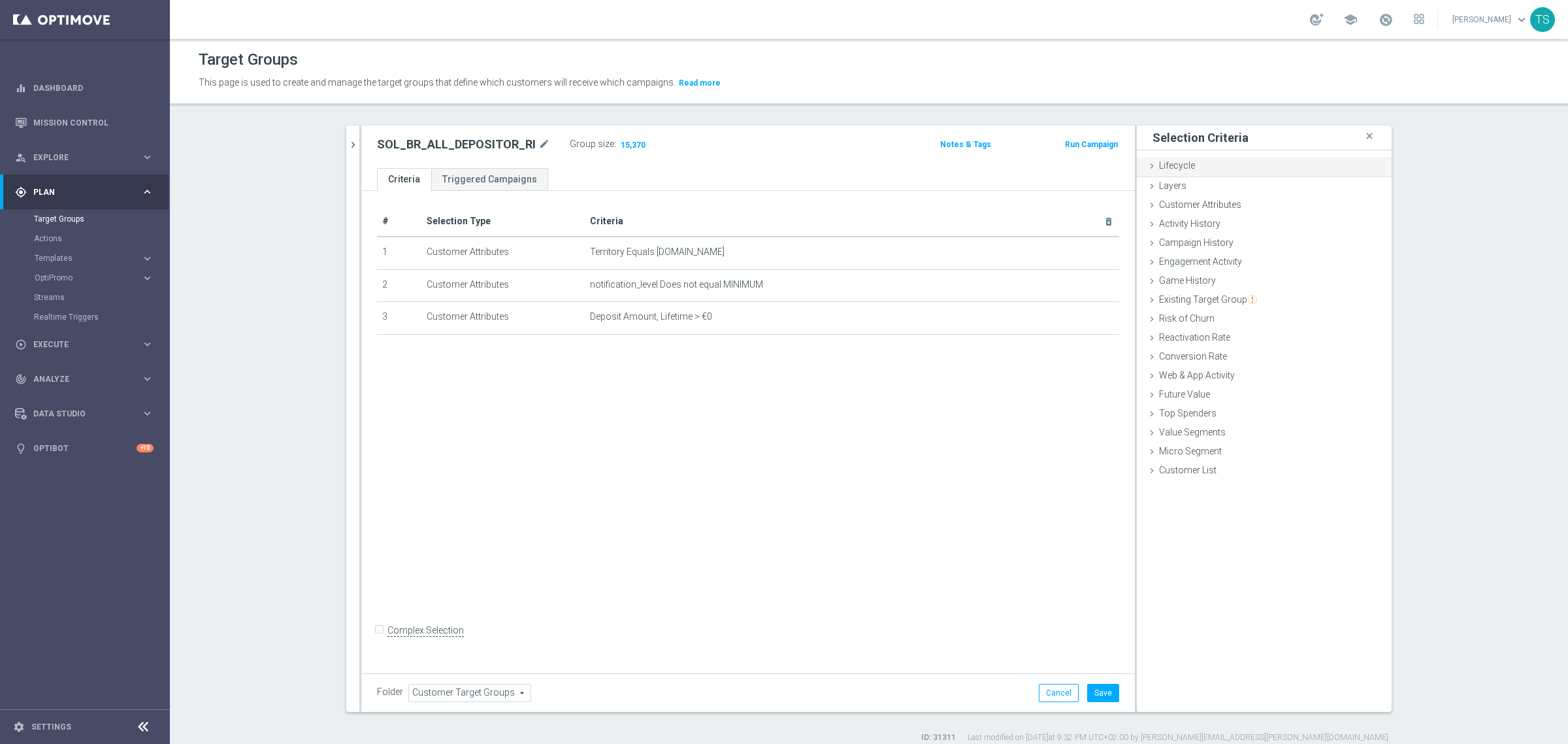
click at [1207, 167] on div "Lifecycle done" at bounding box center [1264, 167] width 255 height 20
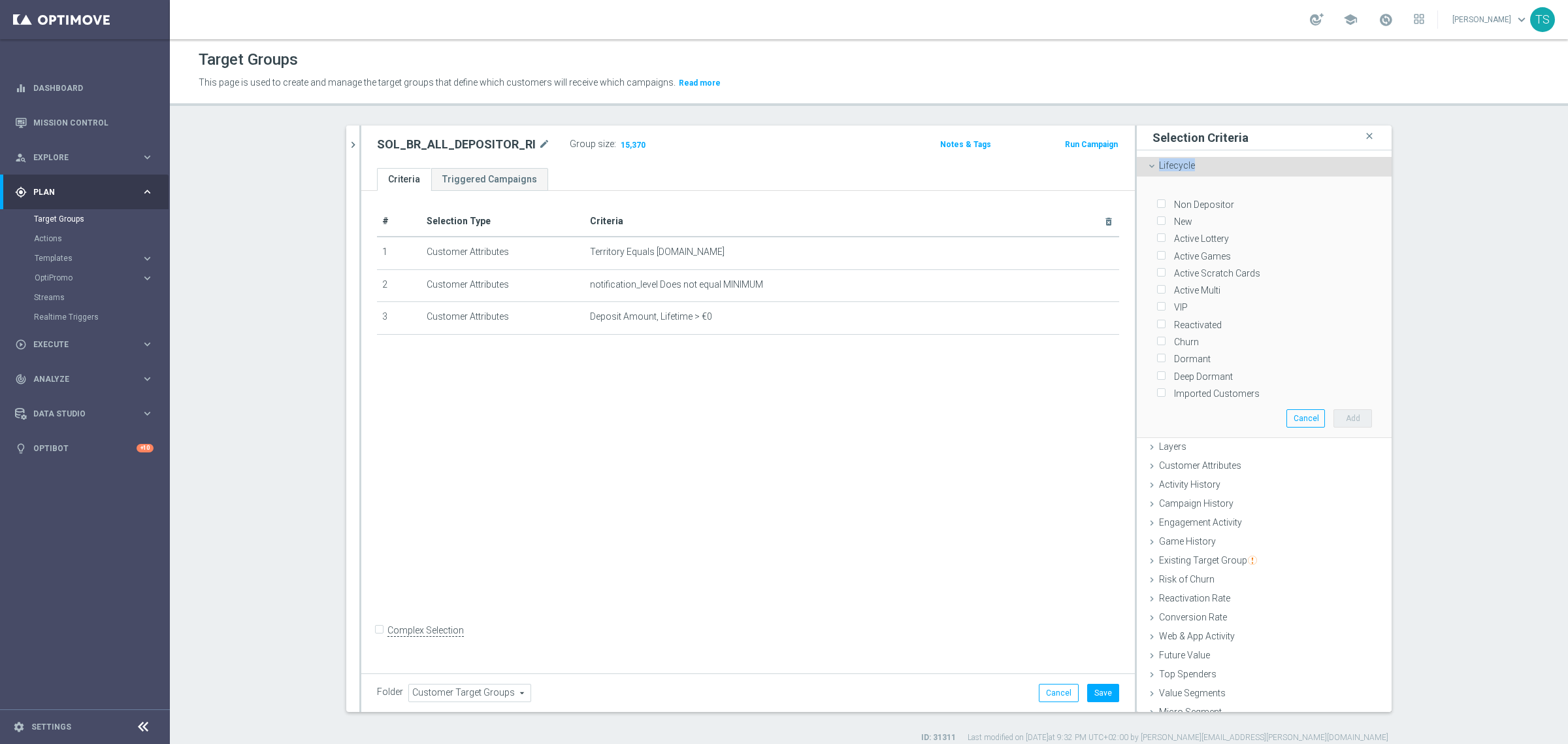
click at [1208, 168] on div "Lifecycle done" at bounding box center [1264, 167] width 255 height 20
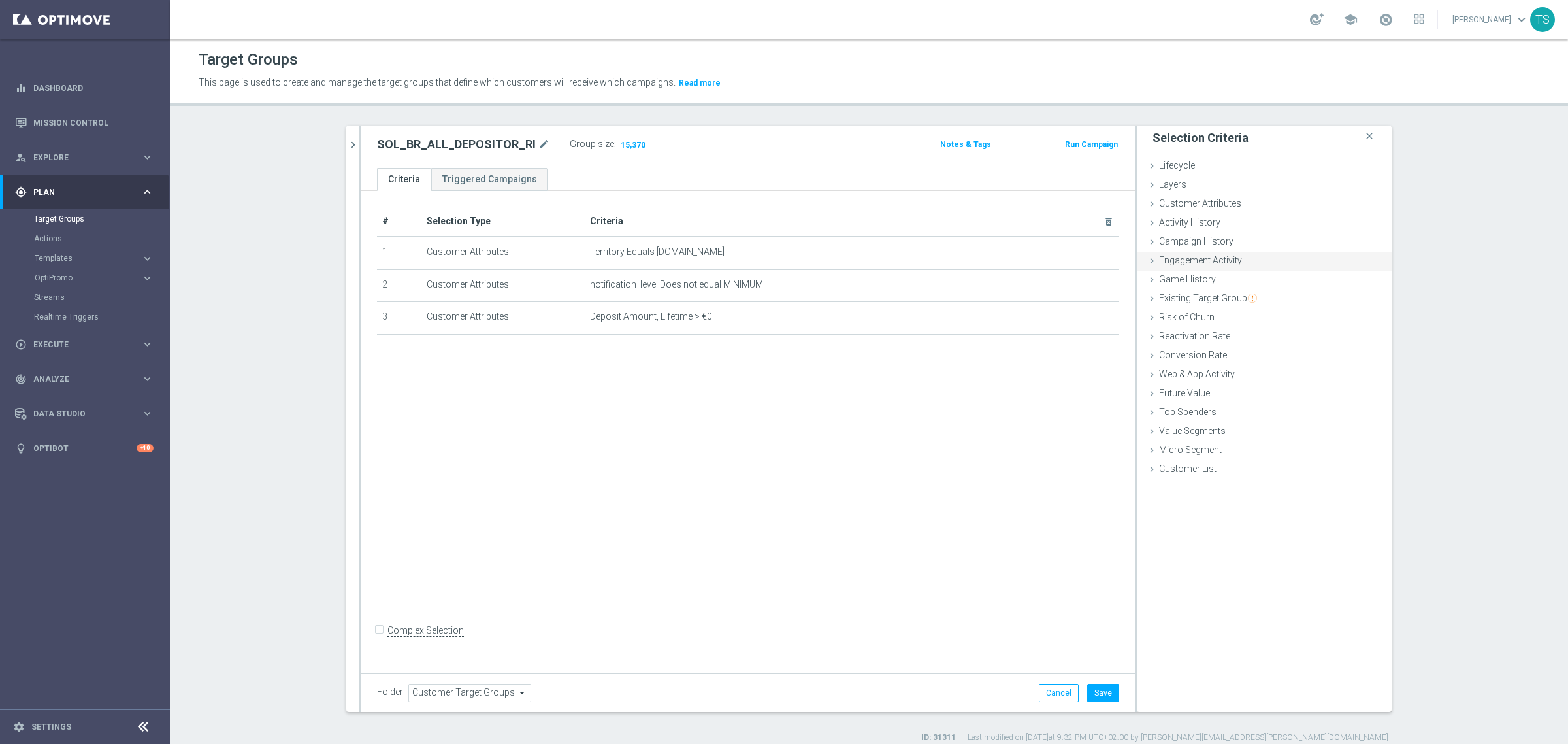
click at [1252, 263] on div "Engagement Activity done selection updated" at bounding box center [1264, 262] width 255 height 20
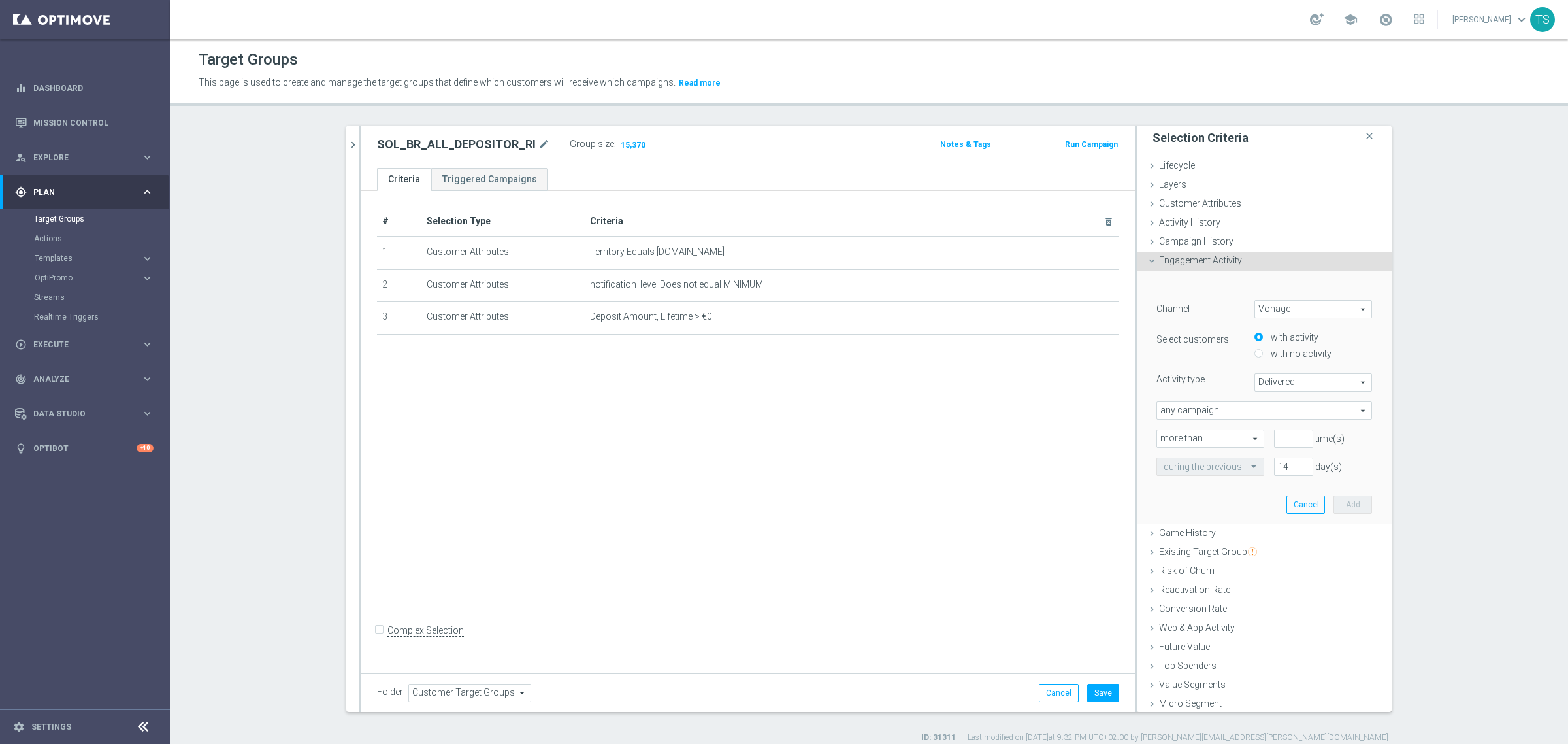
click at [1282, 311] on span "Vonage" at bounding box center [1313, 309] width 116 height 17
click at [1299, 370] on label "Embedded Messaging" at bounding box center [1313, 379] width 116 height 17
type input "Embedded Messaging"
type input "Clicked"
click at [1291, 383] on span "Clicked" at bounding box center [1313, 383] width 116 height 17
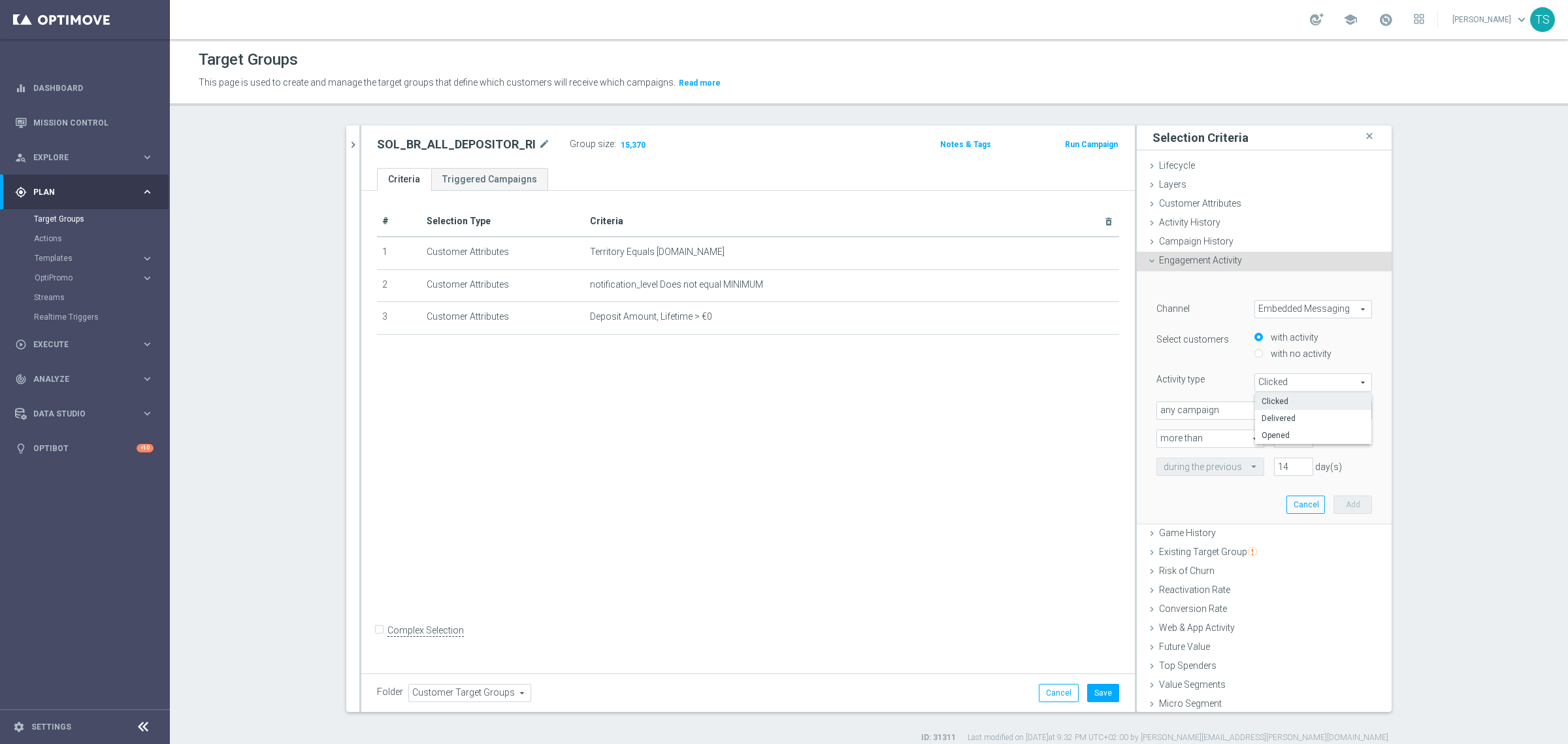
click at [1476, 406] on section "SOL_BR_ALL_DEPOSITOR close more_vert Prioritize Customer Target Groups library_…" at bounding box center [869, 434] width 1399 height 618
click at [1274, 435] on input "number" at bounding box center [1293, 438] width 39 height 18
drag, startPoint x: 1242, startPoint y: 433, endPoint x: 1204, endPoint y: 432, distance: 38.0
click at [1195, 429] on div "Channel Embedded Messaging Embedded Messaging arrow_drop_down search Select cus…" at bounding box center [1264, 388] width 215 height 176
type input "1"
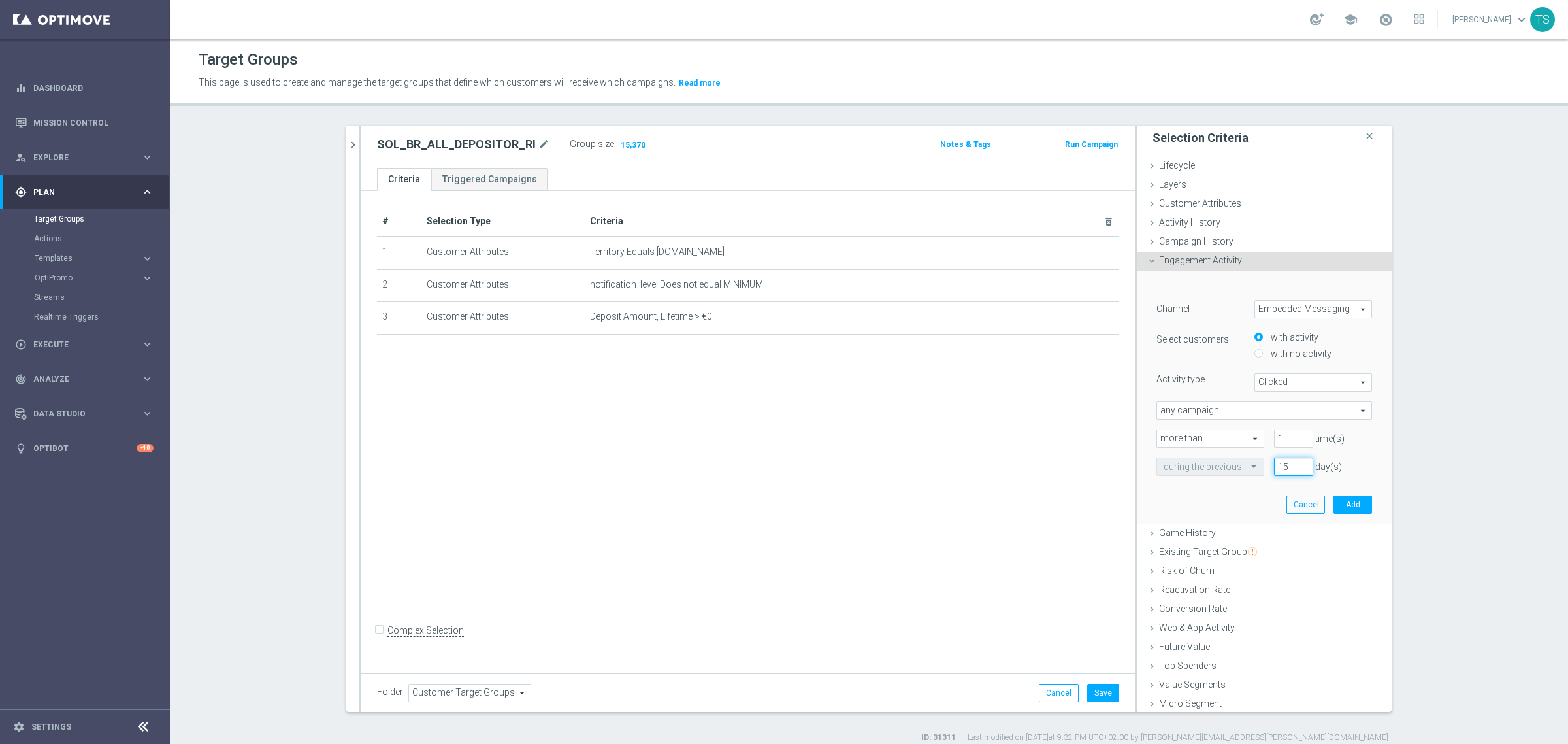
drag, startPoint x: 1284, startPoint y: 465, endPoint x: 1216, endPoint y: 458, distance: 68.4
click at [1274, 458] on input "15" at bounding box center [1293, 467] width 39 height 18
click at [1274, 459] on input "15" at bounding box center [1293, 467] width 39 height 18
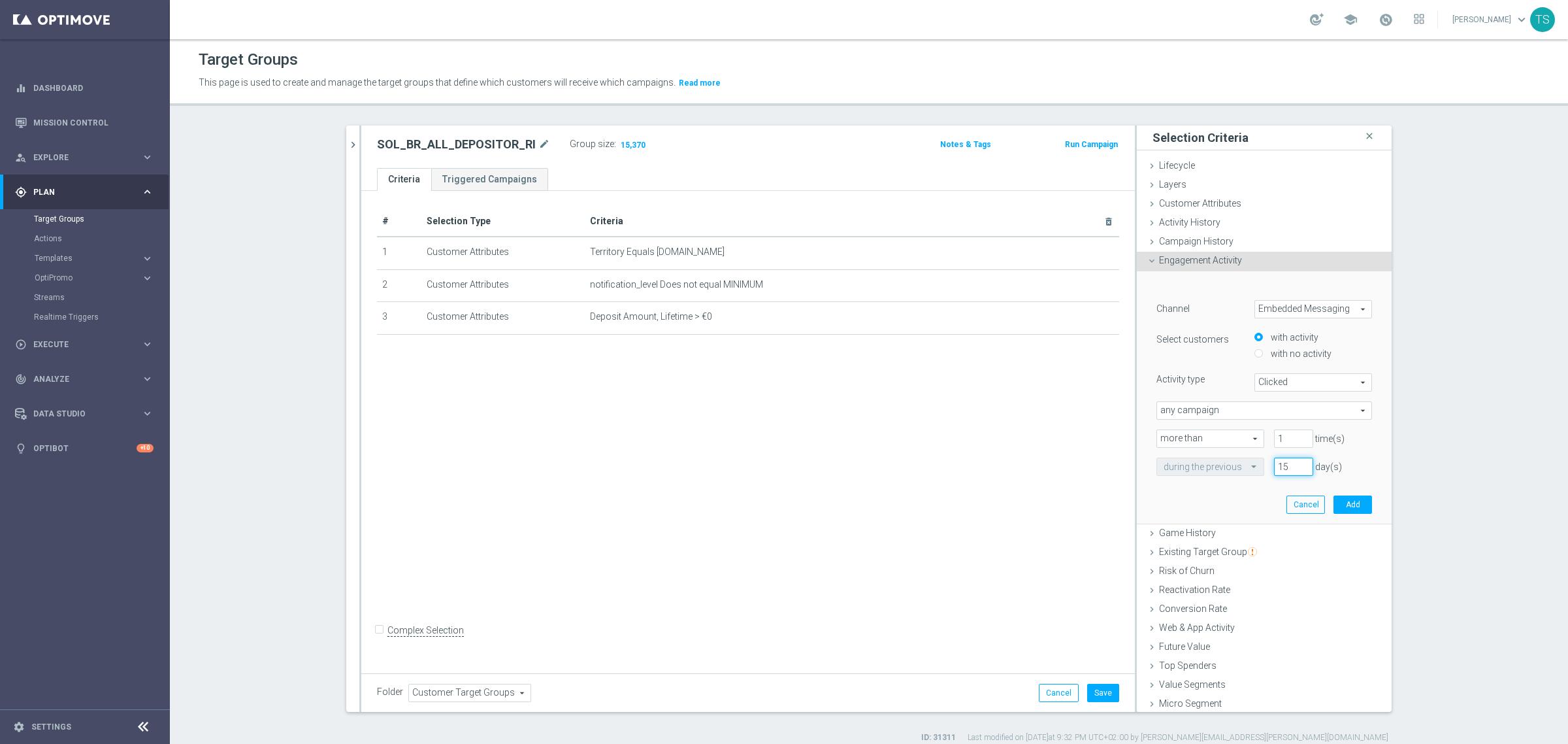
click at [1274, 459] on input "15" at bounding box center [1293, 467] width 39 height 18
type input "60"
click at [1268, 422] on div "Channel Embedded Messaging Embedded Messaging arrow_drop_down search Select cus…" at bounding box center [1264, 388] width 215 height 176
drag, startPoint x: 1277, startPoint y: 438, endPoint x: 1230, endPoint y: 435, distance: 47.1
click at [1235, 435] on div "more than more than arrow_drop_down search 1 time(s)" at bounding box center [1264, 438] width 235 height 18
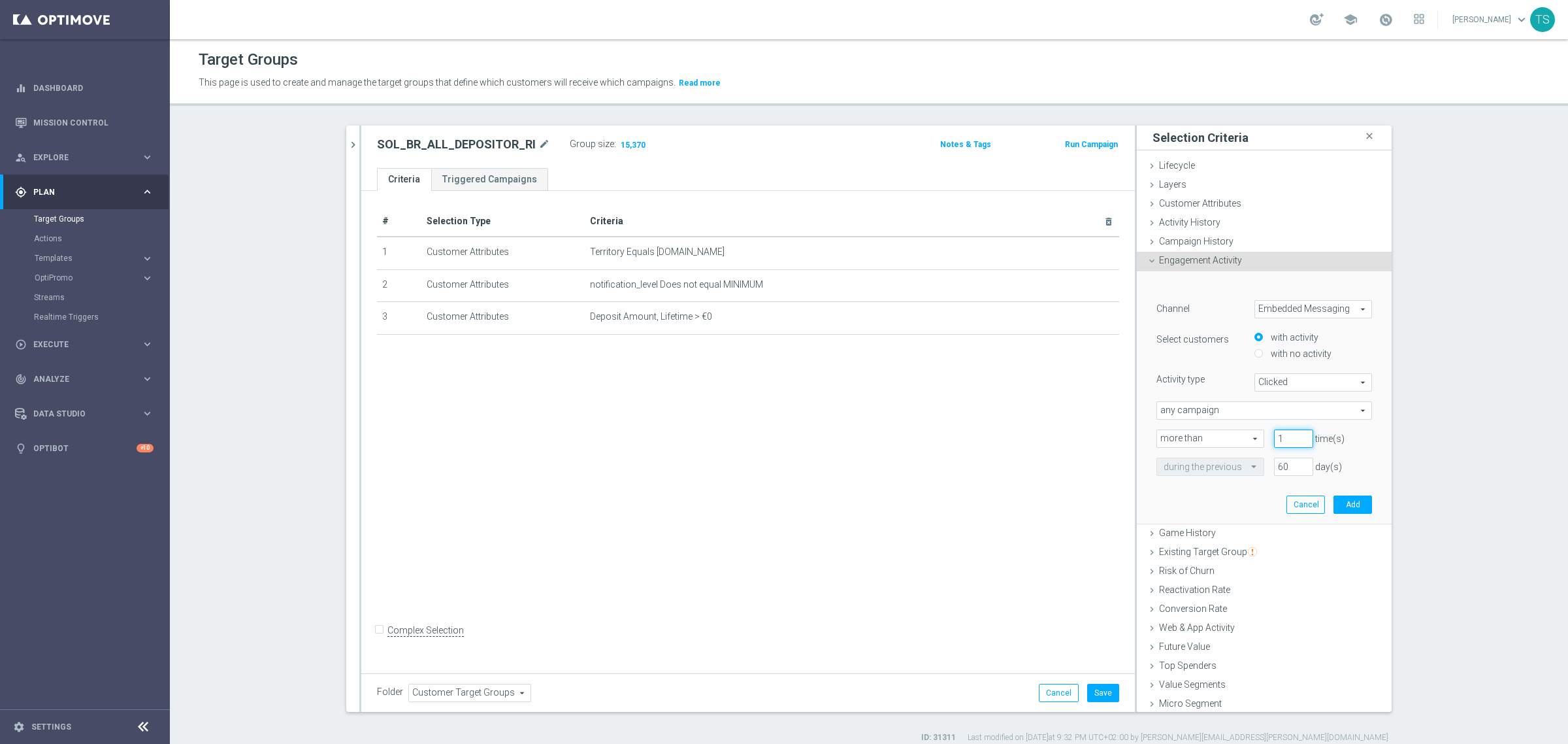
type input "0"
click at [1418, 476] on section "SOL_BR_ALL_DEPOSITOR close more_vert Prioritize Customer Target Groups library_…" at bounding box center [869, 434] width 1399 height 618
click at [1334, 502] on button "Add" at bounding box center [1353, 505] width 38 height 18
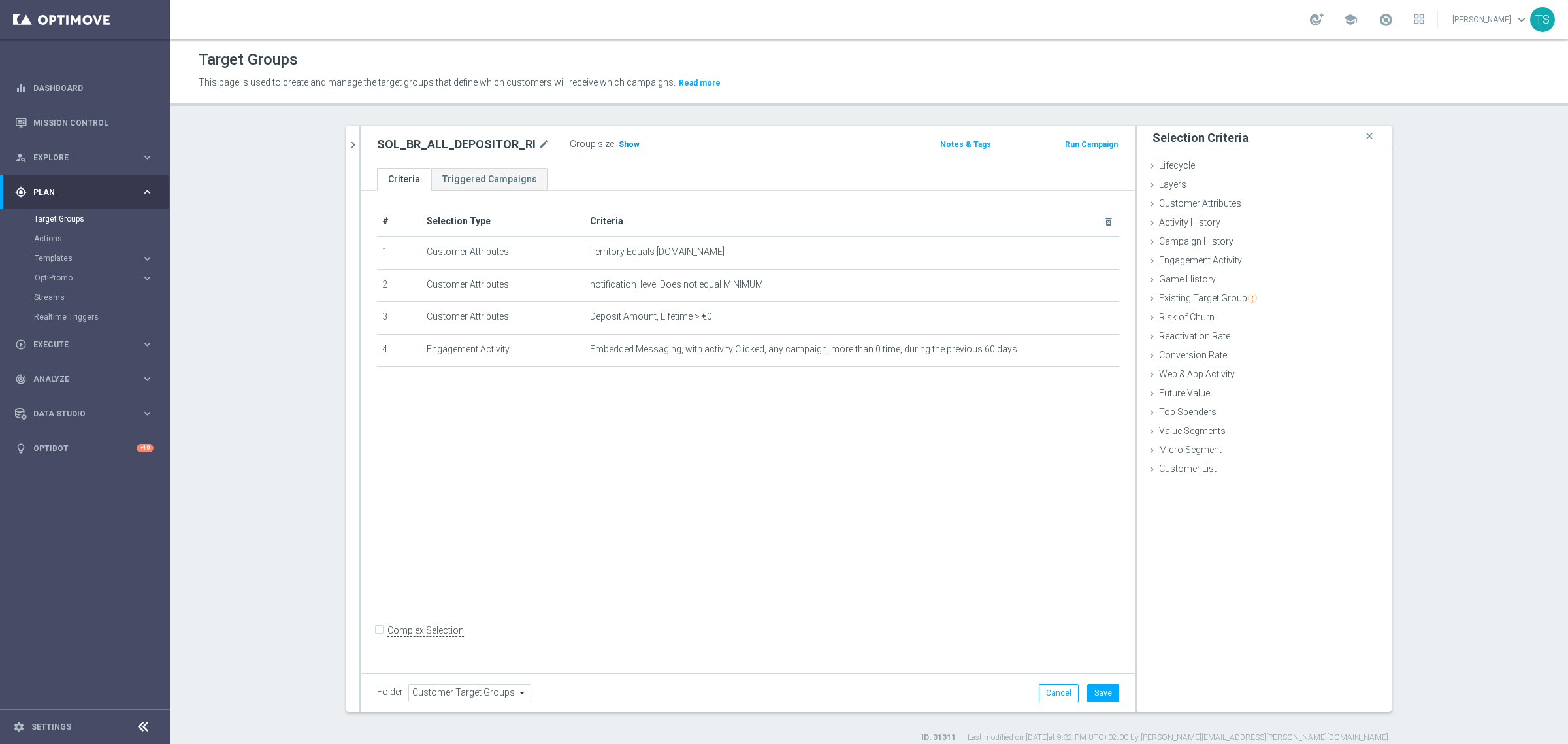
click at [619, 146] on span "Show" at bounding box center [629, 144] width 21 height 9
click at [1098, 697] on button "Save" at bounding box center [1103, 693] width 32 height 18
click at [66, 258] on span "Templates" at bounding box center [81, 258] width 93 height 8
click at [82, 338] on link "Embedded Messaging" at bounding box center [88, 337] width 95 height 11
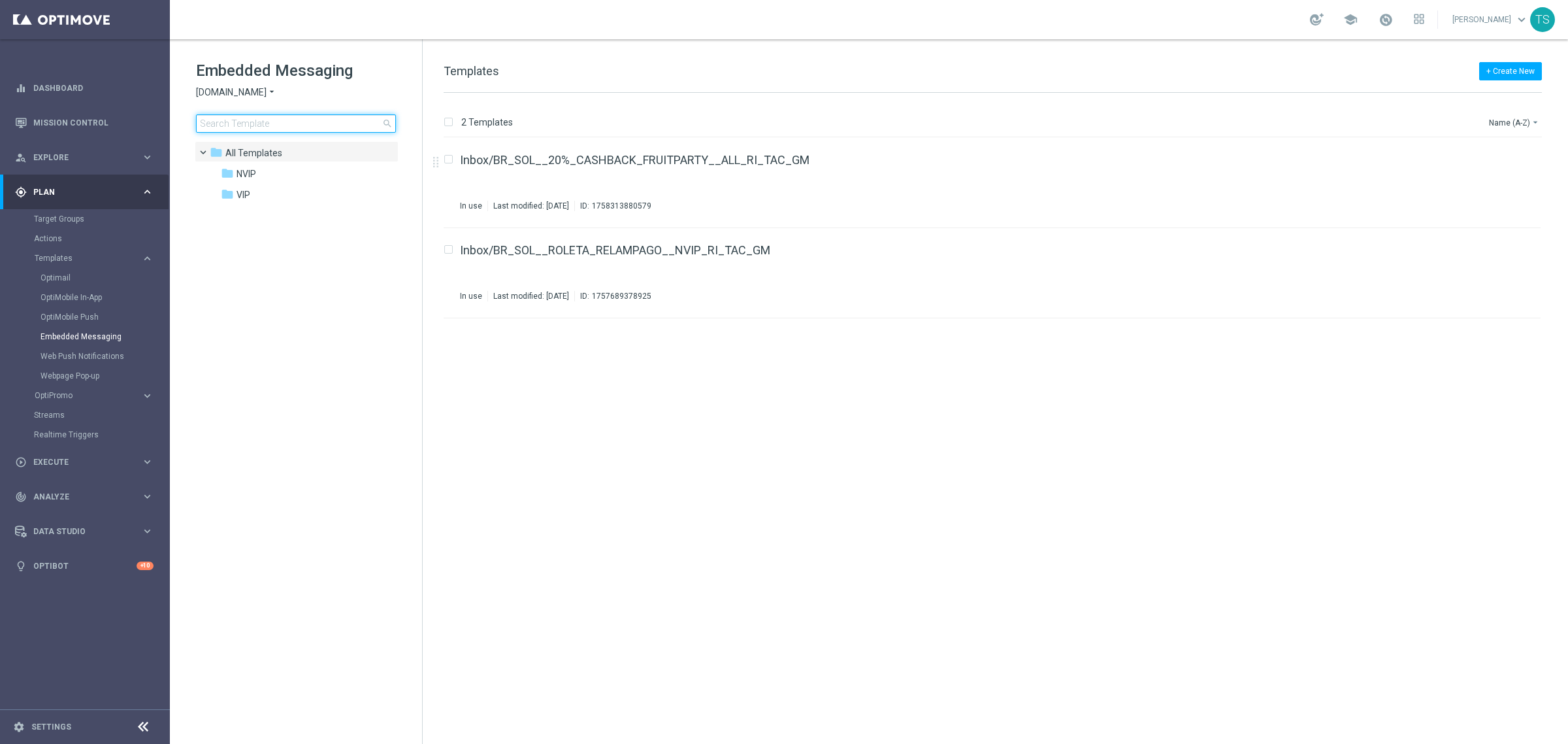
click at [322, 128] on input at bounding box center [296, 124] width 200 height 18
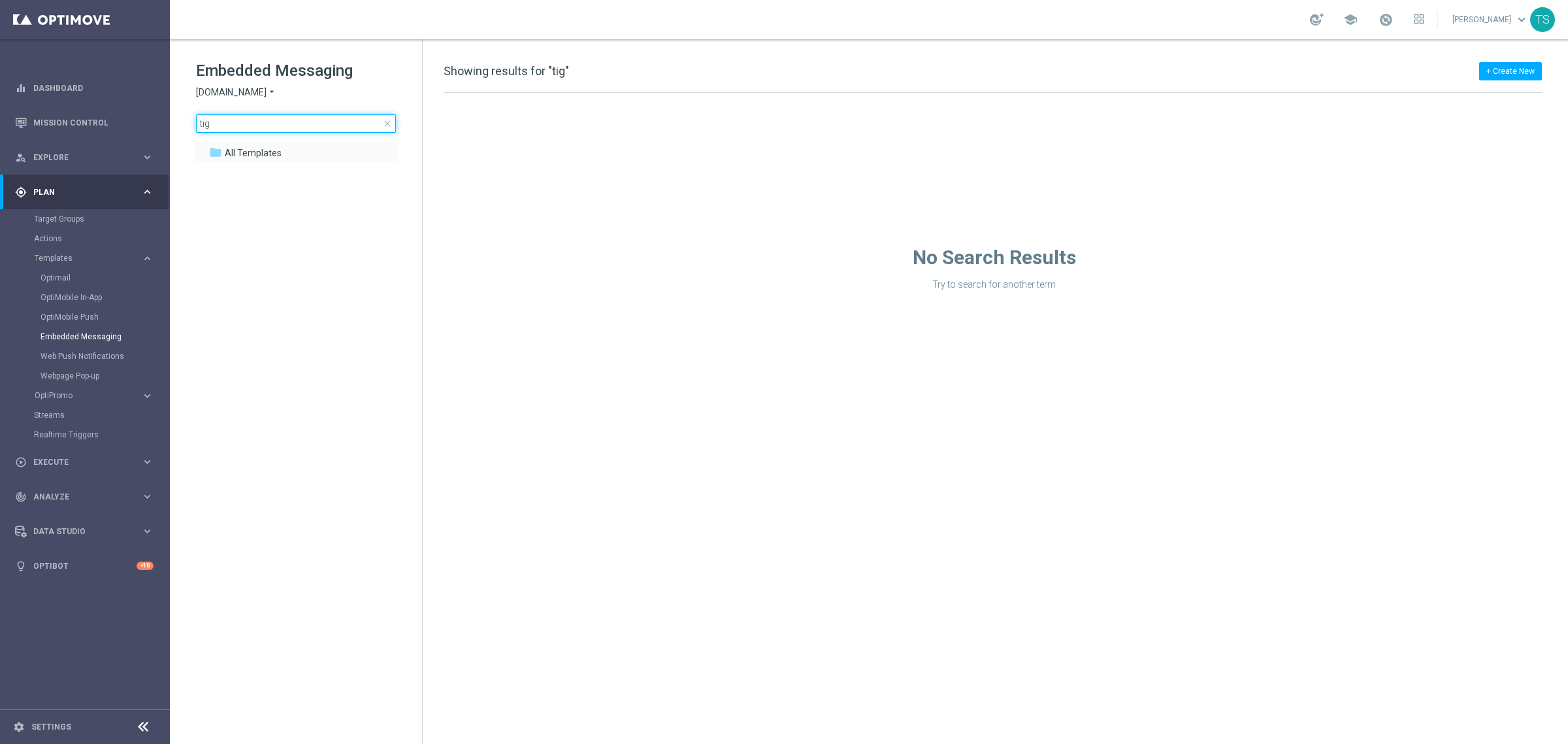
type input "tig"
click at [205, 156] on tree-node-expander at bounding box center [203, 151] width 11 height 11
click at [263, 155] on span "All Templates" at bounding box center [253, 153] width 56 height 11
click at [262, 151] on span "All Templates" at bounding box center [253, 153] width 56 height 11
drag, startPoint x: 260, startPoint y: 151, endPoint x: 261, endPoint y: 108, distance: 43.0
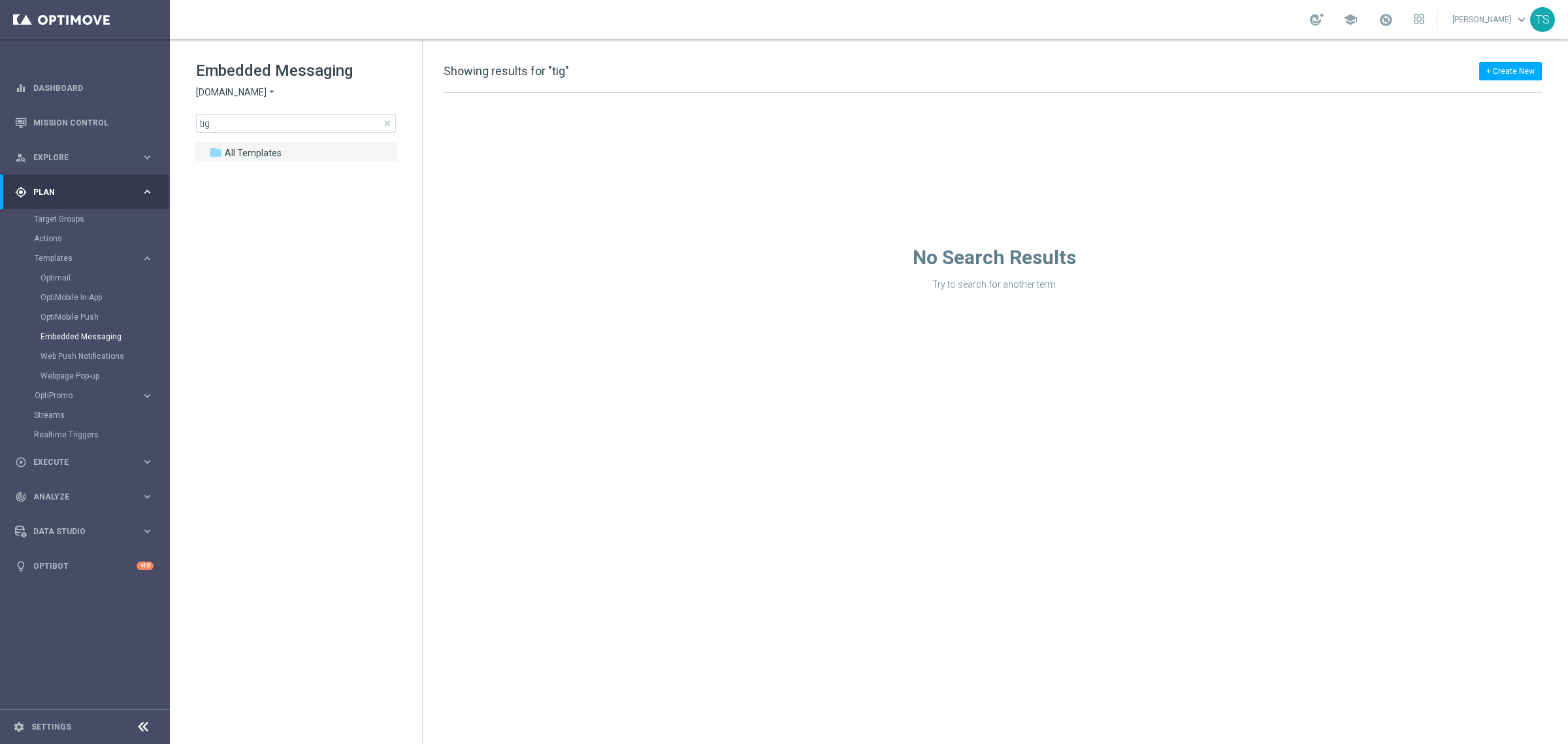
click at [260, 149] on span "All Templates" at bounding box center [253, 153] width 56 height 11
click at [260, 95] on span "Sorteonline.bet.br" at bounding box center [231, 92] width 70 height 12
click at [265, 126] on div "Lottoland.bet.br" at bounding box center [246, 123] width 98 height 16
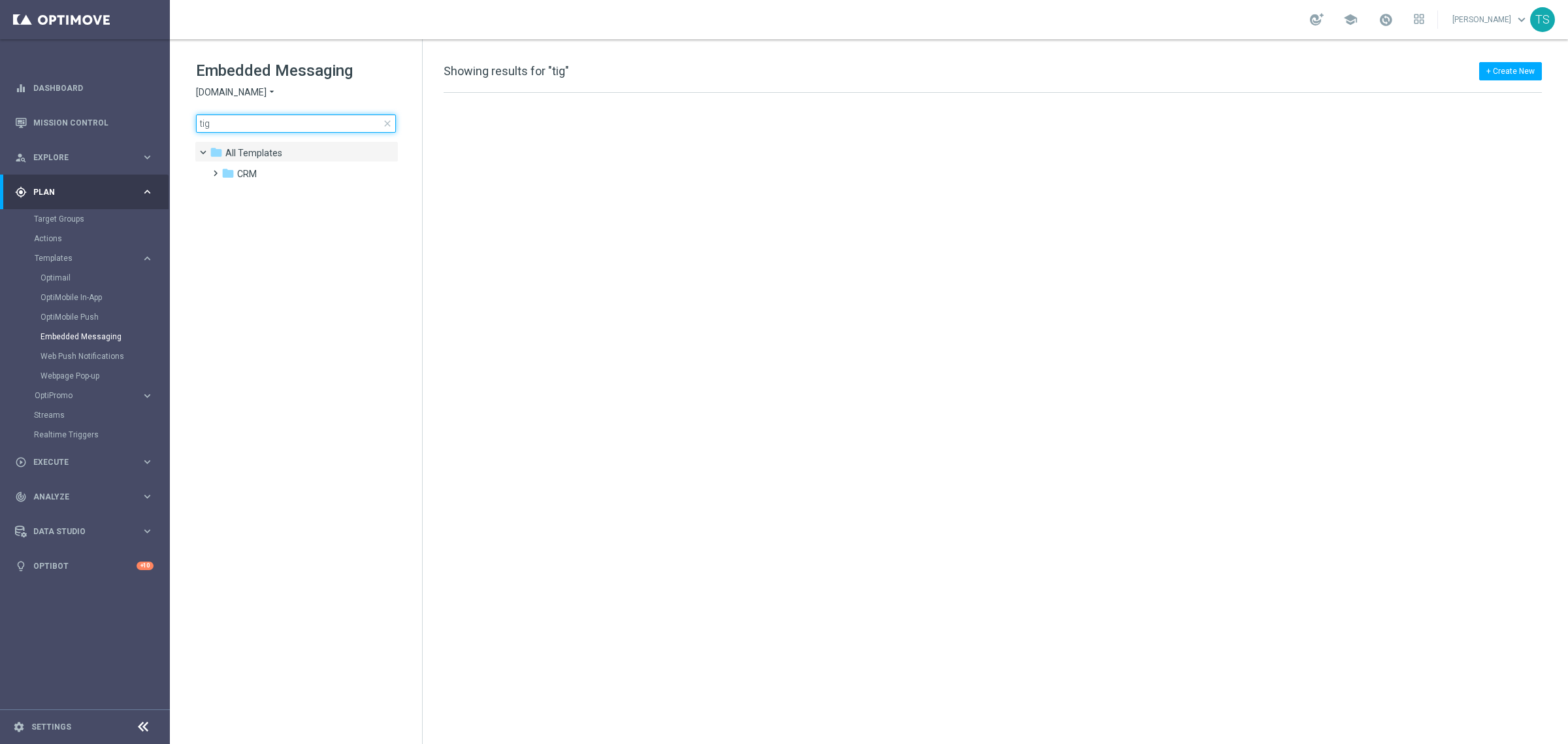
click at [288, 121] on input "tig" at bounding box center [296, 124] width 200 height 18
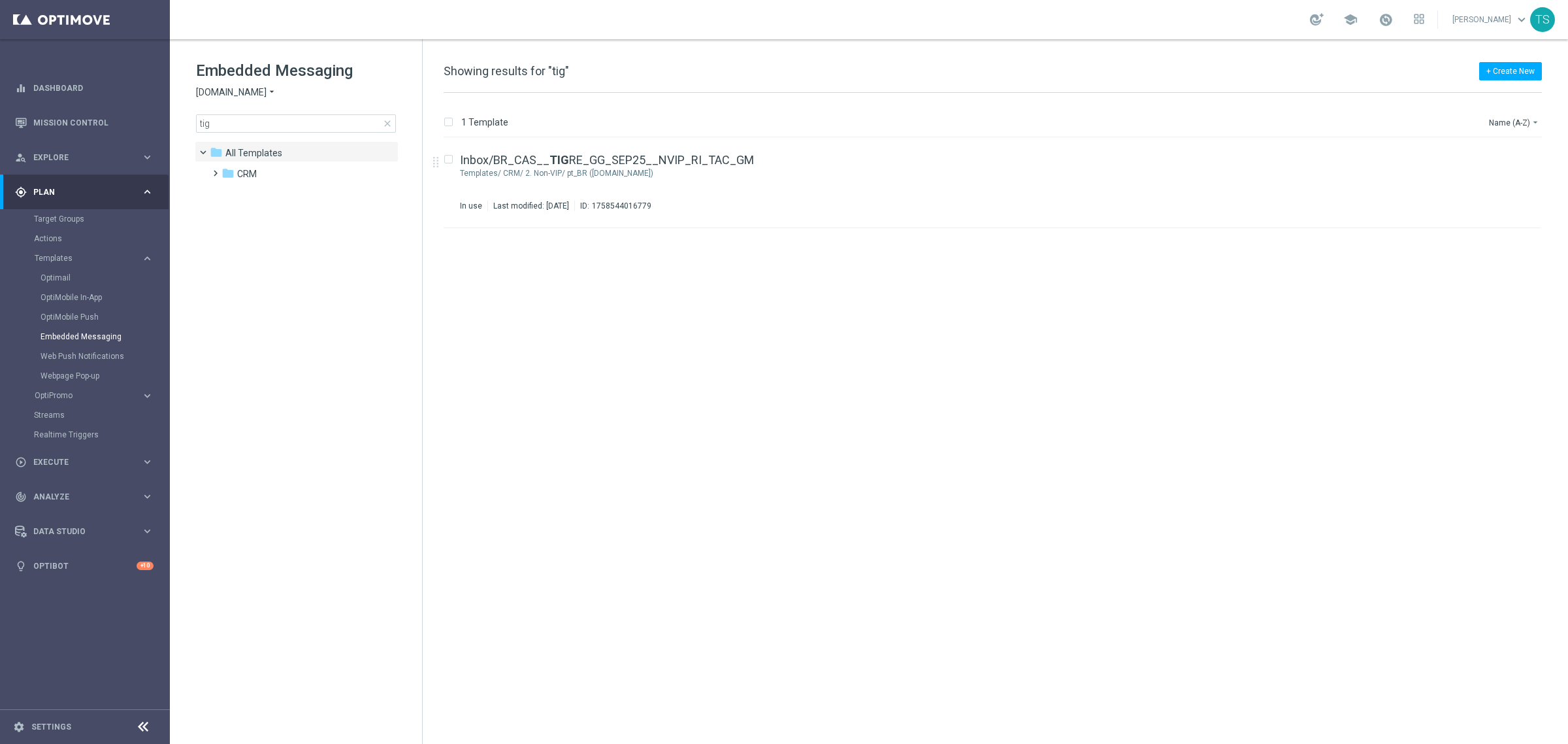
click at [258, 89] on span "Lottoland.bet.br" at bounding box center [231, 92] width 70 height 12
click at [0, 0] on span "Sorteonline.bet.br" at bounding box center [0, 0] width 0 height 0
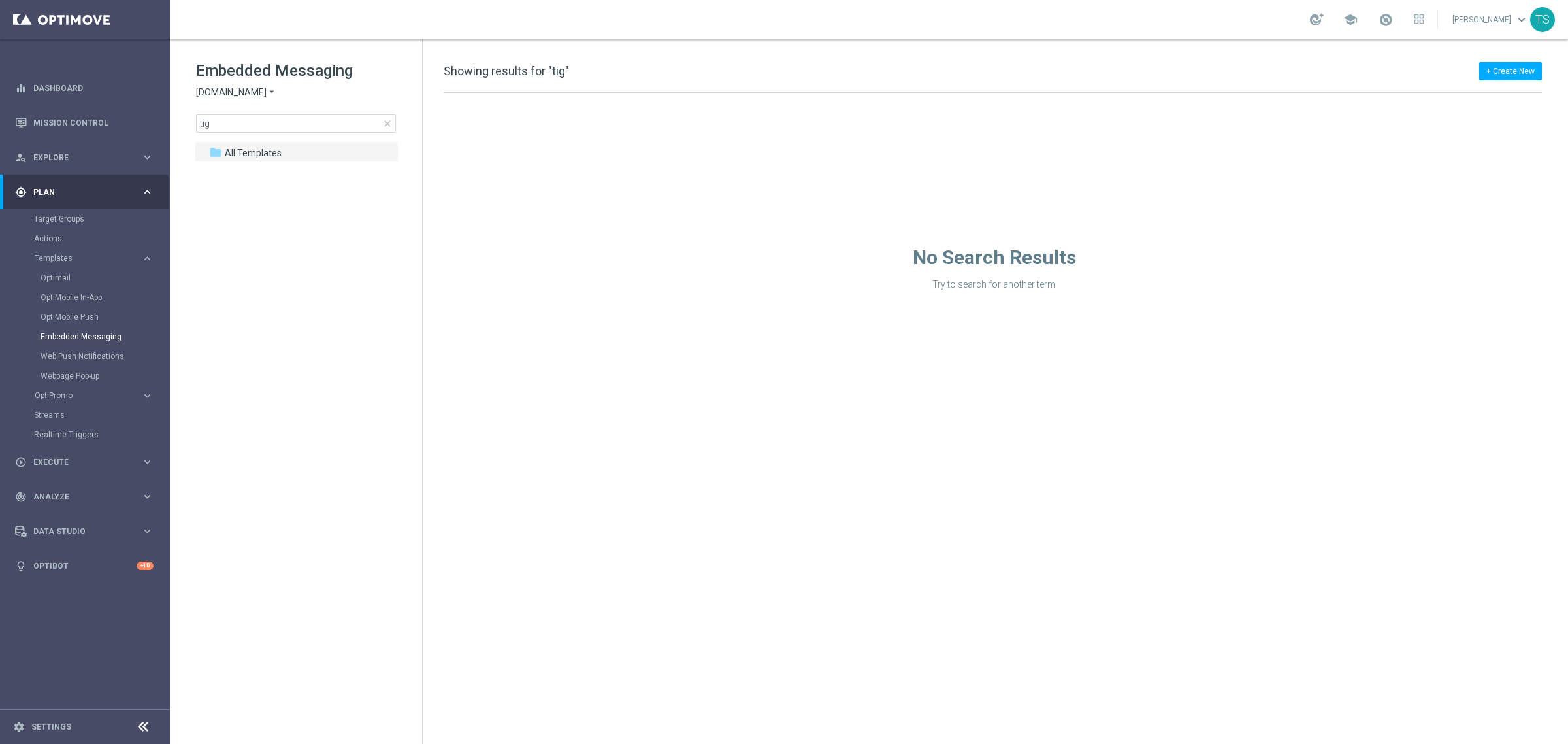
click at [260, 93] on span "Sorteonline.bet.br" at bounding box center [231, 92] width 70 height 12
click at [0, 0] on span "Lottoland.bet.br" at bounding box center [0, 0] width 0 height 0
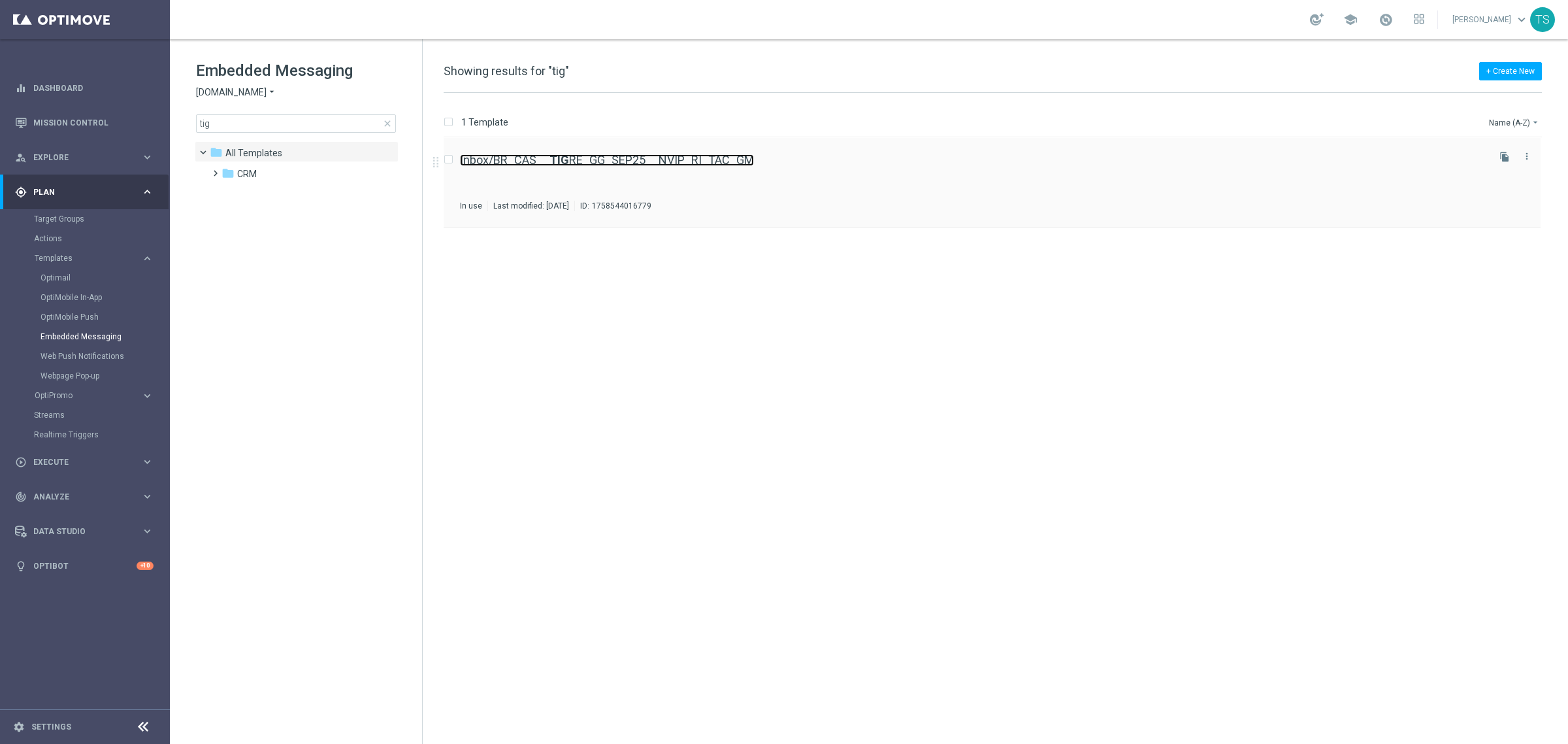
click at [621, 163] on link "Inbox/BR_CAS__ TIG RE_GG_SEP25__NVIP_RI_TAC_GM" at bounding box center [607, 160] width 294 height 11
click at [1508, 156] on icon "file_copy" at bounding box center [1505, 157] width 11 height 11
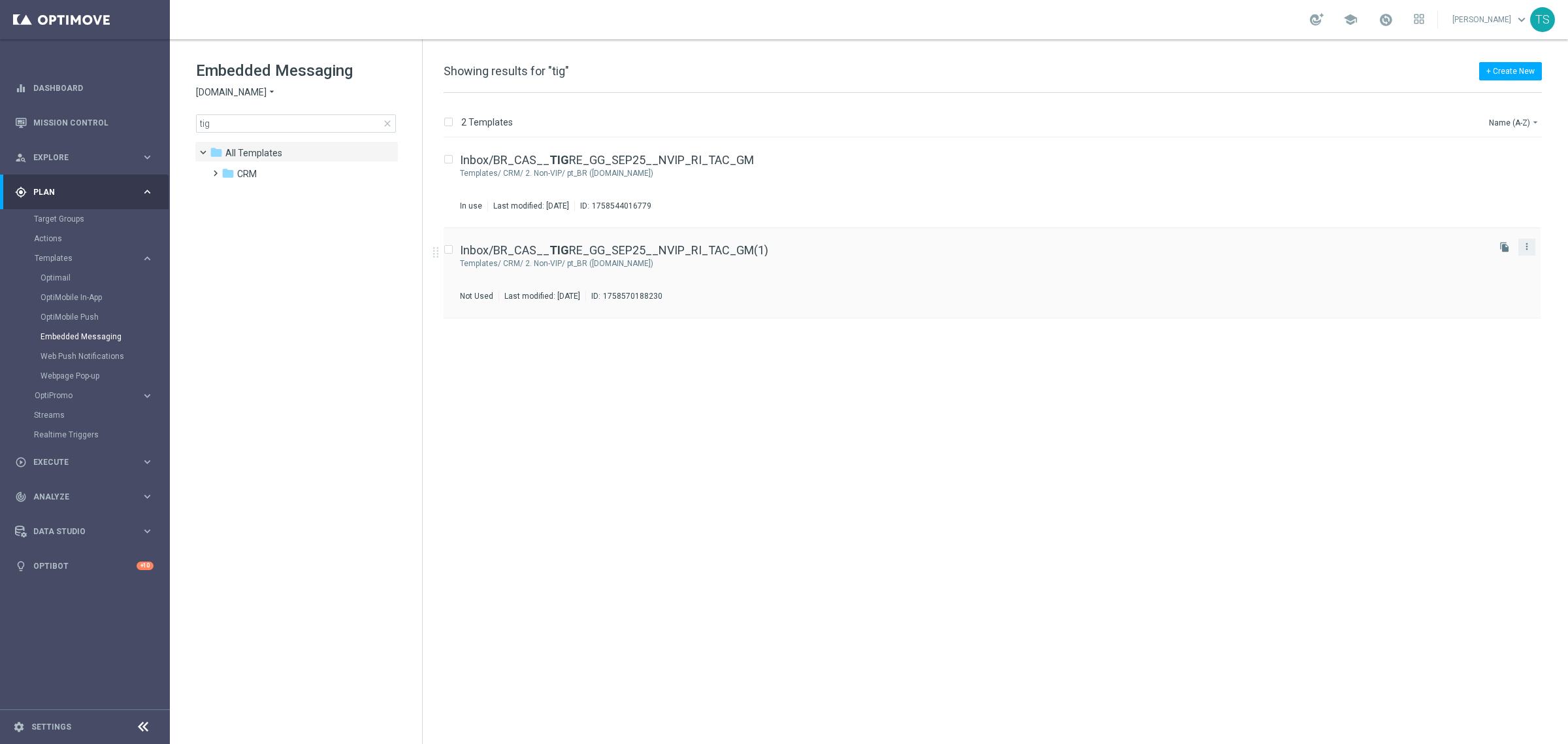
click at [1533, 245] on button "more_vert" at bounding box center [1527, 246] width 13 height 16
click at [1473, 260] on div "Move" at bounding box center [1475, 261] width 79 height 9
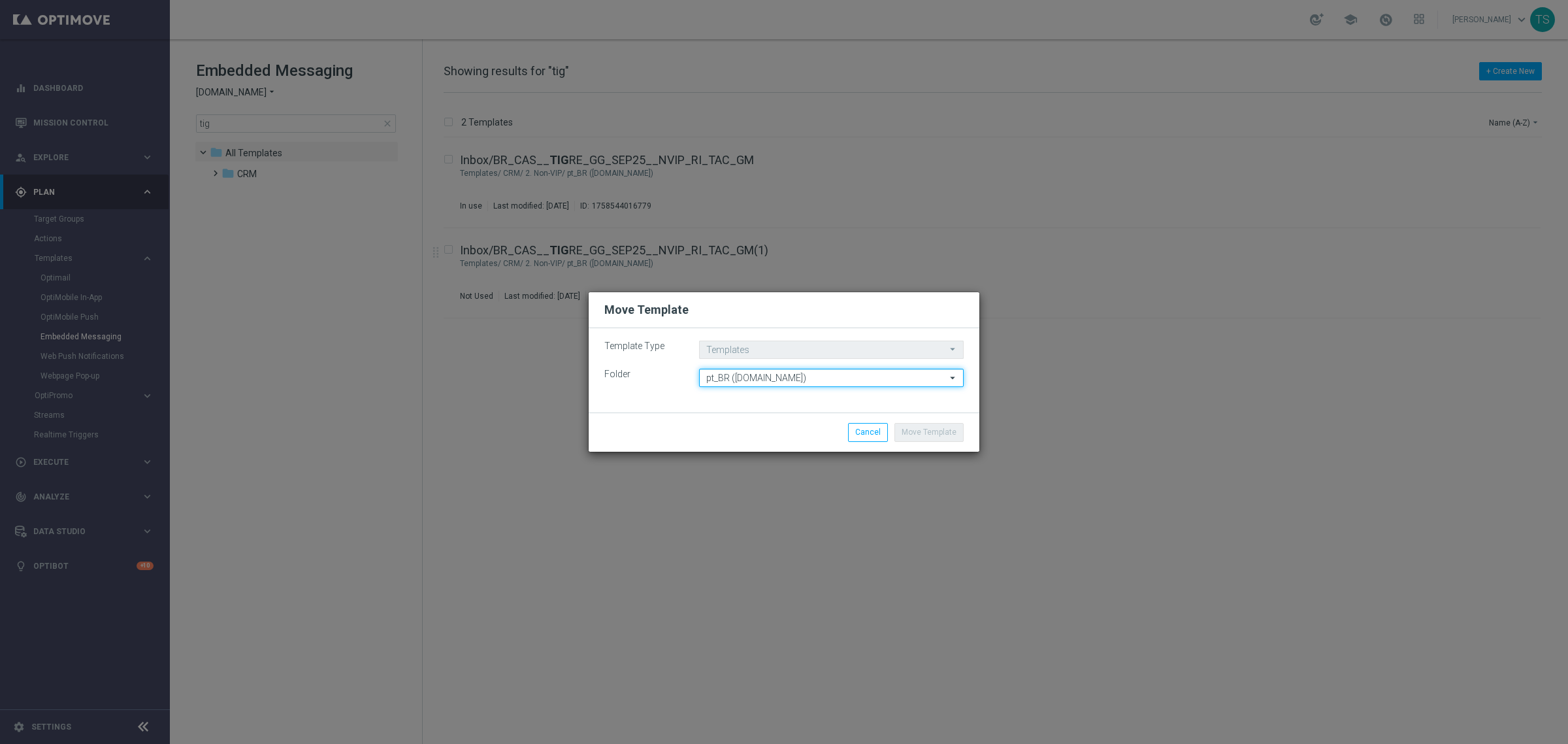
click at [737, 374] on input "pt_BR (BET.BR)" at bounding box center [831, 378] width 265 height 18
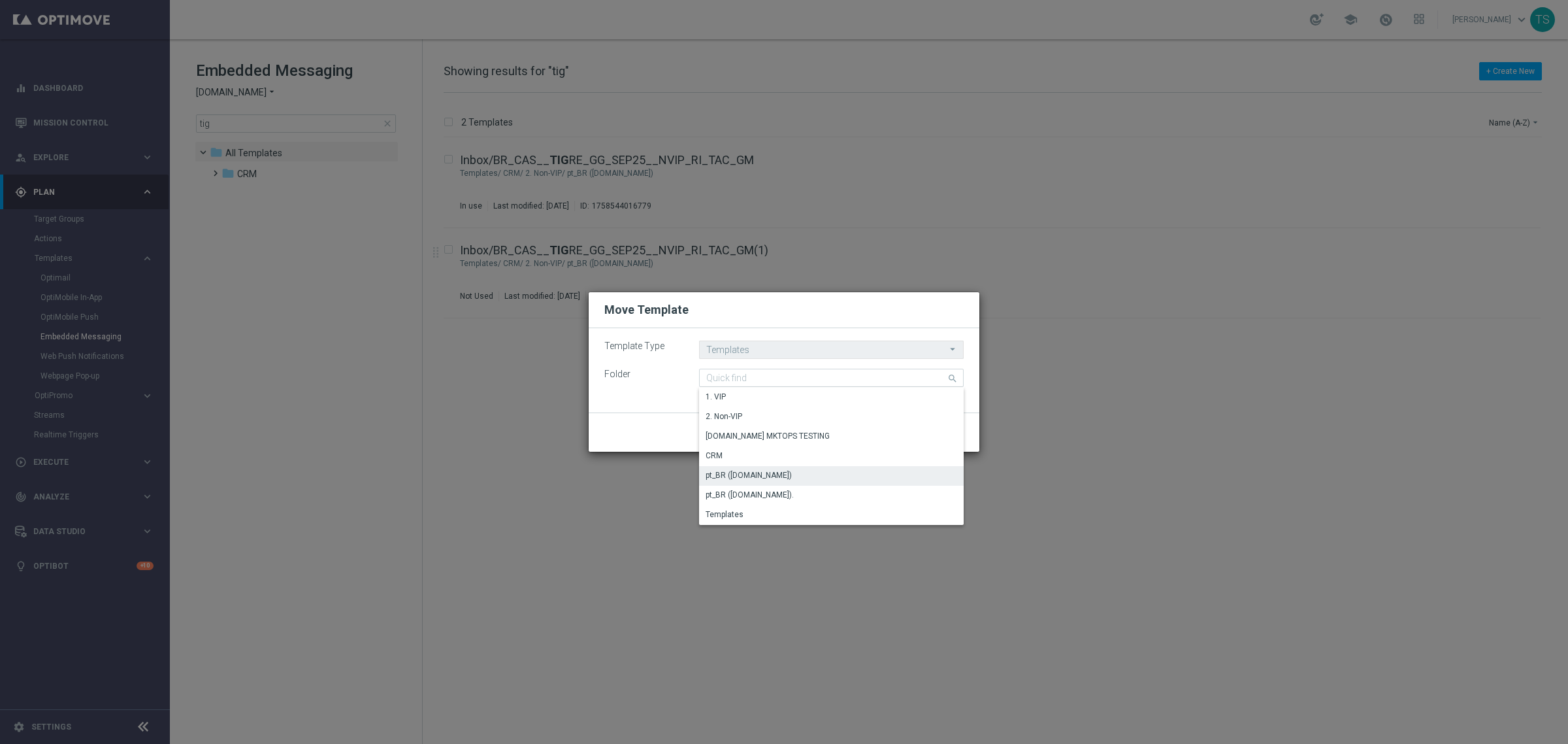
click at [844, 319] on div "Move Template" at bounding box center [784, 310] width 391 height 36
type input "pt_BR (BET.BR)"
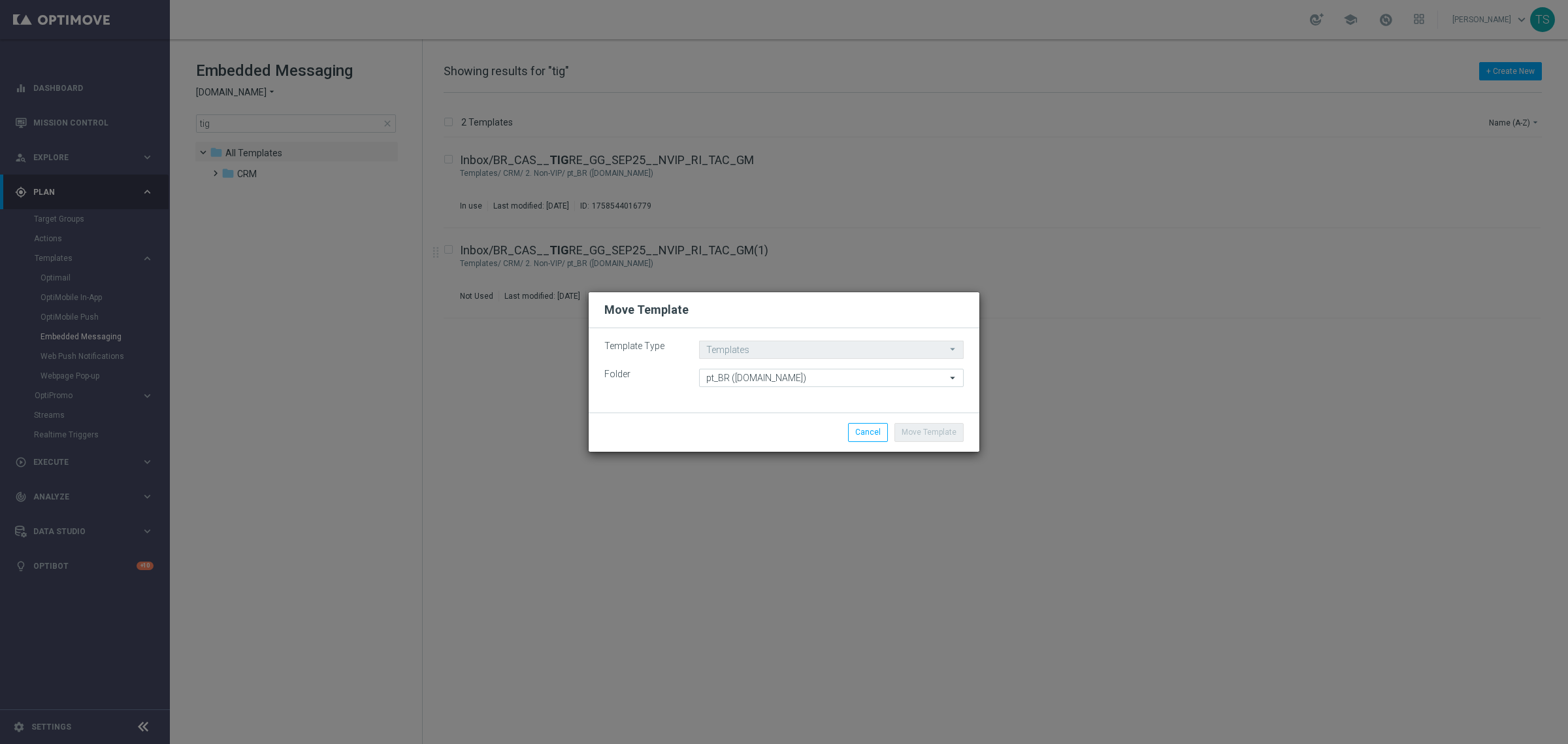
drag, startPoint x: 753, startPoint y: 364, endPoint x: 760, endPoint y: 374, distance: 12.2
click at [753, 365] on move-lists-component "Template Type Templates Templates arrow_drop_down Drag here to set row groups D…" at bounding box center [784, 364] width 360 height 47
click at [762, 374] on input "pt_BR (BET.BR)" at bounding box center [831, 378] width 265 height 18
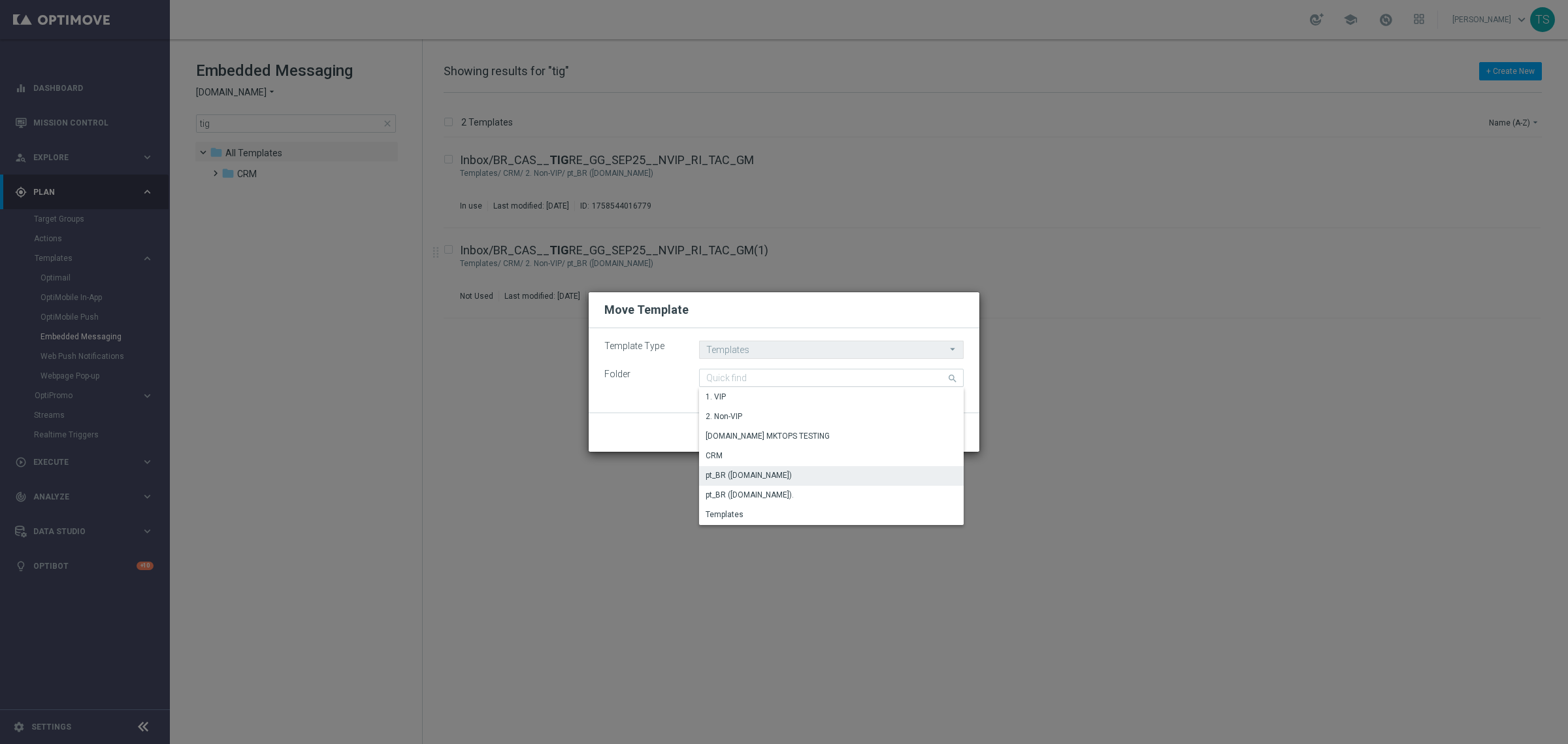
click at [641, 406] on div "Template Type Templates Templates arrow_drop_down Drag here to set row groups D…" at bounding box center [784, 370] width 391 height 84
type input "pt_BR (BET.BR)"
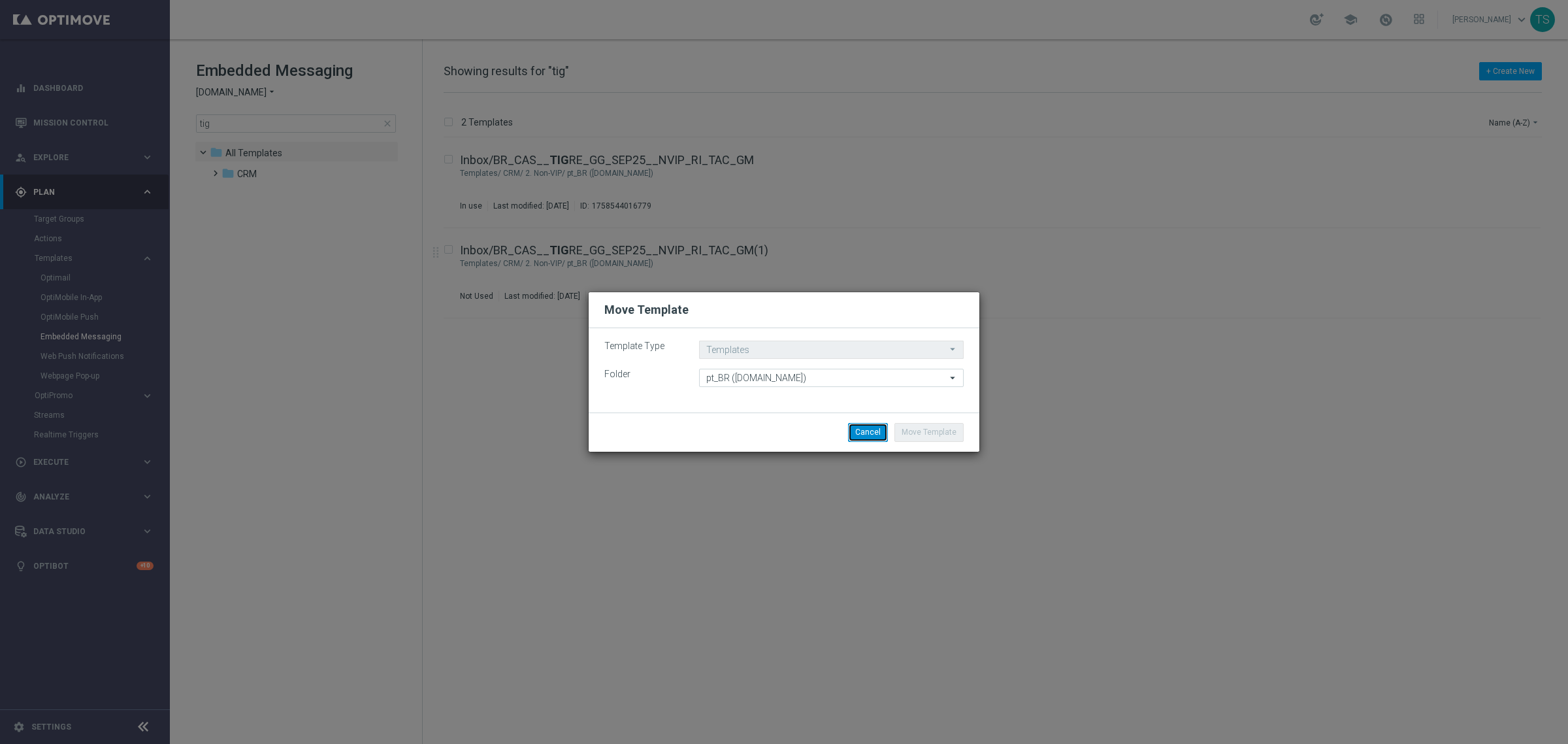
click at [860, 430] on button "Cancel" at bounding box center [868, 432] width 40 height 18
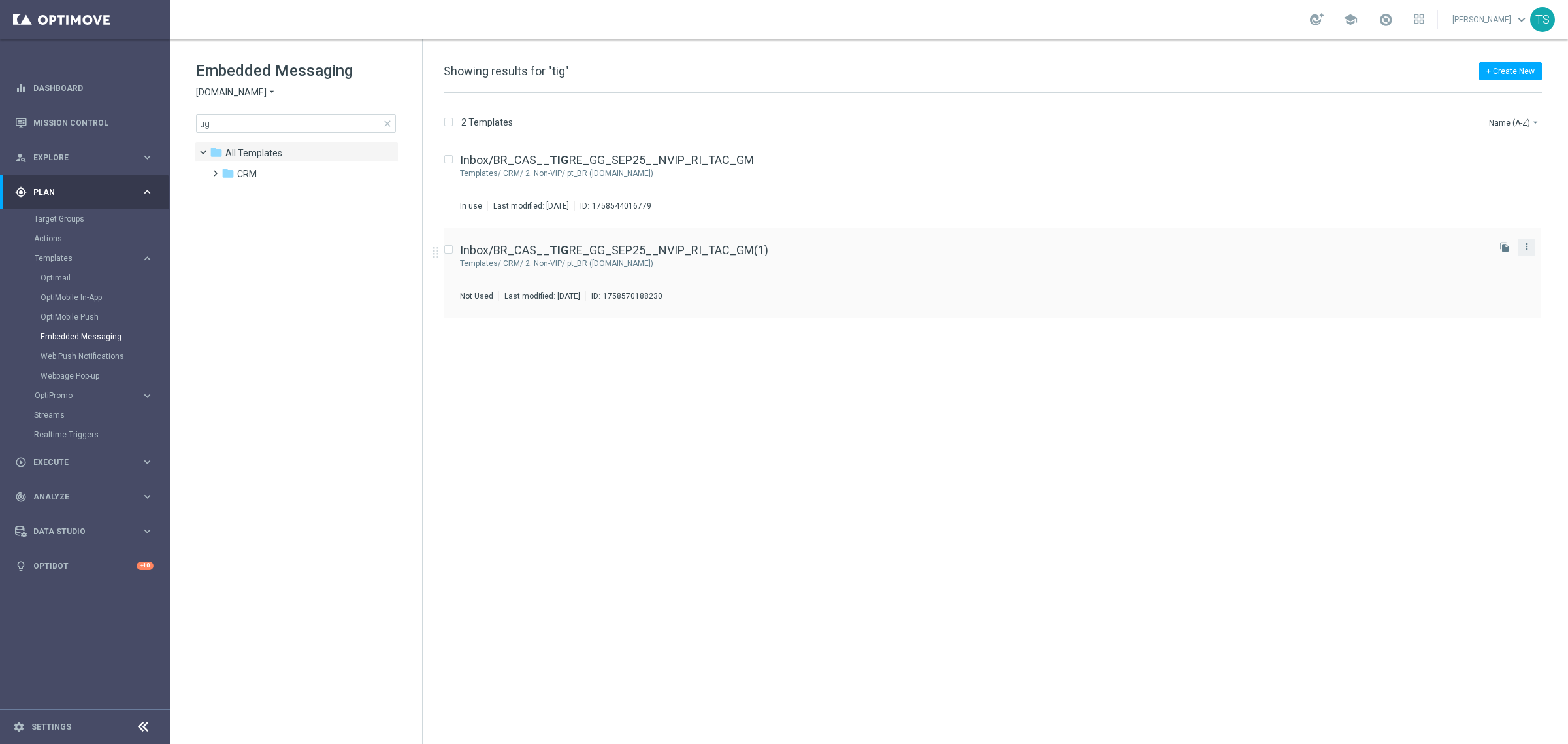
click at [1533, 247] on button "more_vert" at bounding box center [1527, 246] width 13 height 16
click at [1469, 281] on div "Delete" at bounding box center [1475, 279] width 79 height 9
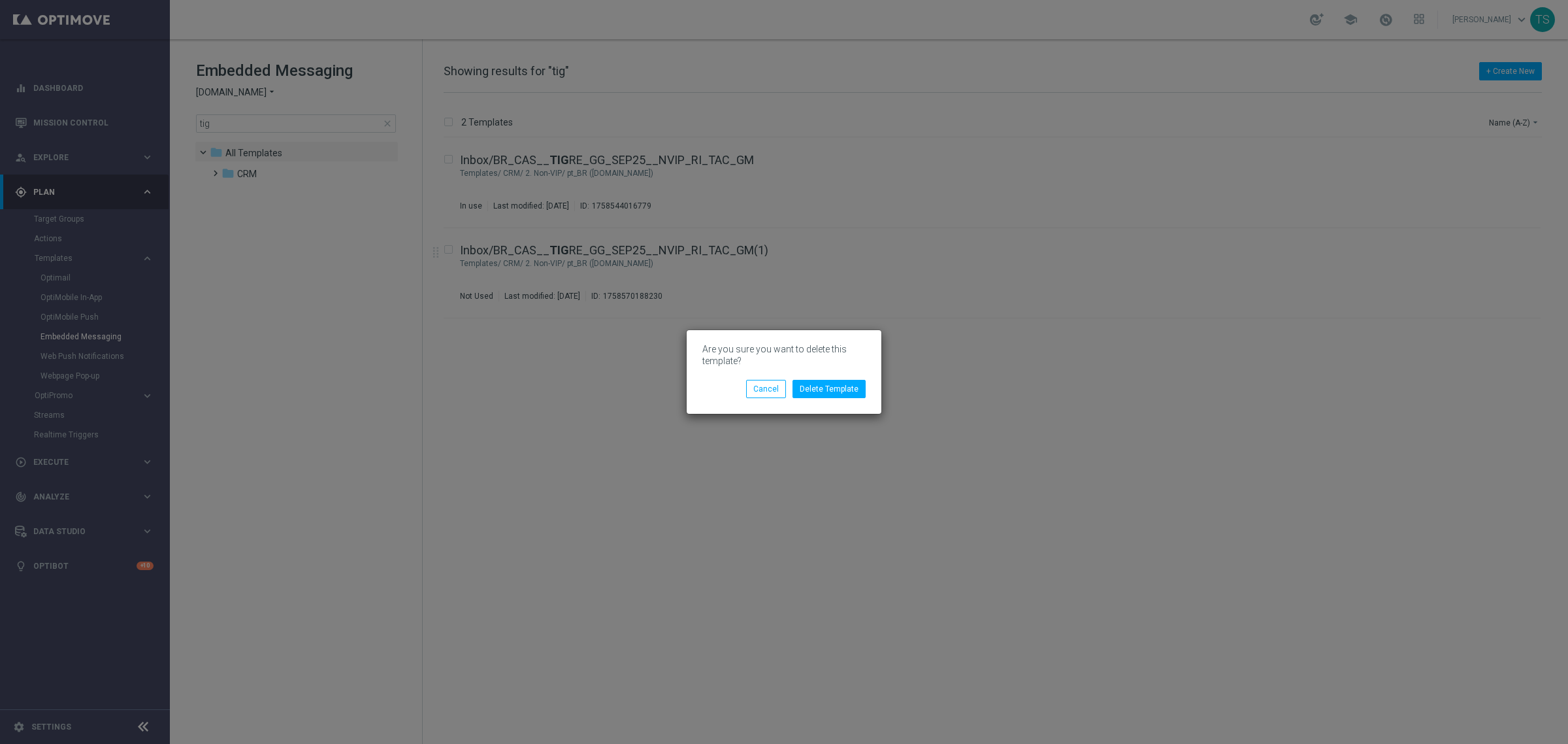
click at [841, 377] on div "Delete Template Cancel" at bounding box center [784, 383] width 183 height 28
click at [840, 383] on button "Delete Template" at bounding box center [829, 389] width 73 height 18
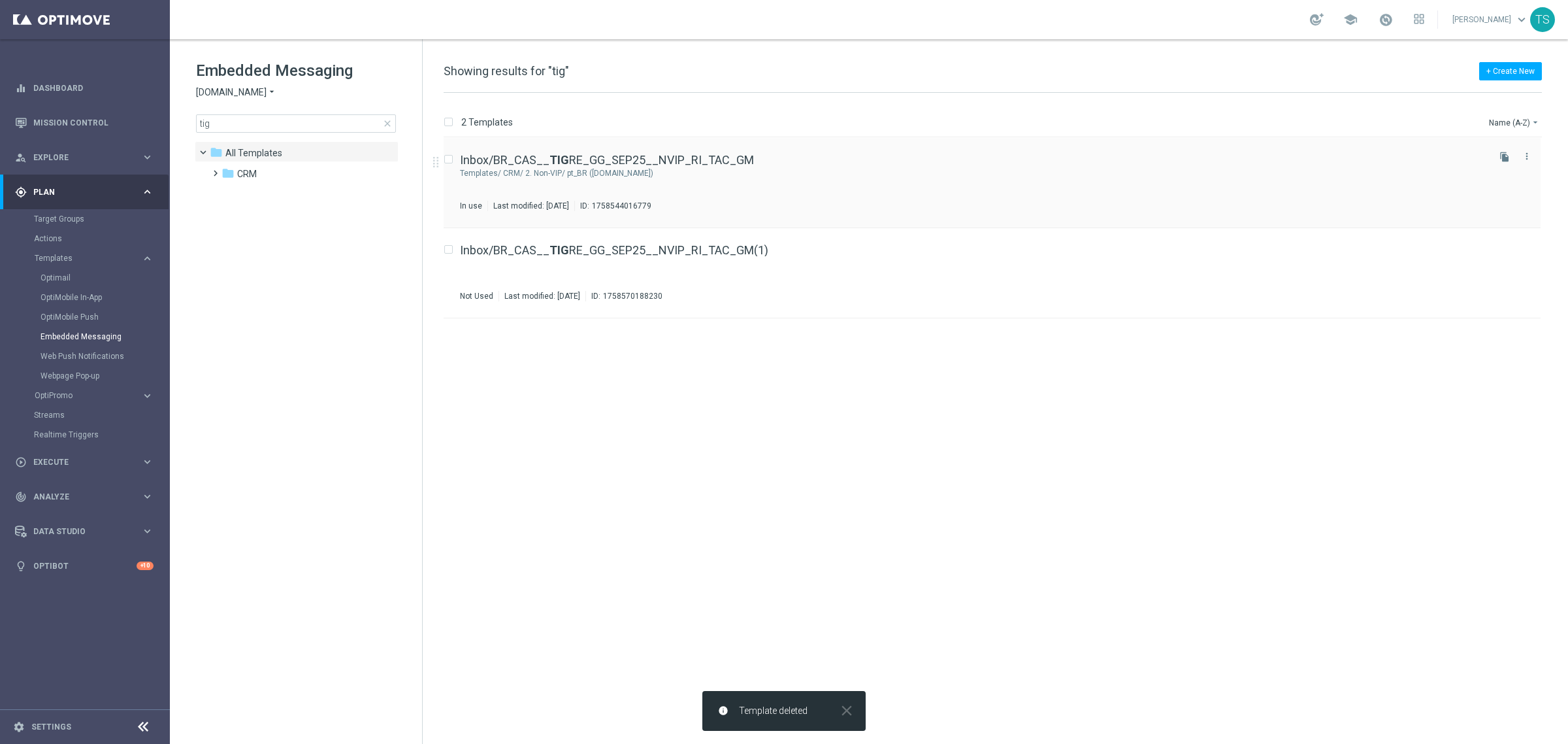
click at [648, 168] on div "CRM/ 2. Non-VIP/ pt_BR (BET.BR)" at bounding box center [994, 173] width 982 height 11
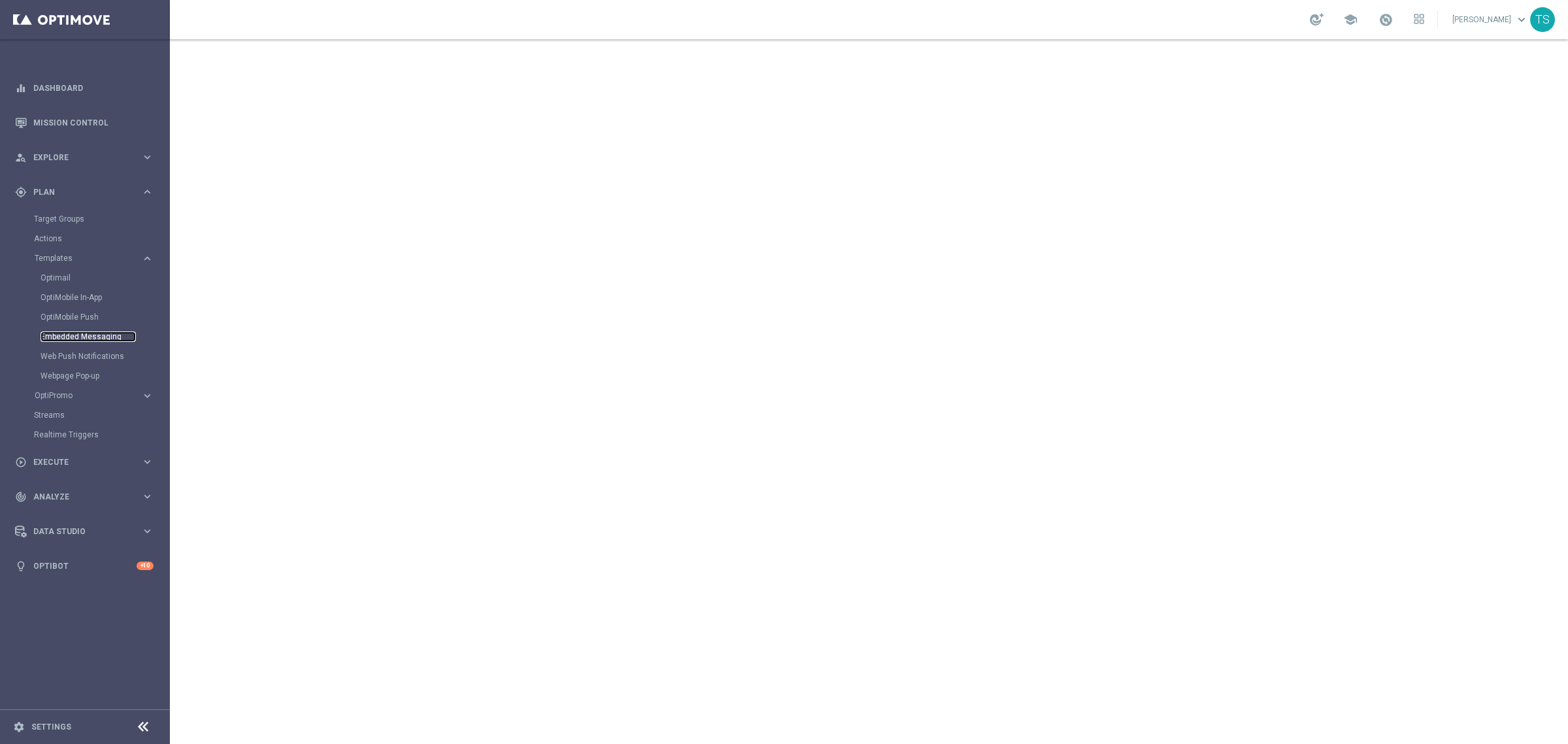
click at [79, 338] on link "Embedded Messaging" at bounding box center [88, 337] width 95 height 11
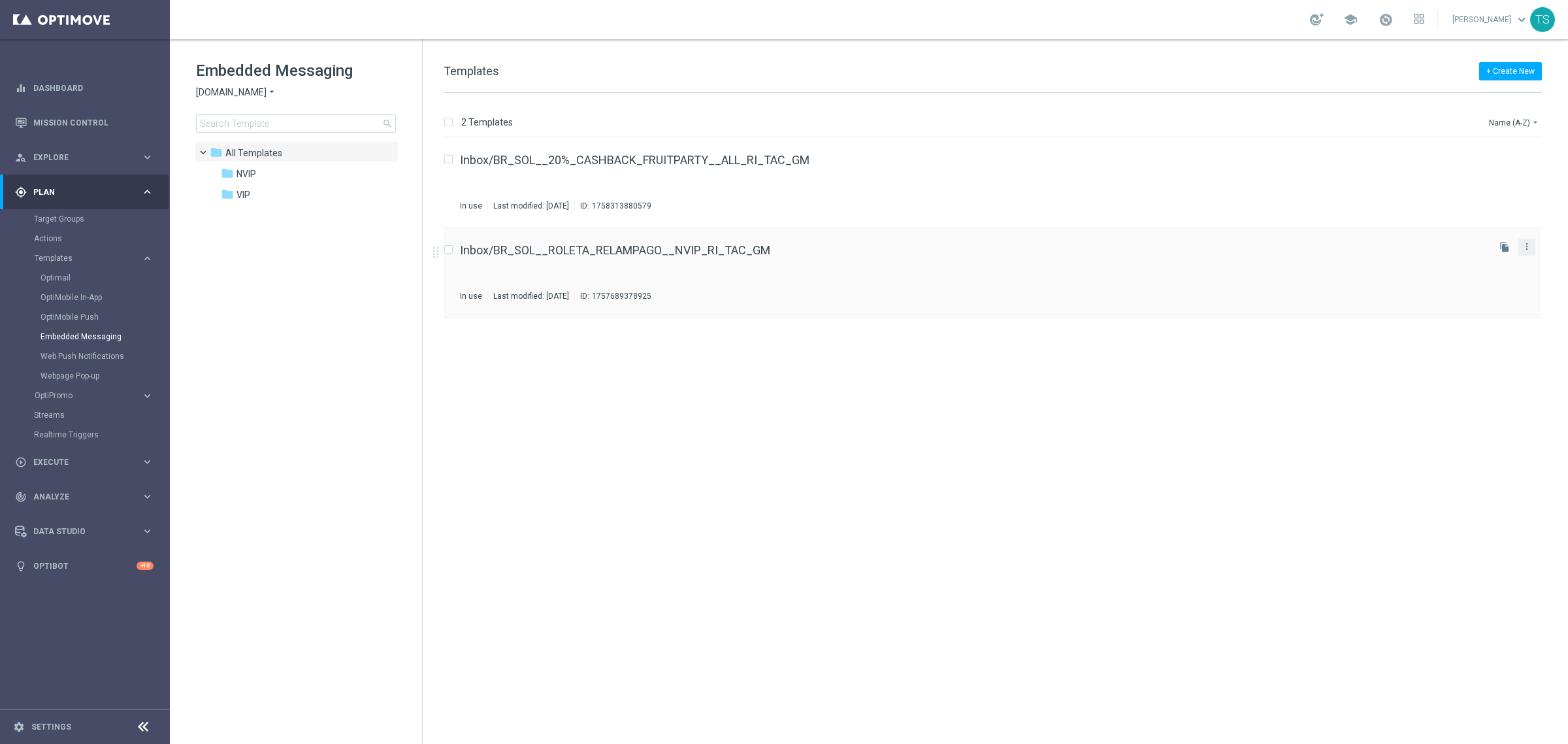
click at [1534, 251] on div "more_vert" at bounding box center [1527, 247] width 17 height 17
click at [1529, 243] on icon "more_vert" at bounding box center [1527, 247] width 11 height 11
click at [1136, 288] on div "Inbox/BR_SOL__ROLETA_RELAMPAGO__NVIP_RI_TAC_GM In use Last modified: Friday, Se…" at bounding box center [973, 273] width 1026 height 57
click at [1503, 243] on icon "file_copy" at bounding box center [1505, 247] width 11 height 11
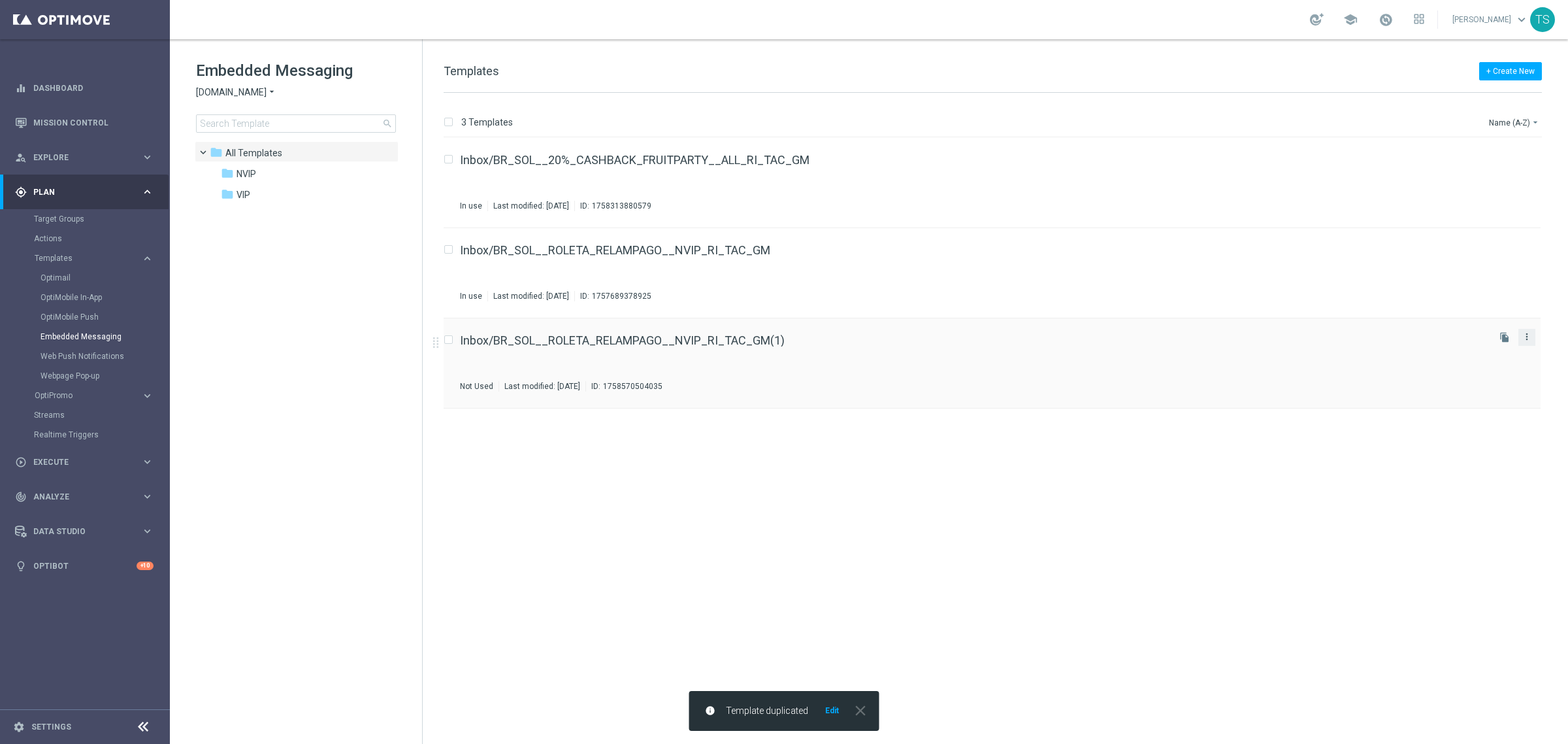
click at [1523, 338] on icon "more_vert" at bounding box center [1527, 337] width 11 height 11
click at [1289, 364] on div "Inbox/BR_SOL__ROLETA_RELAMPAGO__NVIP_RI_TAC_GM(1) Not Used Last modified: Monda…" at bounding box center [973, 363] width 1026 height 57
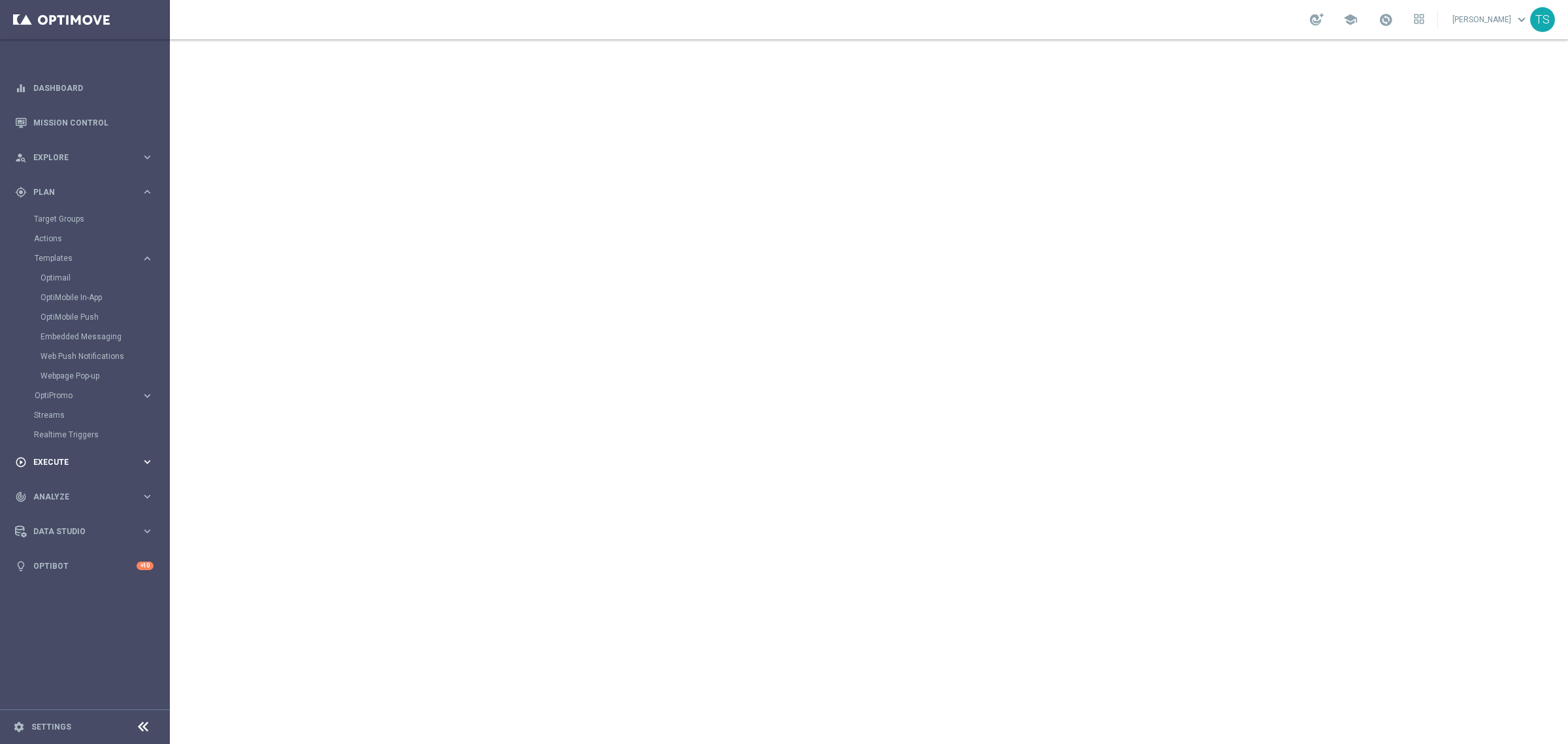
click at [54, 456] on div "play_circle_outline Execute" at bounding box center [78, 461] width 126 height 11
click at [74, 254] on link "Campaign Builder" at bounding box center [85, 254] width 102 height 11
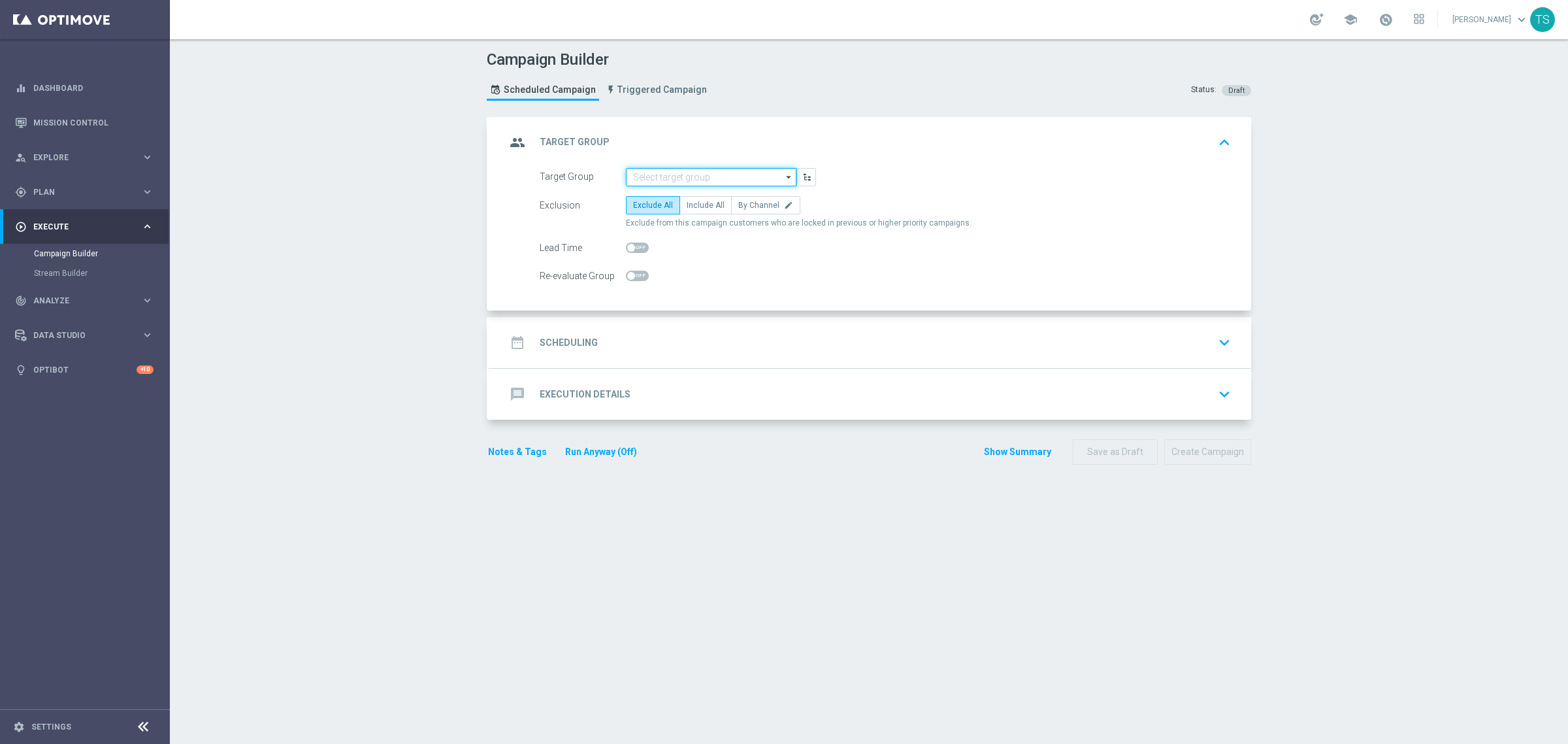
click at [687, 182] on input at bounding box center [711, 177] width 170 height 18
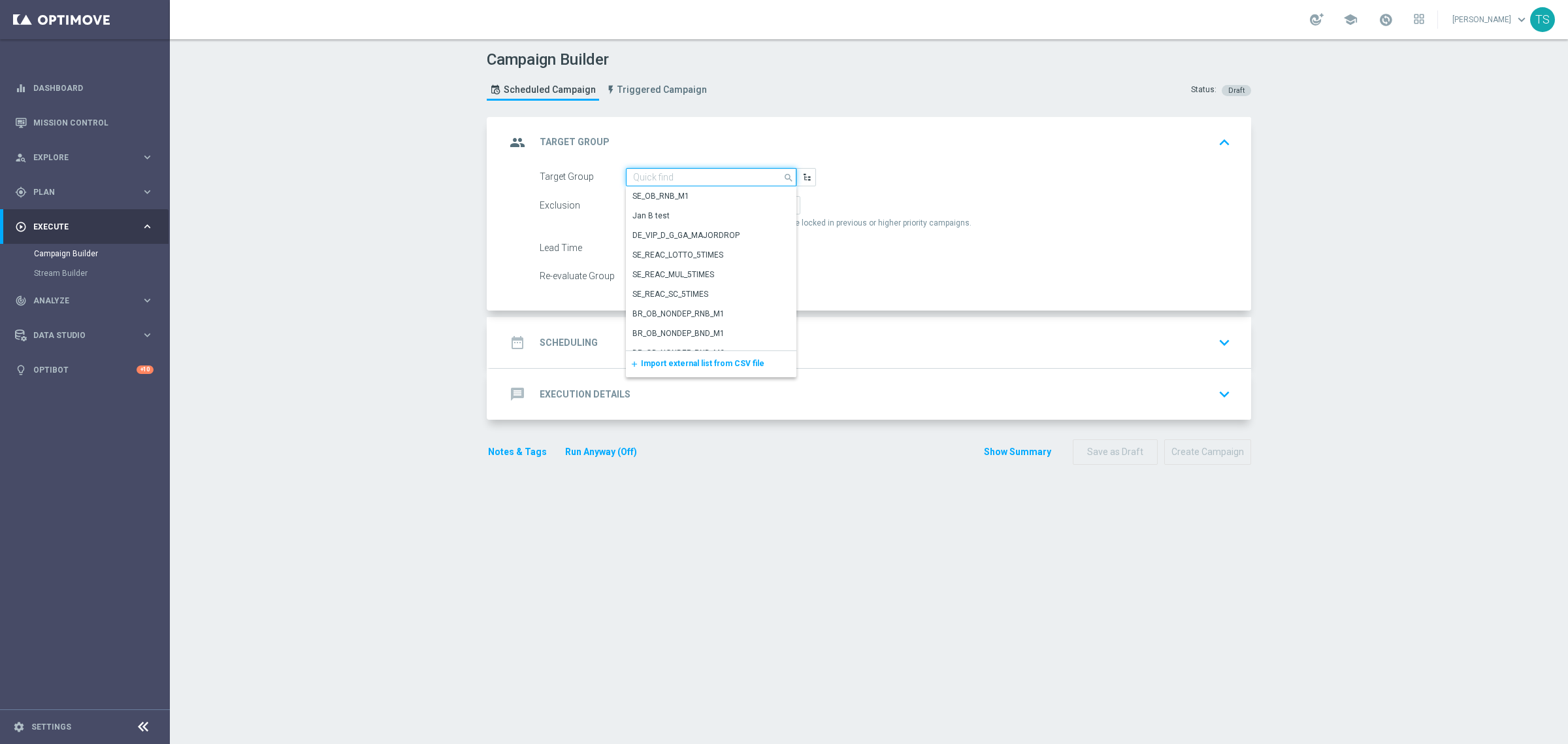
click at [689, 176] on input at bounding box center [711, 177] width 170 height 18
click at [746, 286] on div "SOL_BR_ALL_DEPOSITOR_RI" at bounding box center [711, 295] width 170 height 20
type input "SOL_BR_ALL_DEPOSITOR_RI"
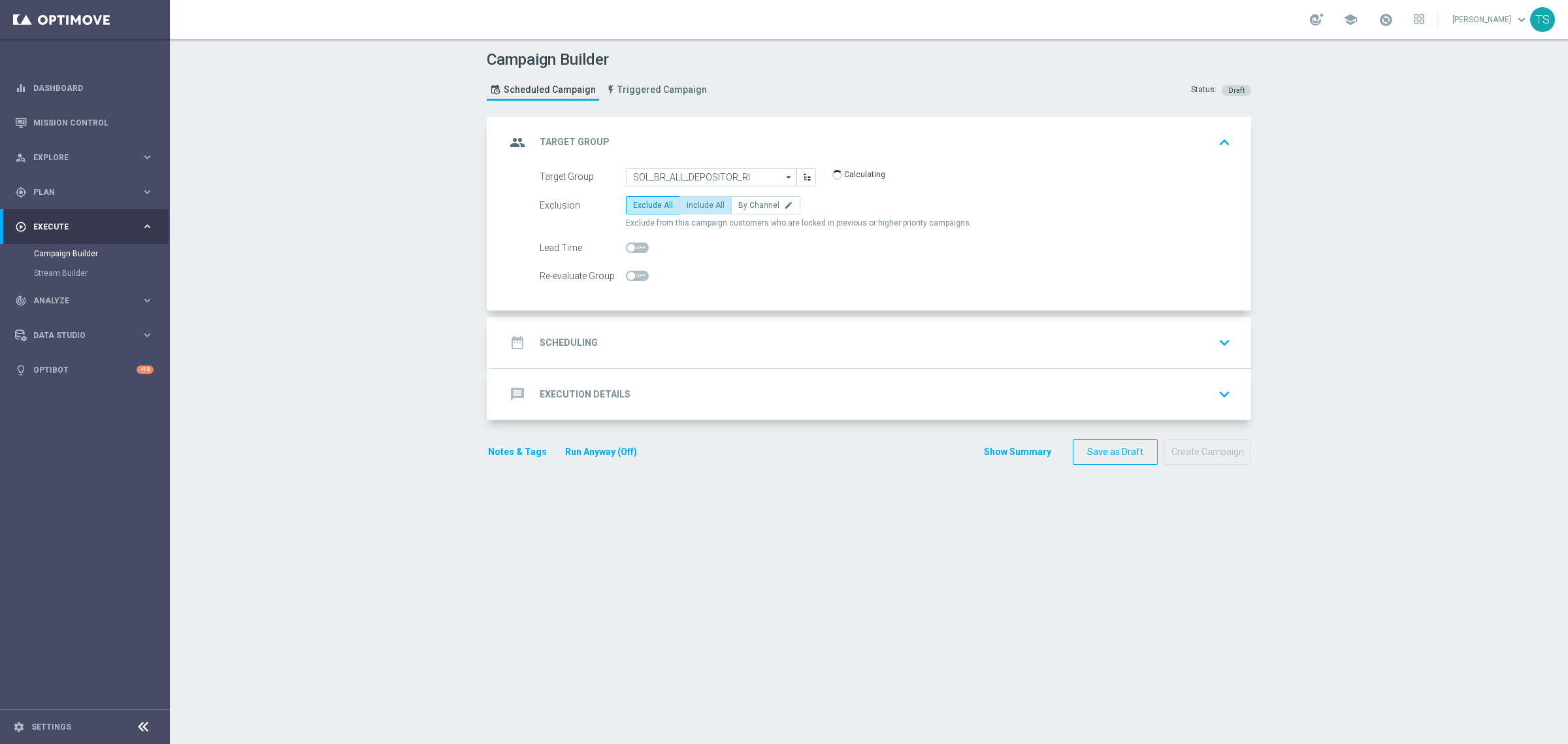
click at [693, 211] on label "Include All" at bounding box center [705, 205] width 52 height 18
click at [693, 211] on input "Include All" at bounding box center [691, 207] width 8 height 8
radio input "true"
click at [1215, 338] on icon "keyboard_arrow_down" at bounding box center [1224, 343] width 20 height 20
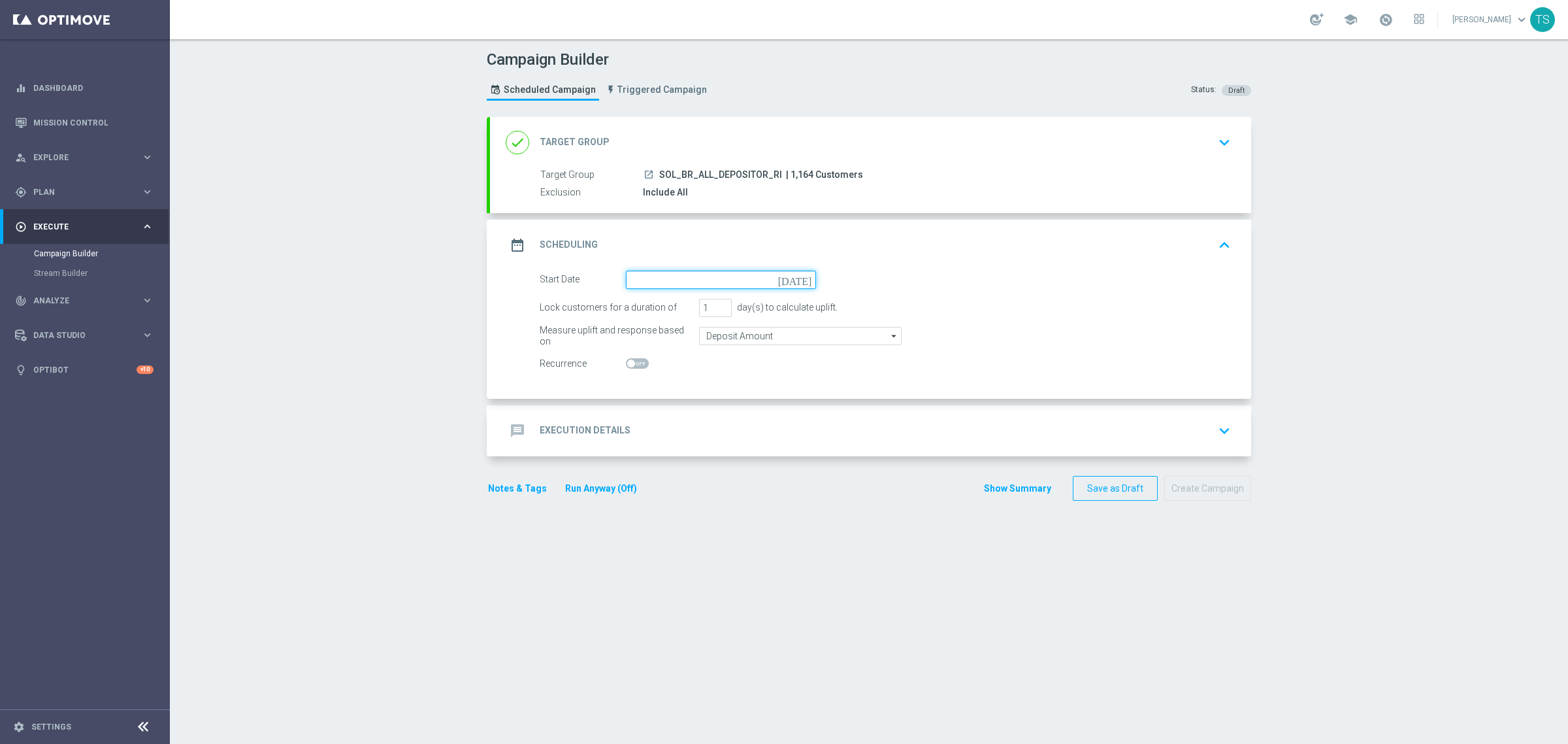
click at [687, 286] on input at bounding box center [721, 280] width 190 height 18
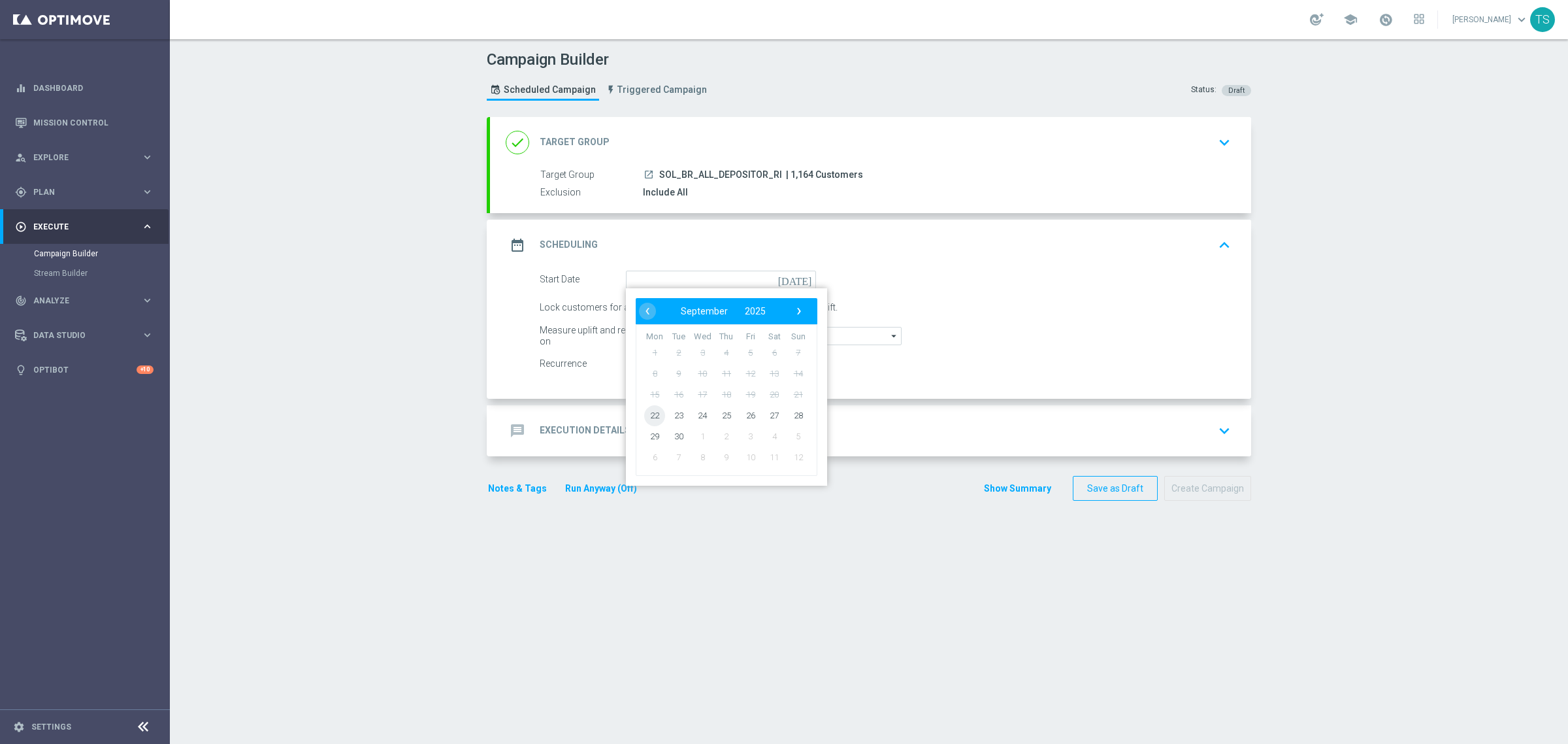
click at [651, 417] on span "22" at bounding box center [654, 415] width 21 height 21
type input "22 Sep 2025"
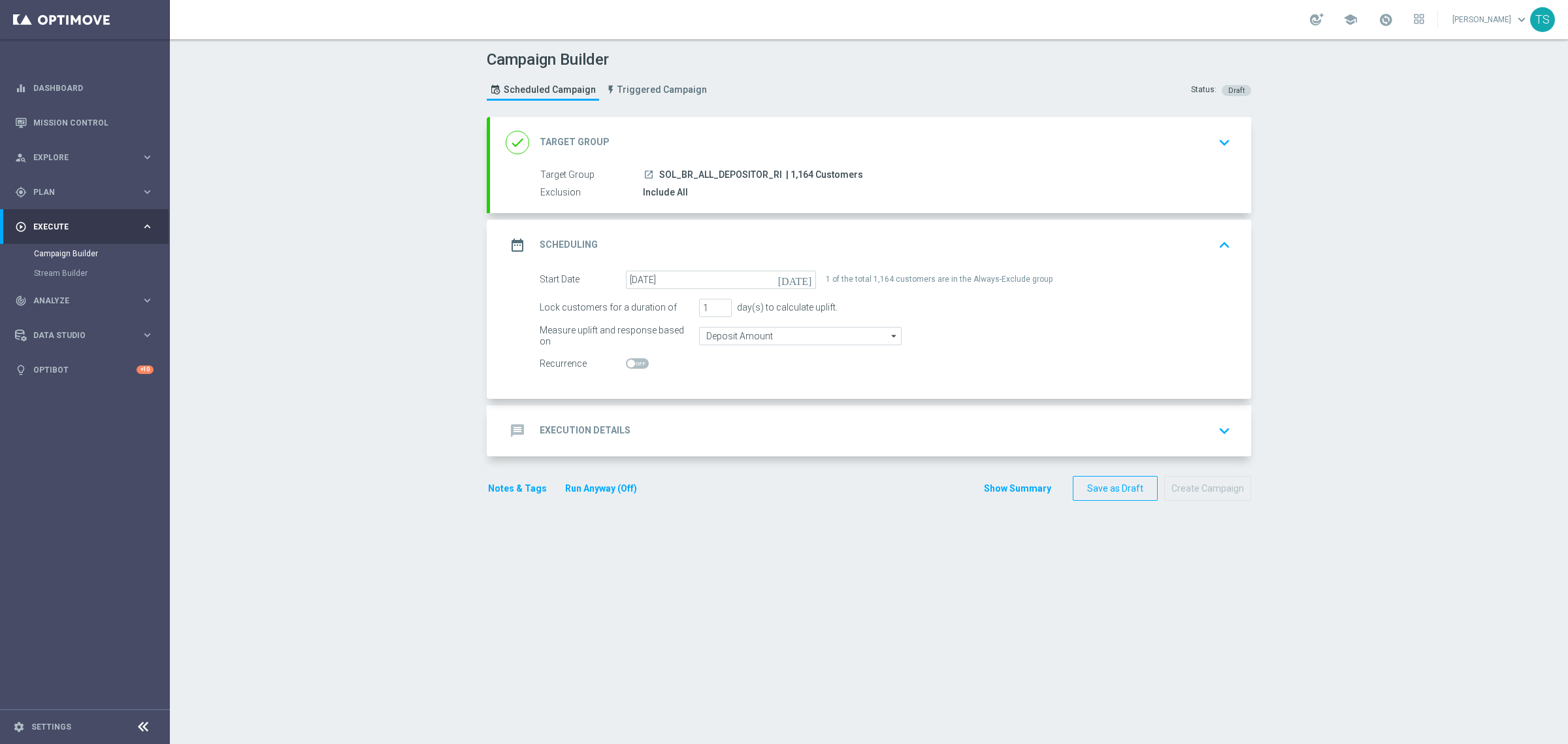
click at [1219, 427] on icon "keyboard_arrow_down" at bounding box center [1224, 431] width 20 height 20
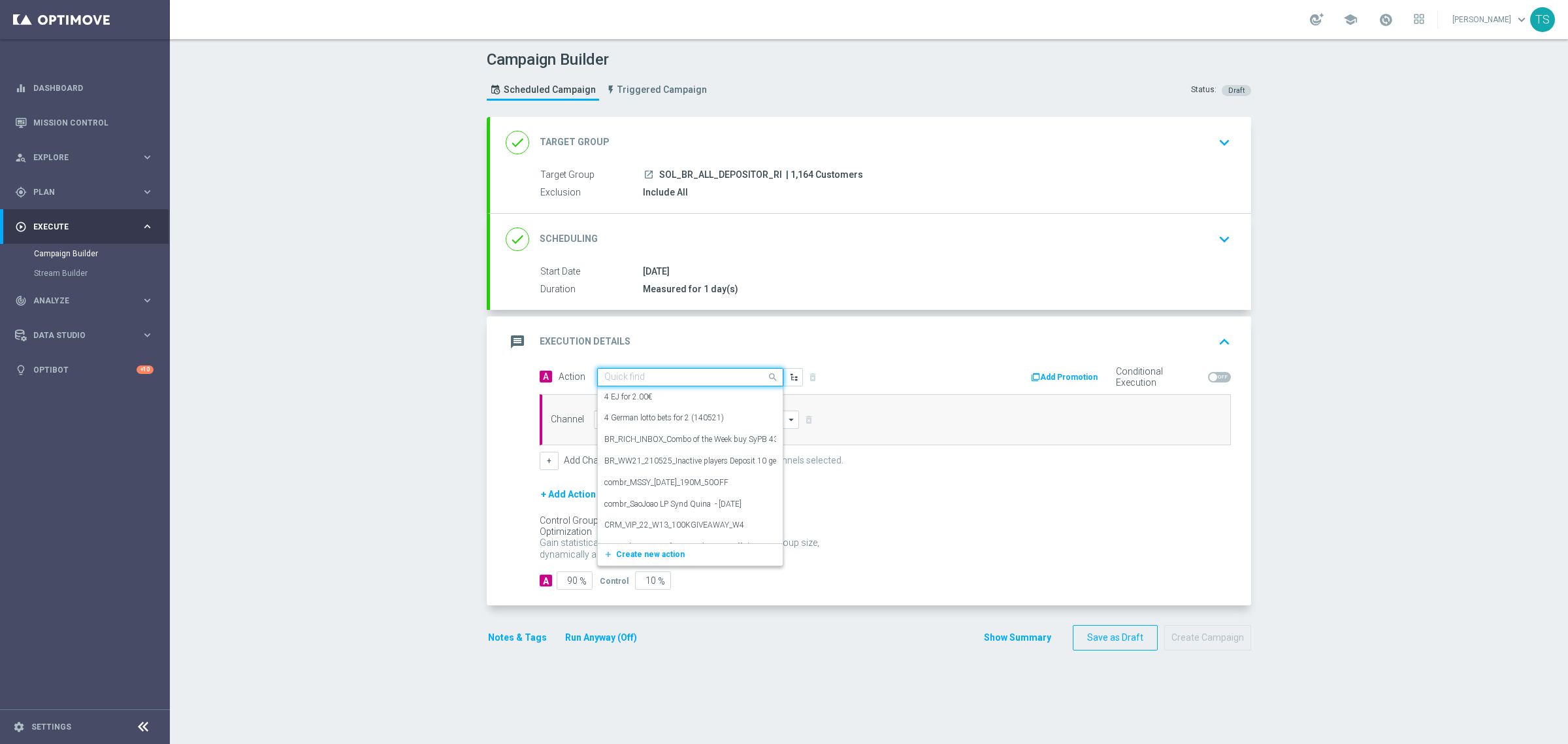
click at [717, 377] on input "text" at bounding box center [677, 377] width 146 height 11
click at [714, 368] on div "Quick find" at bounding box center [690, 377] width 186 height 18
type input "TIGRE"
click at [714, 397] on label "BR_CAS__GG_STAKE_TIGRESORTUDO_SEP_NVIP_EMA_TAC_GM" at bounding box center [719, 399] width 229 height 11
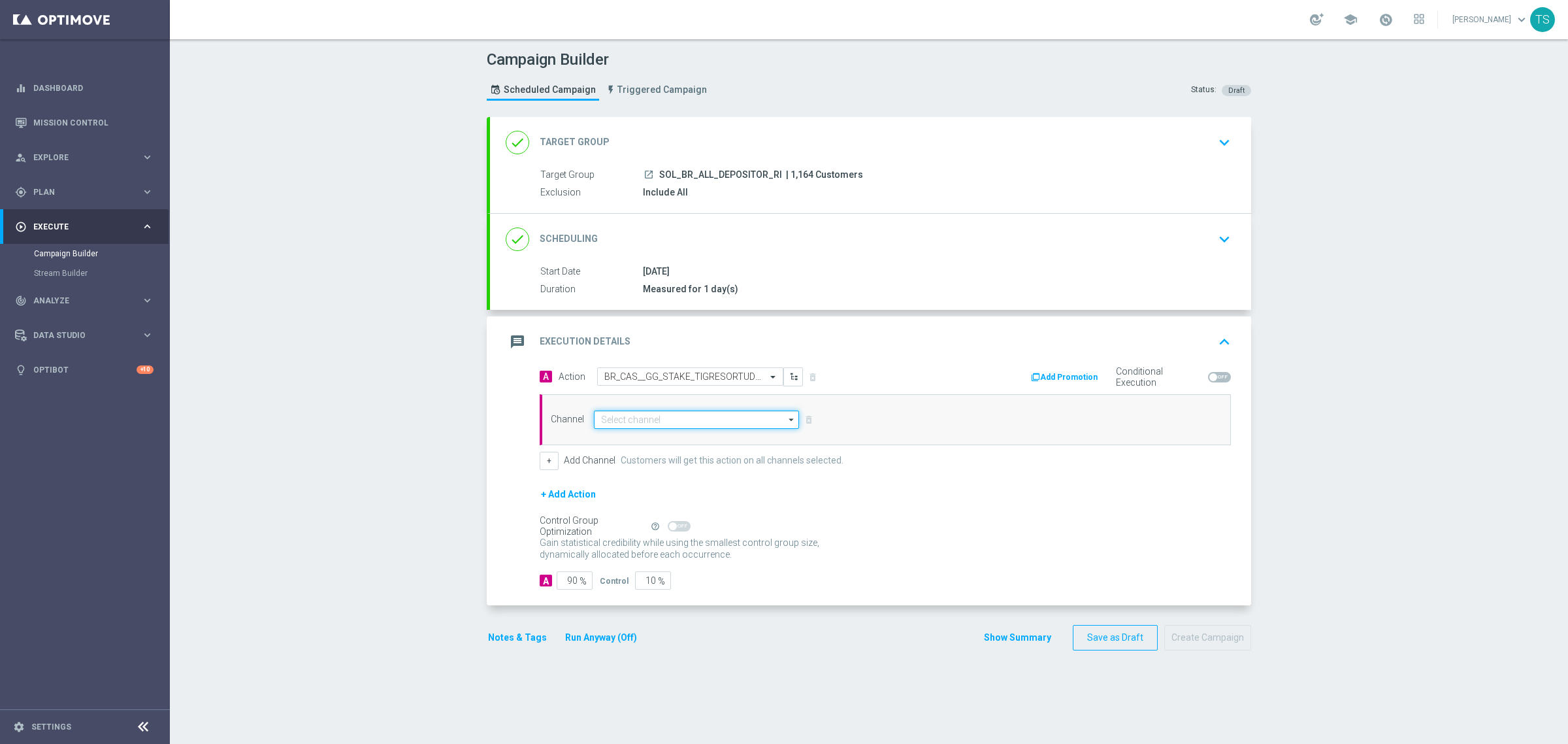
click at [700, 423] on input at bounding box center [696, 419] width 205 height 18
click at [666, 465] on div "Embedded Messaging" at bounding box center [696, 458] width 205 height 18
type input "Embedded Messaging"
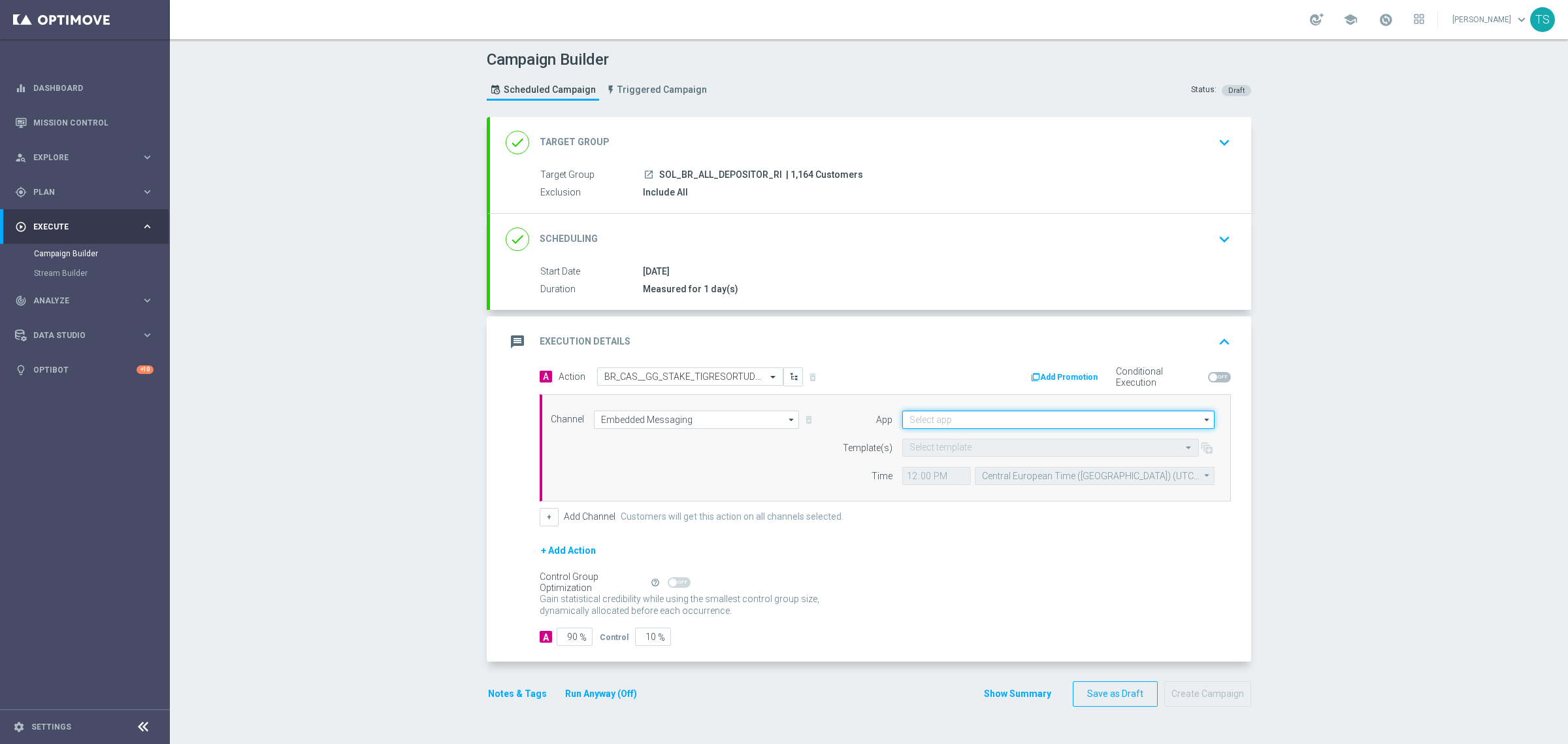
click at [1021, 419] on input at bounding box center [1058, 419] width 312 height 18
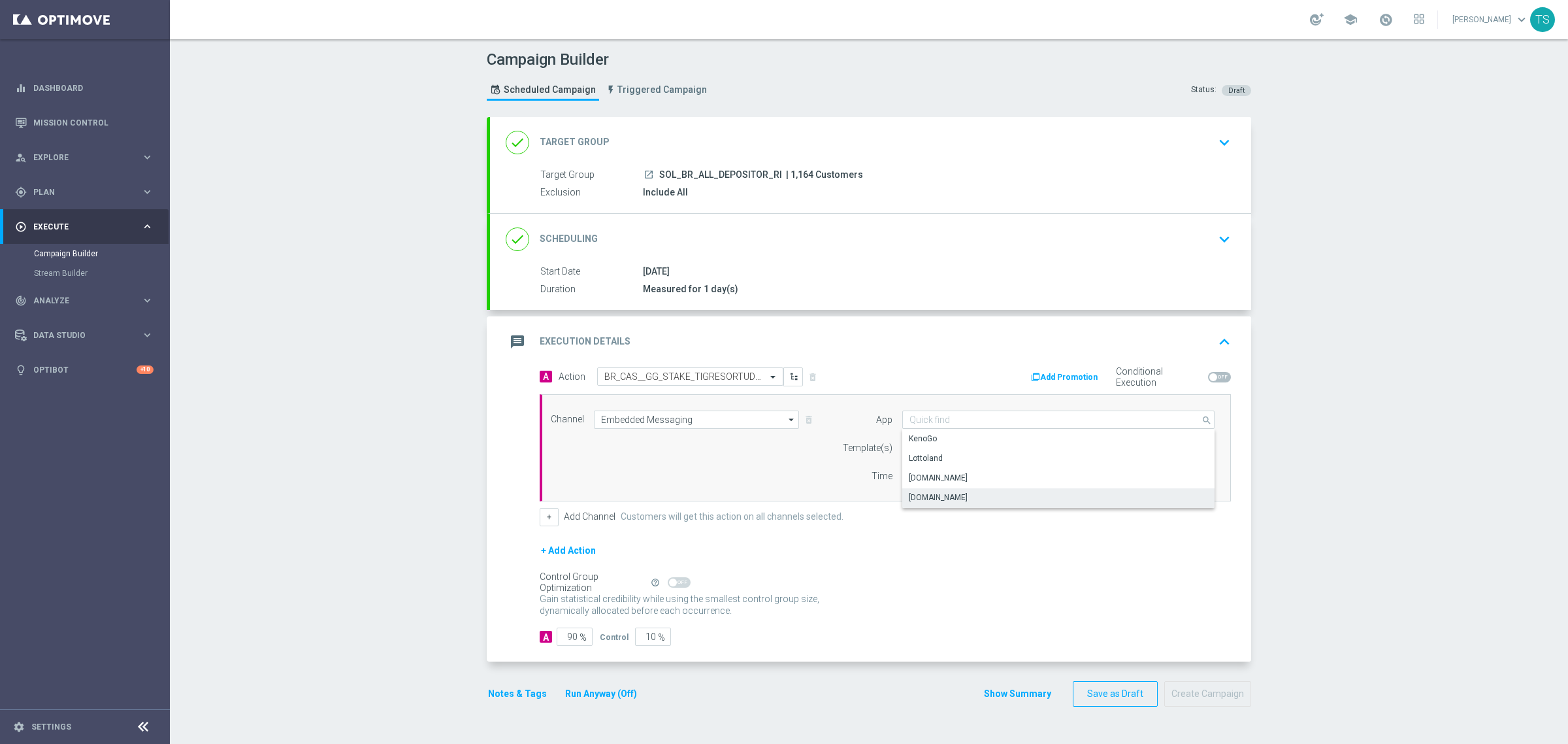
click at [968, 498] on div "Sorteonline.bet.br" at bounding box center [1058, 497] width 312 height 18
type input "Sorteonline.bet.br"
click at [948, 445] on input "text" at bounding box center [1037, 448] width 256 height 11
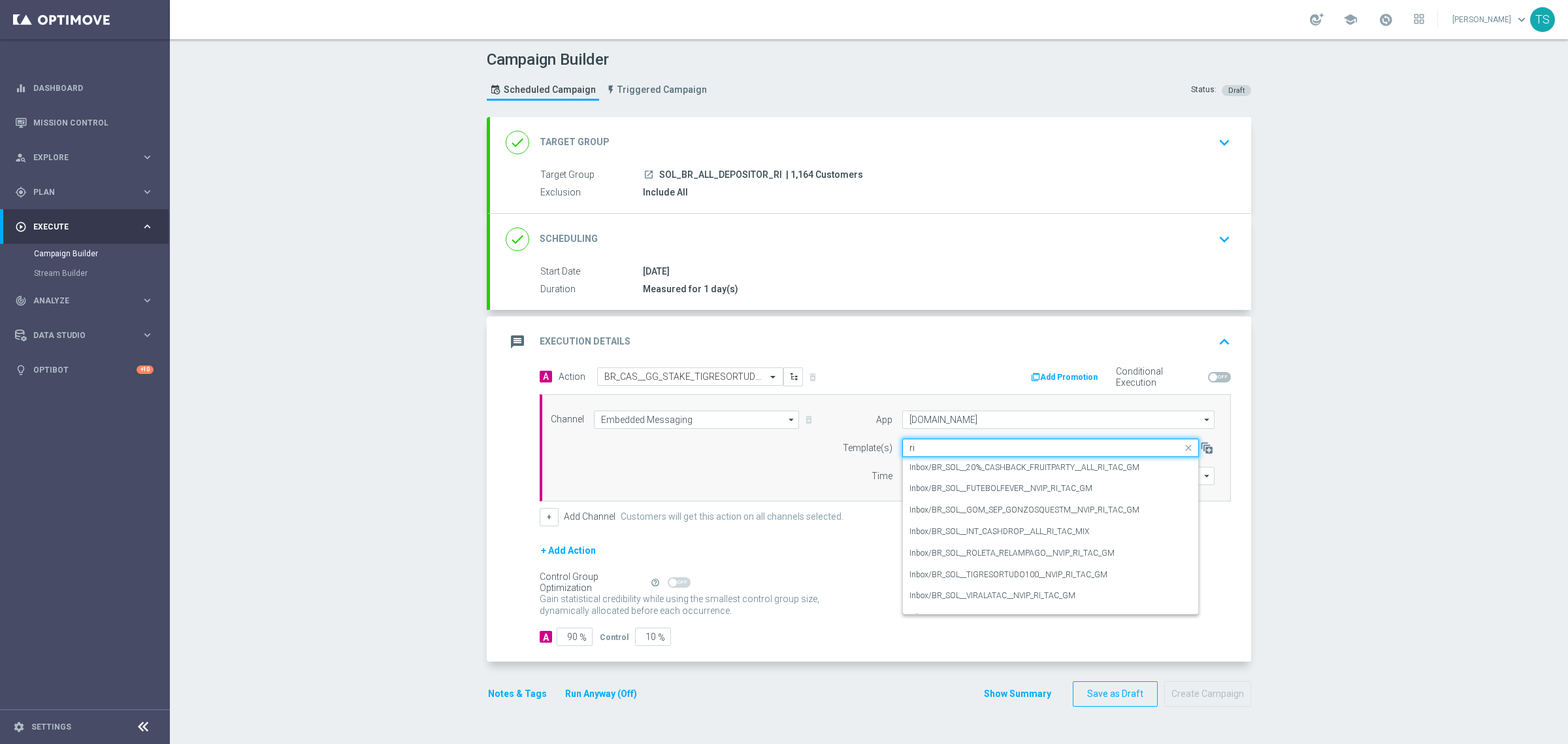
type input "r"
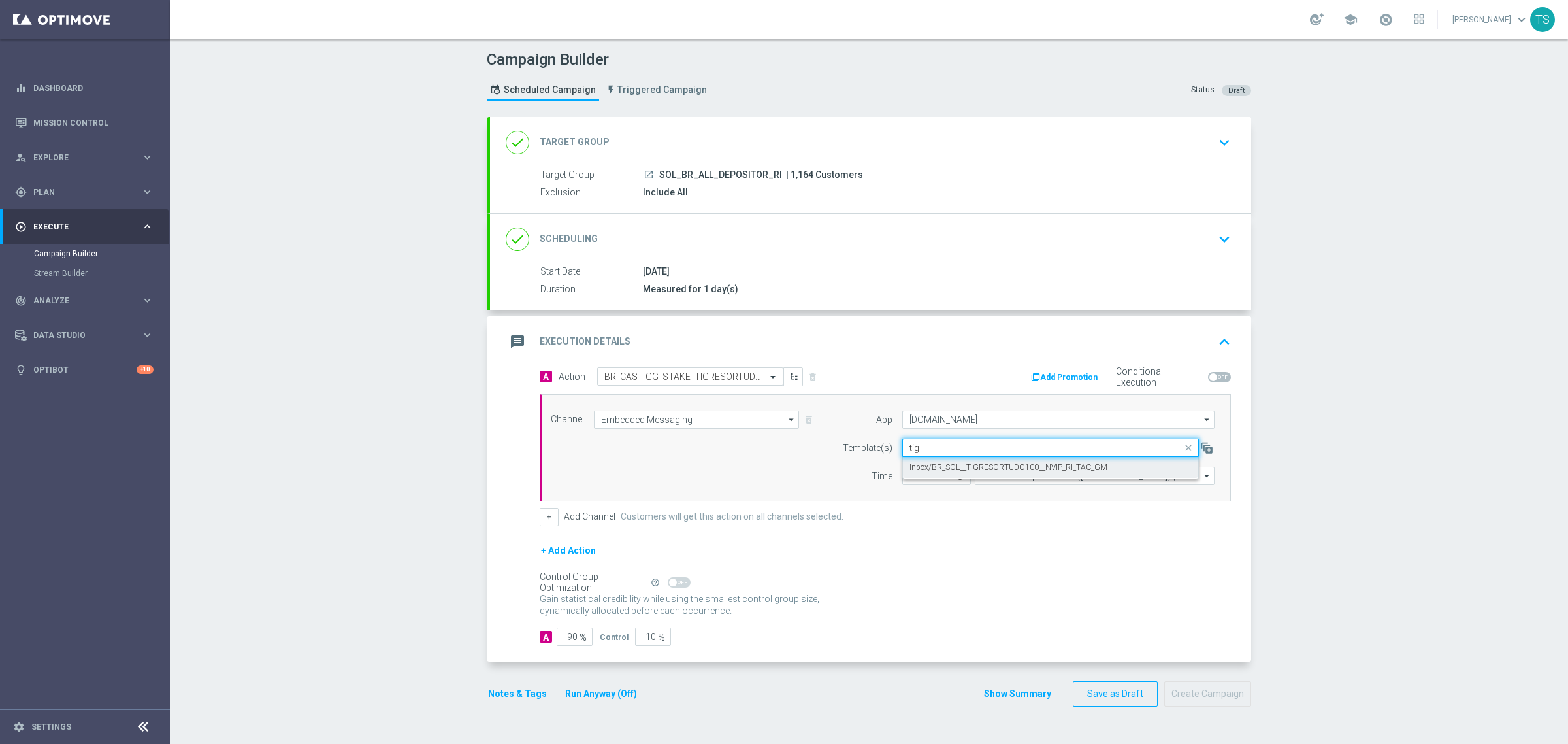
click at [1000, 461] on div "Inbox/BR_SOL__TIGRESORTUDO100__NVIP_RI_TAC_GM" at bounding box center [1050, 467] width 282 height 21
type input "tig"
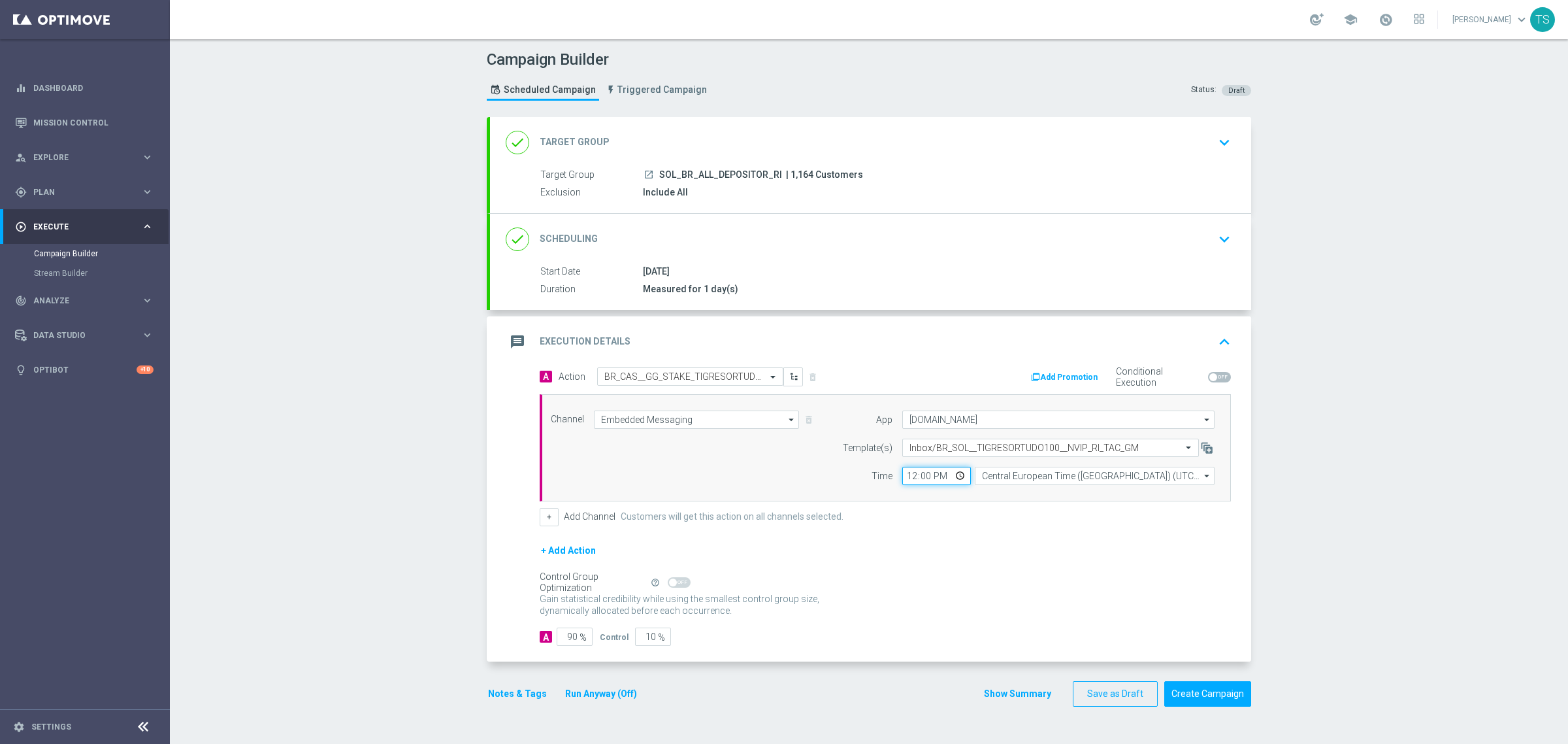
click at [951, 473] on input "12:00" at bounding box center [937, 476] width 69 height 18
type input "17:30"
click at [1052, 476] on input "Central European Time (Budapest) (UTC +02:00)" at bounding box center [1095, 476] width 240 height 18
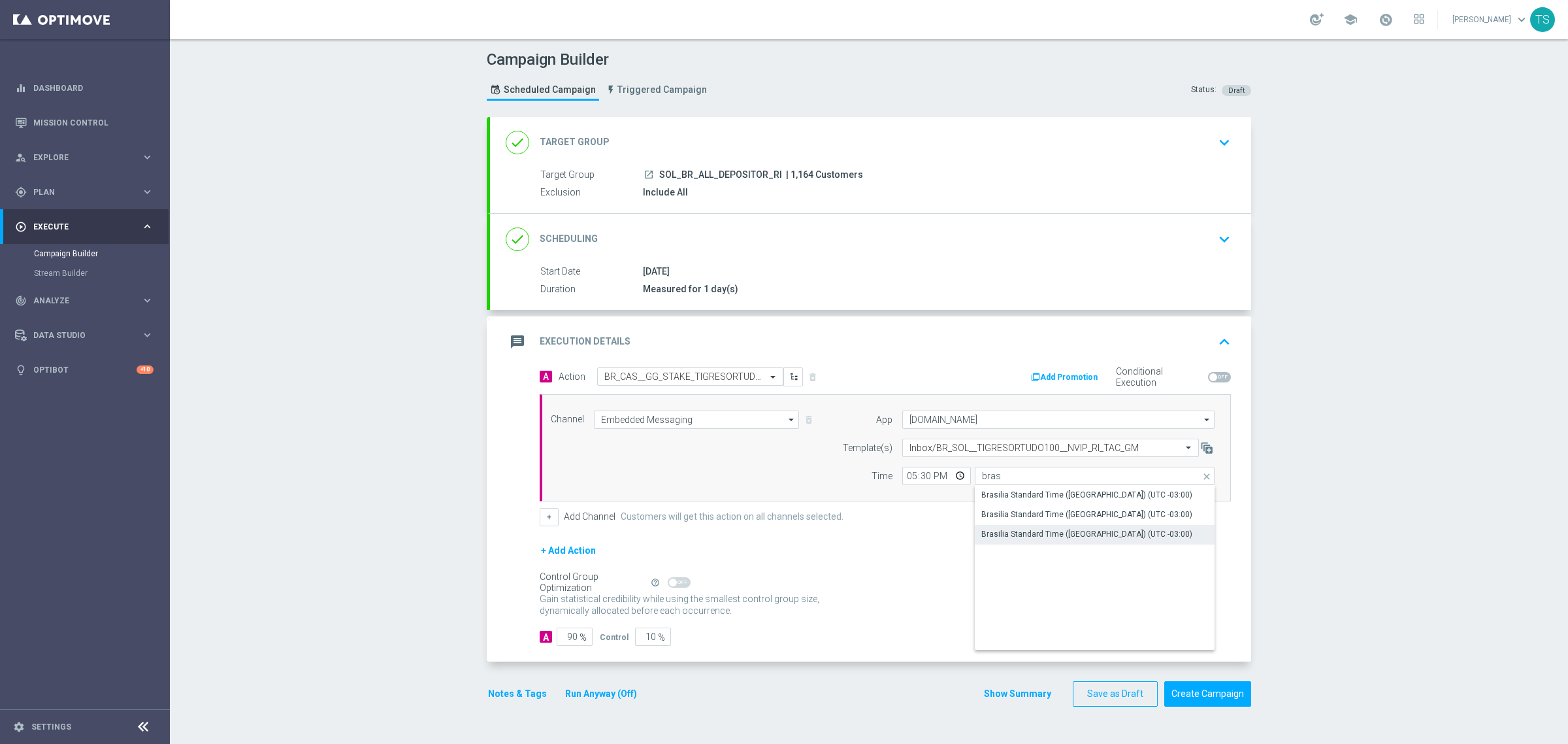
click at [1065, 539] on div "Brasilia Standard Time (Sao Paulo) (UTC -03:00)" at bounding box center [1087, 534] width 211 height 11
type input "Brasilia Standard Time (Sao Paulo) (UTC -03:00)"
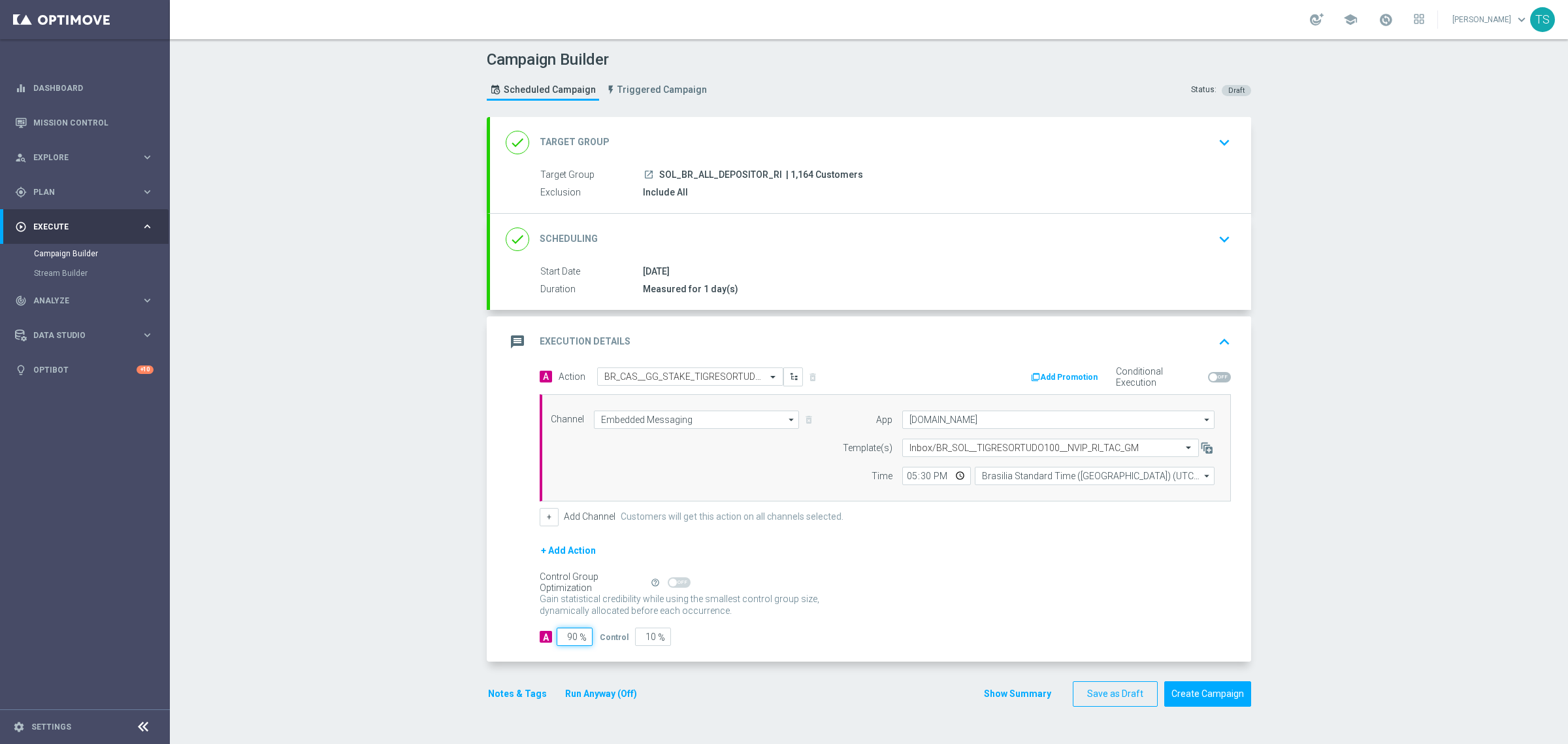
drag, startPoint x: 557, startPoint y: 639, endPoint x: 589, endPoint y: 645, distance: 32.6
click at [598, 639] on div "A 90 % Control 10 %" at bounding box center [886, 637] width 692 height 18
type input "10"
type input "90"
type input "100"
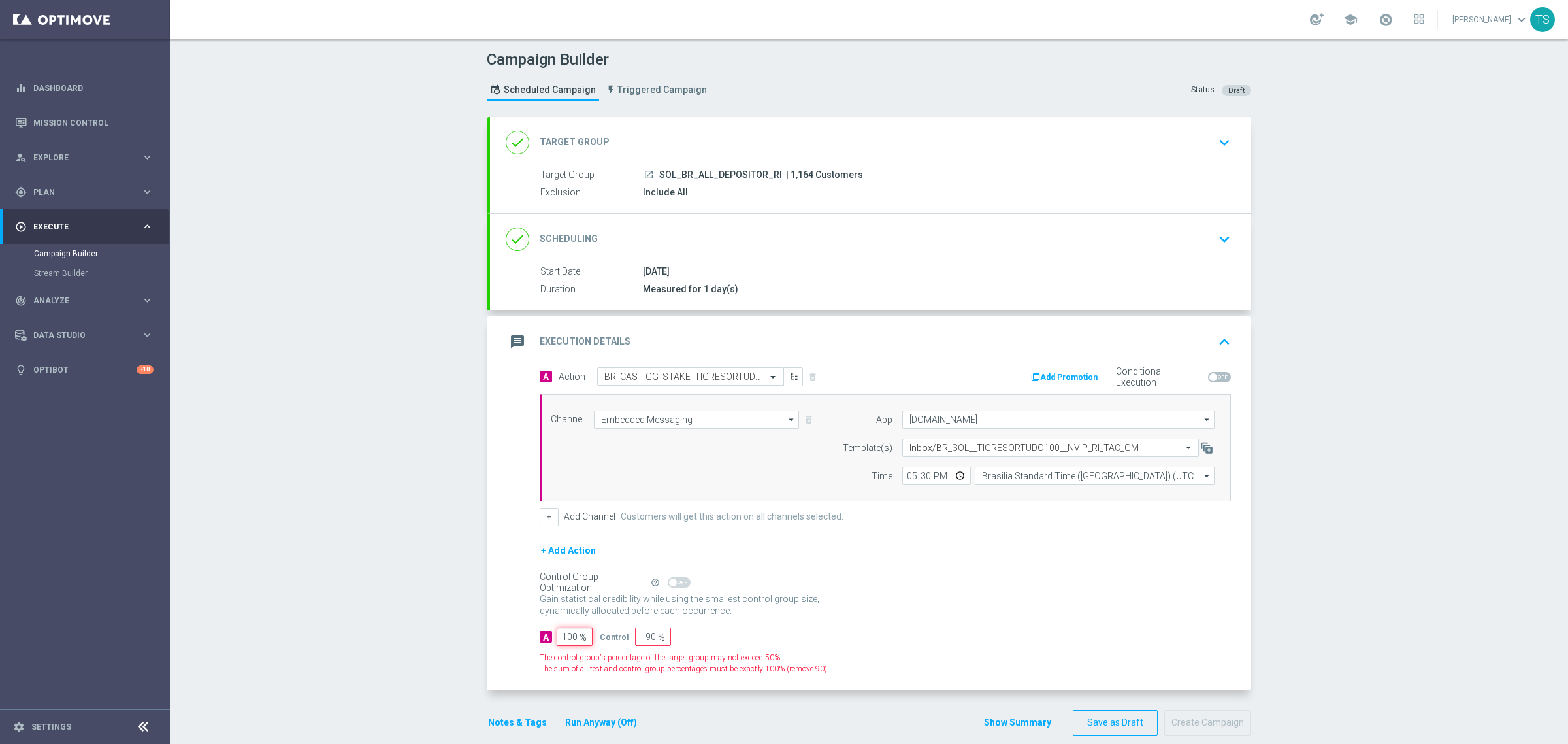
type input "0"
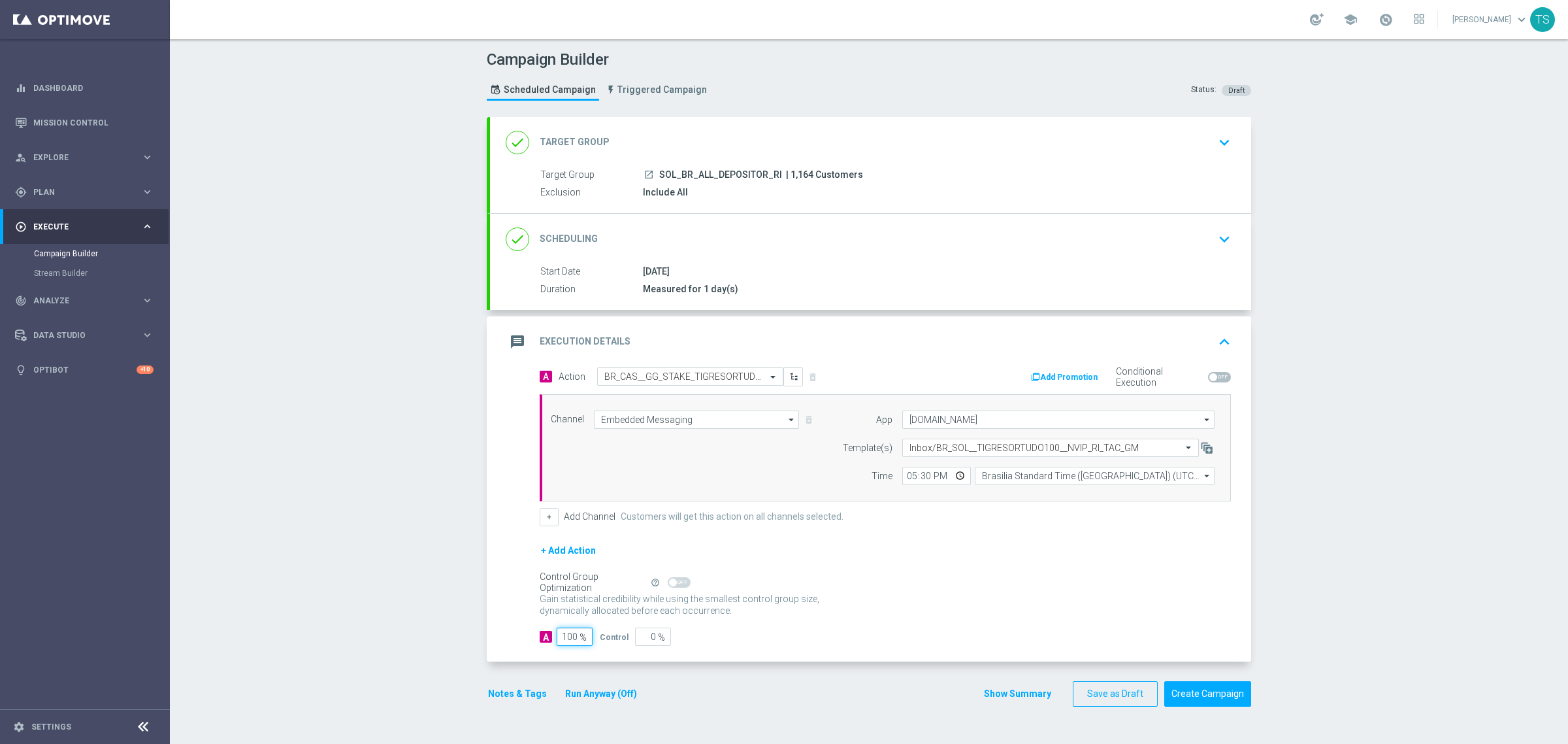
type input "100"
click at [1202, 681] on form "done Target Group keyboard_arrow_down Target Group launch SOL_BR_ALL_DEPOSITOR_…" at bounding box center [869, 412] width 764 height 590
click at [1204, 692] on button "Create Campaign" at bounding box center [1208, 694] width 87 height 25
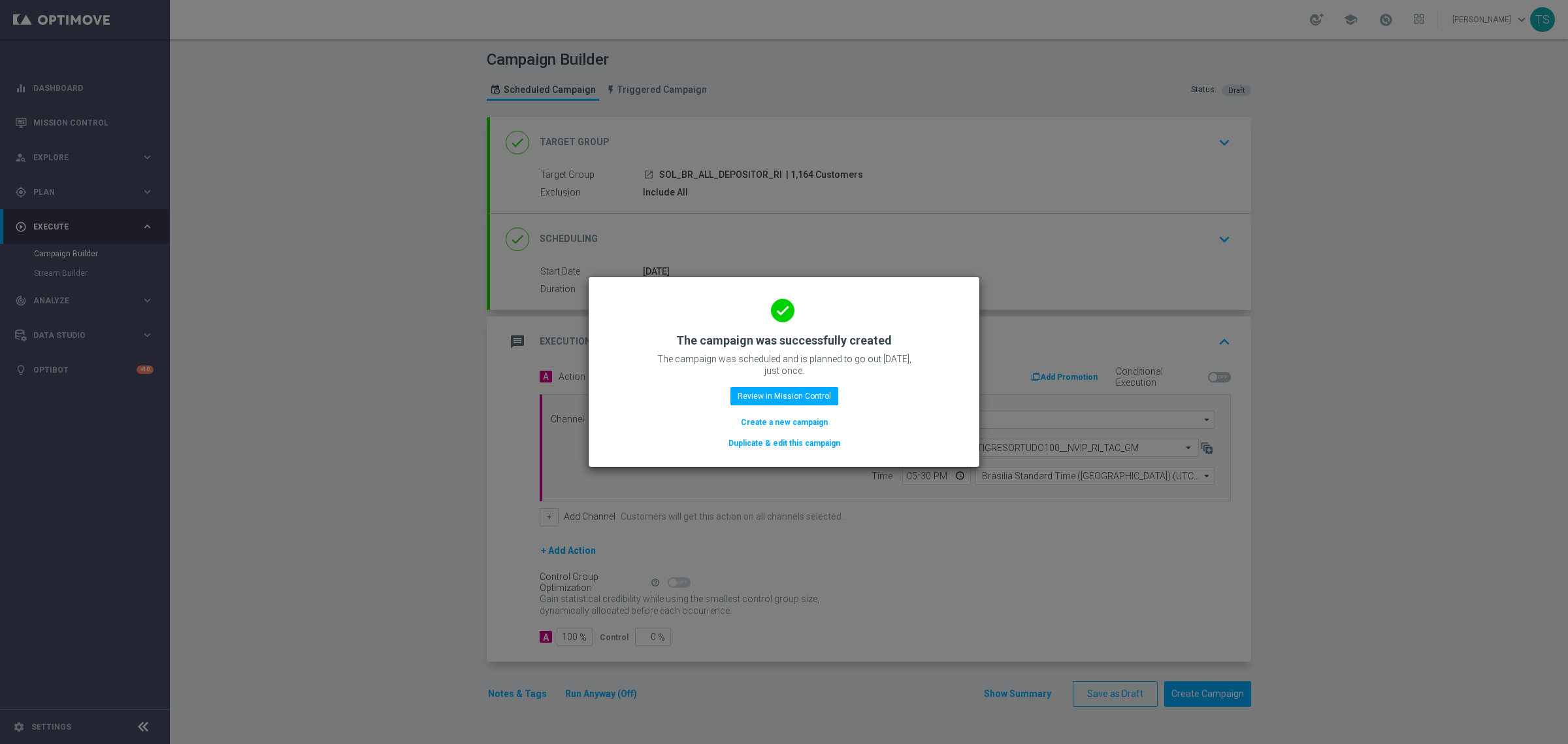
click at [1236, 226] on modal-container "done The campaign was successfully created The campaign was scheduled and is pl…" at bounding box center [784, 372] width 1568 height 744
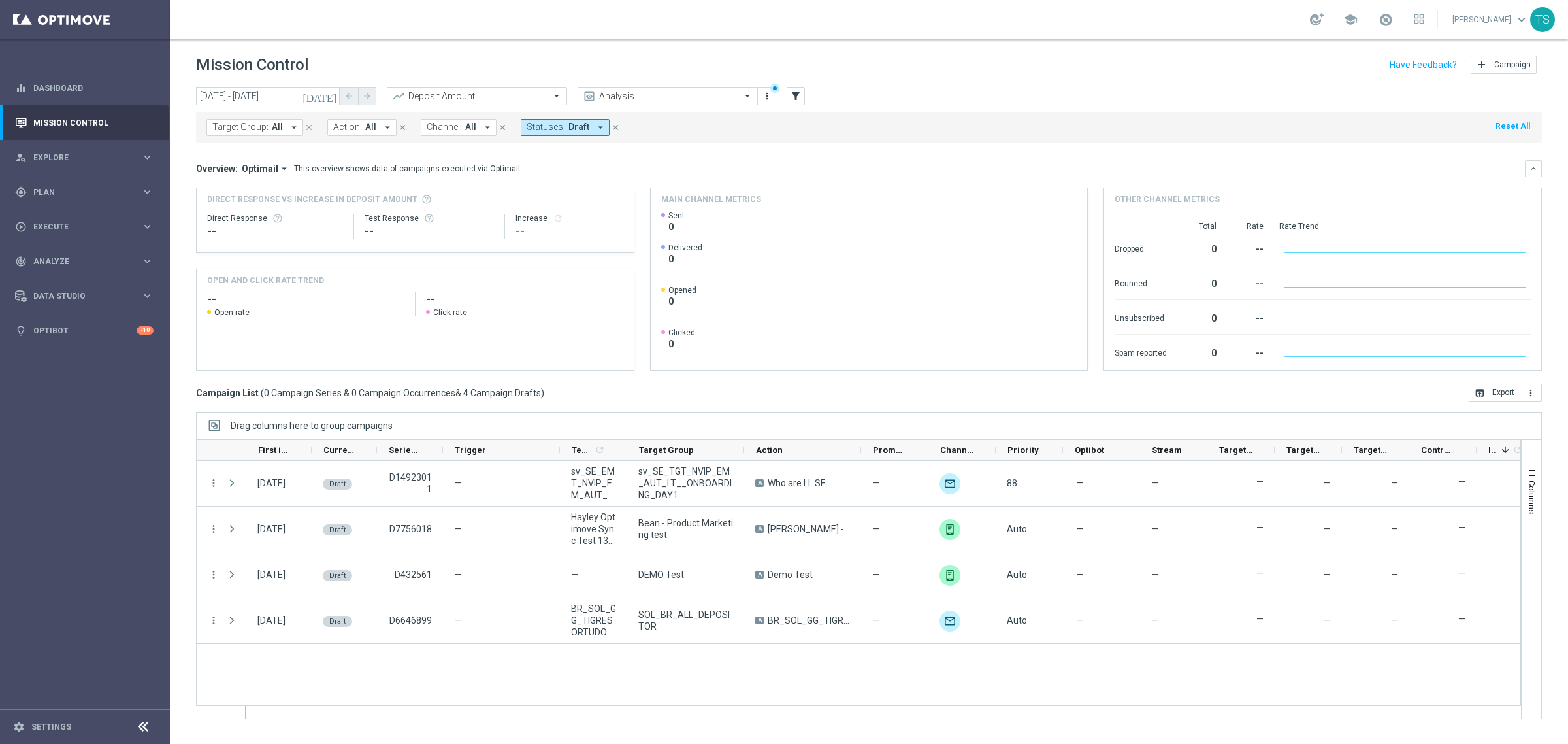
click at [615, 123] on icon "close" at bounding box center [615, 128] width 9 height 9
click at [611, 125] on div "Target Group: All arrow_drop_down close Action: All arrow_drop_down close Chann…" at bounding box center [869, 127] width 1346 height 31
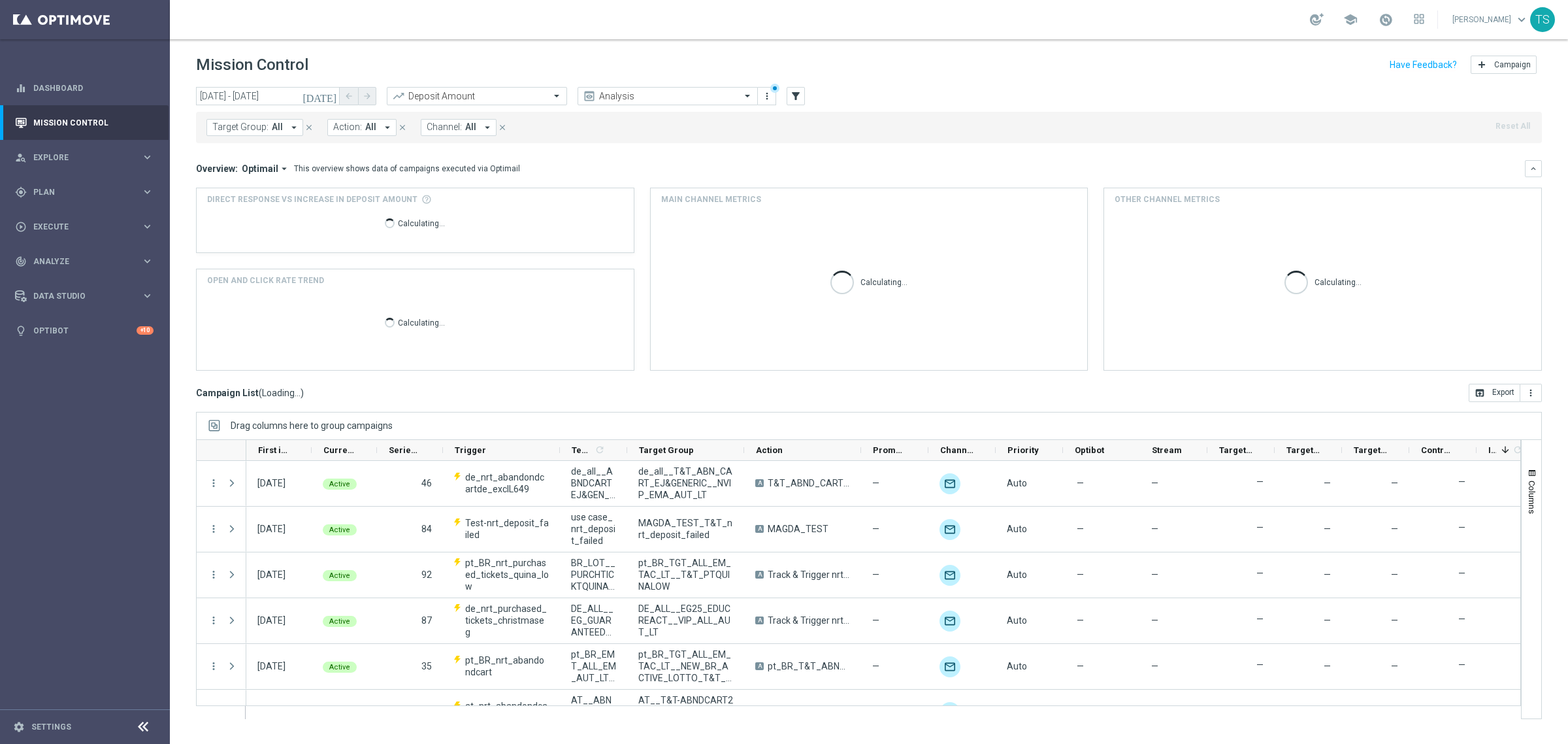
click at [331, 97] on icon "[DATE]" at bounding box center [320, 95] width 35 height 11
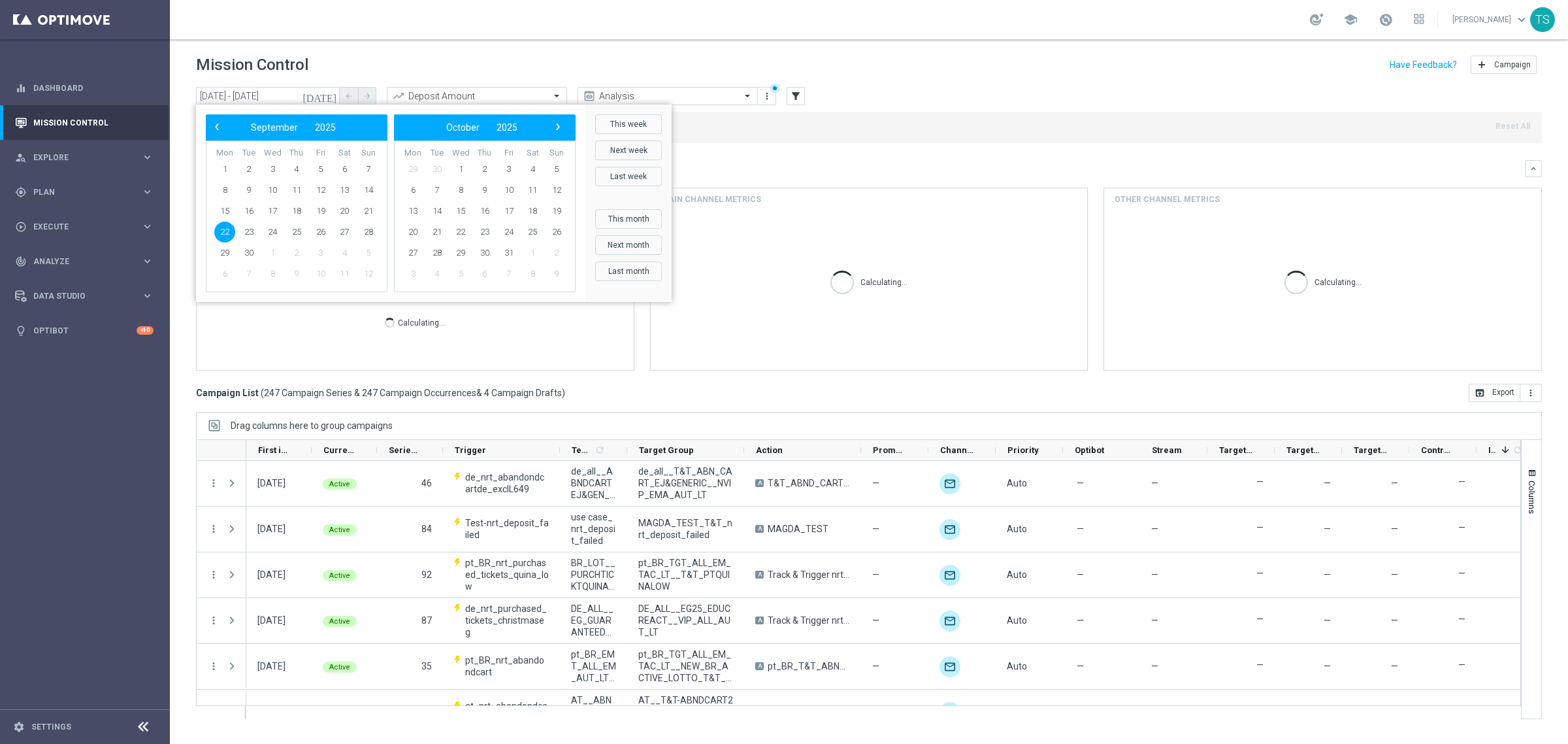
click at [224, 234] on span "22" at bounding box center [224, 231] width 21 height 21
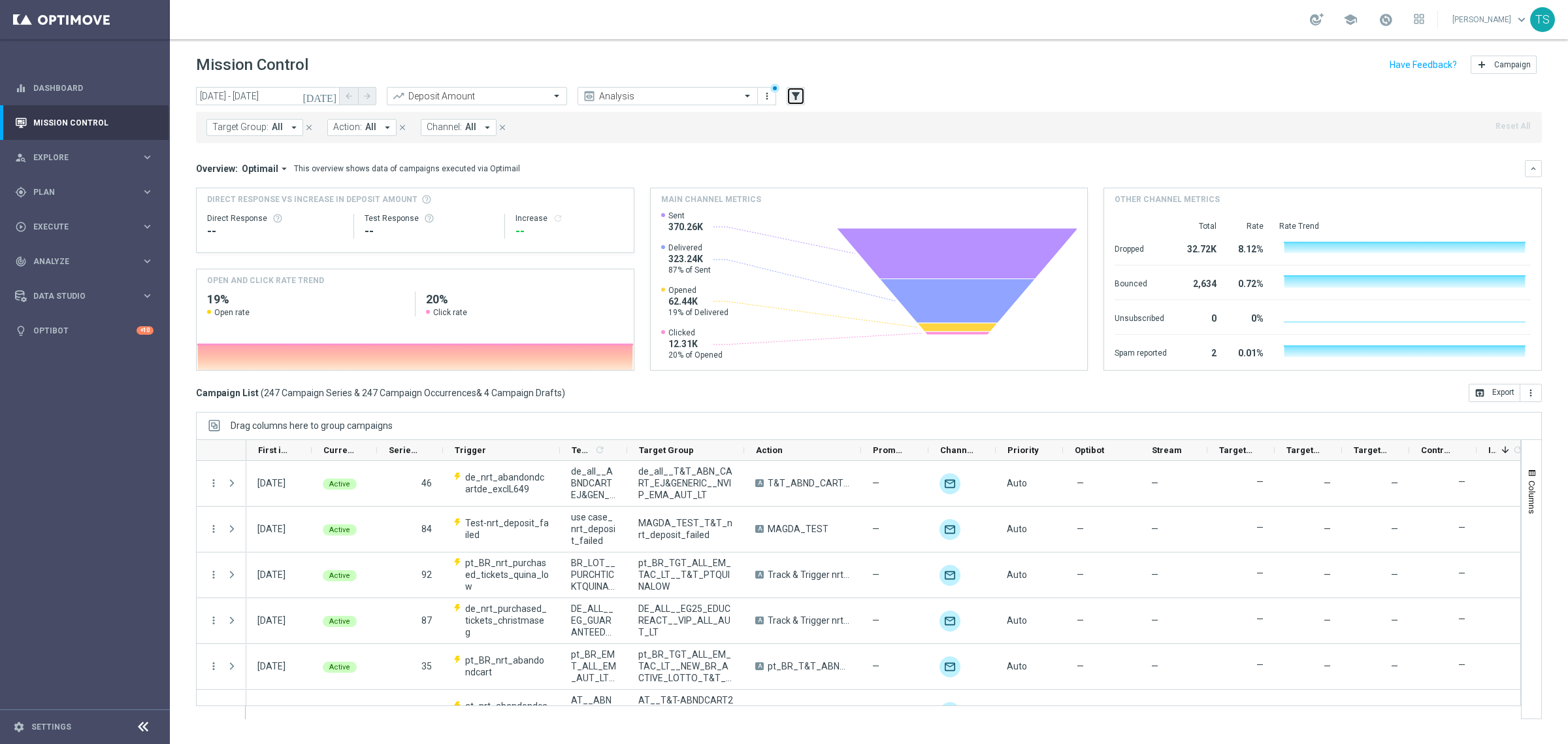
click at [791, 99] on icon "filter_alt" at bounding box center [795, 95] width 11 height 11
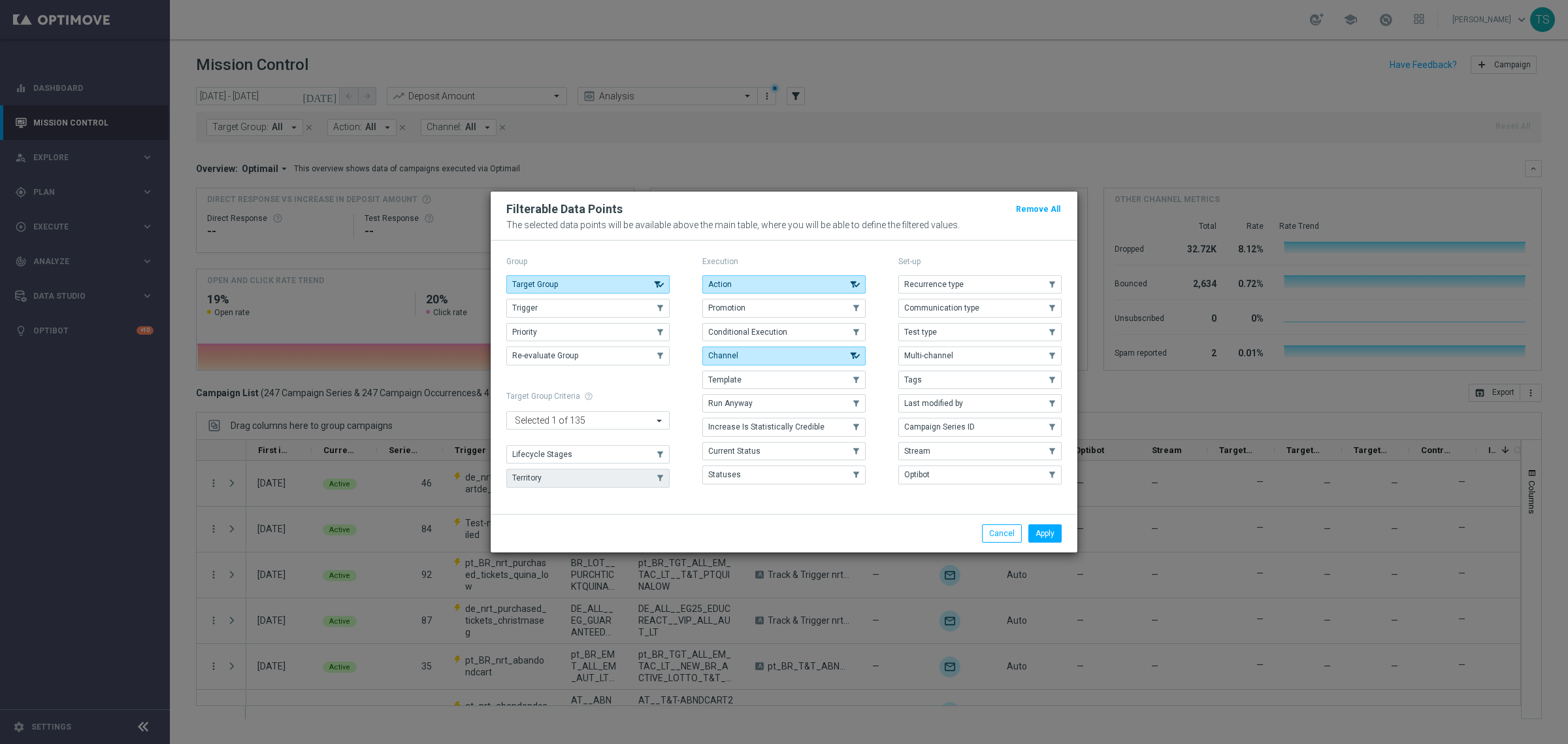
click at [562, 483] on button "Territory" at bounding box center [588, 478] width 163 height 18
click at [1031, 539] on button "Apply" at bounding box center [1045, 533] width 34 height 18
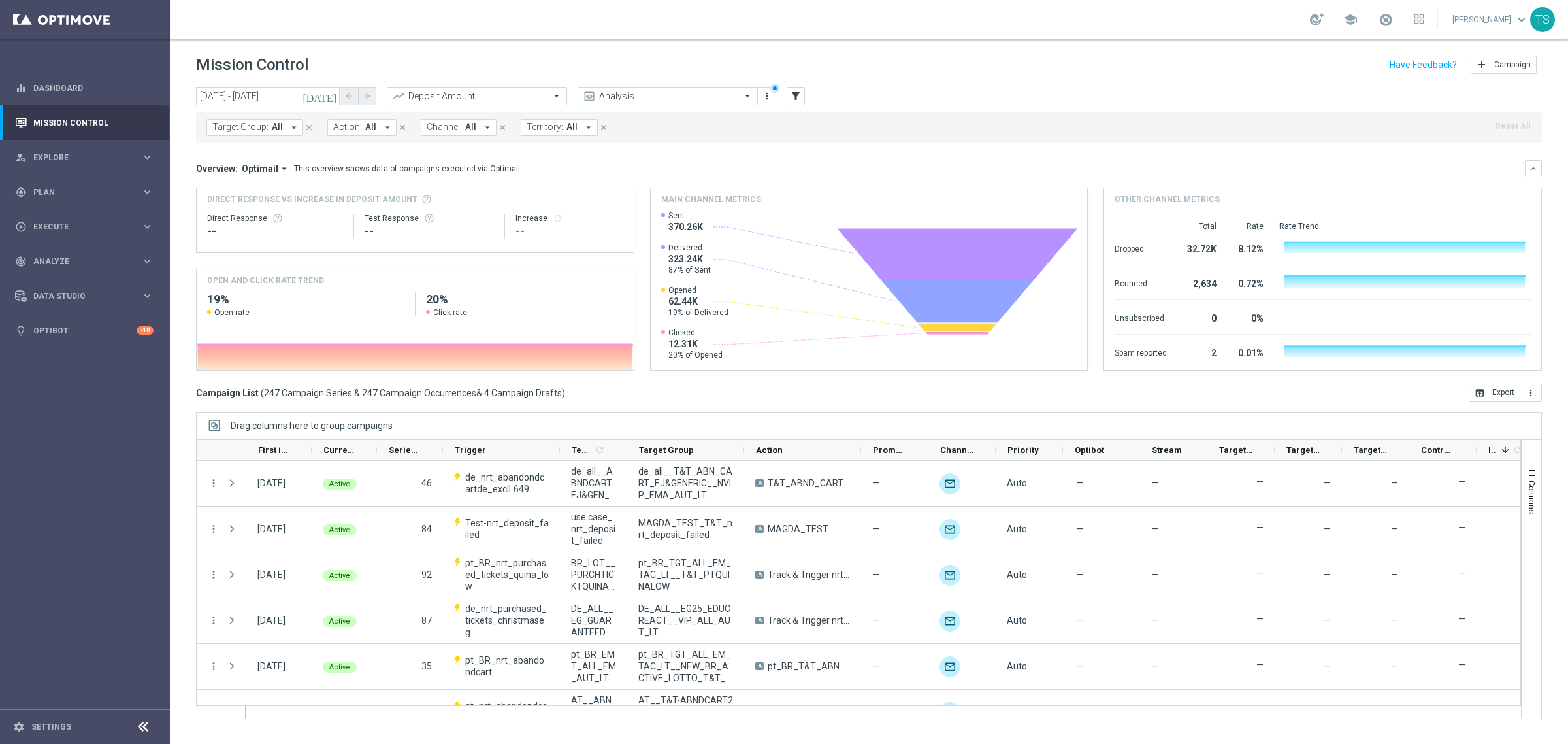
click at [560, 133] on button "Territory: All arrow_drop_down" at bounding box center [559, 128] width 77 height 17
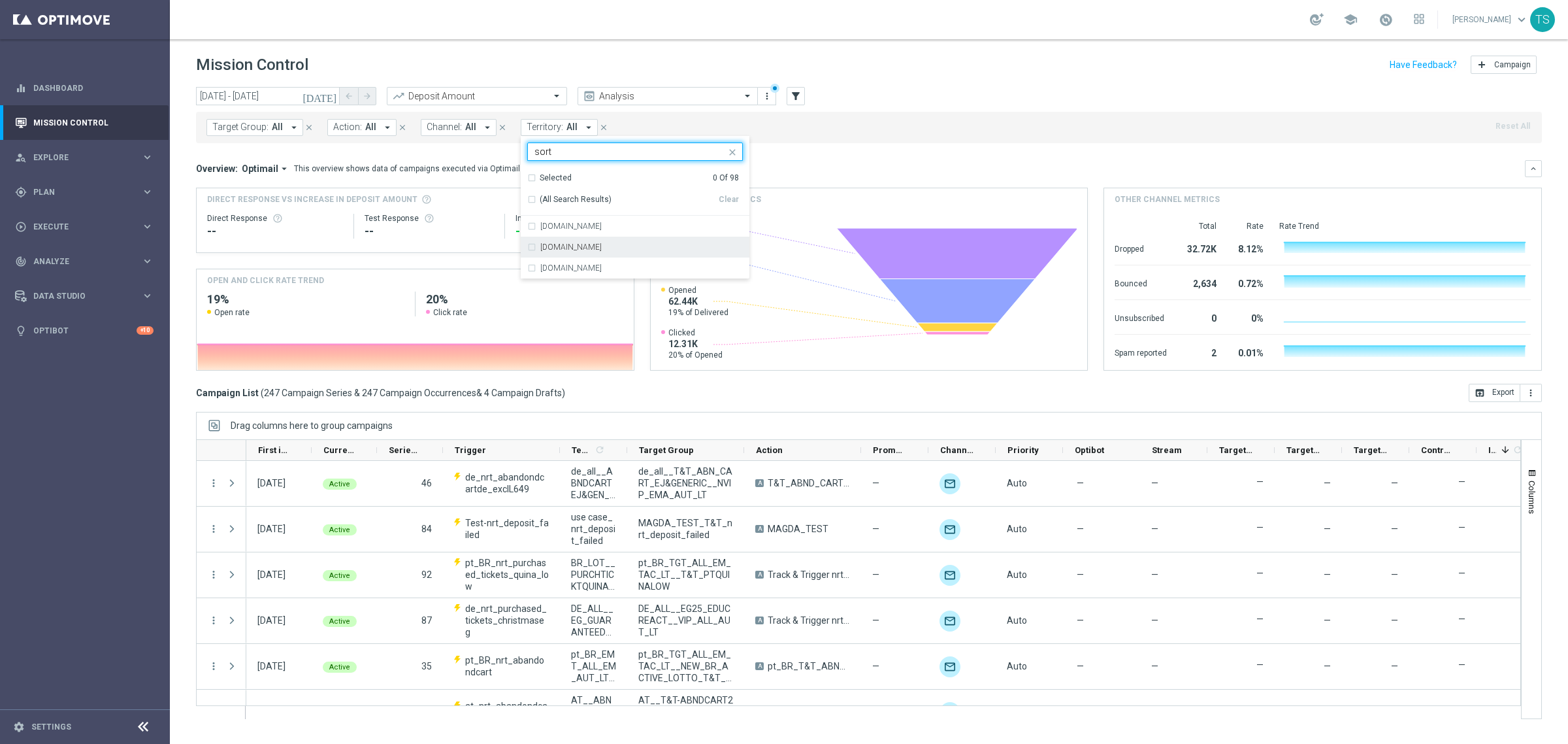
click at [592, 247] on label "[DOMAIN_NAME]" at bounding box center [571, 247] width 61 height 8
type input "sort"
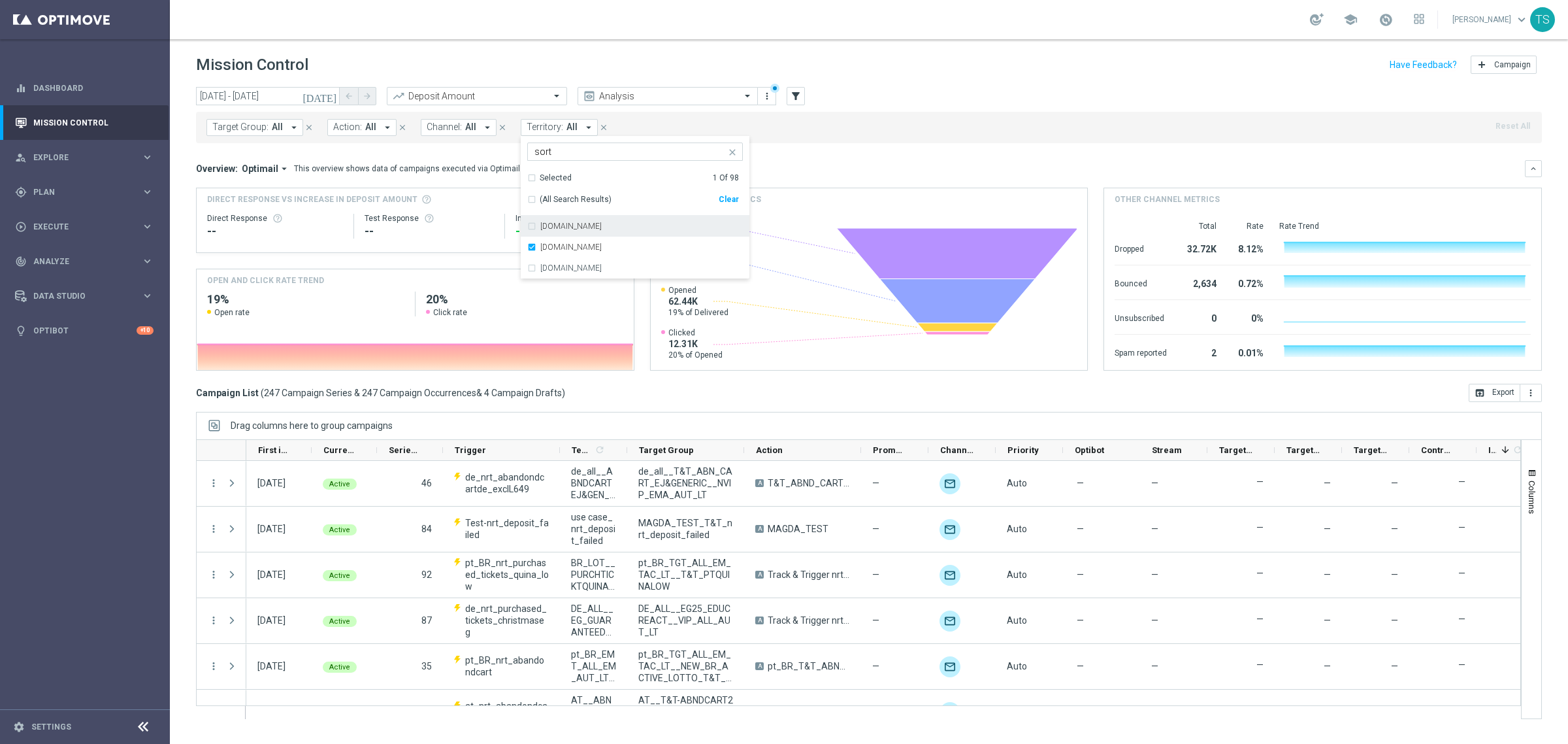
click at [886, 144] on mini-dashboard "Overview: Optimail arrow_drop_down This overview shows data of campaigns execut…" at bounding box center [869, 263] width 1346 height 241
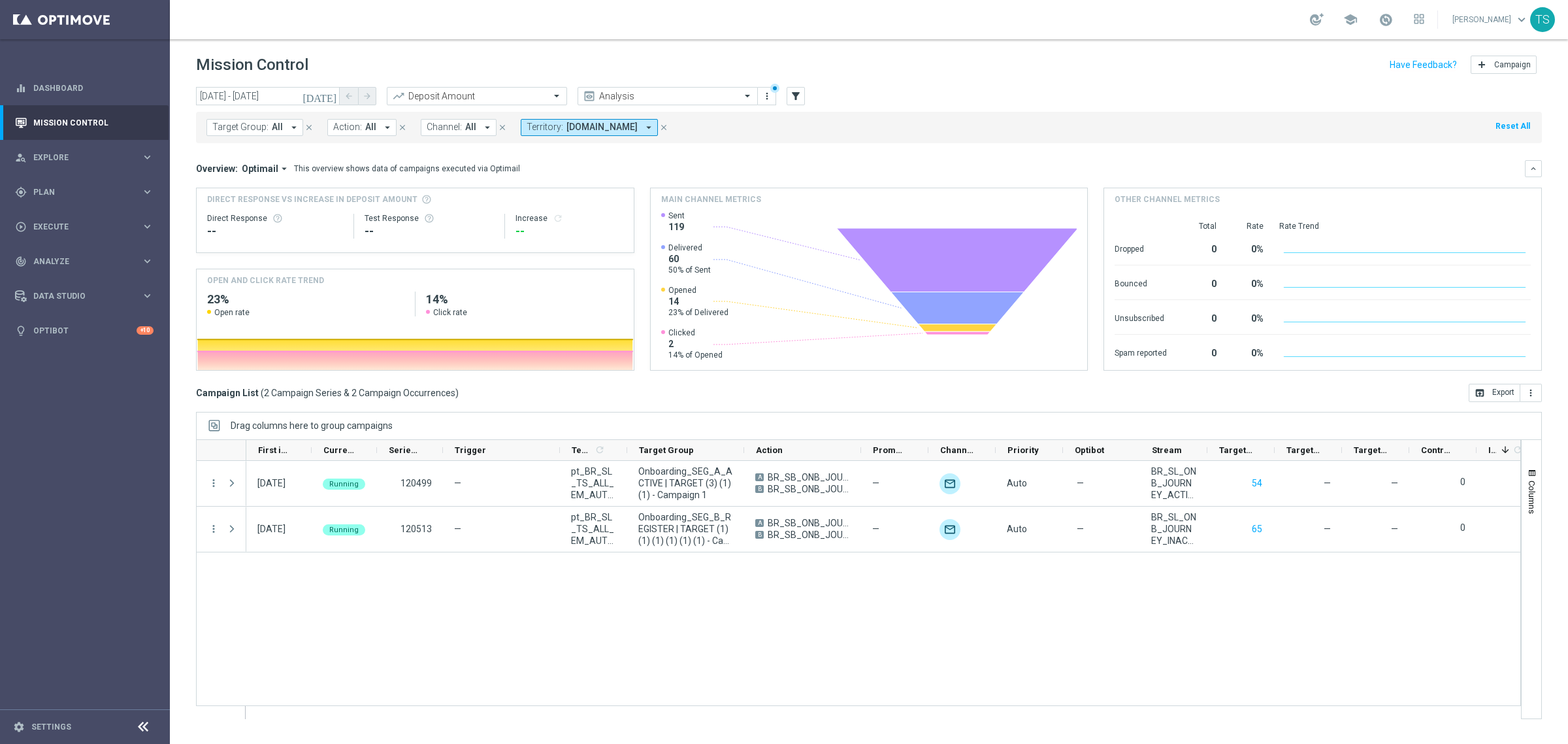
click at [669, 125] on icon "close" at bounding box center [664, 128] width 9 height 9
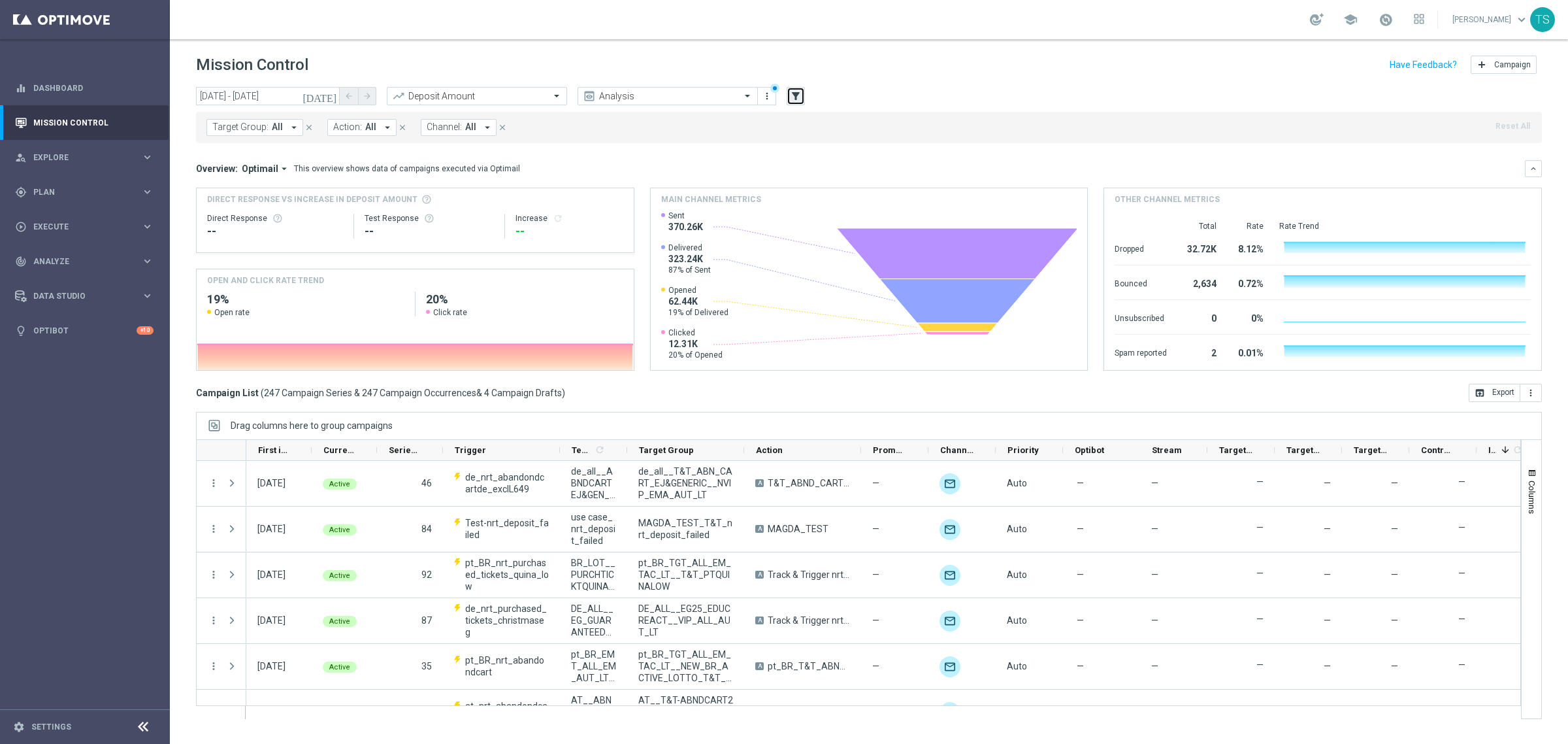
click at [797, 92] on icon "filter_alt" at bounding box center [795, 95] width 11 height 11
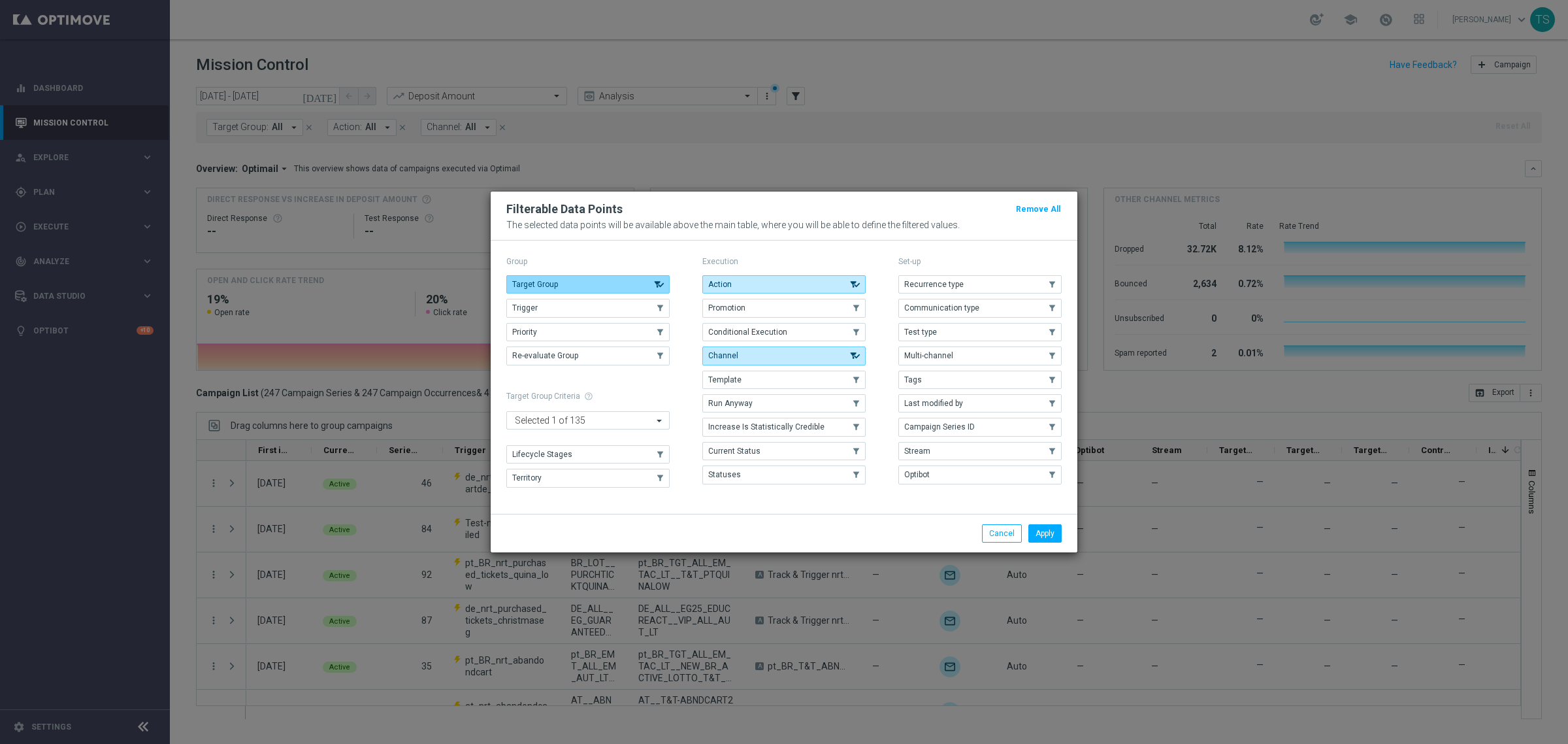
click at [616, 283] on button "Target Group" at bounding box center [588, 284] width 163 height 18
click at [618, 277] on button "Target Group" at bounding box center [588, 284] width 163 height 18
click at [1050, 529] on button "Apply" at bounding box center [1045, 533] width 34 height 18
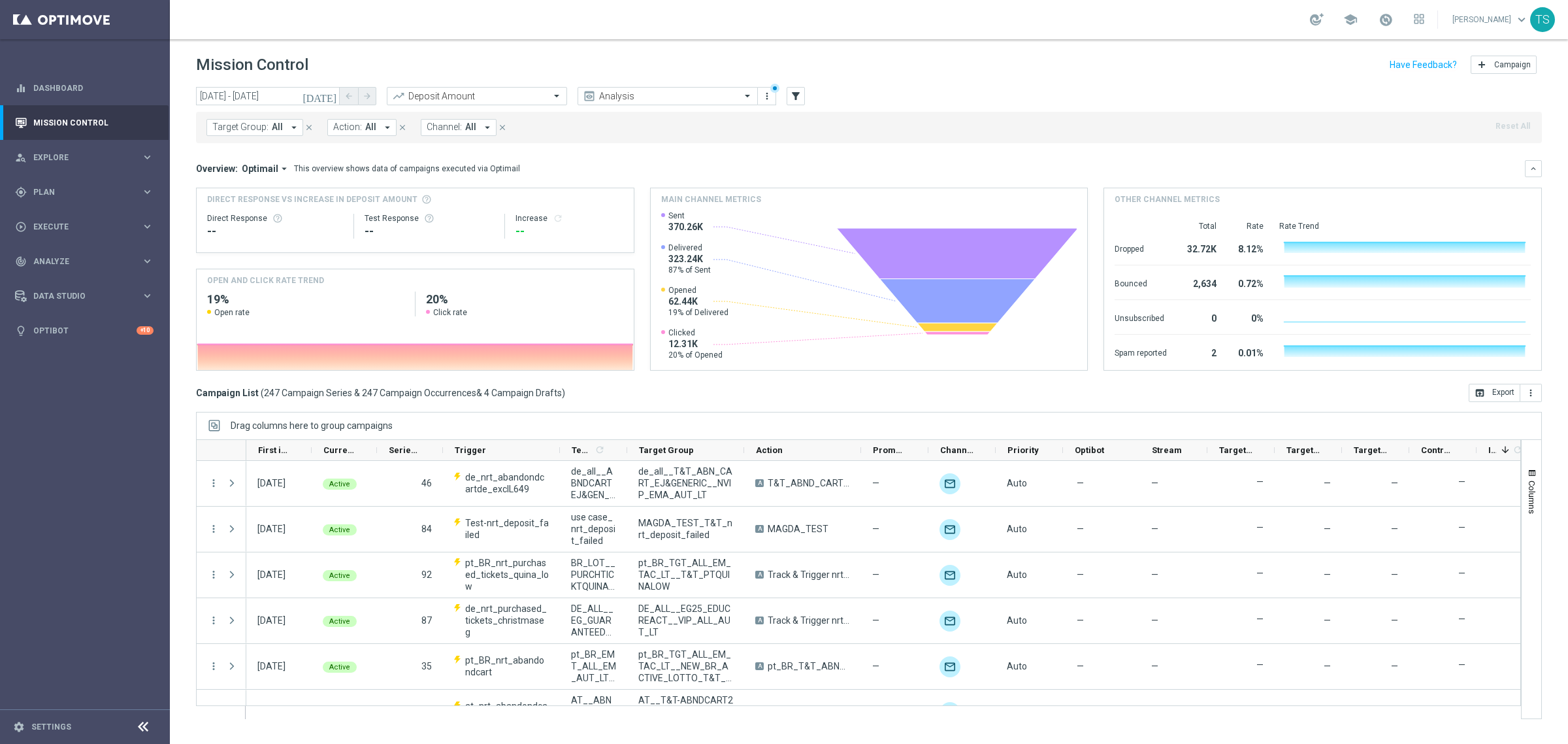
click at [269, 116] on div "Target Group: All arrow_drop_down close Action: All arrow_drop_down close Chann…" at bounding box center [869, 127] width 1346 height 31
click at [269, 134] on button "Target Group: All arrow_drop_down" at bounding box center [254, 128] width 97 height 17
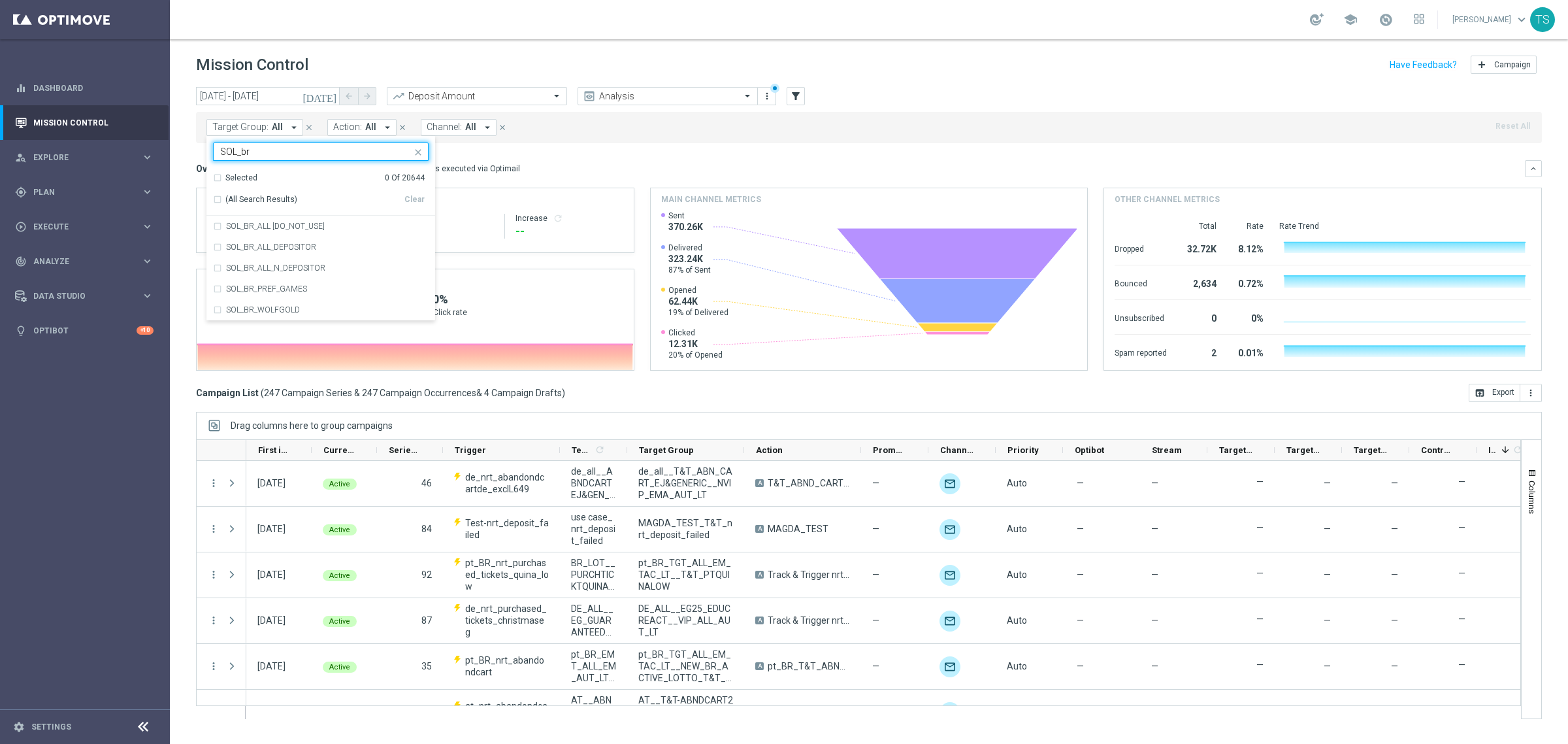
click at [215, 176] on div "Selected 0 Of 20644" at bounding box center [318, 178] width 211 height 11
type input "SOL_br"
click at [631, 141] on div "Target Group: All arrow_drop_down SOL_br Selected 0 Of 20644 (All Search Result…" at bounding box center [869, 127] width 1346 height 31
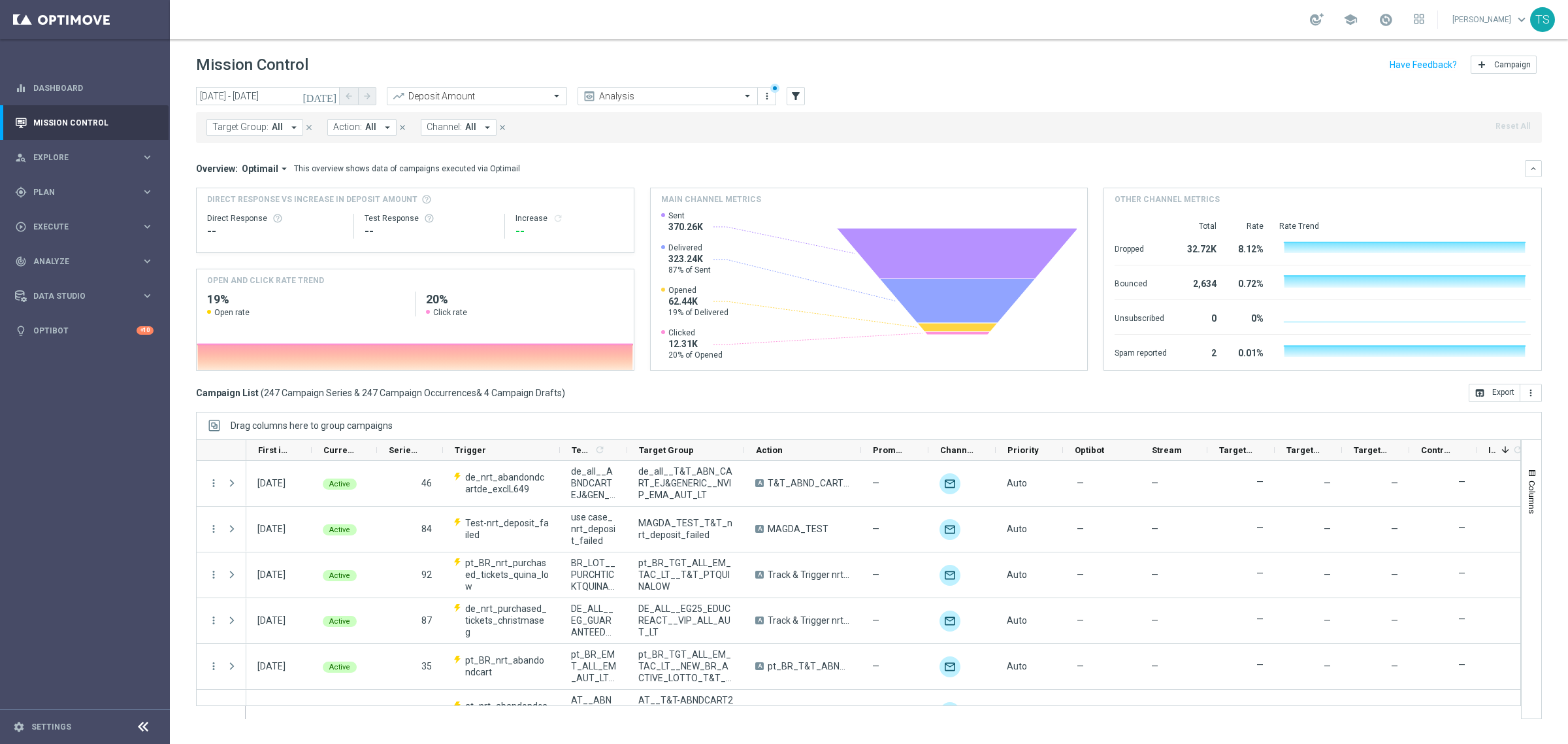
click at [261, 128] on span "Target Group:" at bounding box center [240, 127] width 56 height 11
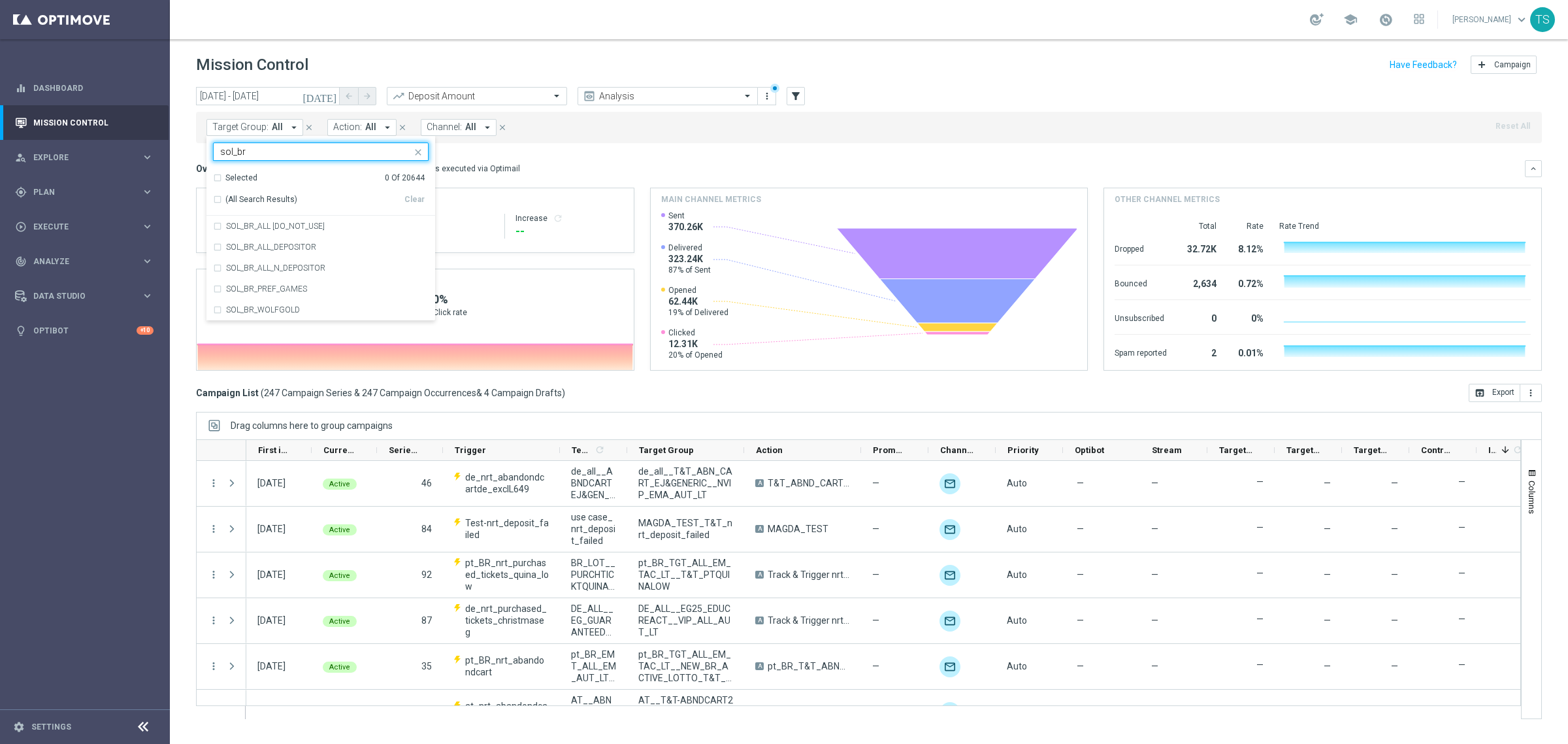
click at [217, 180] on div "Selected 0 Of 20644" at bounding box center [318, 178] width 211 height 11
click at [214, 197] on div "(All Search Results)" at bounding box center [308, 199] width 192 height 11
type input "sol_br"
click at [596, 167] on div "Overview: Optimail arrow_drop_down This overview shows data of campaigns execut…" at bounding box center [860, 168] width 1329 height 11
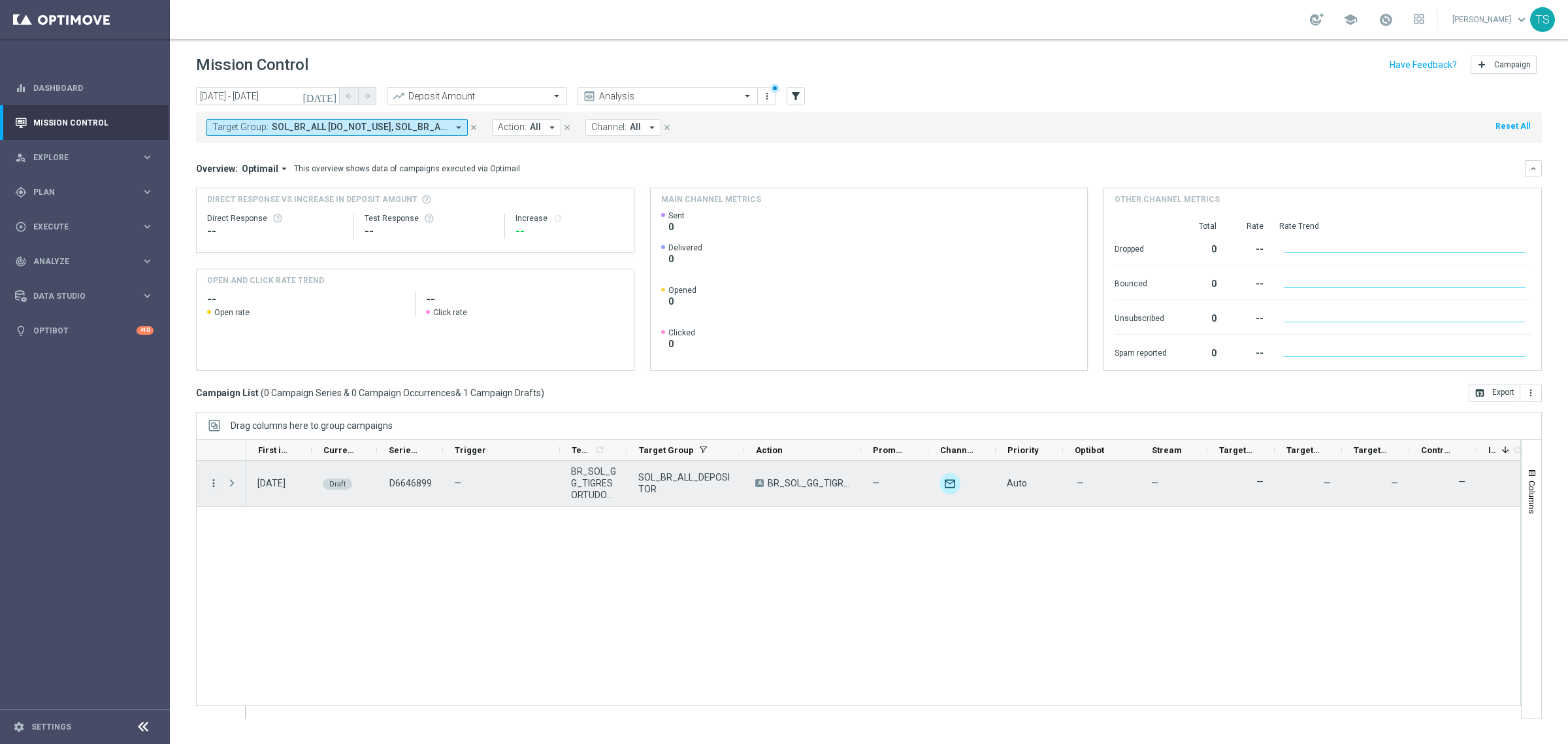
click at [216, 481] on icon "more_vert" at bounding box center [213, 483] width 11 height 11
click at [464, 588] on div "22 Sep 2025, Monday Draft D6646899 — BR_SOL_GG_TIGRESORTUDO_SEP__NVIP_EMA_TAC_G…" at bounding box center [883, 589] width 1274 height 257
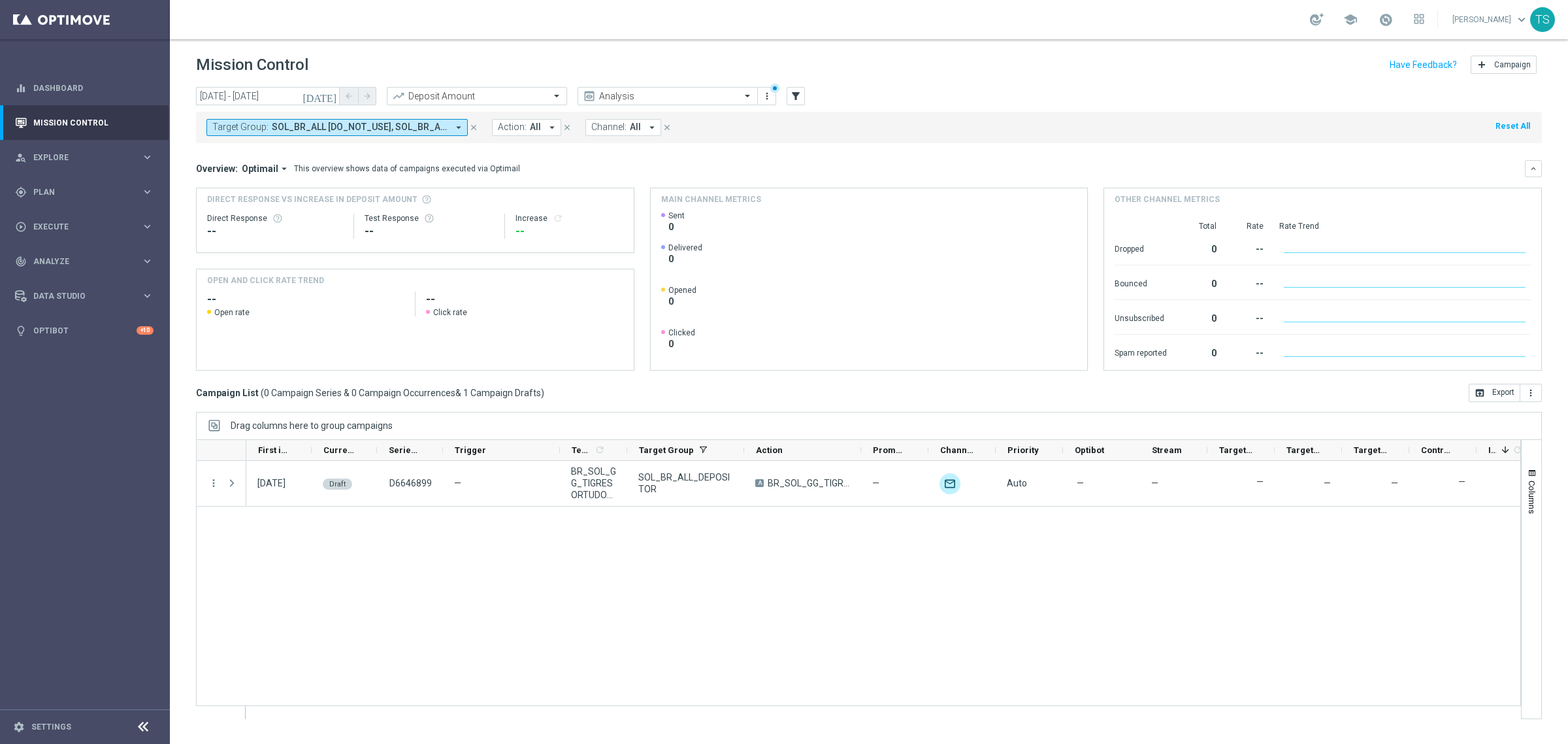
click at [410, 125] on span "SOL_BR_ALL [DO_NOT_USE], SOL_BR_ALL_DEPOSITOR, SOL_BR_ALL_N_DEPOSITOR, SOL_BR_P…" at bounding box center [360, 127] width 176 height 11
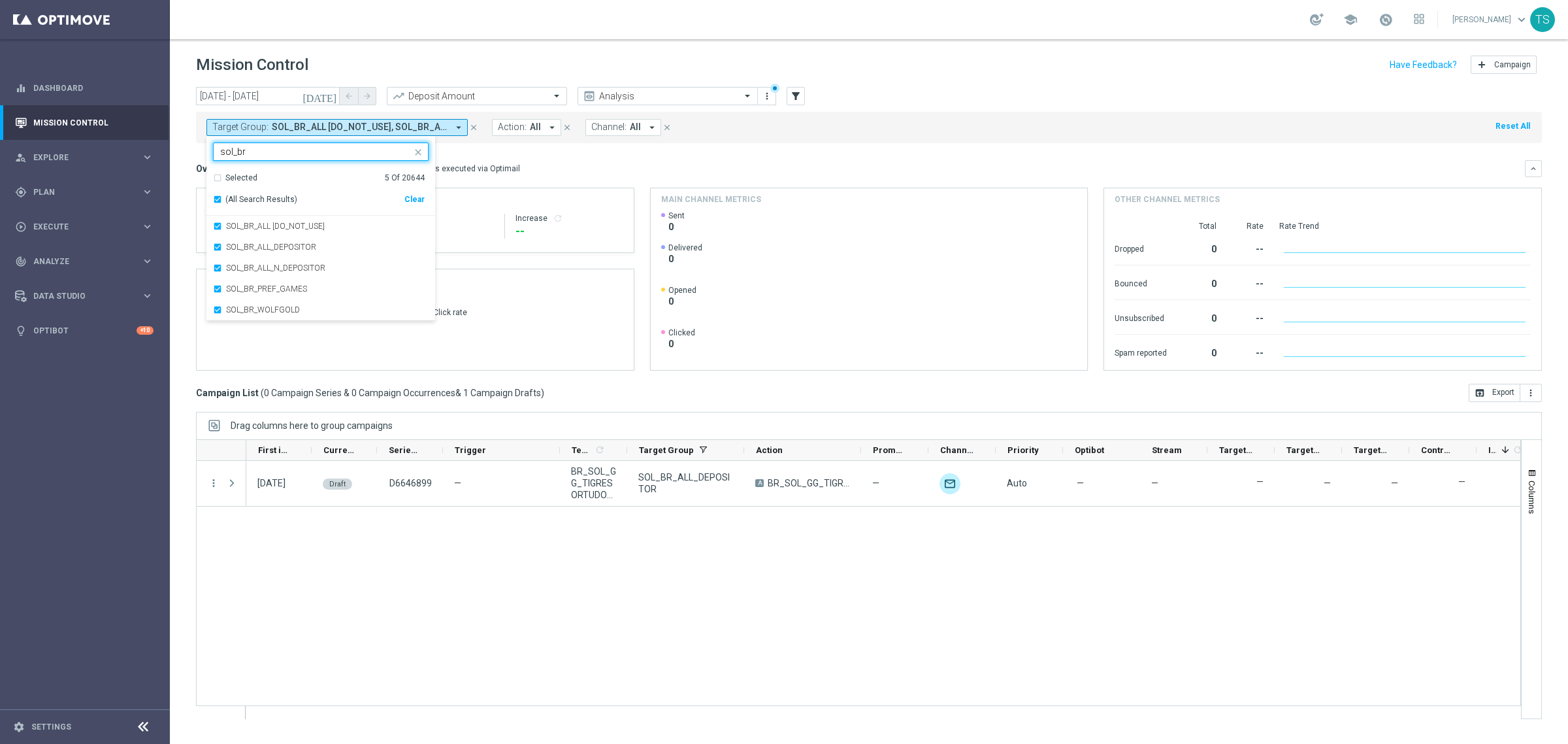
type input "sol_br"
click at [1008, 96] on div "today 22 Sep 2025 - 22 Sep 2025 arrow_back arrow_forward Deposit Amount trendin…" at bounding box center [869, 97] width 1346 height 20
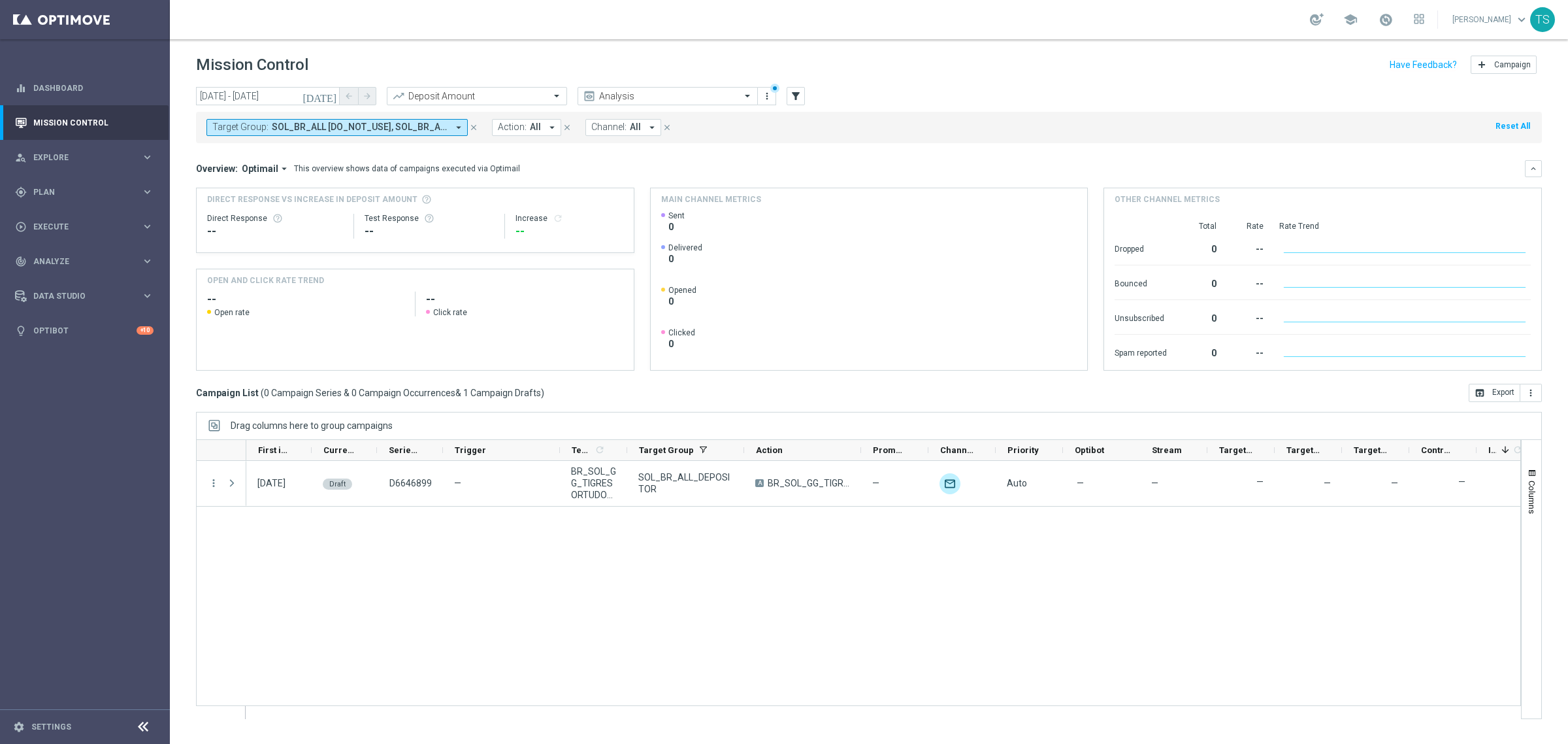
click at [475, 129] on icon "close" at bounding box center [474, 128] width 9 height 9
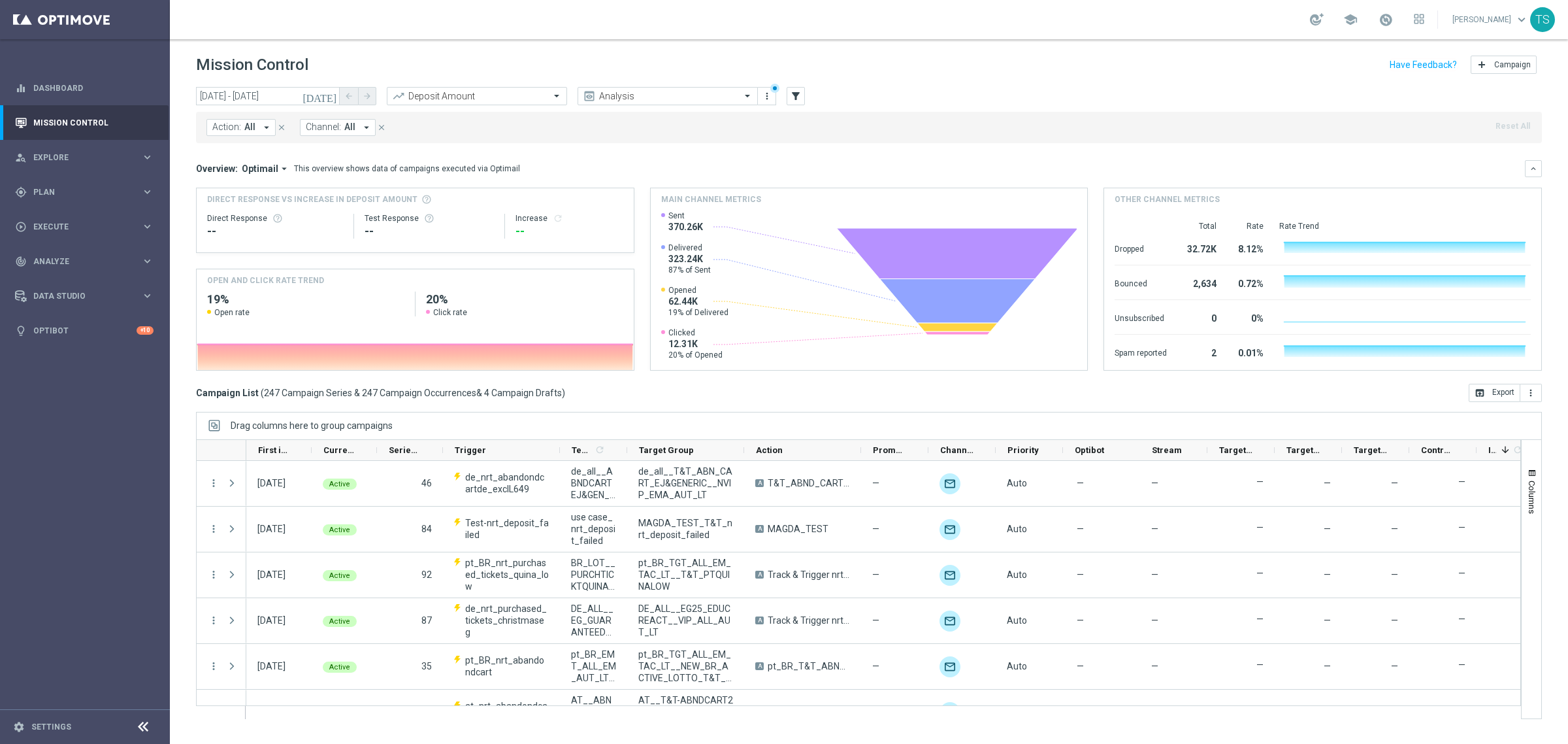
click at [357, 132] on button "Channel: All arrow_drop_down" at bounding box center [337, 128] width 76 height 17
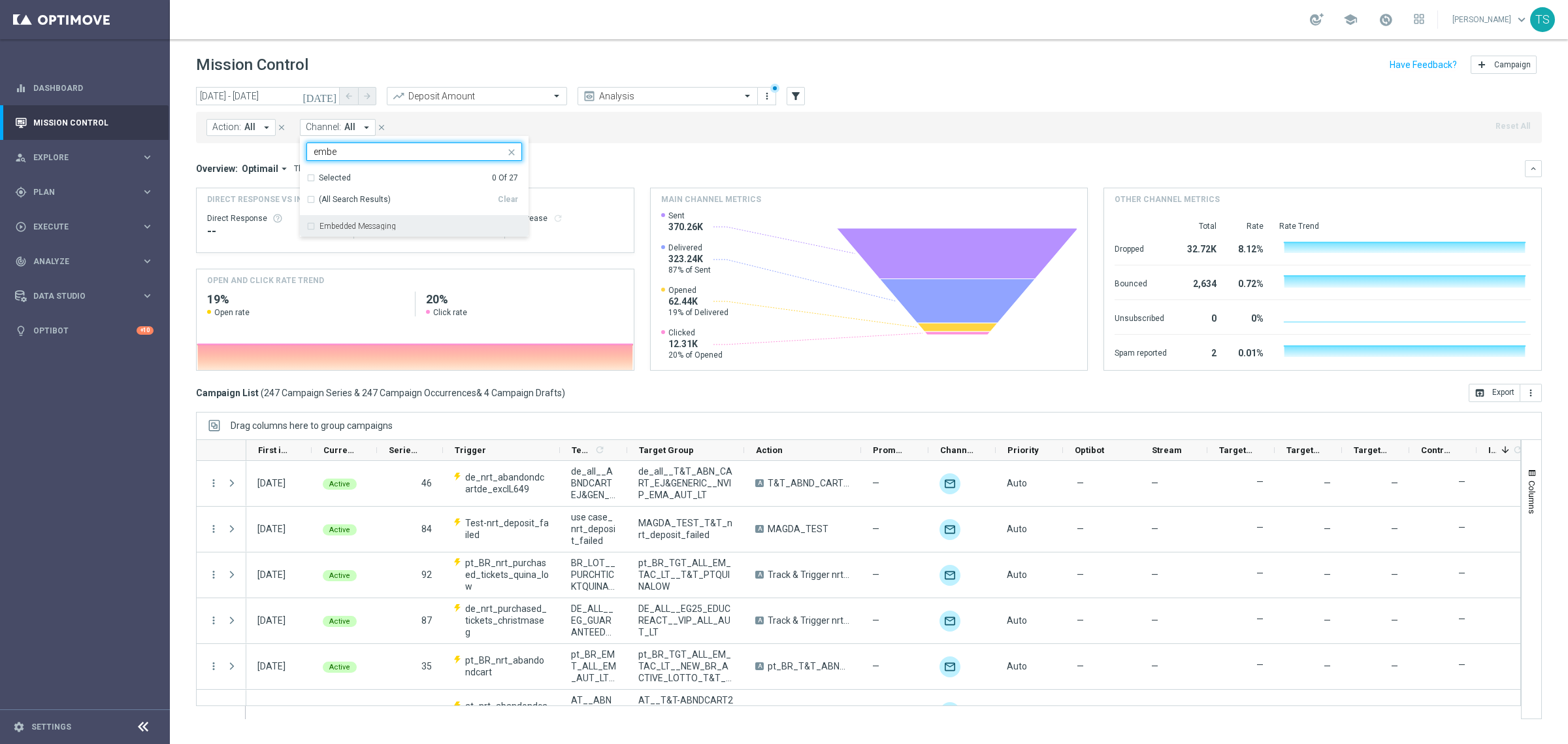
click at [360, 220] on div "Embedded Messaging" at bounding box center [414, 225] width 215 height 21
type input "embe"
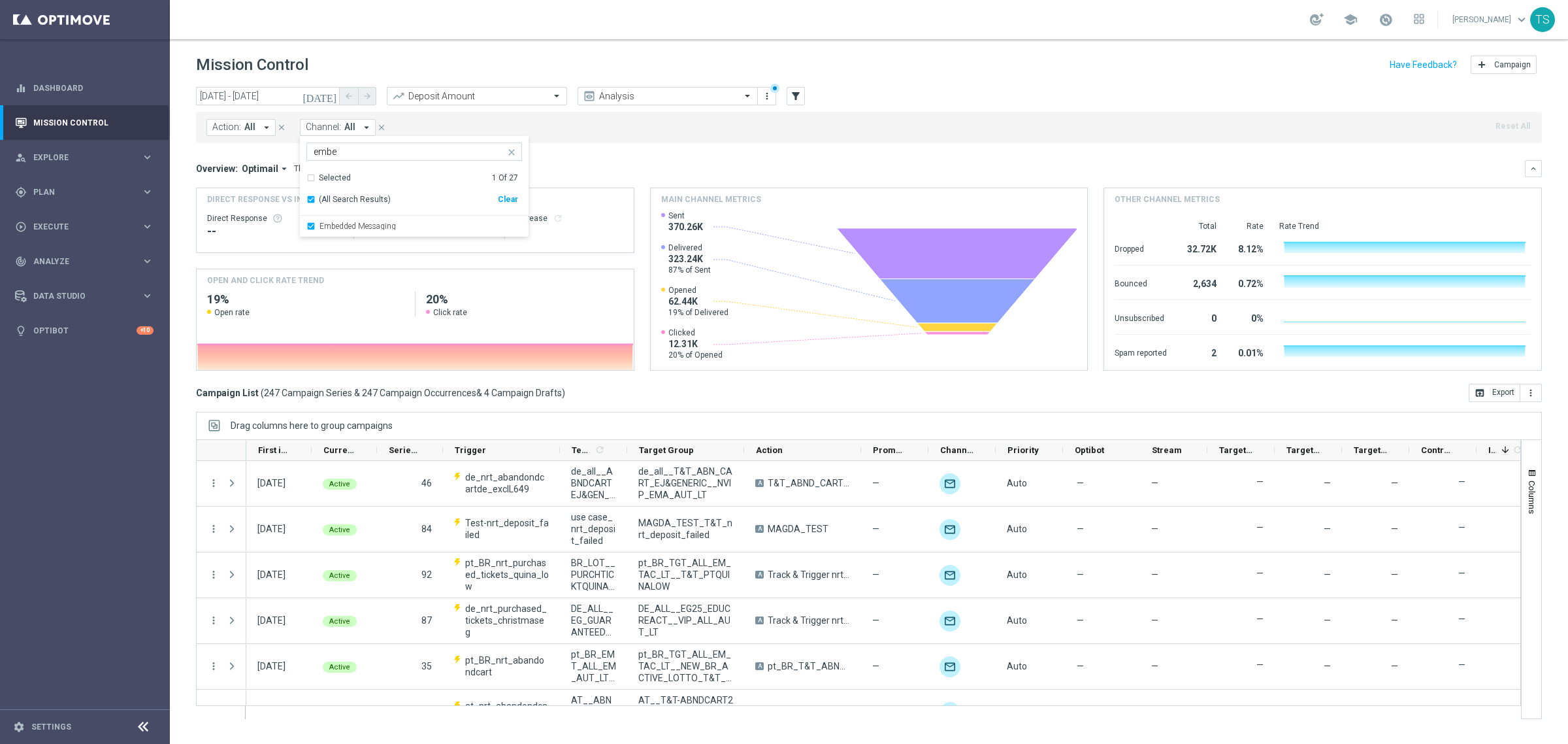
click at [631, 137] on div "Action: All arrow_drop_down close Channel: All arrow_drop_down Embedded Messagi…" at bounding box center [869, 127] width 1346 height 31
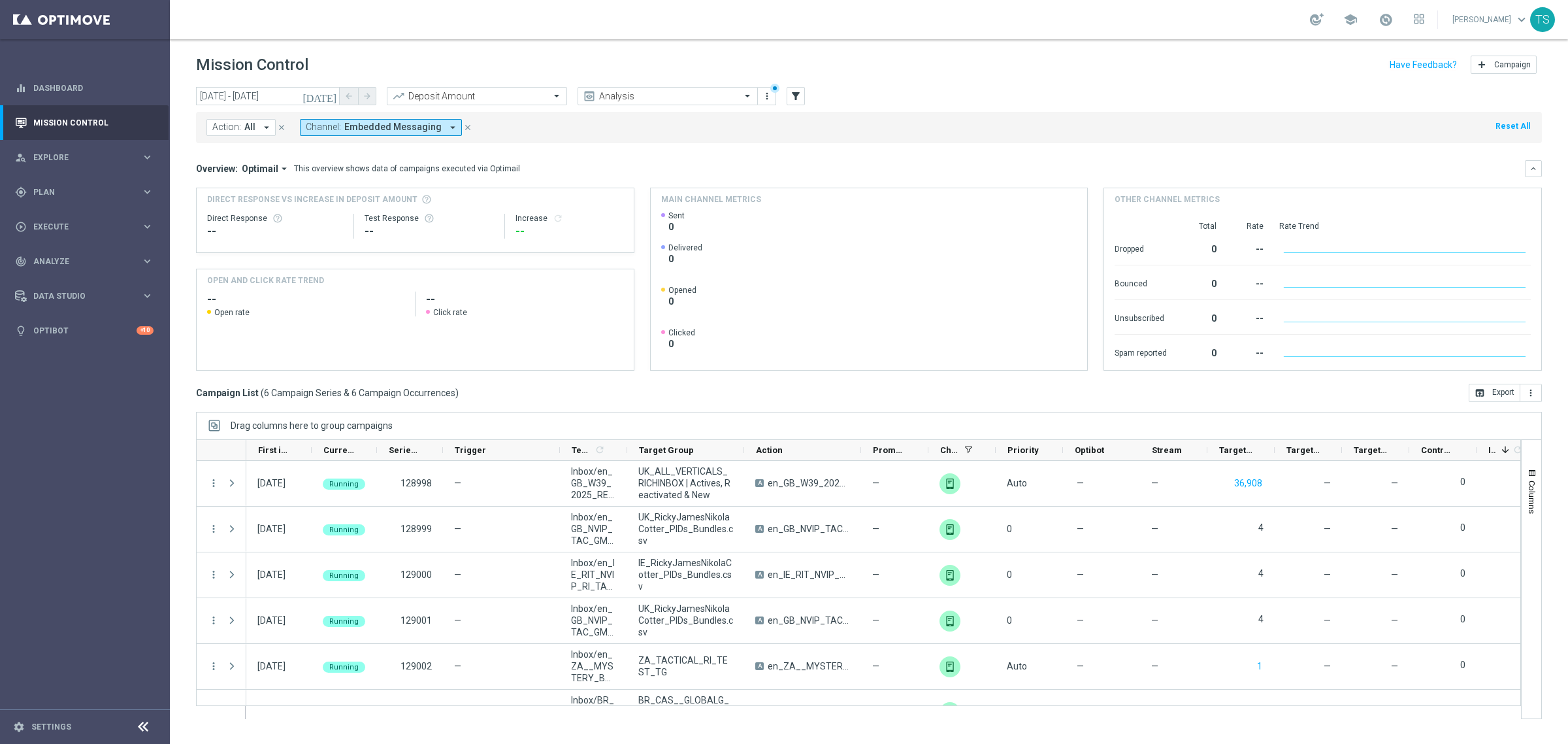
click at [332, 93] on icon "[DATE]" at bounding box center [320, 95] width 35 height 11
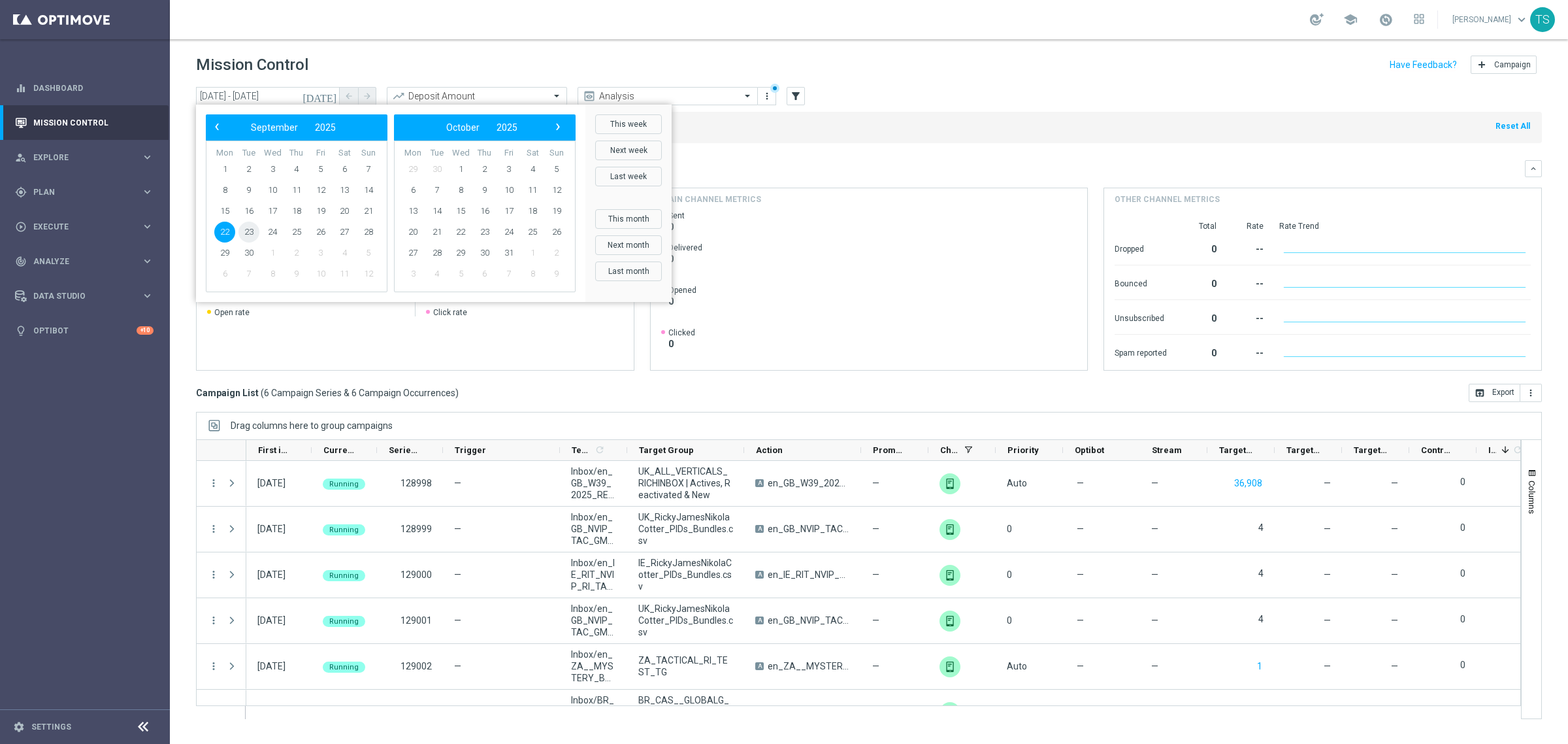
click at [247, 223] on span "23" at bounding box center [248, 231] width 21 height 21
click at [242, 231] on span "23" at bounding box center [248, 231] width 21 height 21
click at [242, 231] on div "Direct Response -- Test Response -- Increase refresh" at bounding box center [415, 226] width 416 height 42
type input "23 Sep 2025 - 23 Sep 2025"
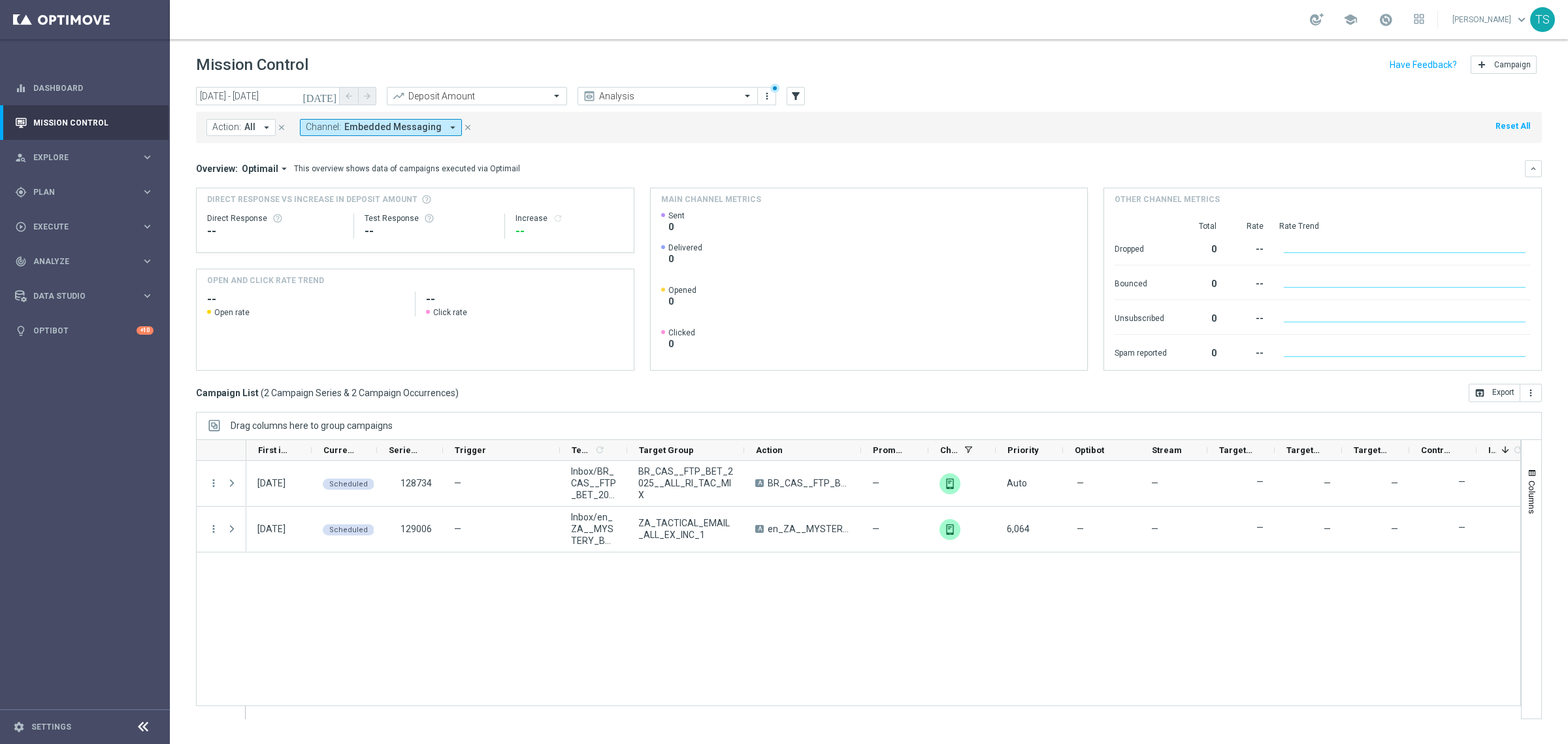
click at [463, 126] on icon "close" at bounding box center [468, 128] width 9 height 9
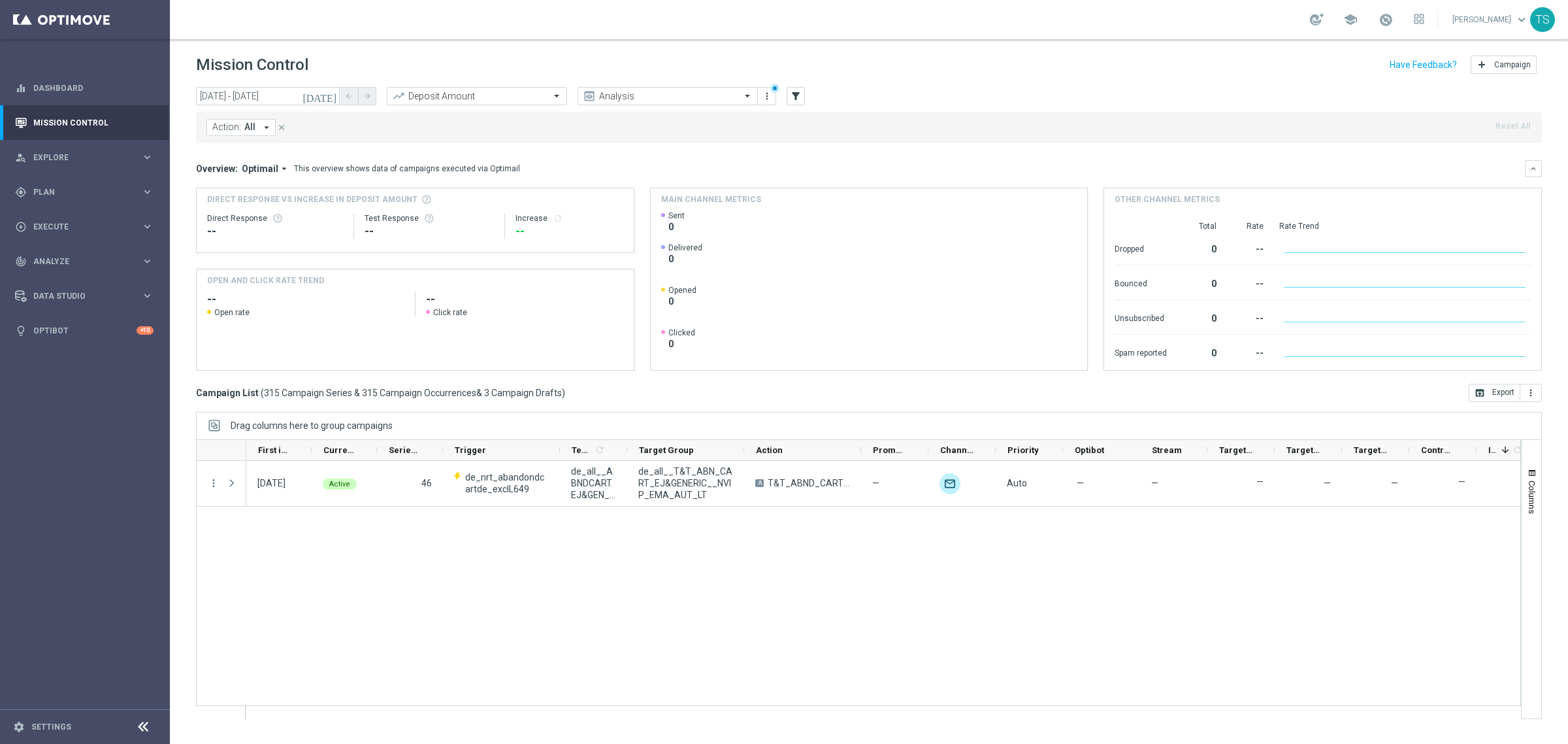
scroll to position [3738, 0]
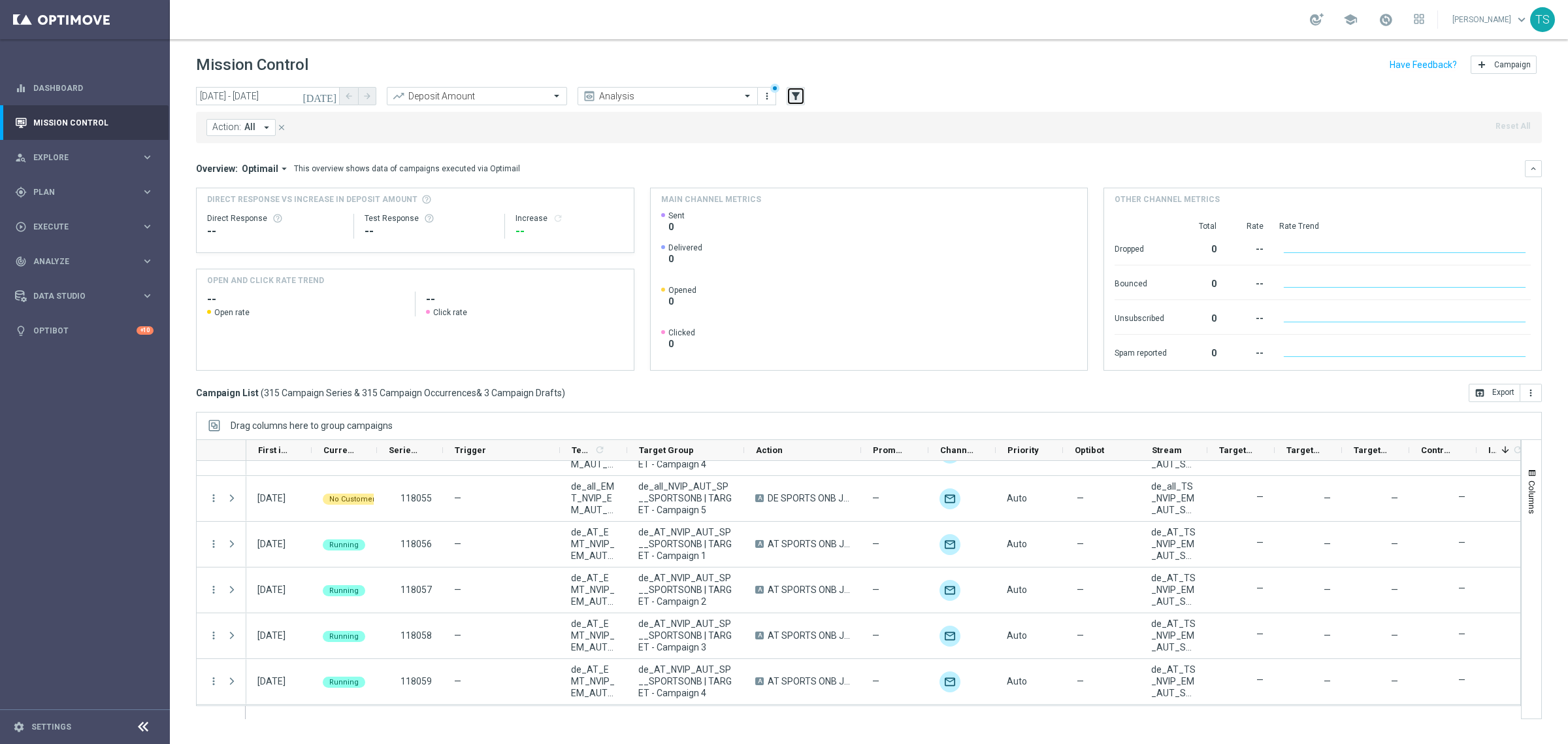
click at [794, 95] on icon "filter_alt" at bounding box center [795, 95] width 11 height 11
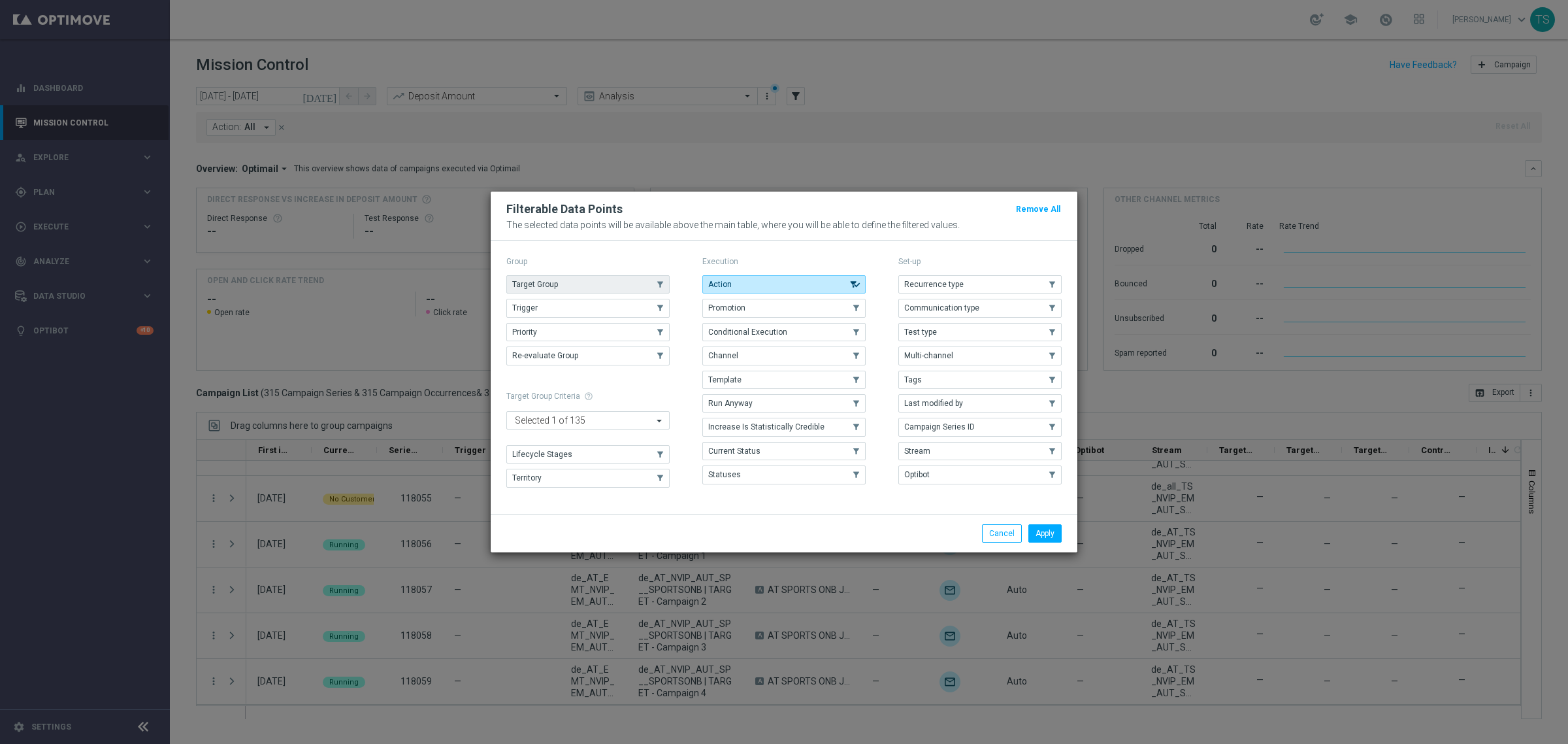
click at [576, 283] on button "Target Group" at bounding box center [588, 284] width 163 height 18
click at [1028, 529] on button "Apply" at bounding box center [1045, 533] width 34 height 18
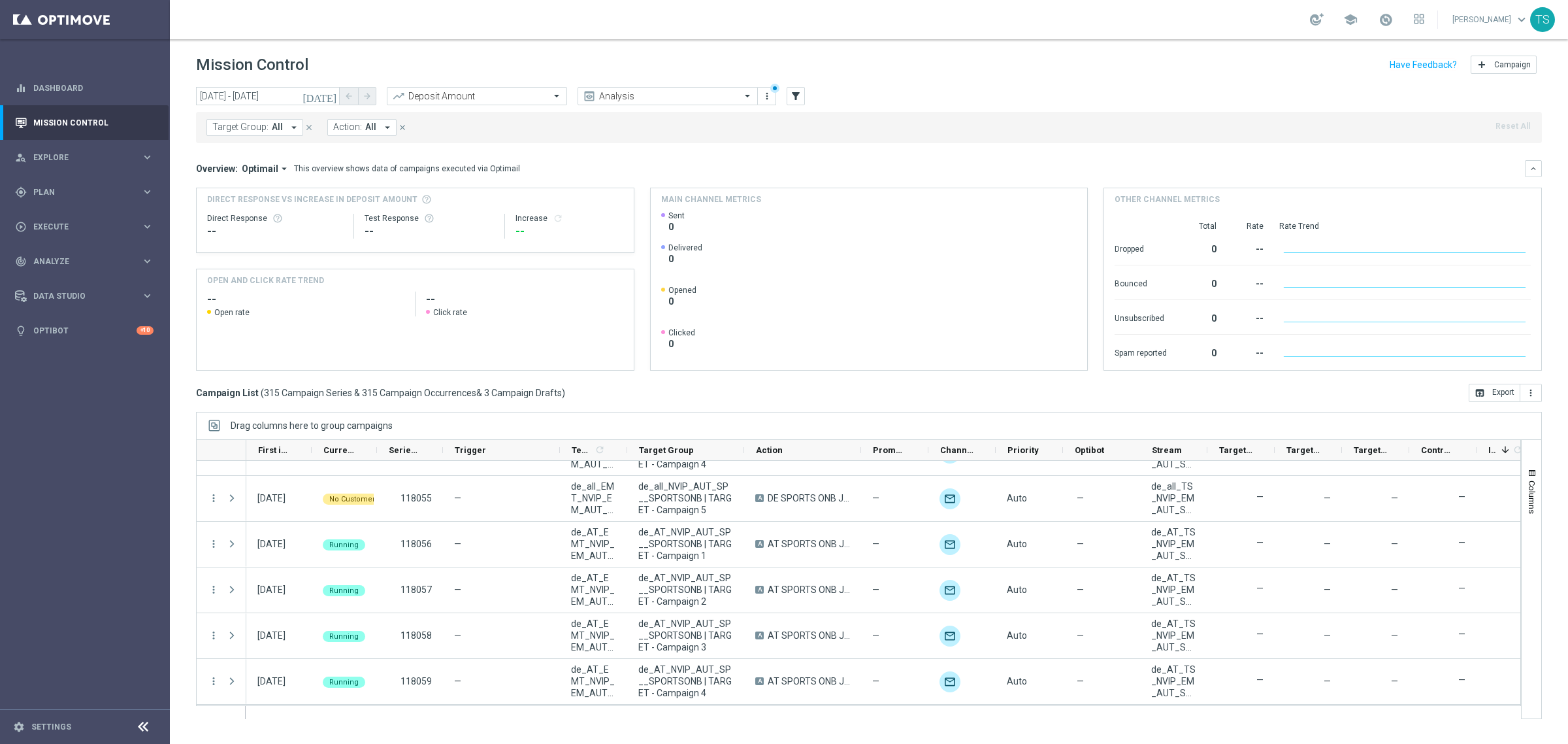
click at [275, 125] on span "All" at bounding box center [277, 127] width 11 height 11
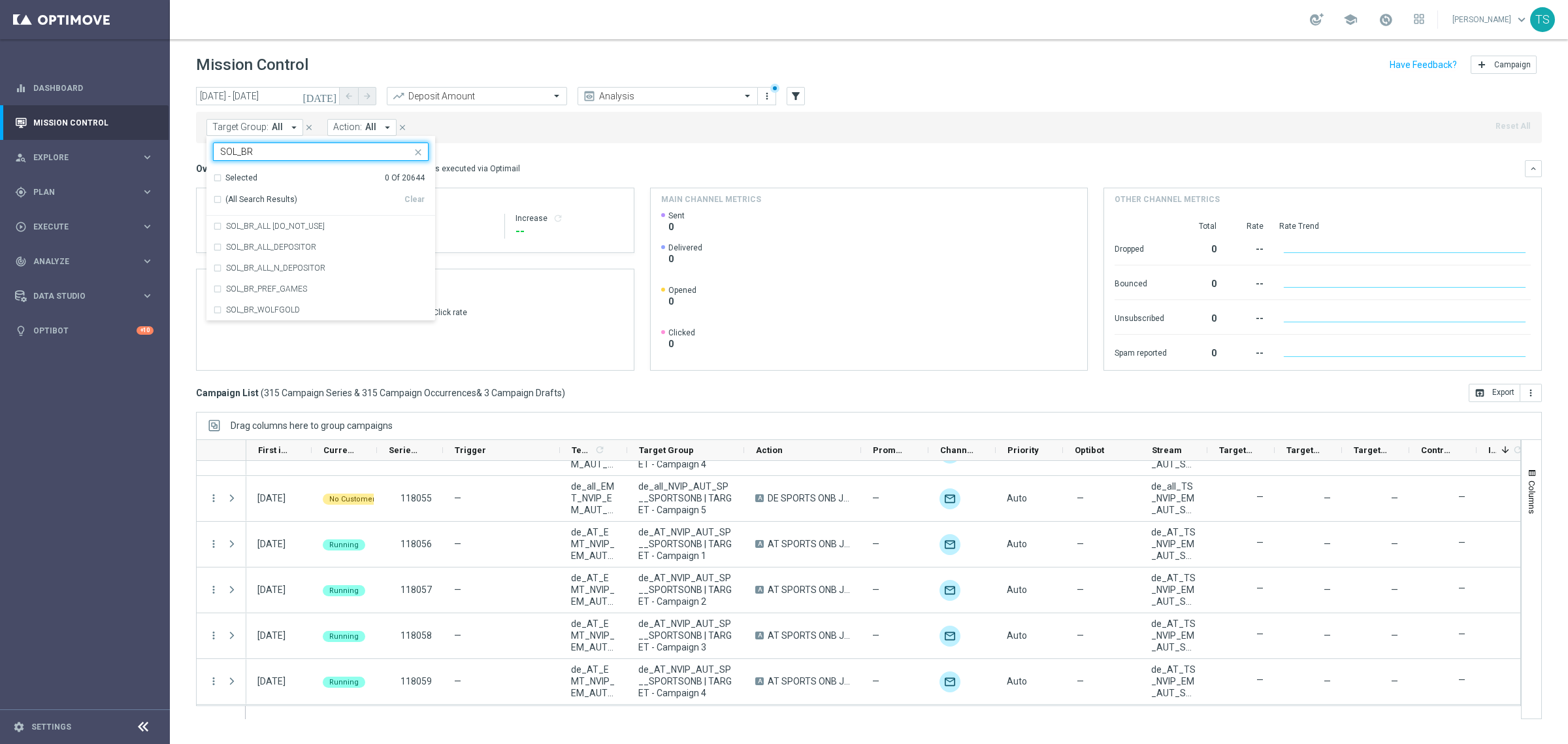
click at [213, 203] on div "(All Search Results)" at bounding box center [308, 199] width 192 height 11
type input "SOL_BR"
click at [221, 197] on div "(All Search Results)" at bounding box center [308, 199] width 192 height 11
drag, startPoint x: 618, startPoint y: 167, endPoint x: 605, endPoint y: 167, distance: 13.0
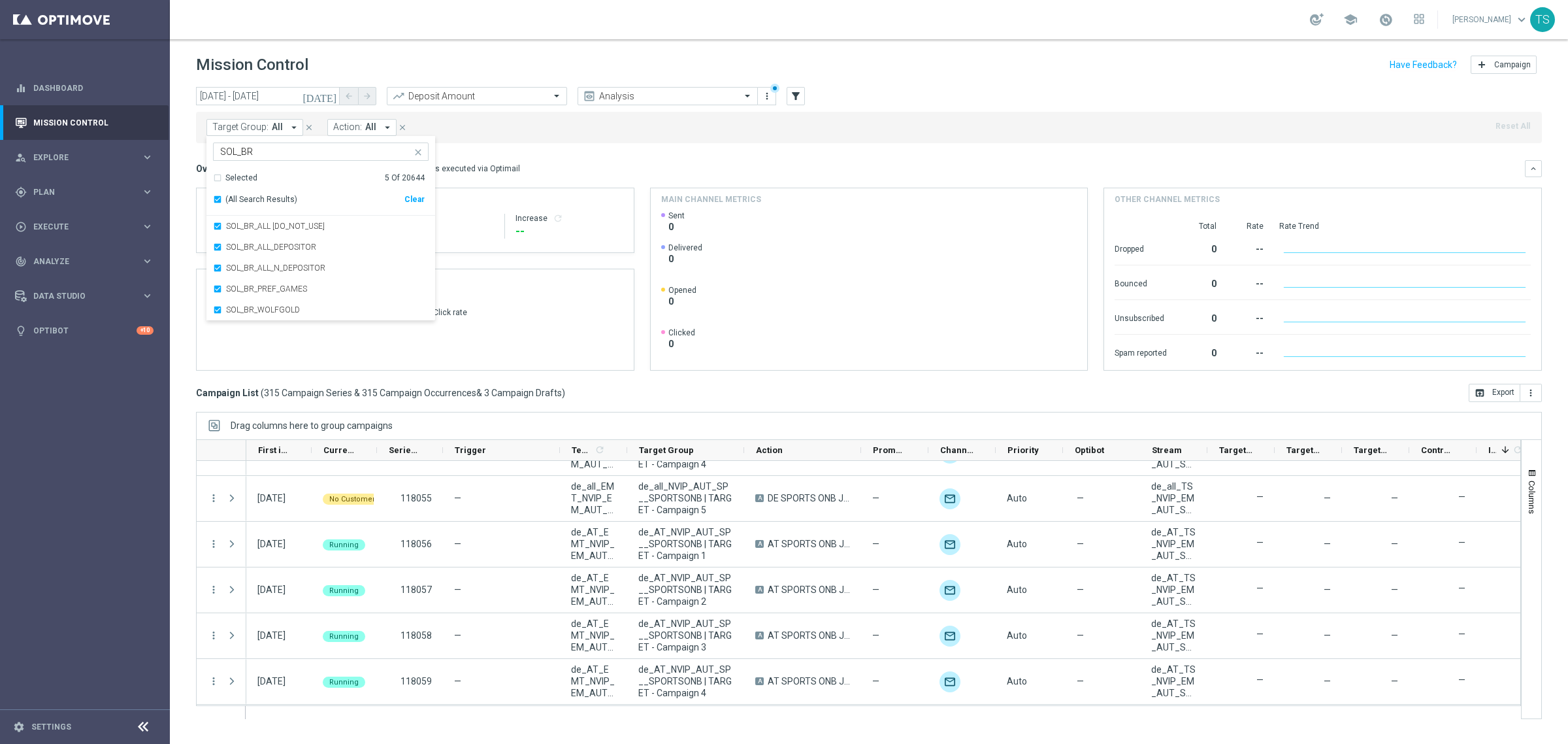
click at [618, 167] on div "Overview: Optimail arrow_drop_down This overview shows data of campaigns execut…" at bounding box center [860, 168] width 1329 height 11
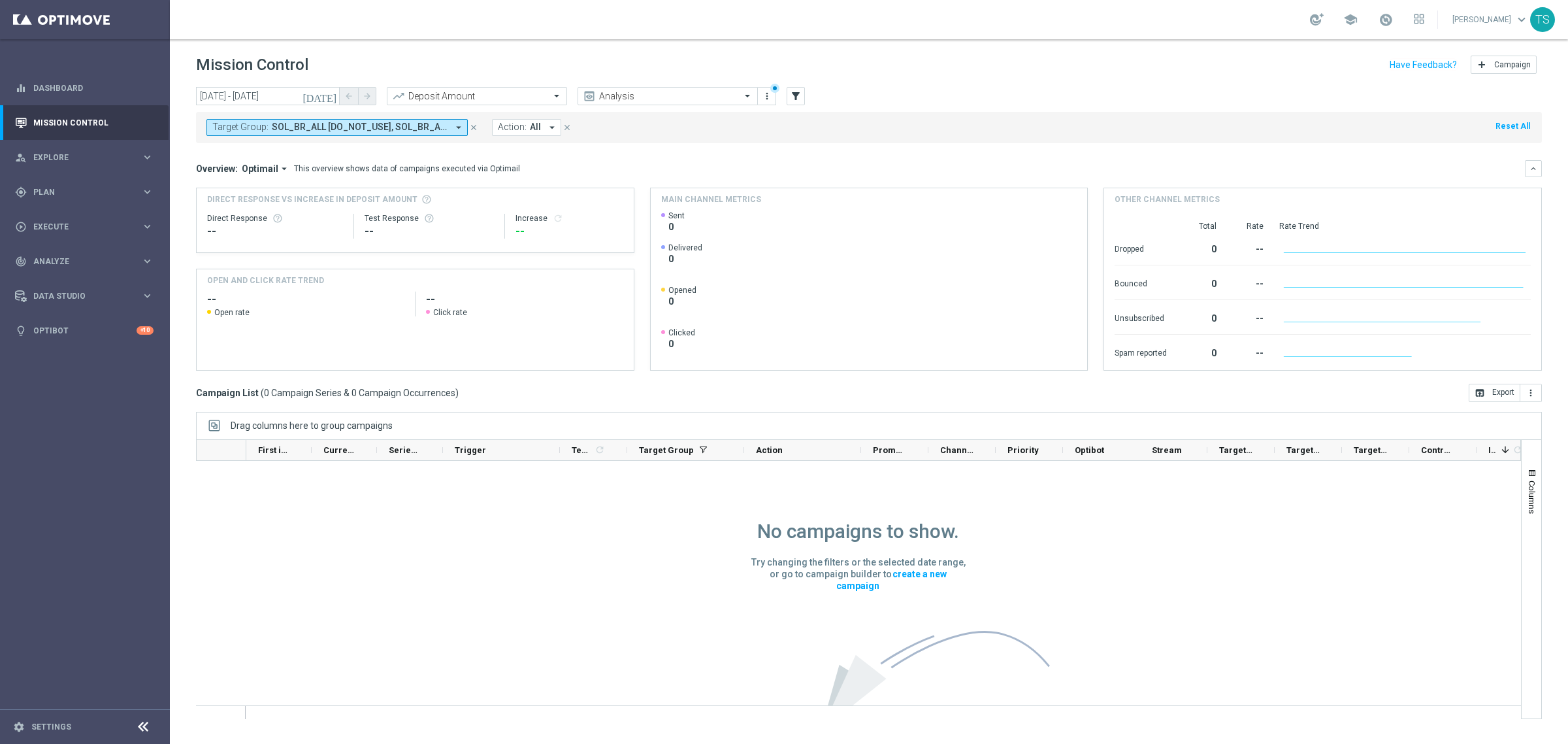
scroll to position [1, 0]
click at [331, 95] on icon "[DATE]" at bounding box center [320, 95] width 35 height 11
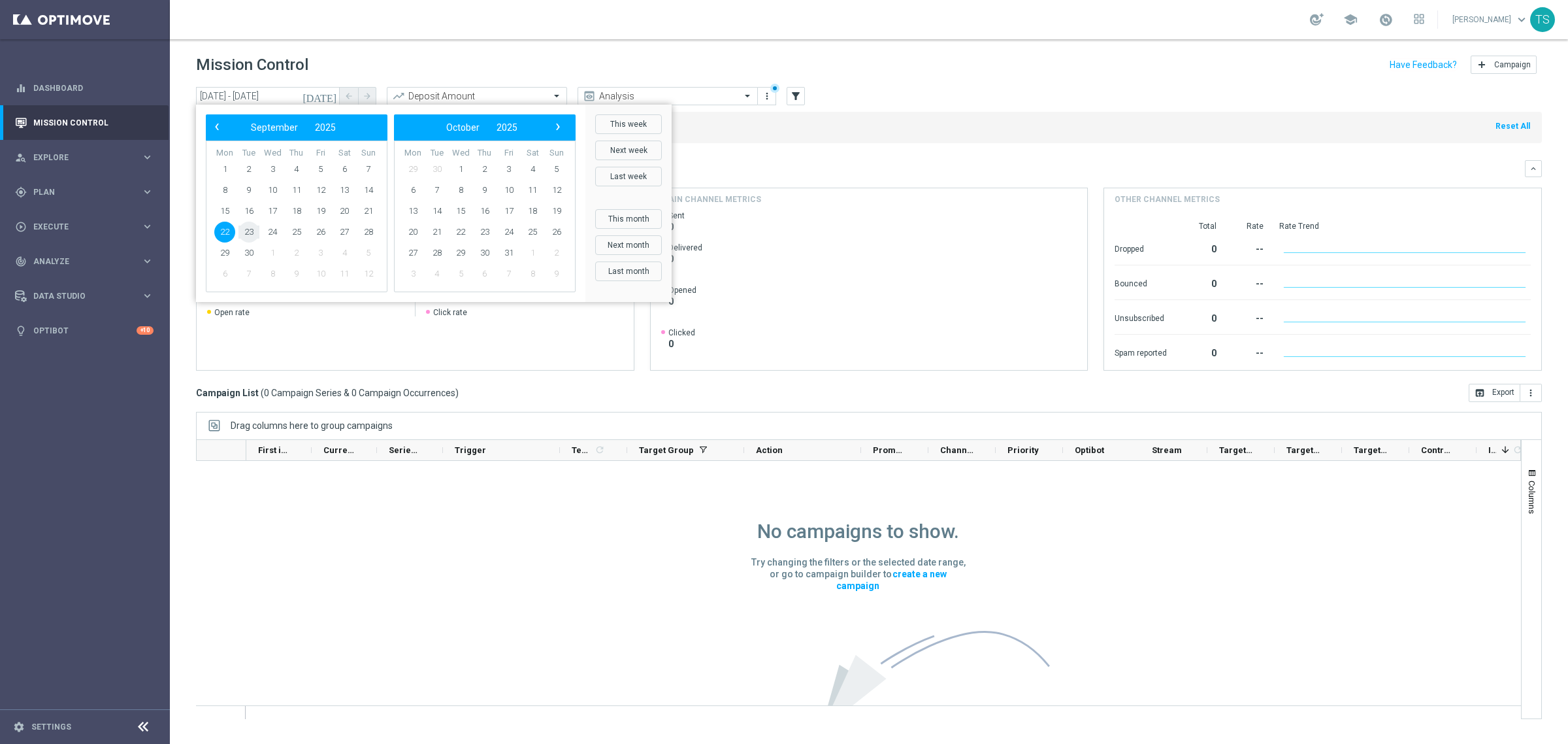
click at [249, 230] on span "23" at bounding box center [248, 231] width 21 height 21
type input "[DATE] - [DATE]"
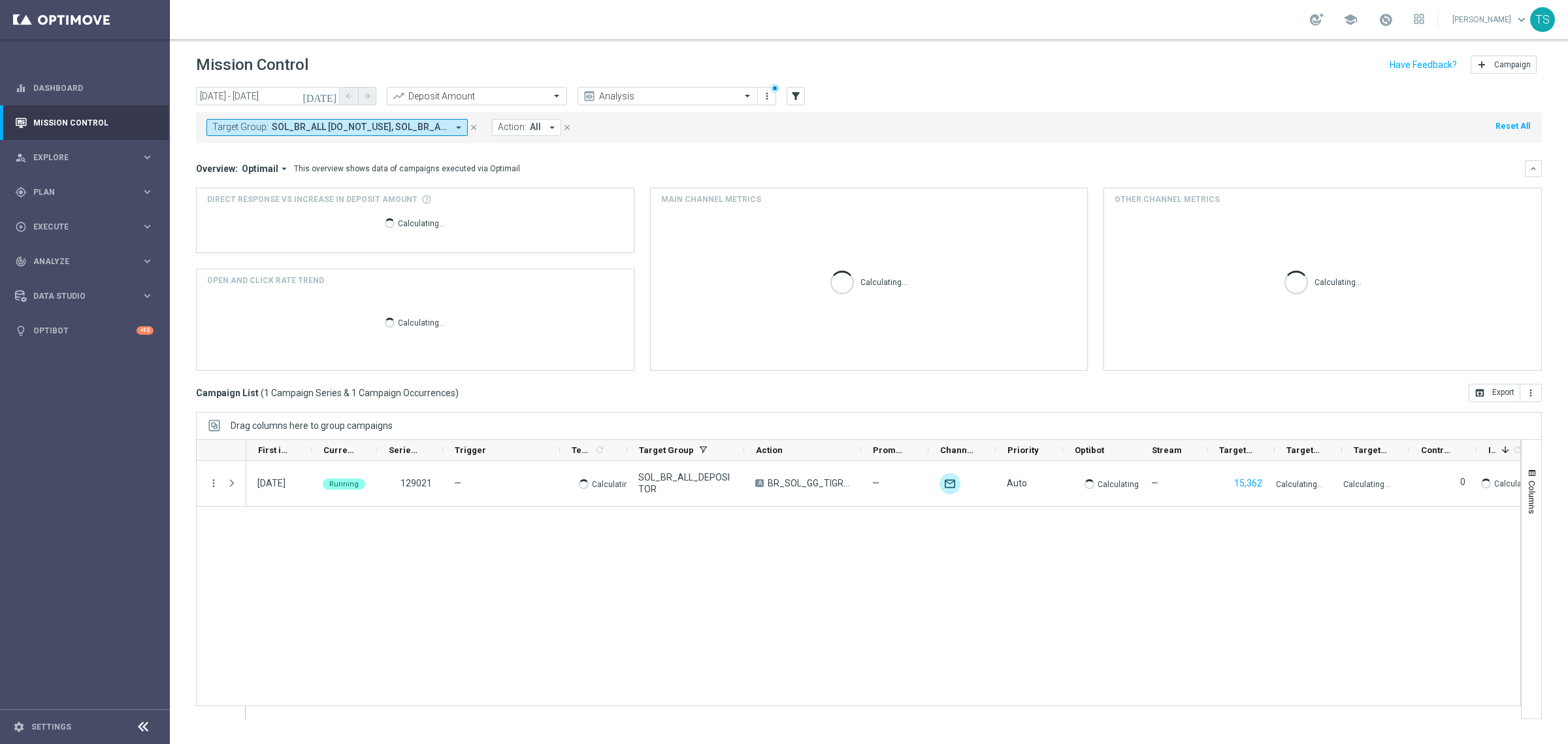
scroll to position [0, 0]
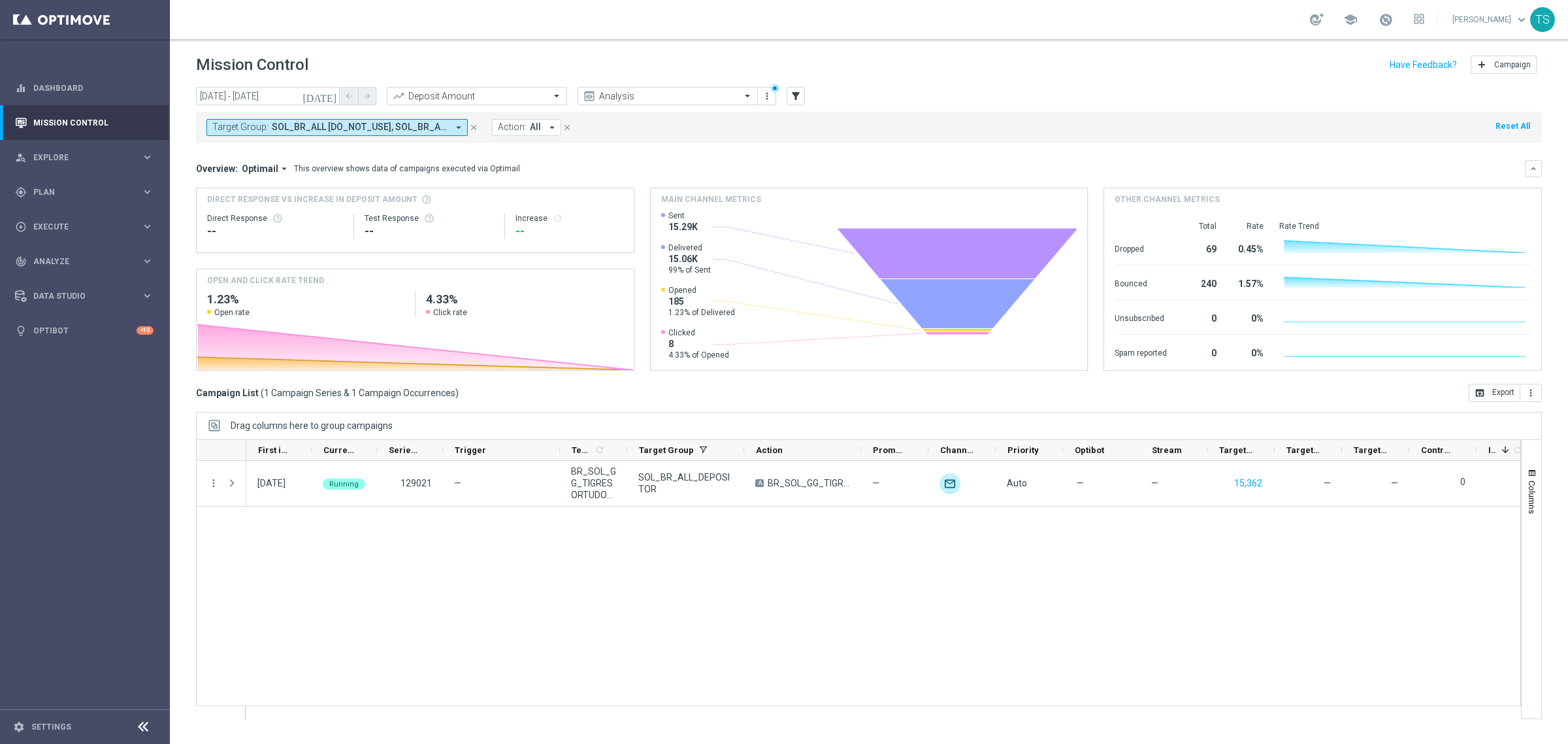
click at [380, 131] on span "SOL_BR_ALL [DO_NOT_USE], SOL_BR_ALL_DEPOSITOR, SOL_BR_ALL_N_DEPOSITOR, SOL_BR_P…" at bounding box center [360, 127] width 176 height 11
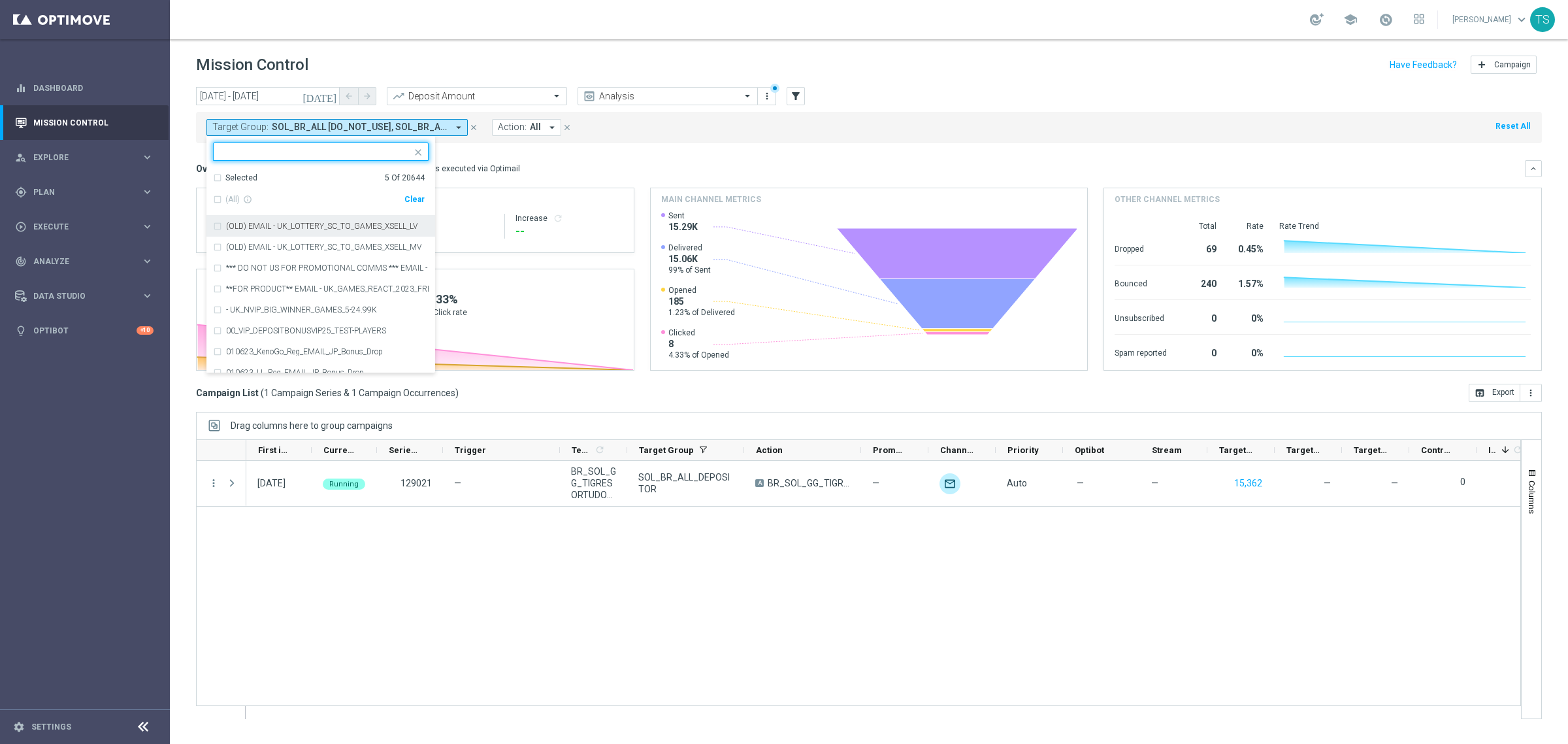
click at [376, 155] on input "text" at bounding box center [315, 152] width 192 height 11
type input "SOL_BR"
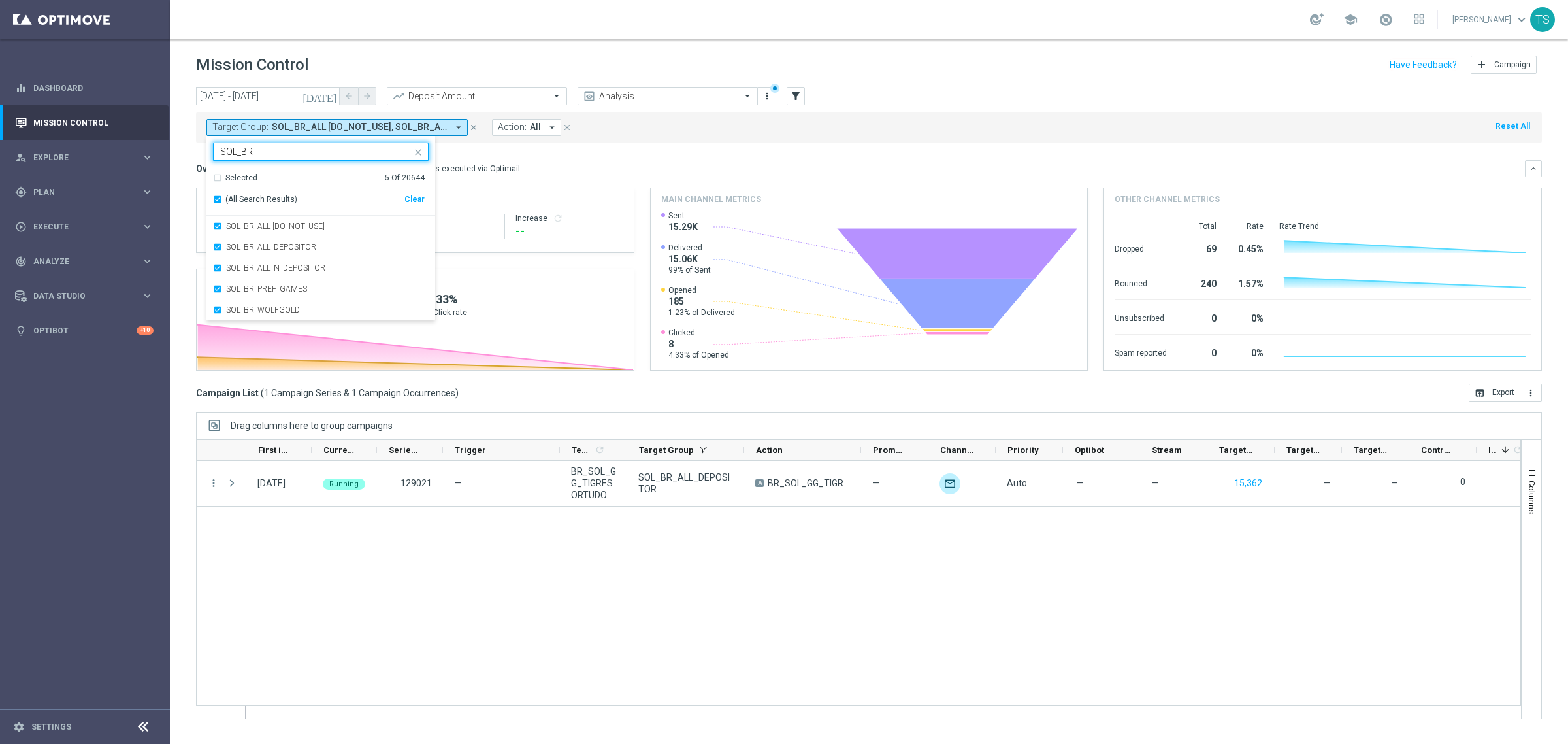
drag, startPoint x: 304, startPoint y: 152, endPoint x: 170, endPoint y: 136, distance: 135.0
click at [170, 136] on div "today 22 Sep 2025 - 23 Sep 2025 arrow_back arrow_forward Deposit Amount trendin…" at bounding box center [869, 409] width 1399 height 645
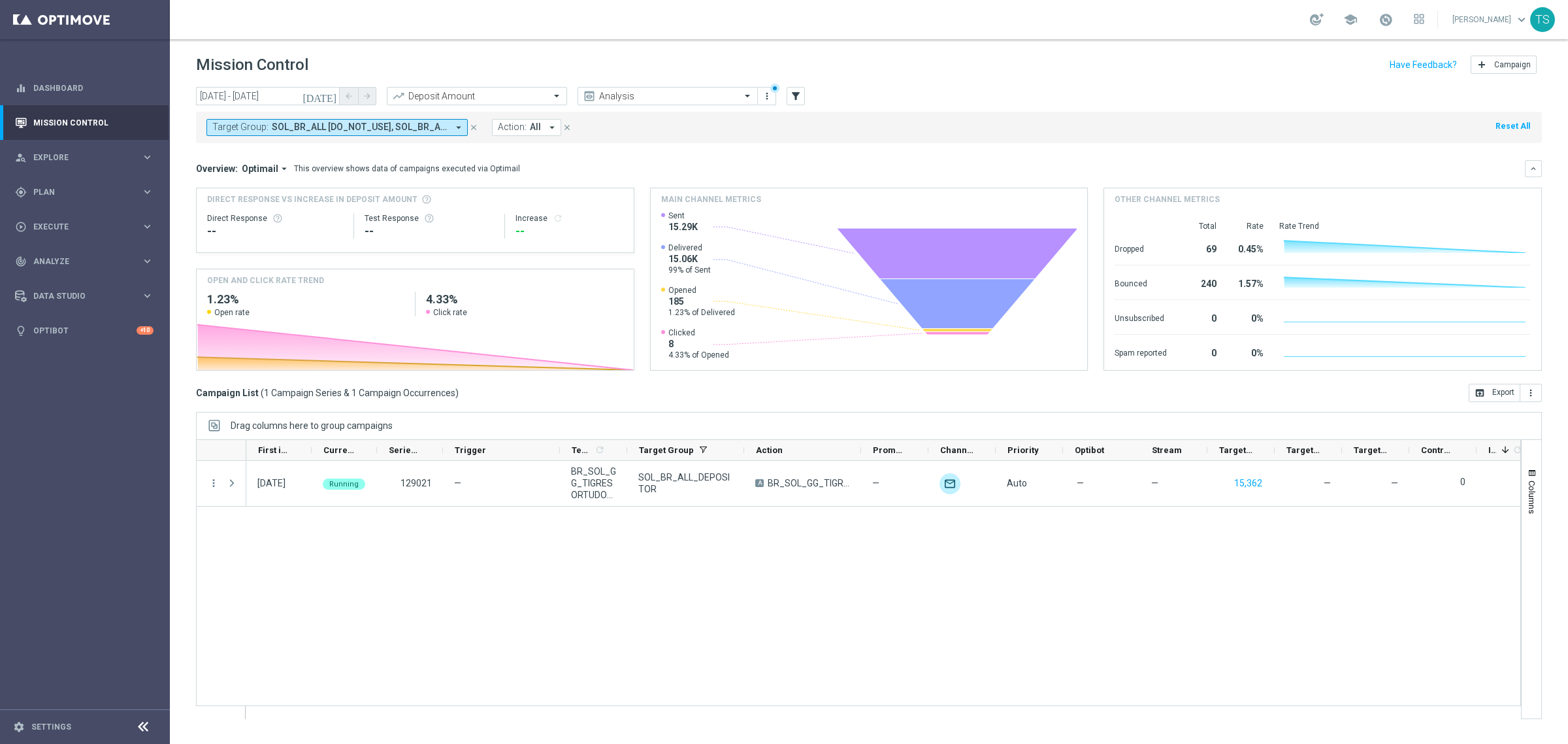
click at [476, 129] on icon "close" at bounding box center [474, 128] width 9 height 9
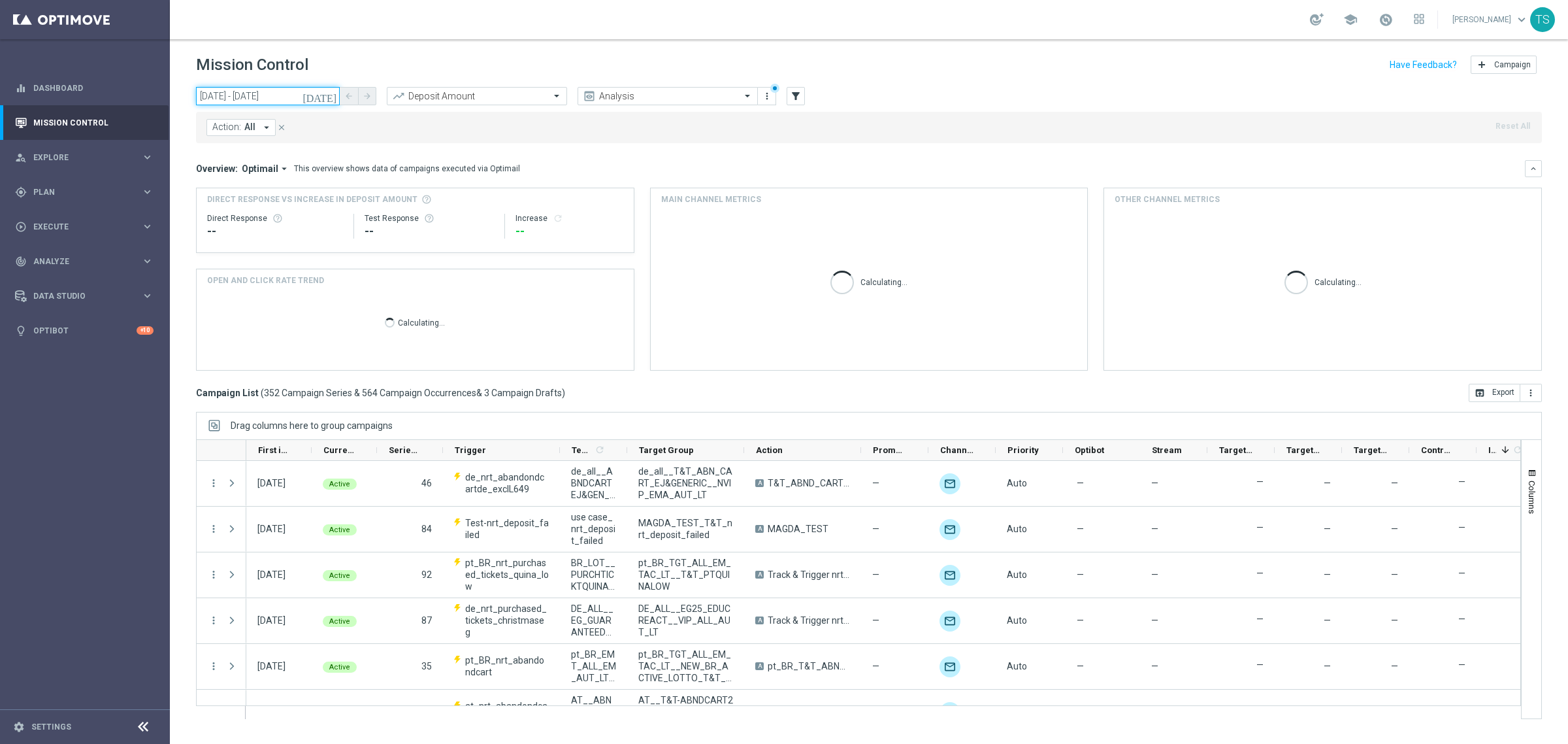
click at [311, 92] on input "[DATE] - [DATE]" at bounding box center [268, 96] width 144 height 18
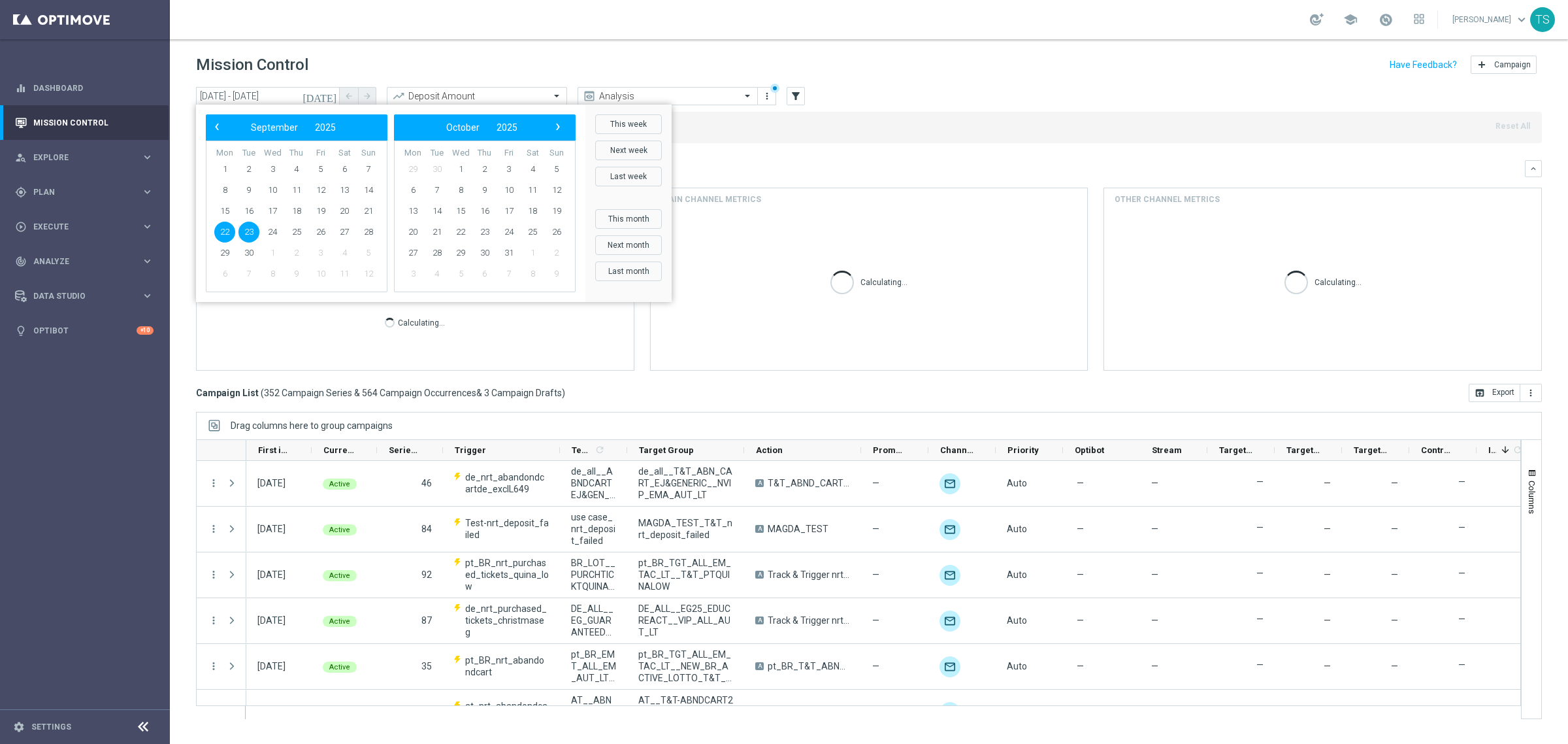
click at [334, 97] on icon "[DATE]" at bounding box center [320, 95] width 35 height 11
click at [221, 224] on div "--" at bounding box center [275, 231] width 136 height 16
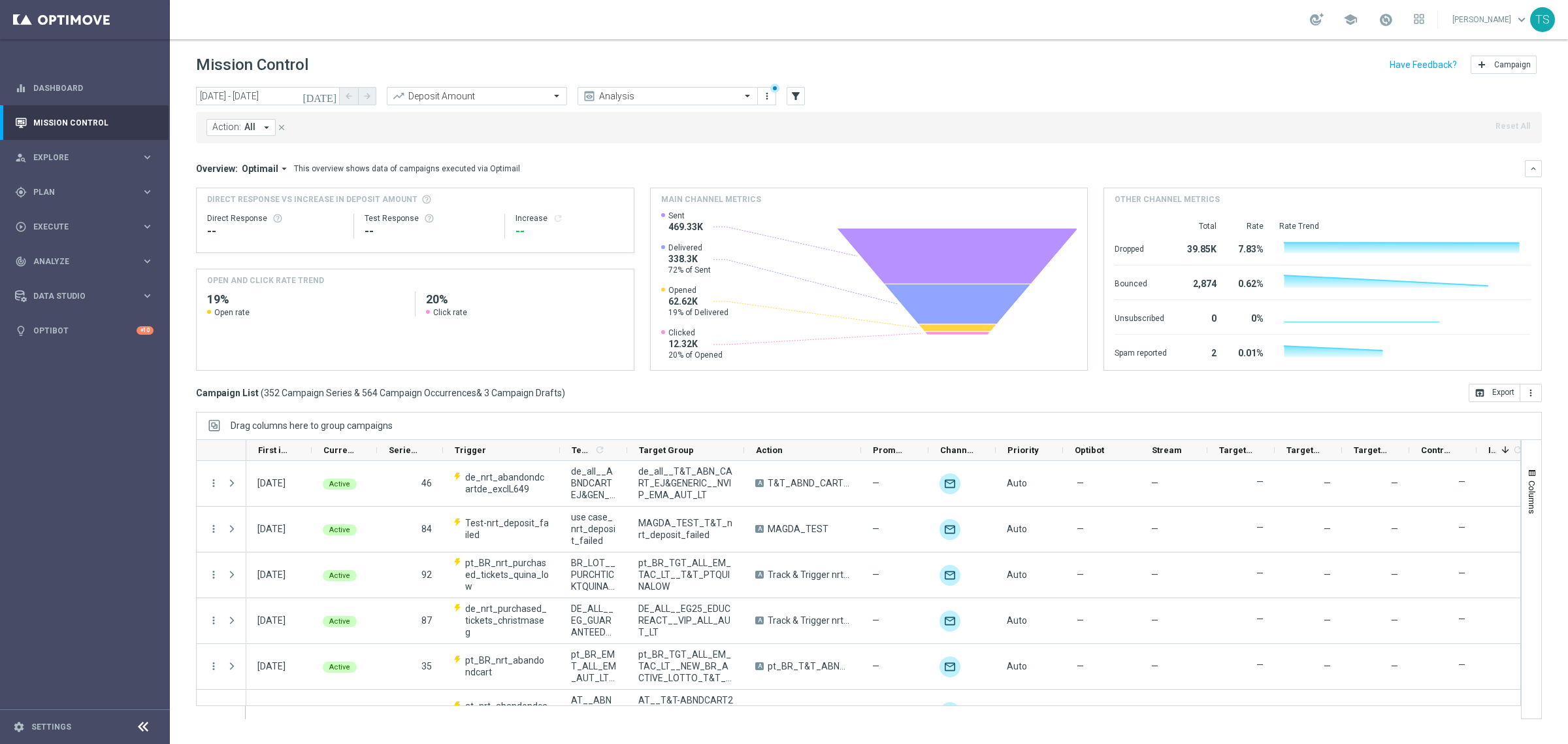
click at [263, 237] on div "--" at bounding box center [275, 231] width 136 height 16
click at [334, 95] on icon "[DATE]" at bounding box center [320, 95] width 35 height 11
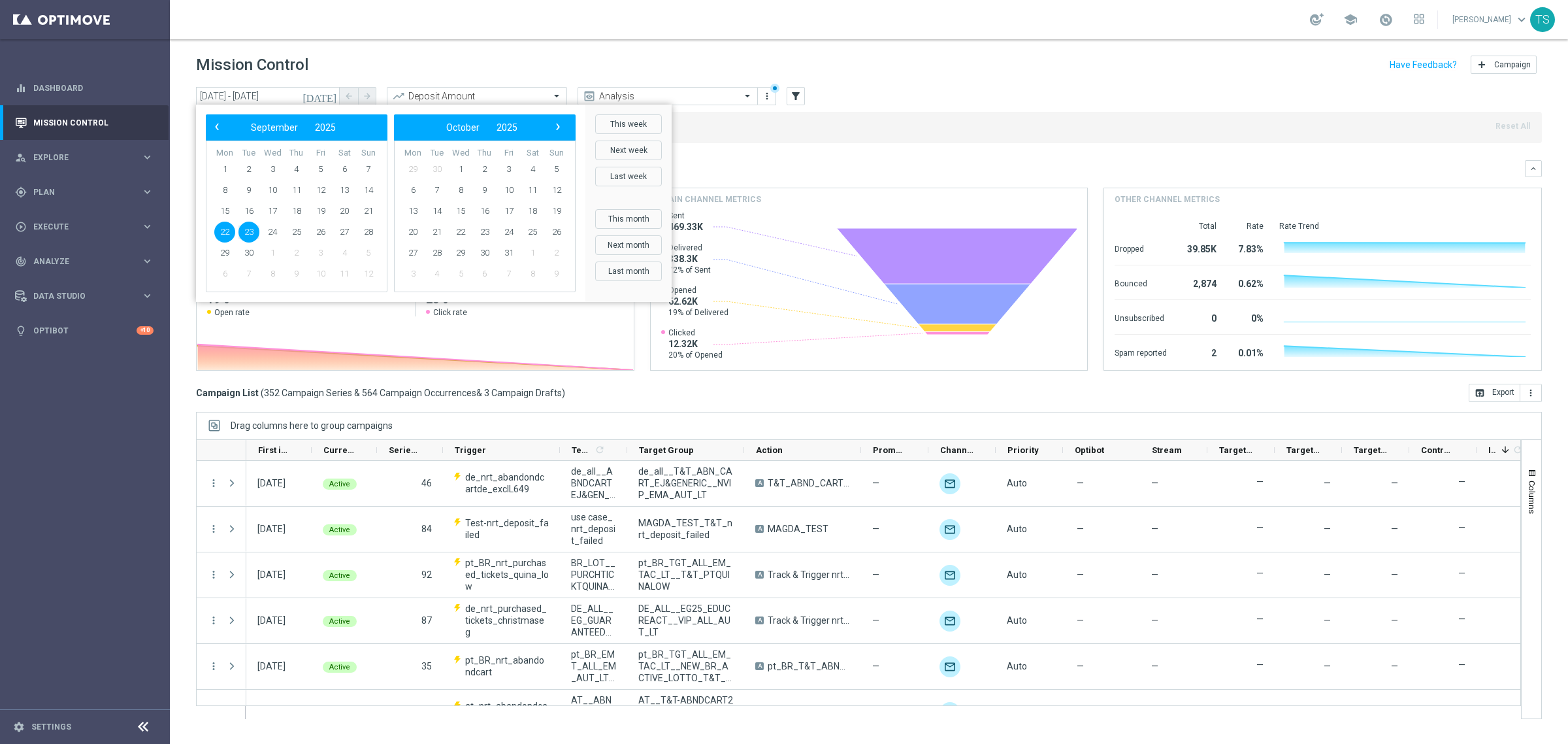
click at [245, 225] on span "23" at bounding box center [248, 231] width 21 height 21
type input "23 Sep 2025 - 23 Sep 2025"
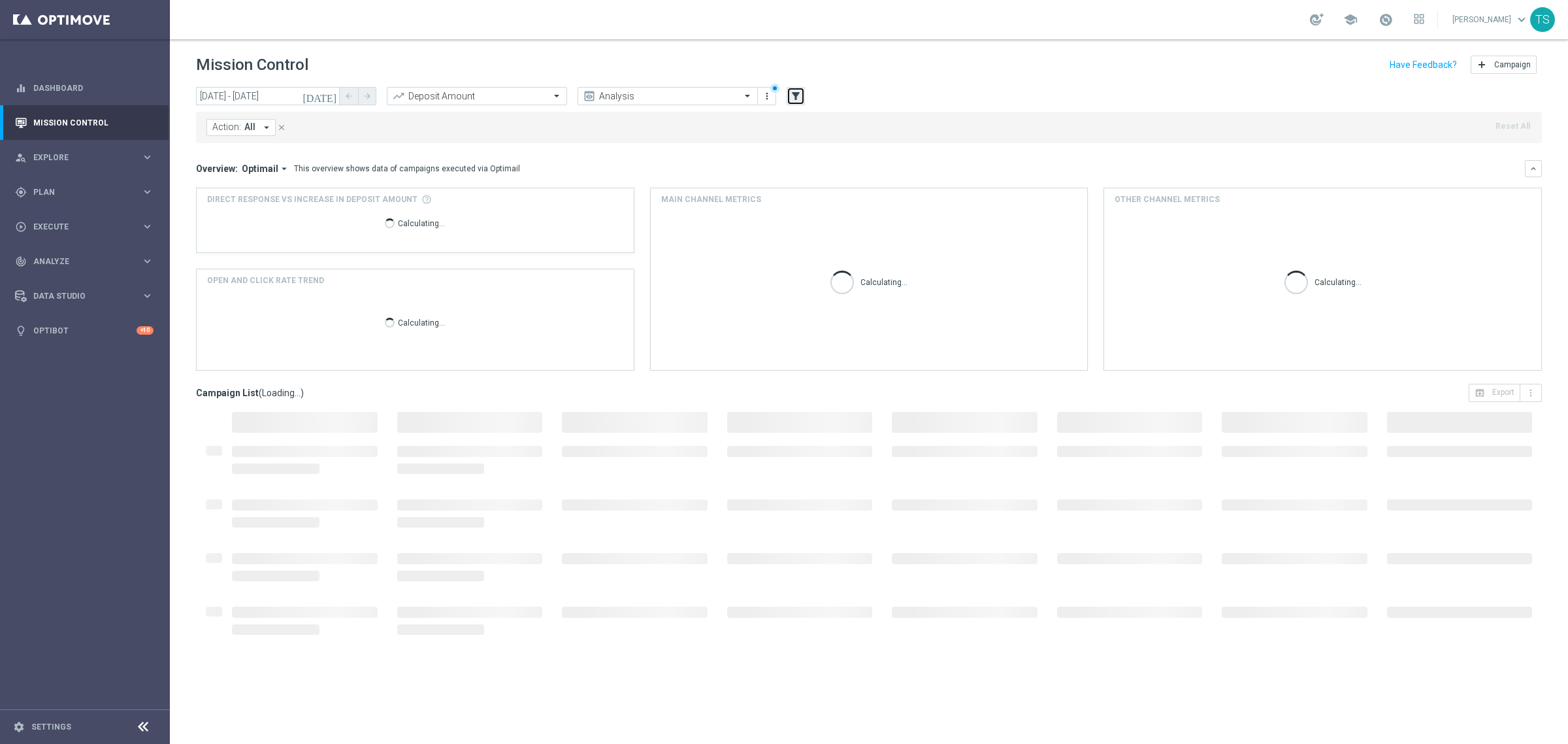
click at [792, 99] on icon "filter_alt" at bounding box center [795, 95] width 11 height 11
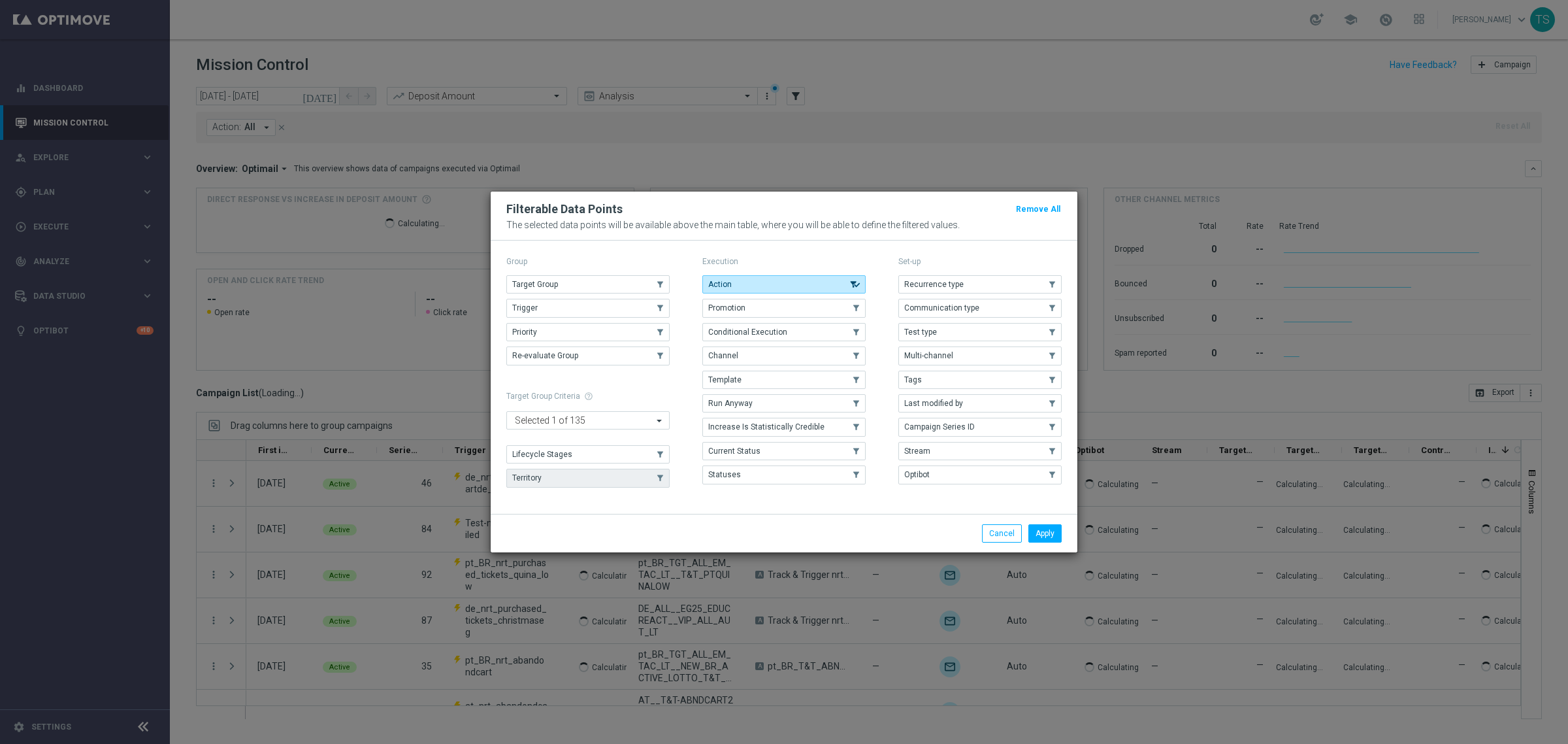
click at [547, 477] on button "Territory" at bounding box center [588, 478] width 163 height 18
click at [1042, 531] on button "Apply" at bounding box center [1045, 533] width 34 height 18
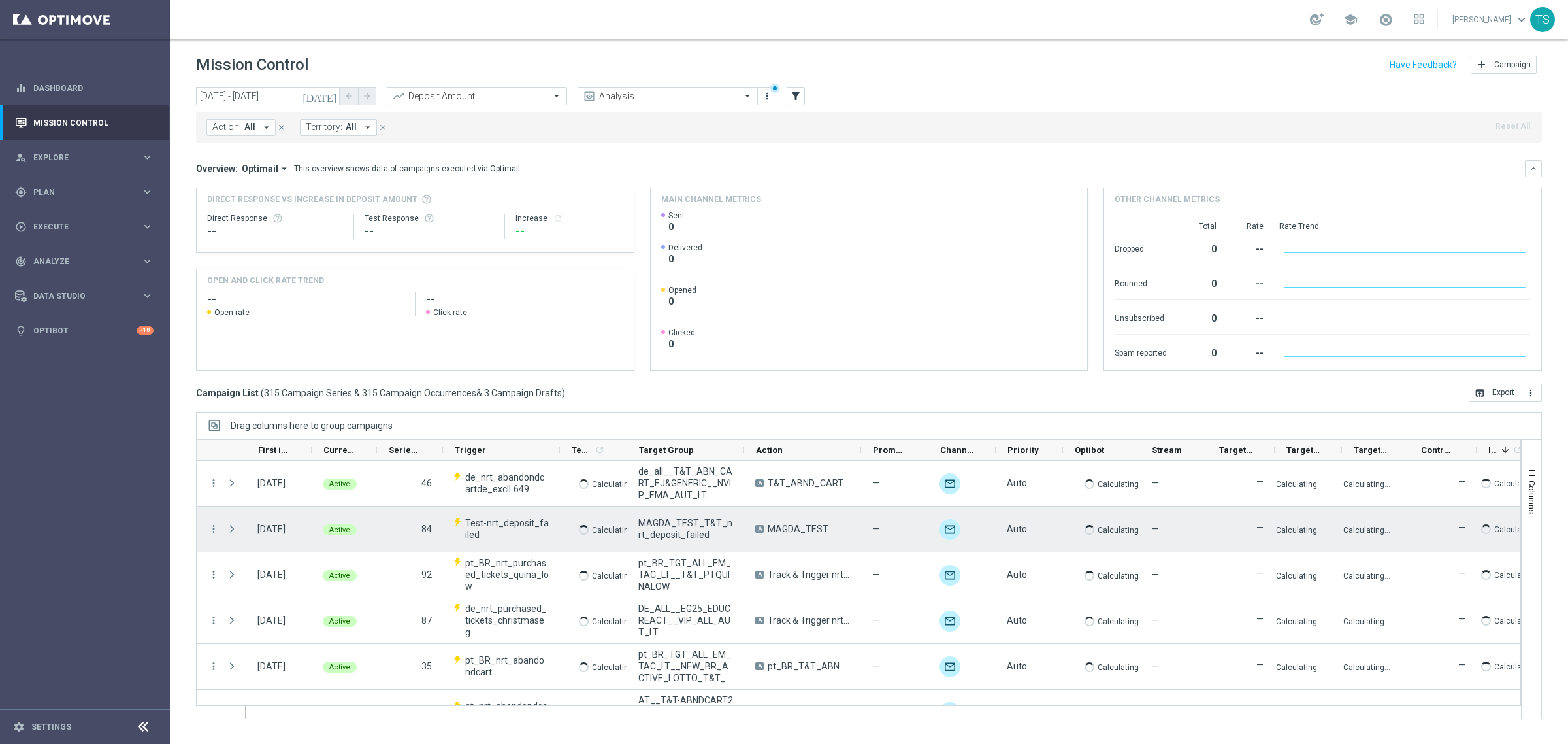
click at [1044, 534] on div "Auto" at bounding box center [1029, 529] width 67 height 45
click at [340, 123] on span "Territory:" at bounding box center [324, 127] width 37 height 11
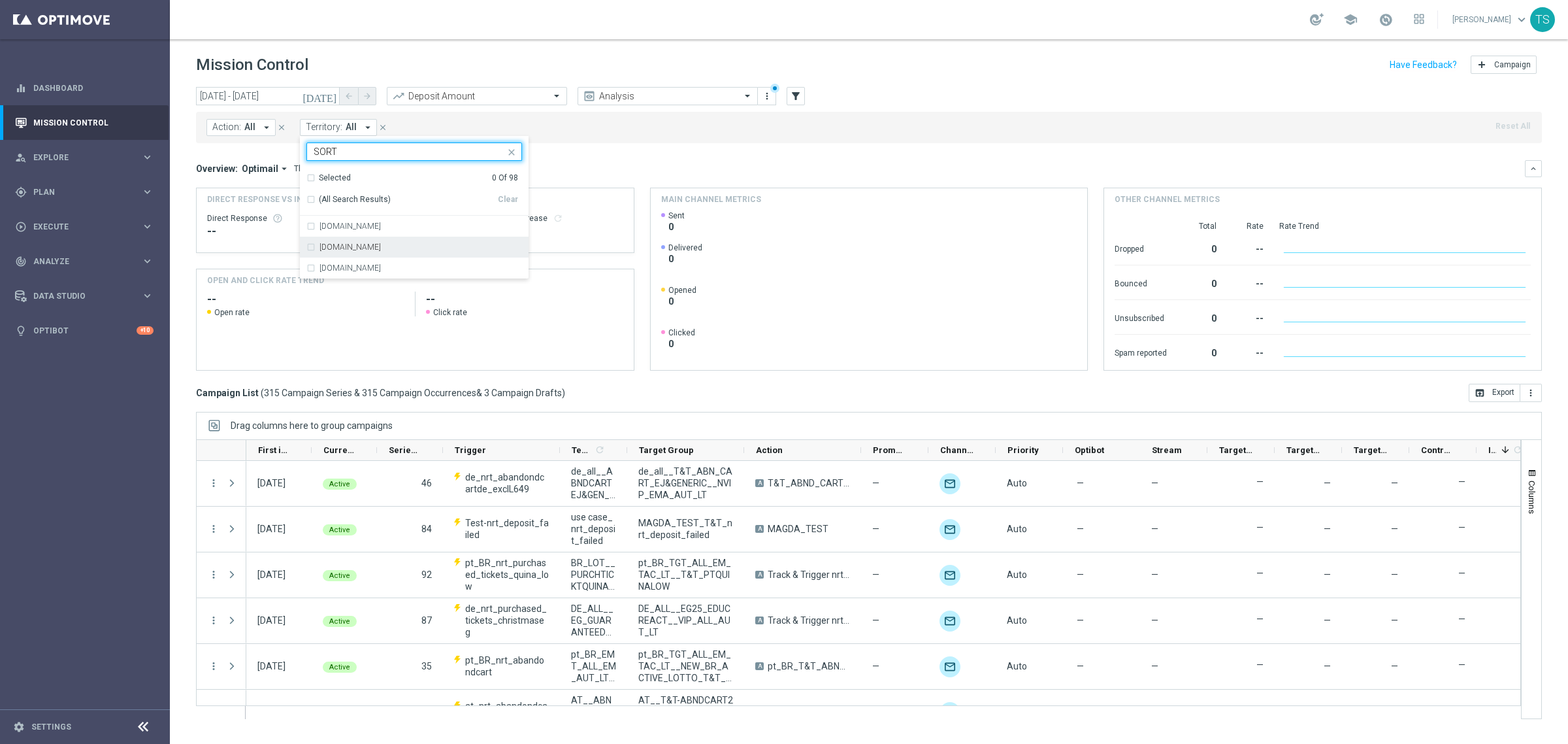
click at [361, 253] on div "[DOMAIN_NAME]" at bounding box center [414, 247] width 215 height 21
type input "SORT"
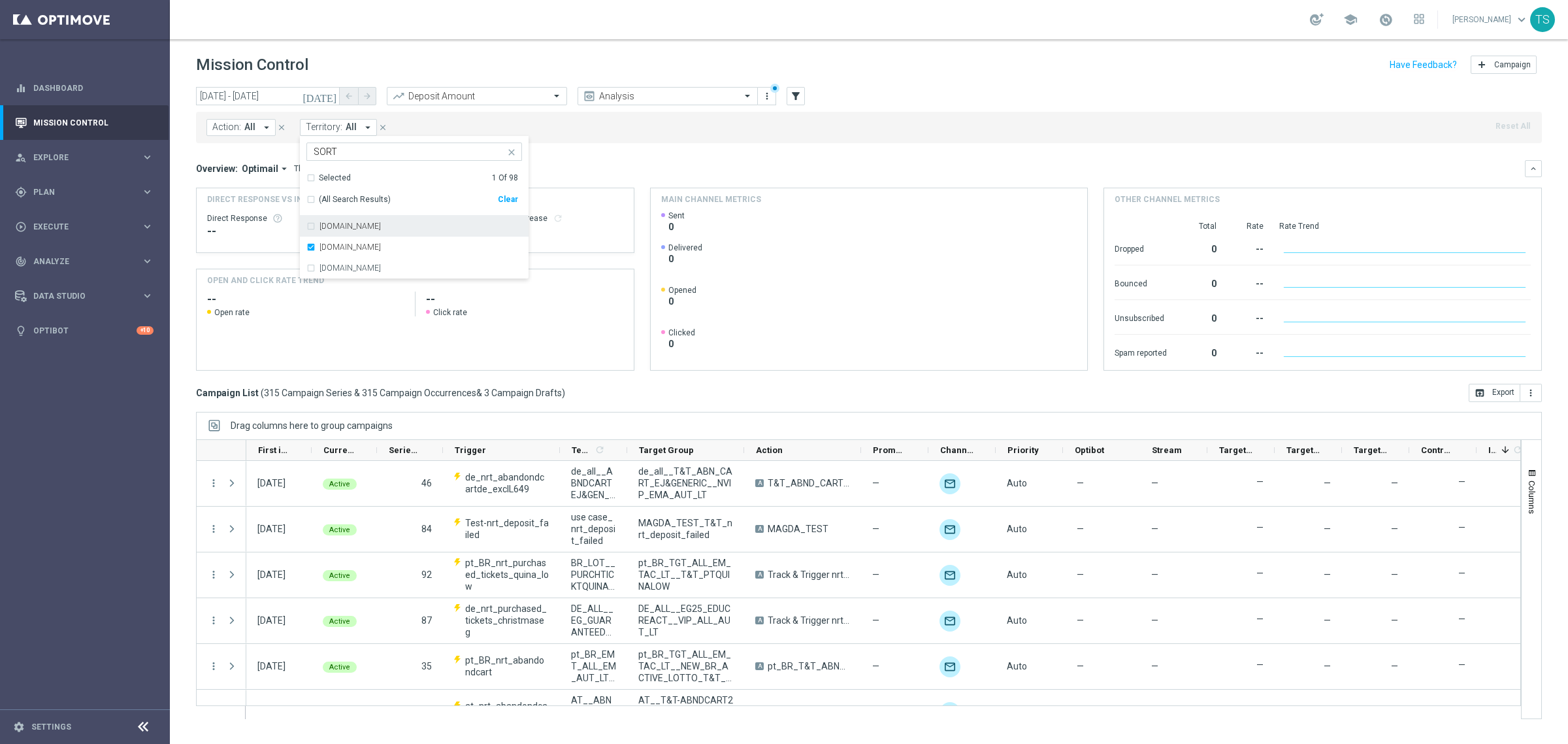
click at [619, 139] on div "Action: All arrow_drop_down close Territory: All arrow_drop_down www.sorteonlin…" at bounding box center [869, 127] width 1346 height 31
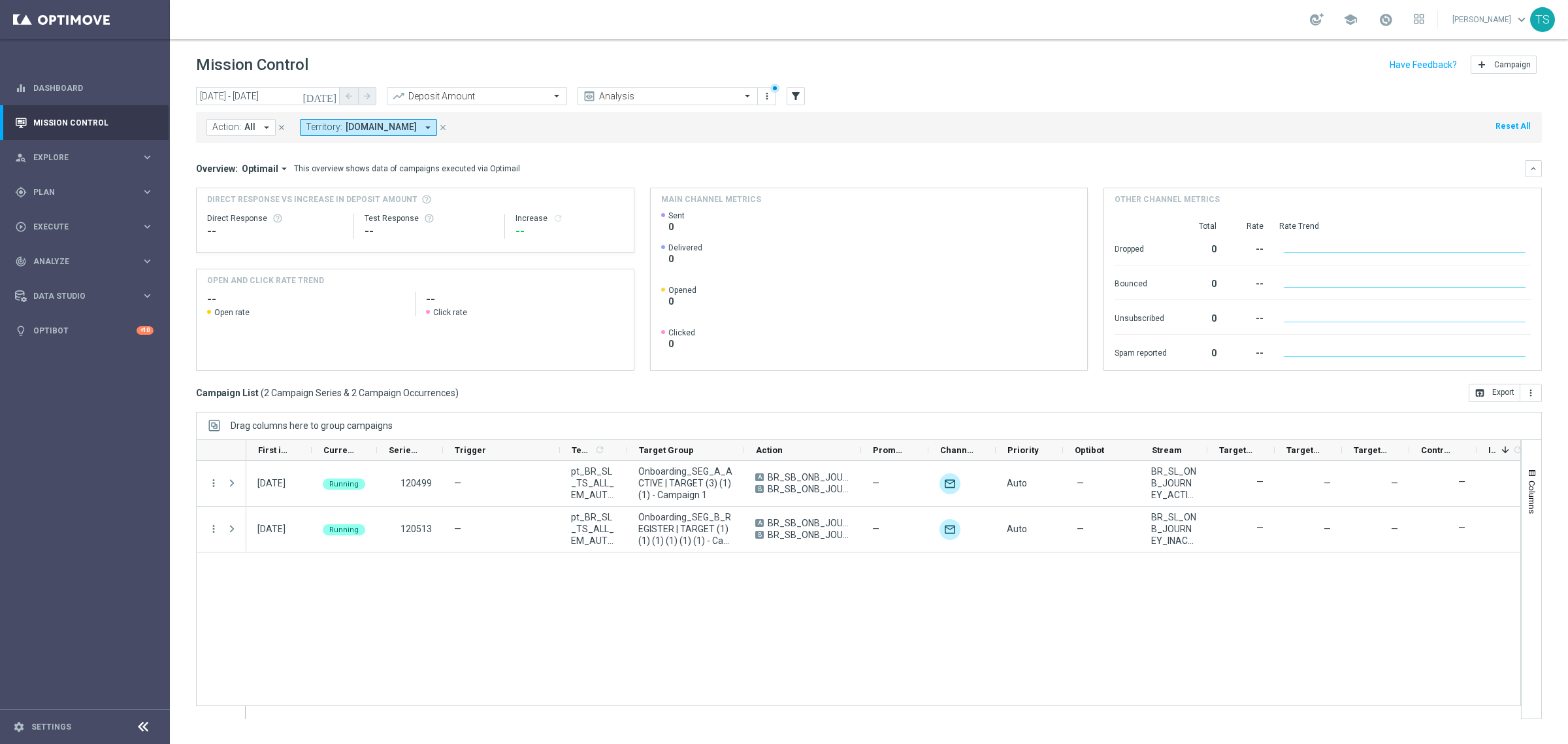
click at [447, 128] on icon "close" at bounding box center [443, 128] width 9 height 9
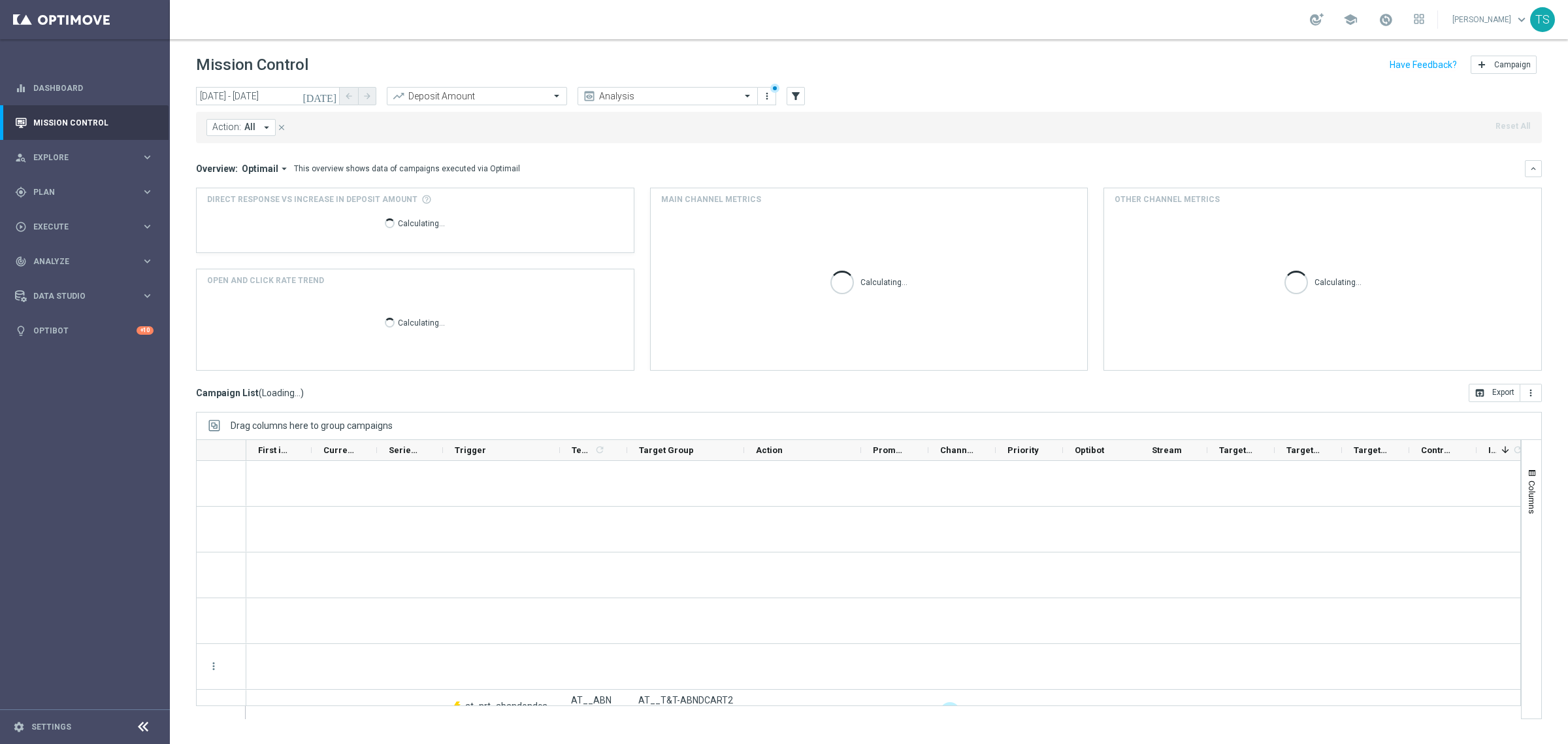
click at [258, 131] on button "Action: All arrow_drop_down" at bounding box center [240, 128] width 69 height 17
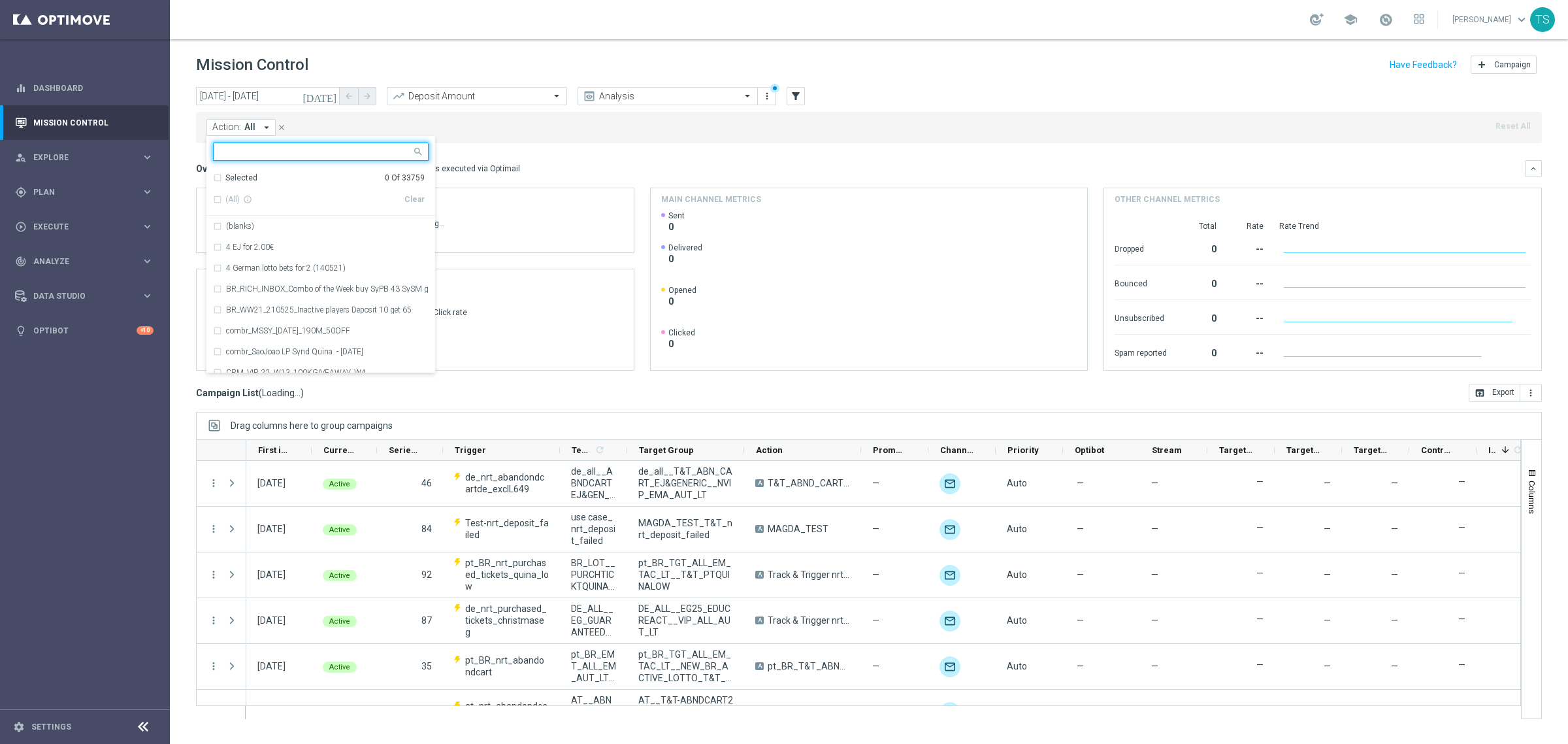
click at [247, 128] on span "All" at bounding box center [250, 127] width 11 height 11
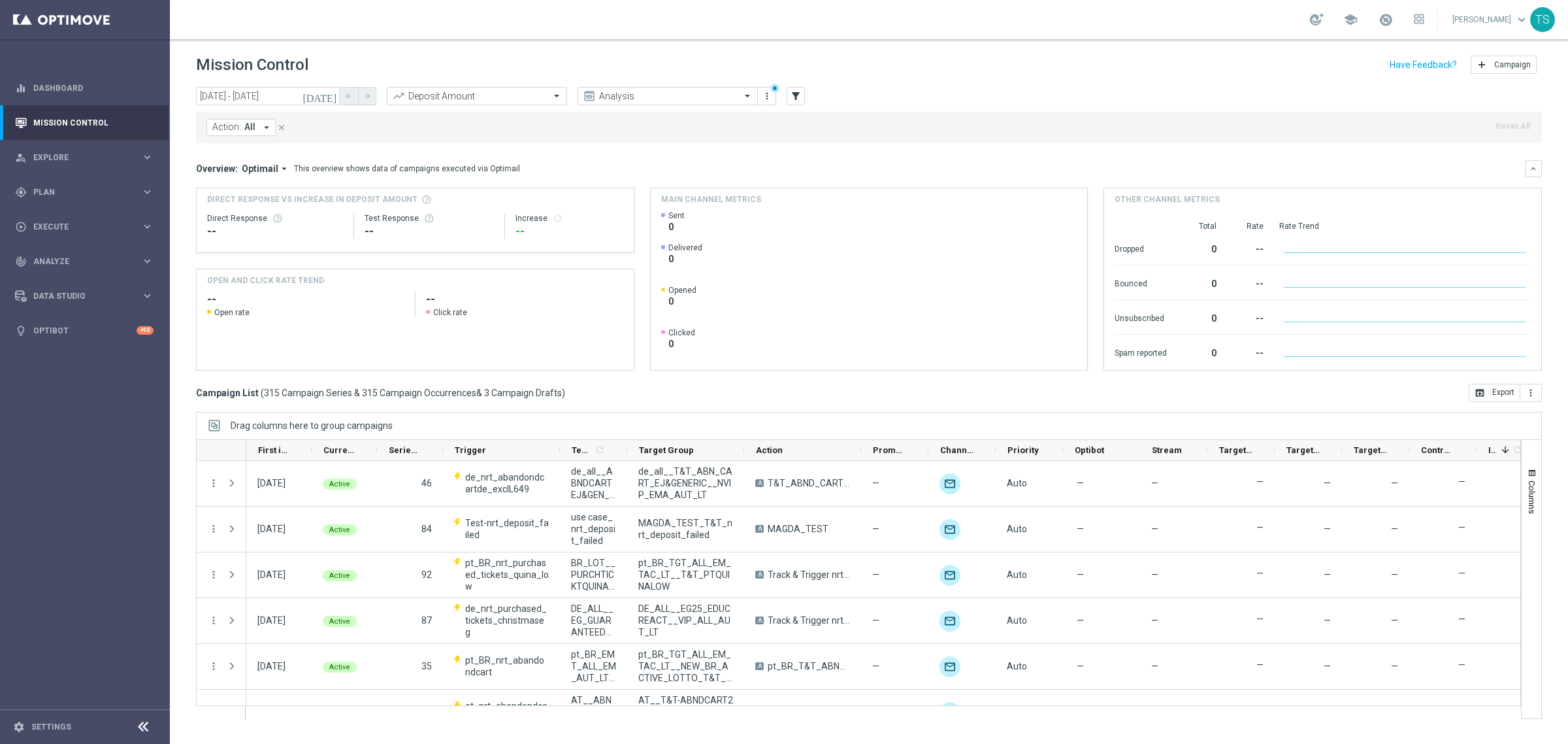
click at [248, 129] on span "All" at bounding box center [250, 127] width 11 height 11
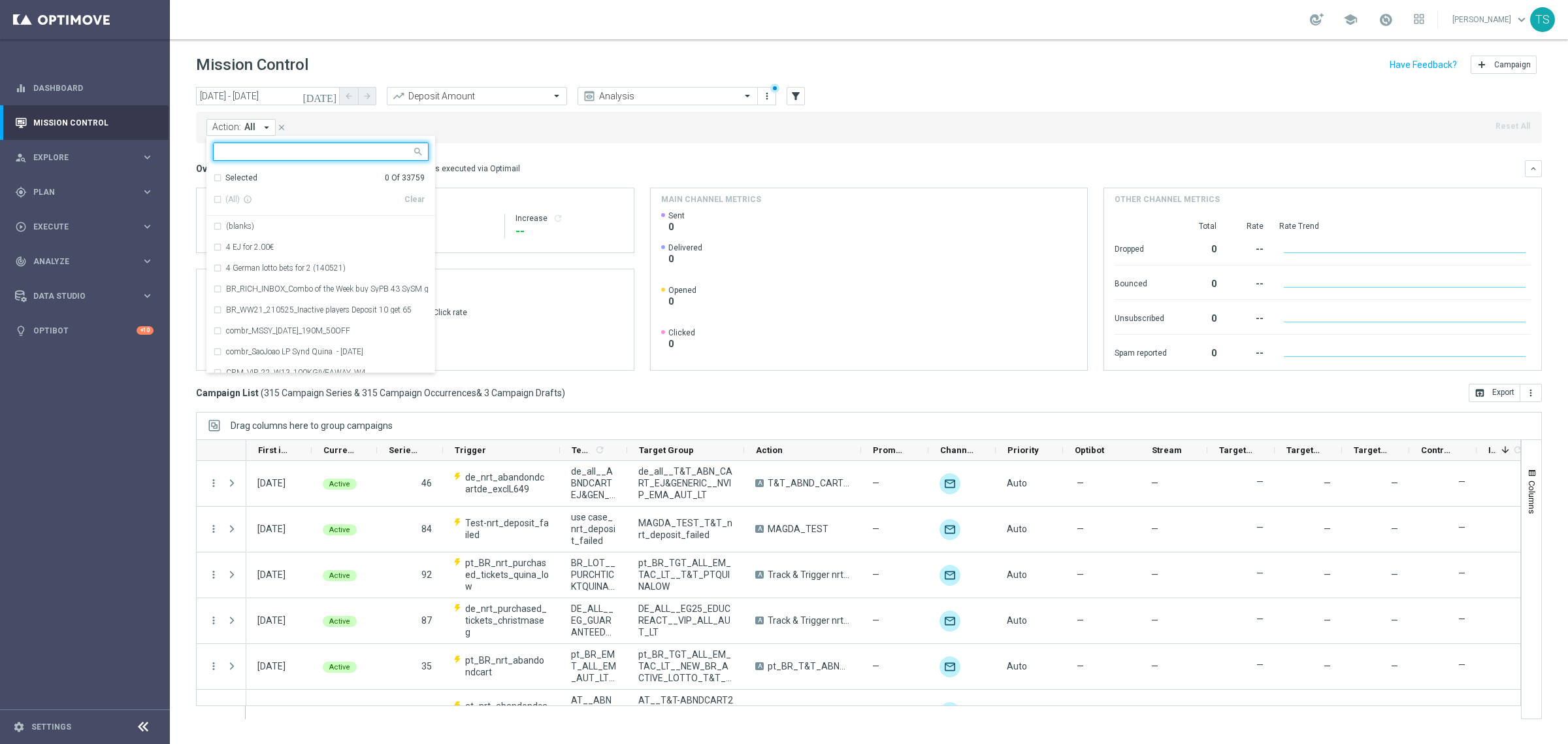
click at [259, 152] on input "text" at bounding box center [315, 152] width 192 height 11
click at [281, 129] on icon "close" at bounding box center [282, 128] width 9 height 9
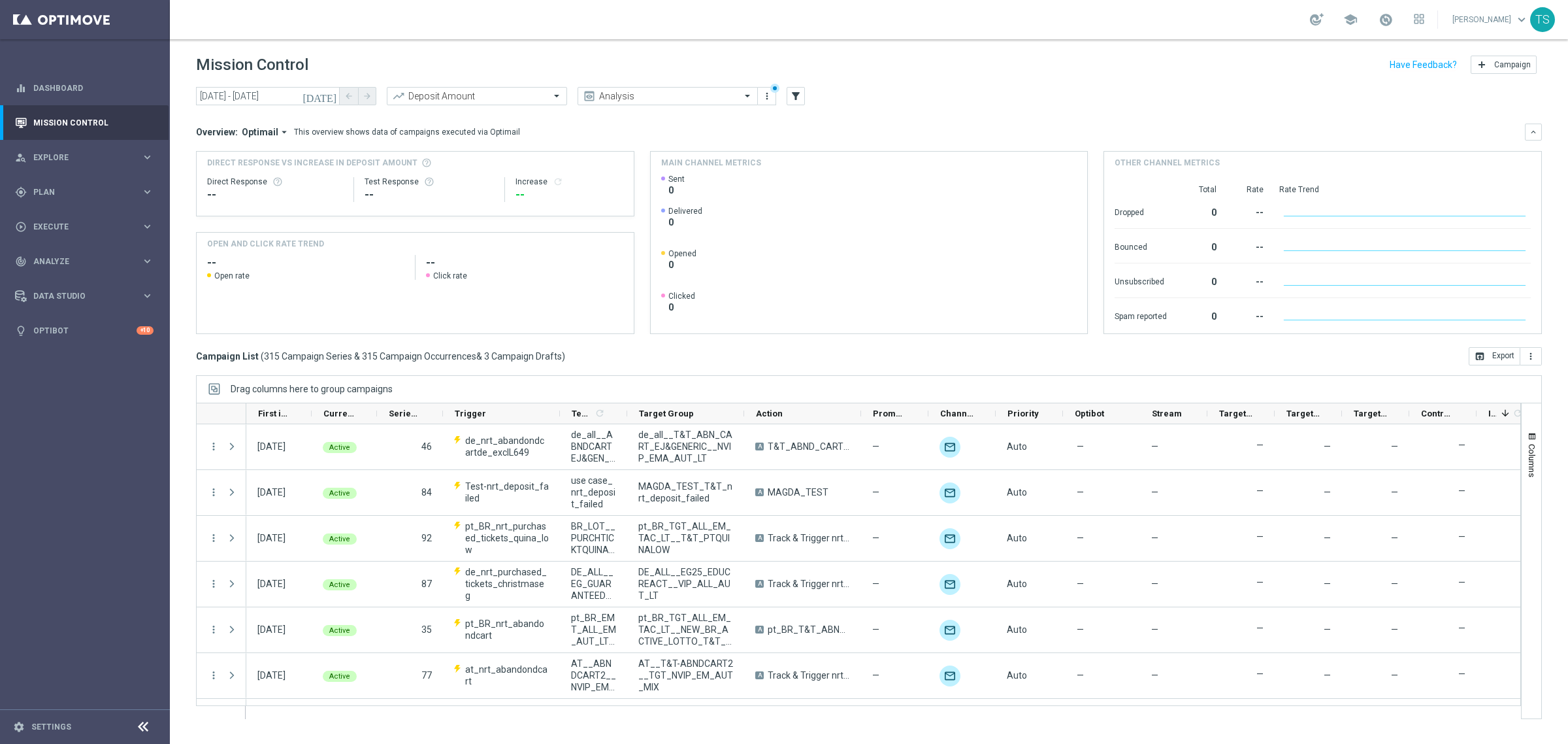
click at [332, 96] on icon "[DATE]" at bounding box center [320, 95] width 35 height 11
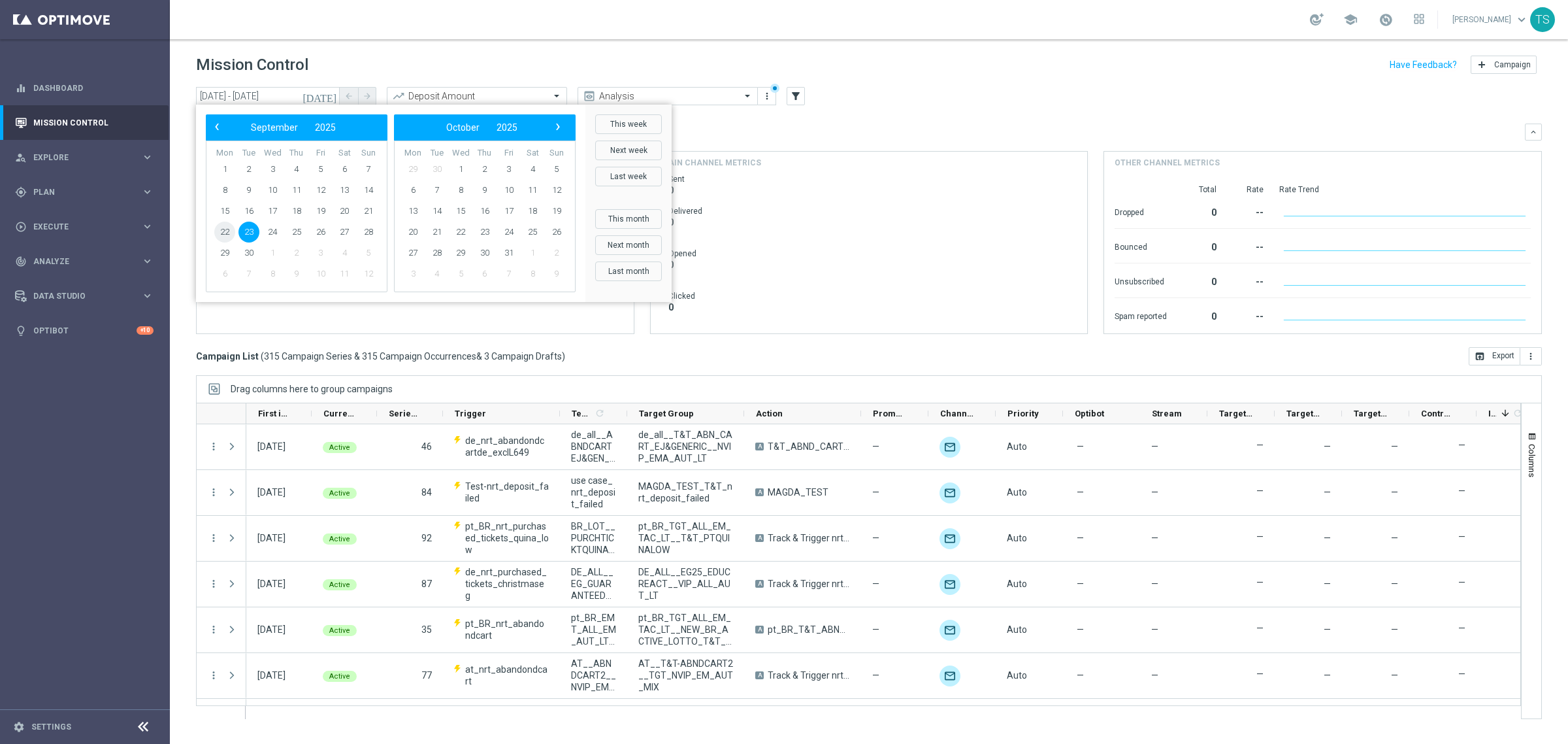
click at [229, 229] on span "22" at bounding box center [224, 231] width 21 height 21
click at [250, 233] on span "23" at bounding box center [248, 231] width 21 height 21
type input "[DATE] - [DATE]"
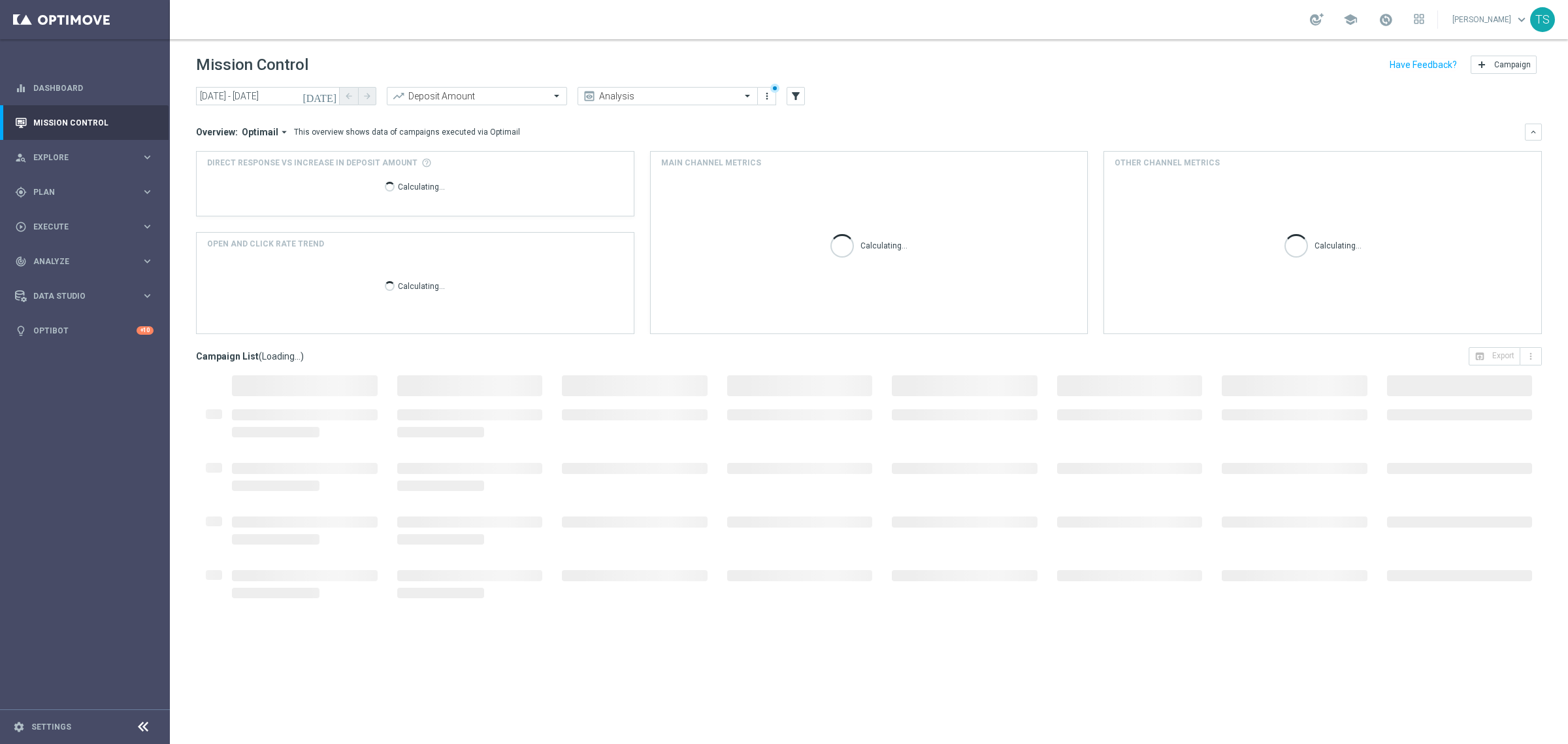
click at [265, 132] on span "Optimail" at bounding box center [260, 131] width 37 height 11
click at [239, 157] on div "Analysis" at bounding box center [237, 152] width 31 height 11
click at [537, 128] on div "Overview: Analysis arrow_drop_down" at bounding box center [860, 131] width 1329 height 11
click at [790, 97] on icon "filter_alt" at bounding box center [795, 95] width 11 height 11
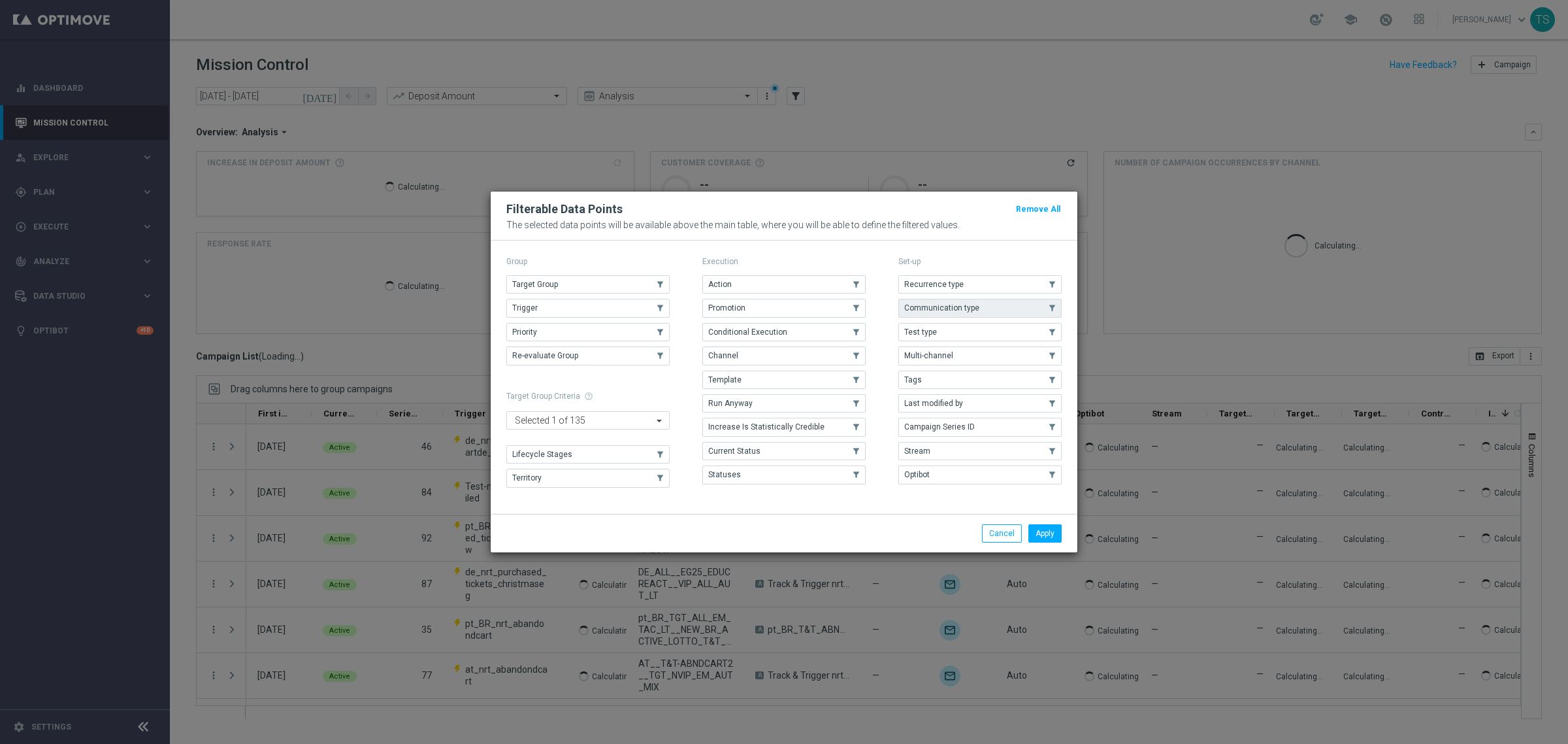
drag, startPoint x: 789, startPoint y: 97, endPoint x: 973, endPoint y: 299, distance: 273.2
click at [797, 95] on modal-container "Filterable Data Points Remove All The selected data points will be available ab…" at bounding box center [784, 372] width 1568 height 744
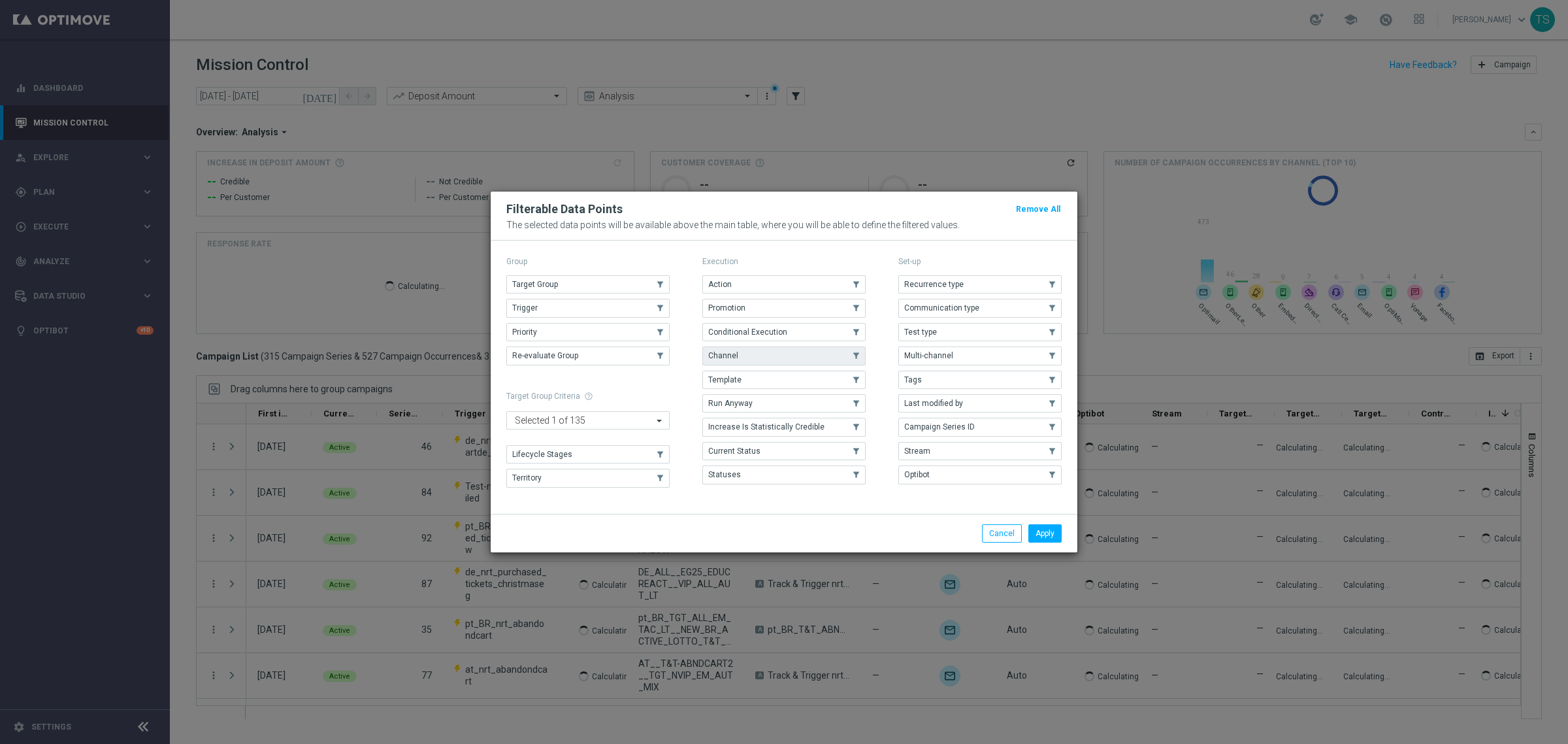
click at [732, 351] on span "Channel" at bounding box center [723, 356] width 30 height 9
click at [1036, 533] on button "Apply" at bounding box center [1045, 533] width 34 height 18
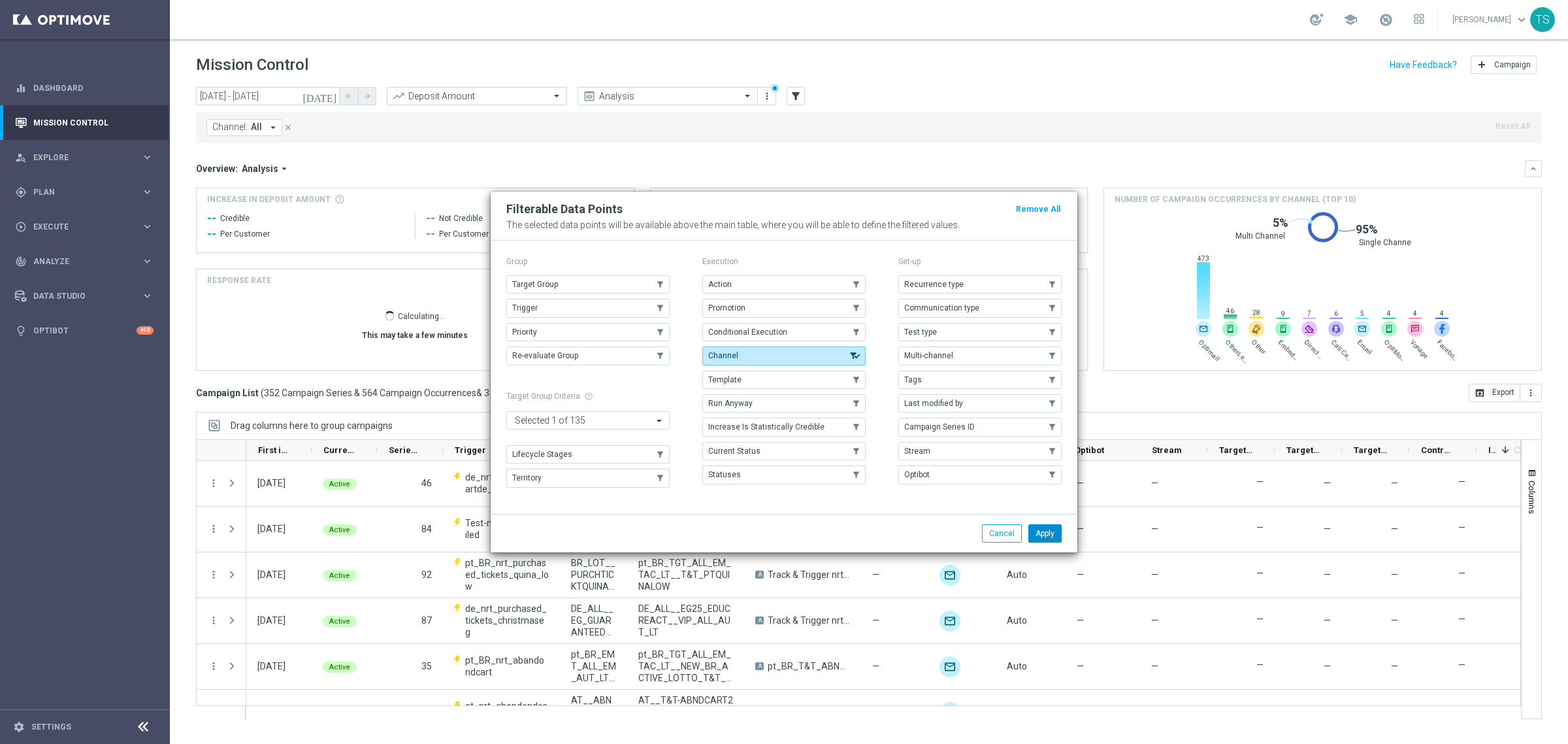
click at [1045, 534] on button "Apply" at bounding box center [1045, 533] width 34 height 18
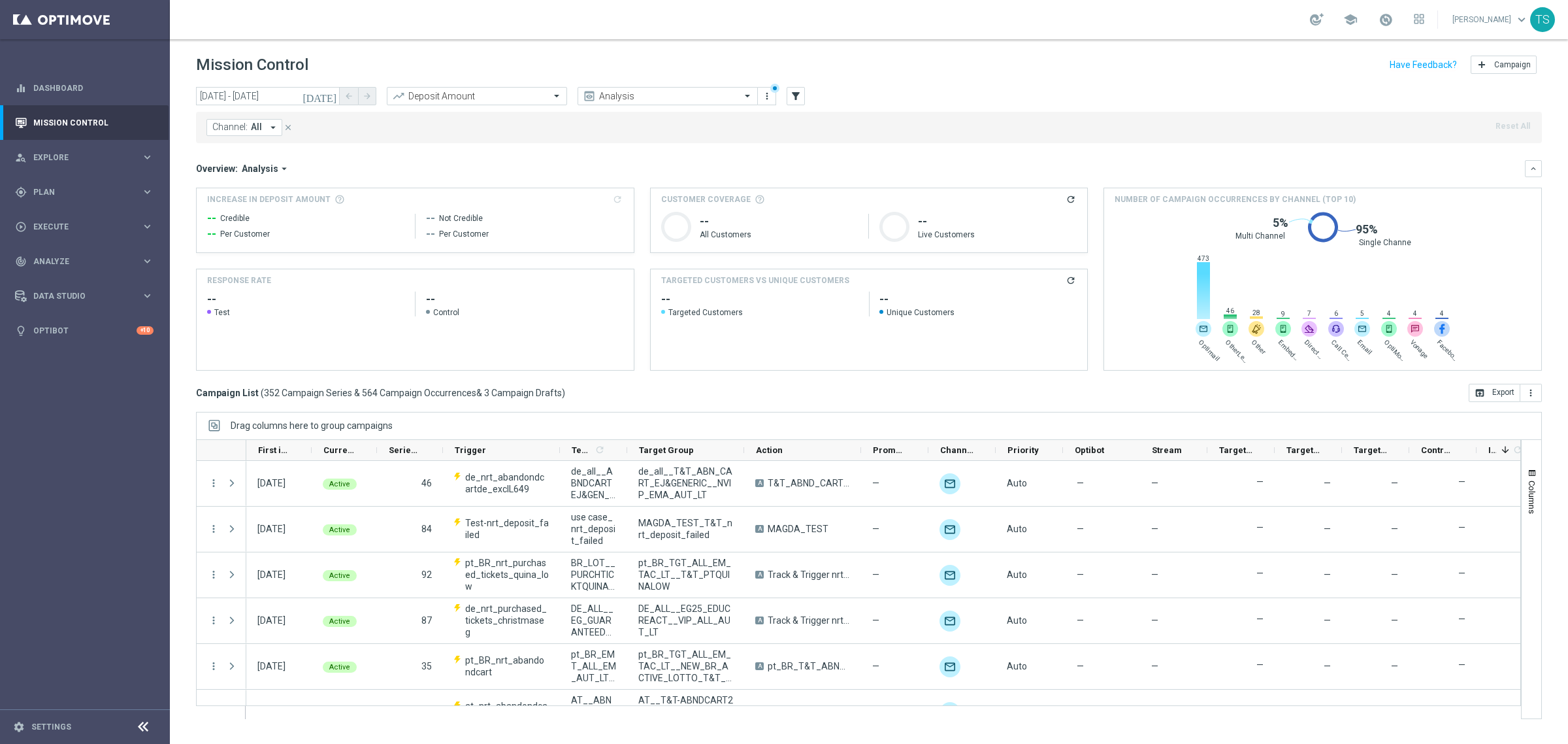
click at [256, 132] on span "All" at bounding box center [256, 127] width 11 height 11
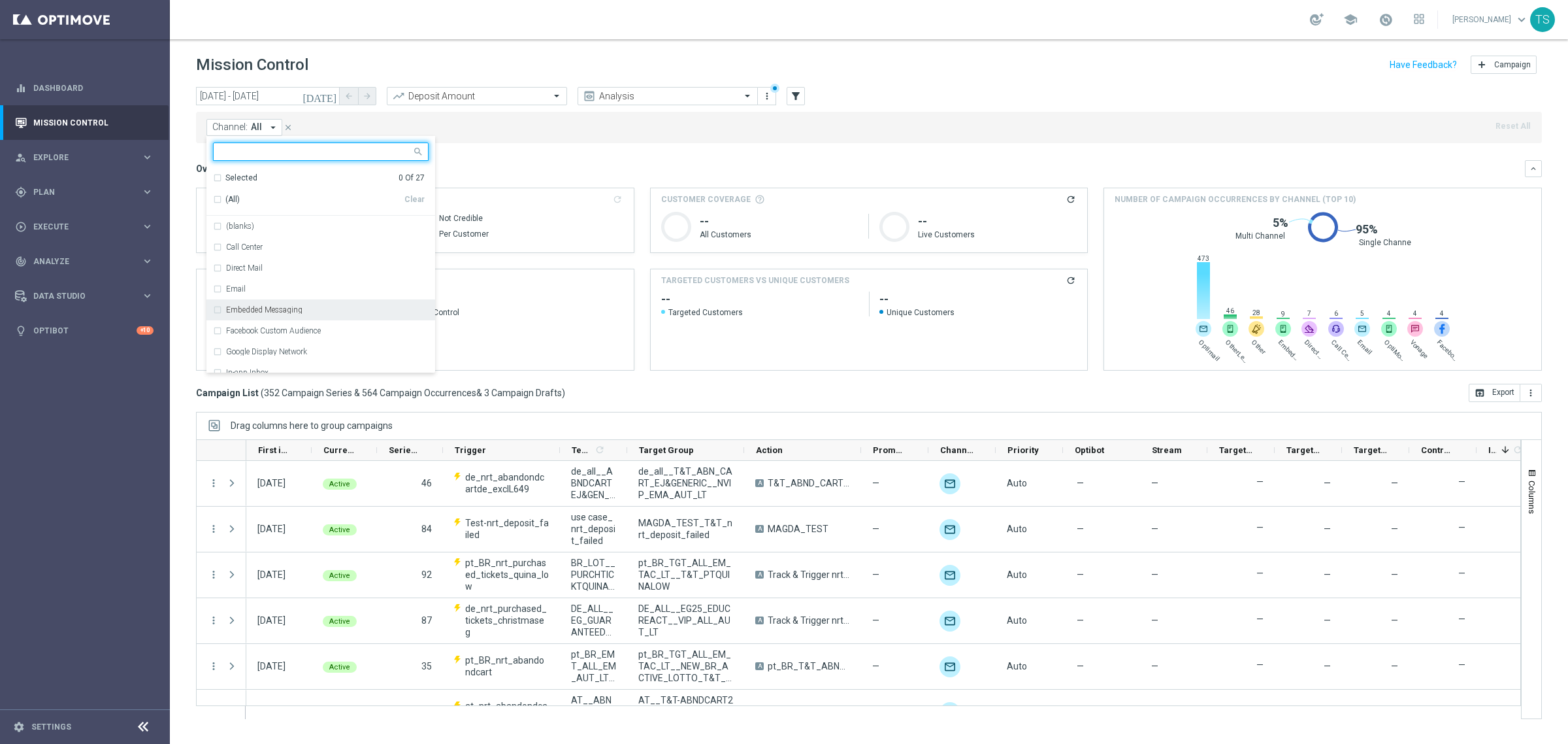
click at [269, 307] on label "Embedded Messaging" at bounding box center [264, 310] width 76 height 8
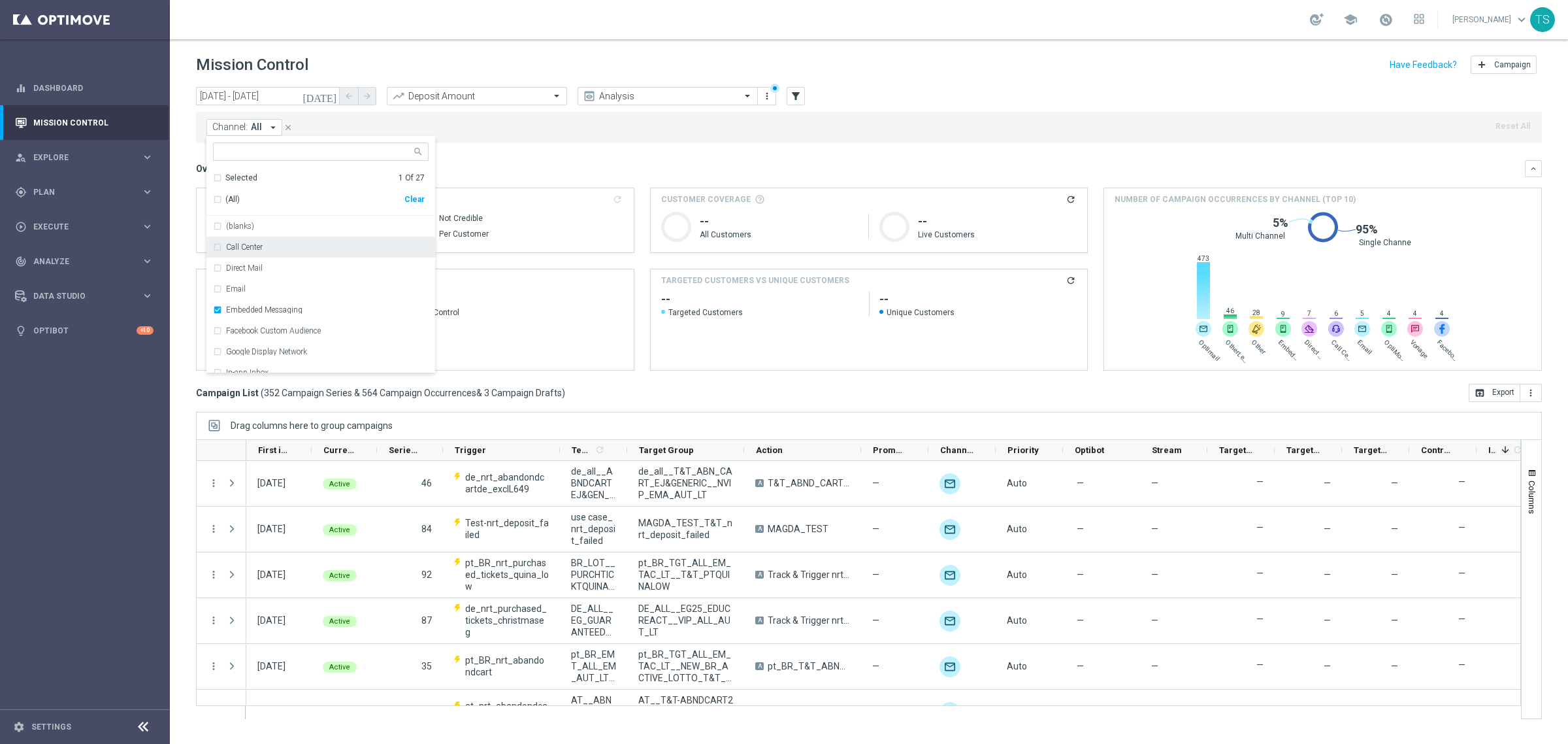
click at [560, 168] on div "Overview: Analysis arrow_drop_down" at bounding box center [860, 168] width 1329 height 11
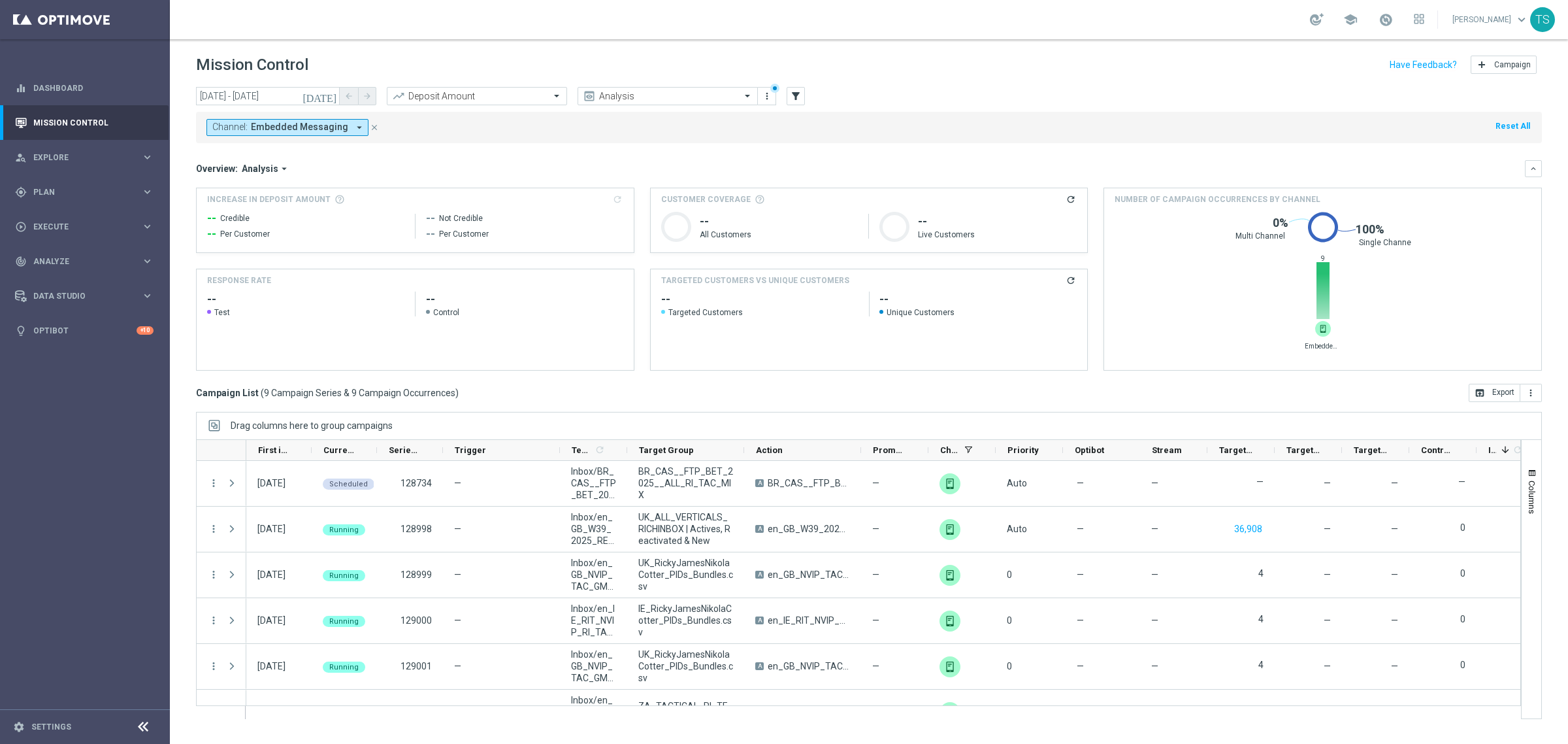
click at [353, 125] on icon "arrow_drop_down" at bounding box center [359, 127] width 11 height 11
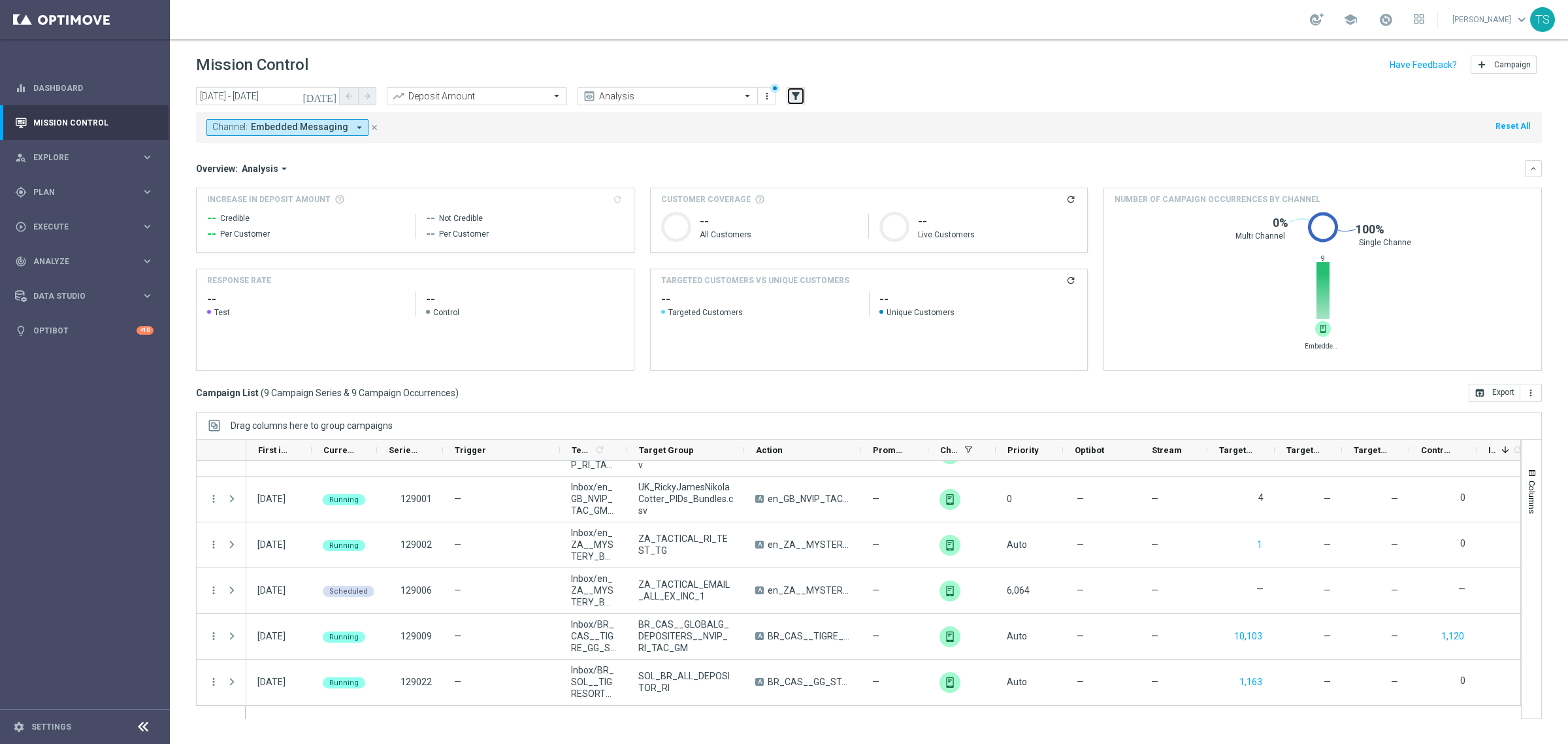
click at [792, 96] on icon "filter_alt" at bounding box center [795, 95] width 11 height 11
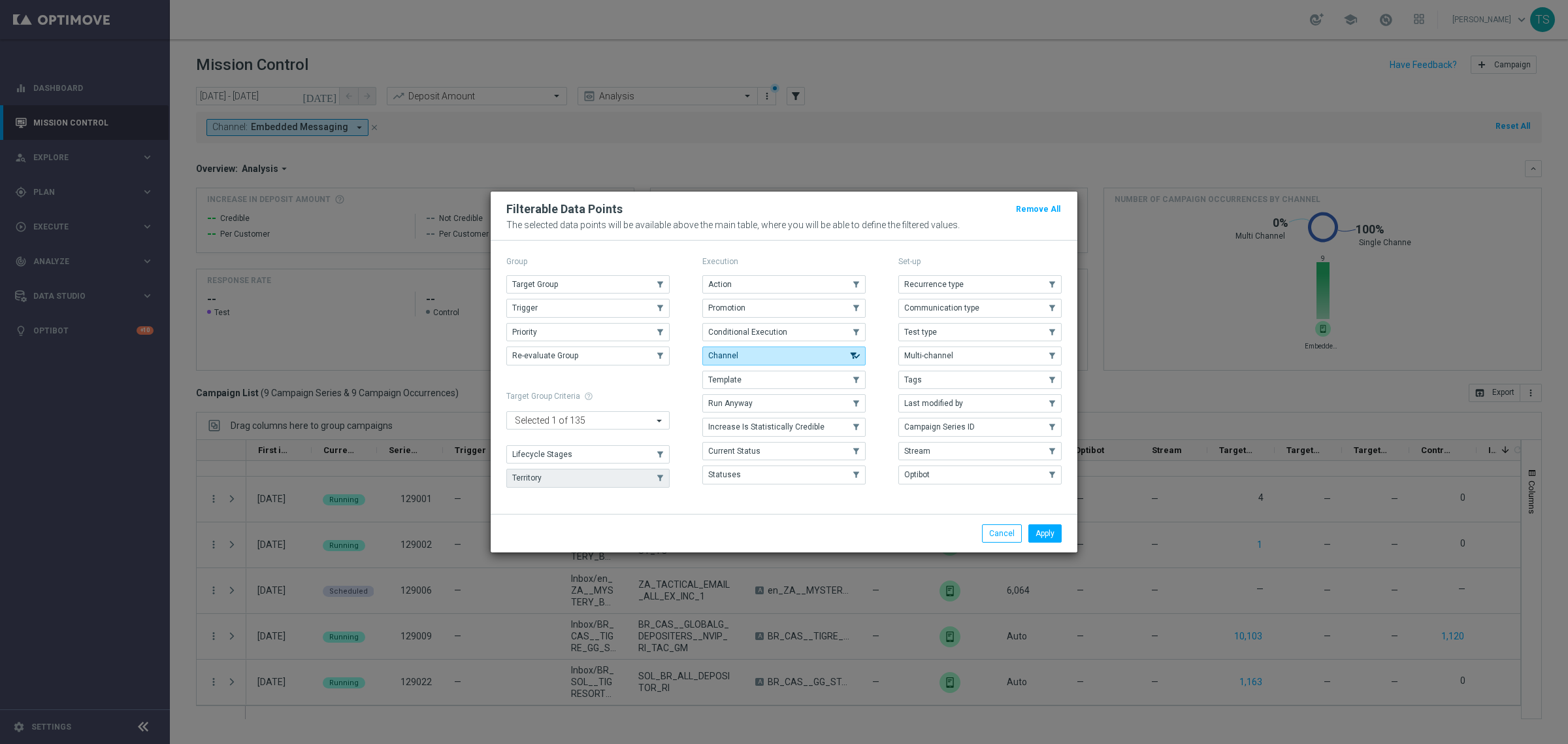
click at [551, 473] on button "Territory" at bounding box center [588, 478] width 163 height 18
click at [1040, 538] on button "Apply" at bounding box center [1045, 533] width 34 height 18
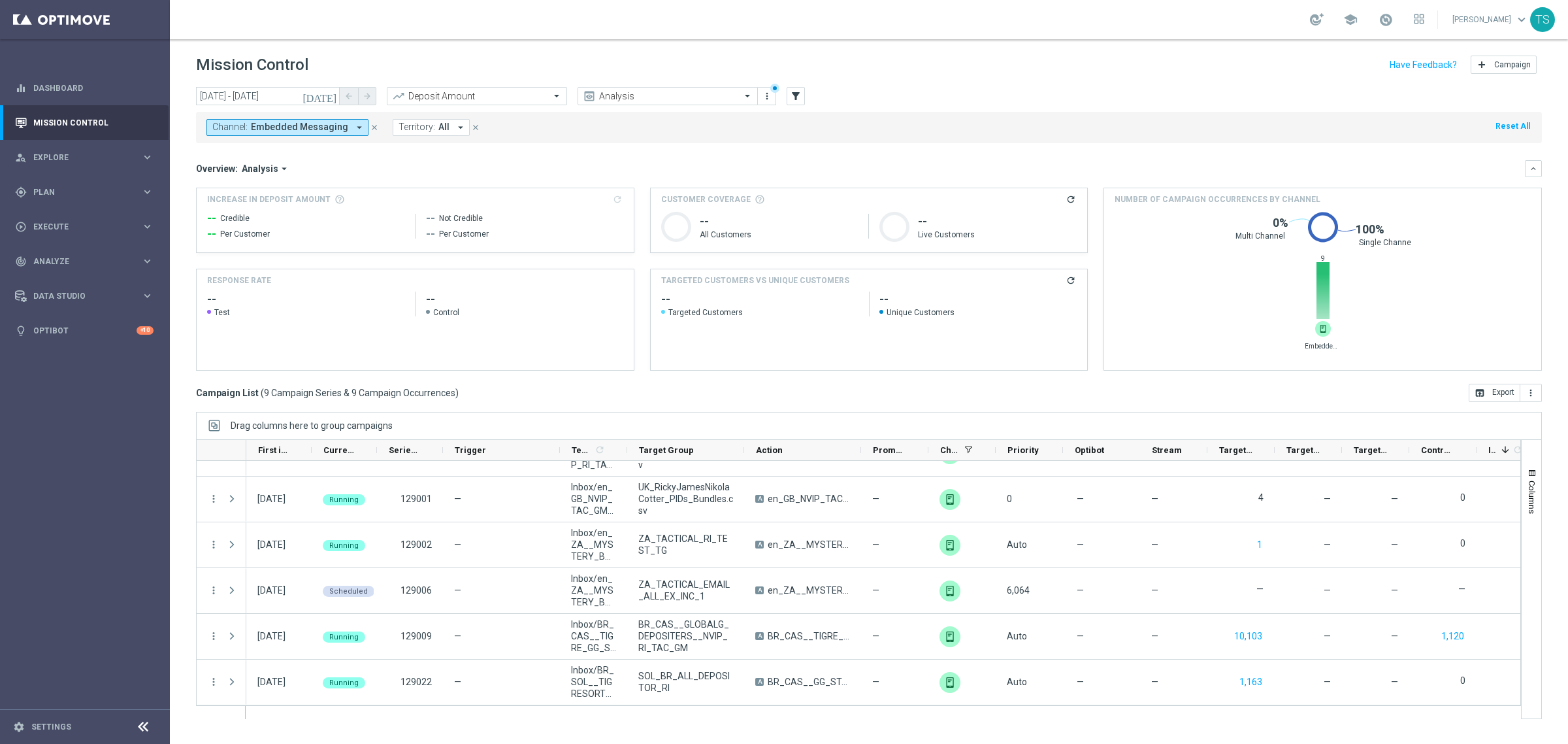
click at [426, 134] on button "Territory: All arrow_drop_down" at bounding box center [431, 128] width 77 height 17
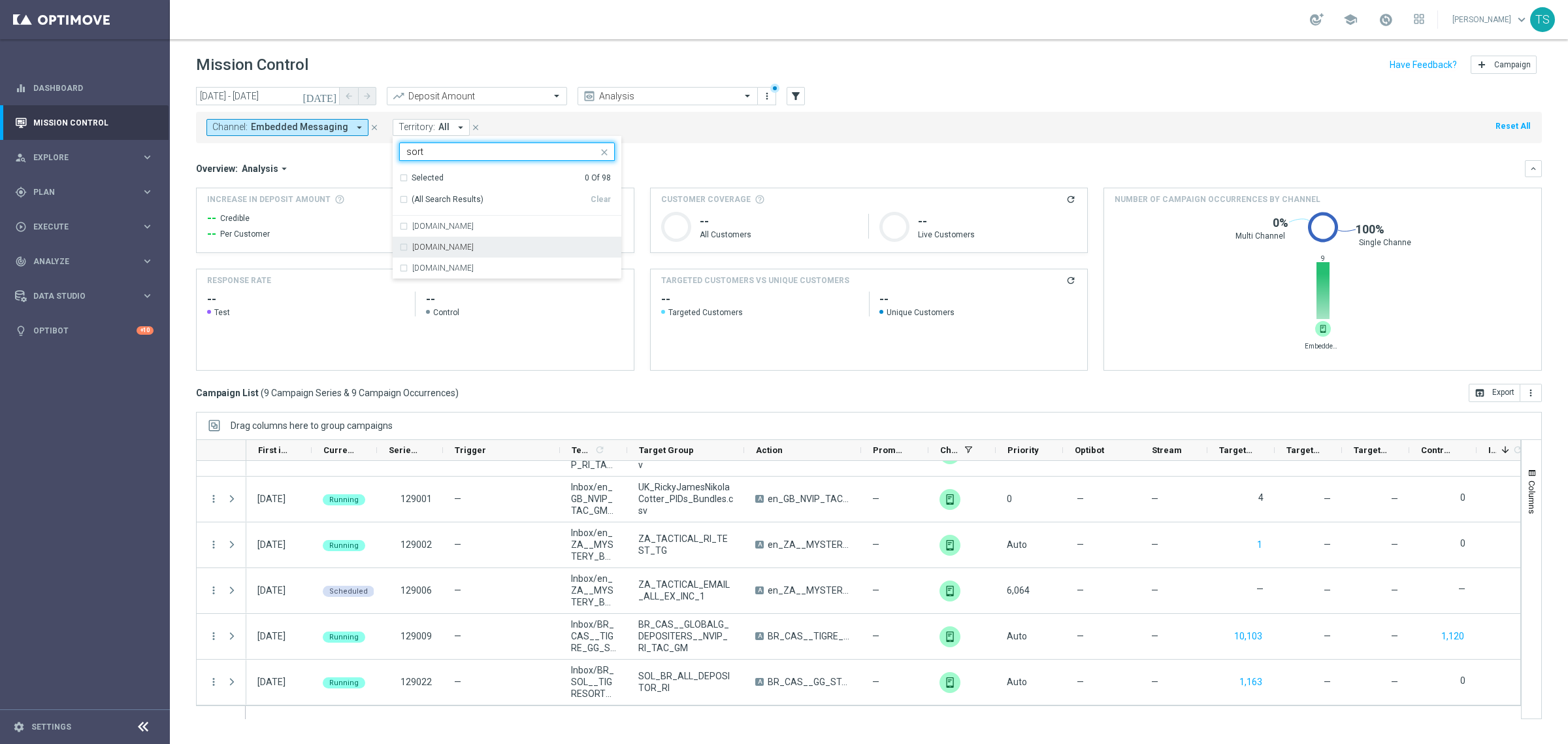
click at [474, 244] on label "[DOMAIN_NAME]" at bounding box center [443, 247] width 61 height 8
type input "sort"
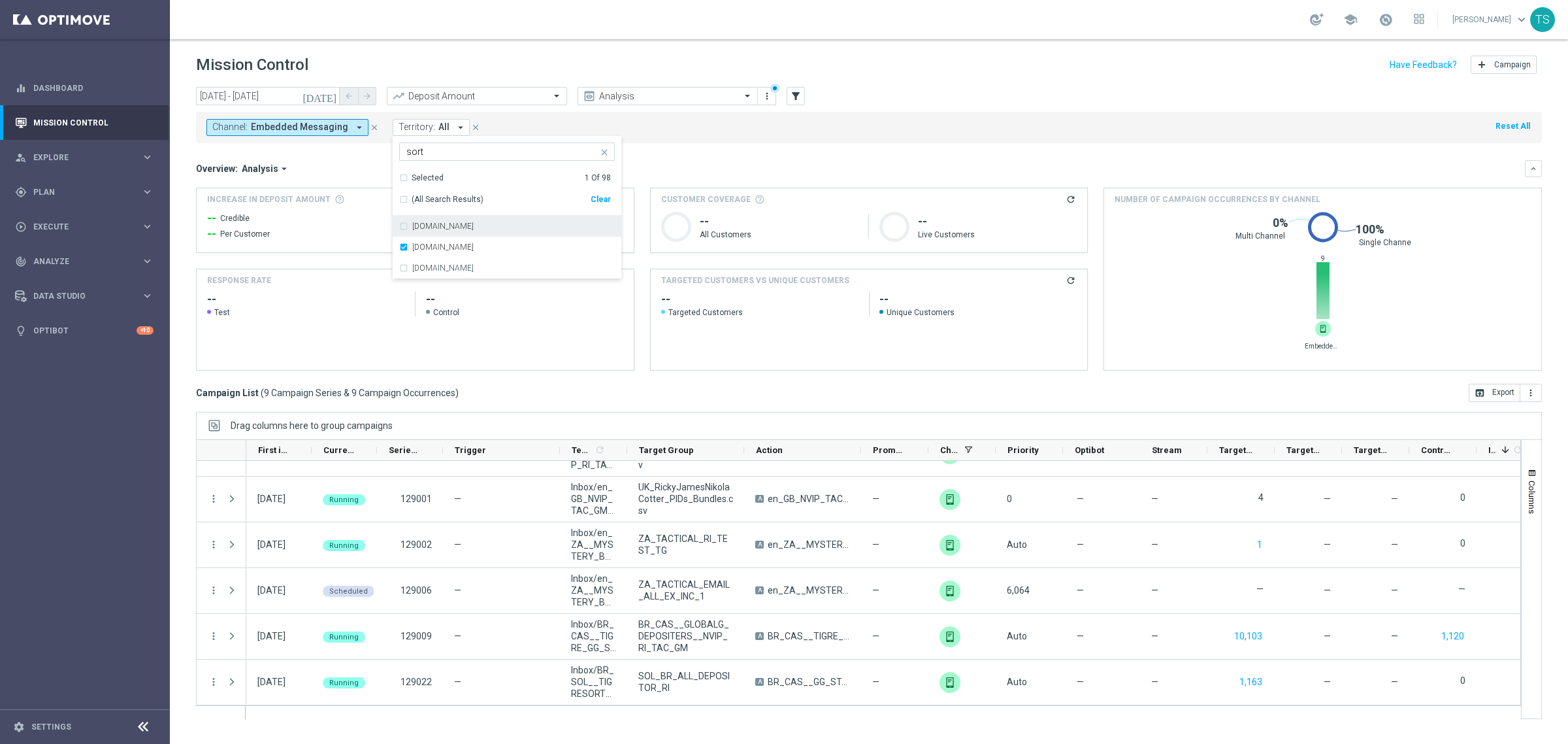
click at [746, 156] on mini-dashboard "Overview: Analysis arrow_drop_down keyboard_arrow_down Increase In Deposit Amou…" at bounding box center [869, 263] width 1346 height 241
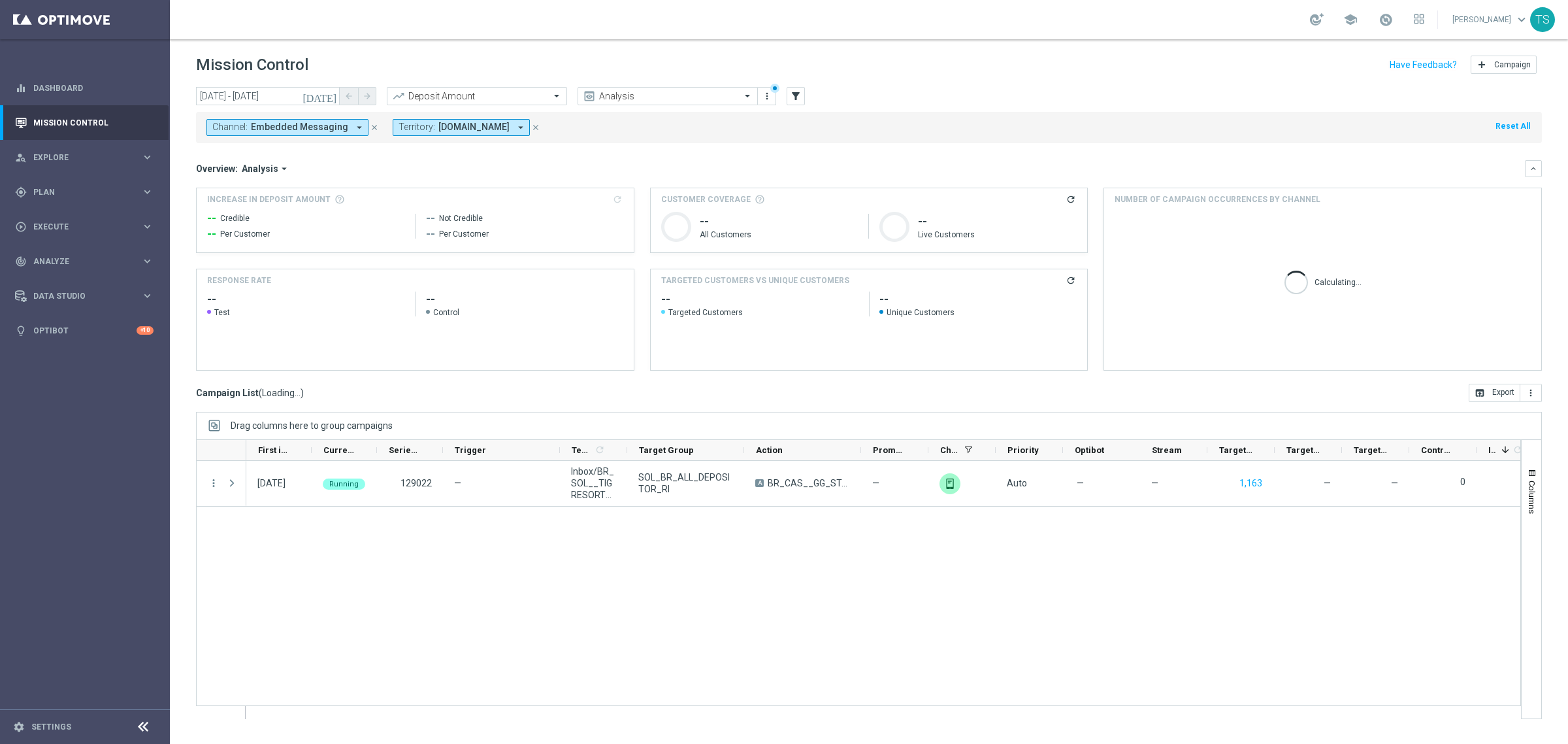
scroll to position [0, 0]
click at [282, 119] on button "Channel: Embedded Messaging arrow_drop_down" at bounding box center [287, 128] width 162 height 17
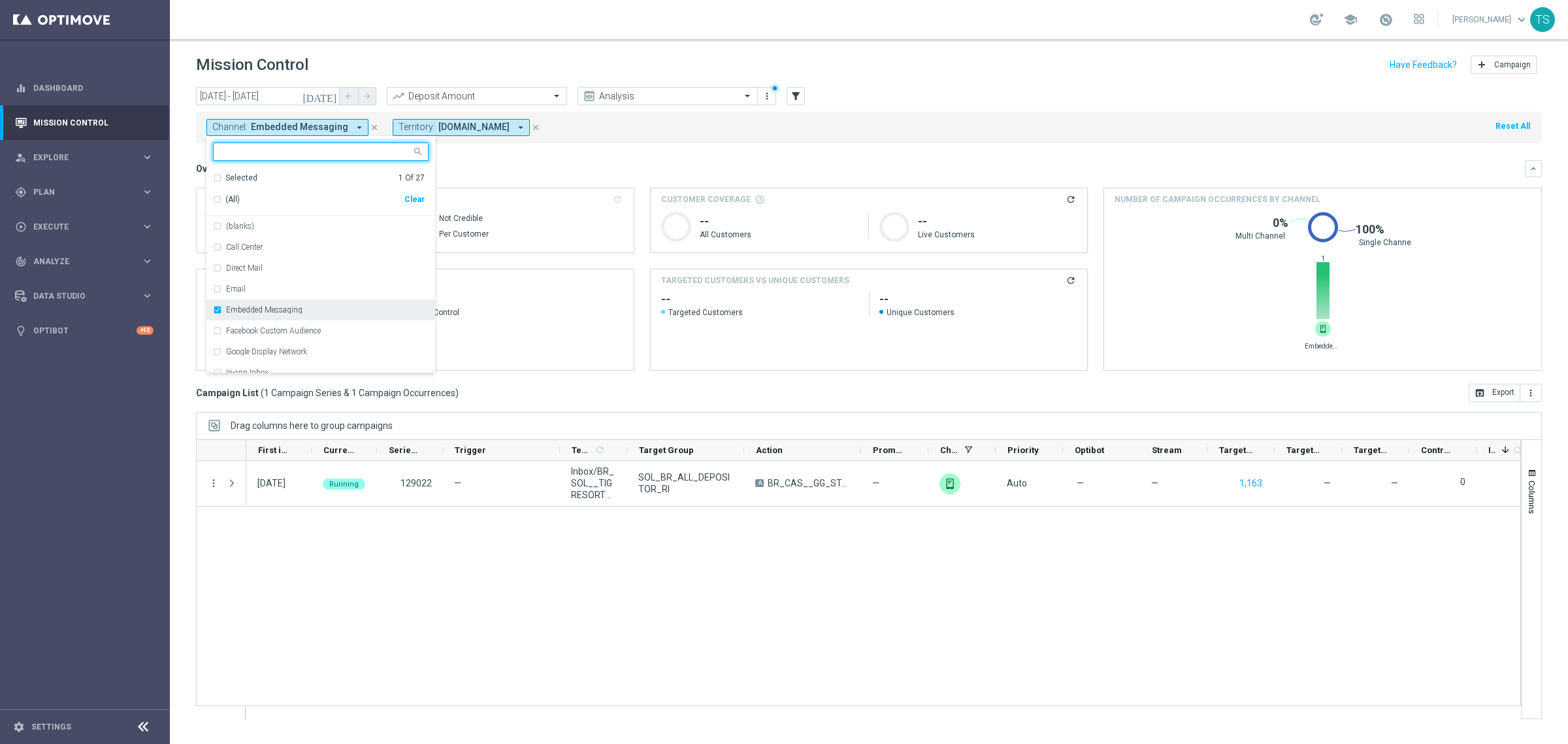
click at [220, 306] on div "Embedded Messaging" at bounding box center [321, 309] width 215 height 21
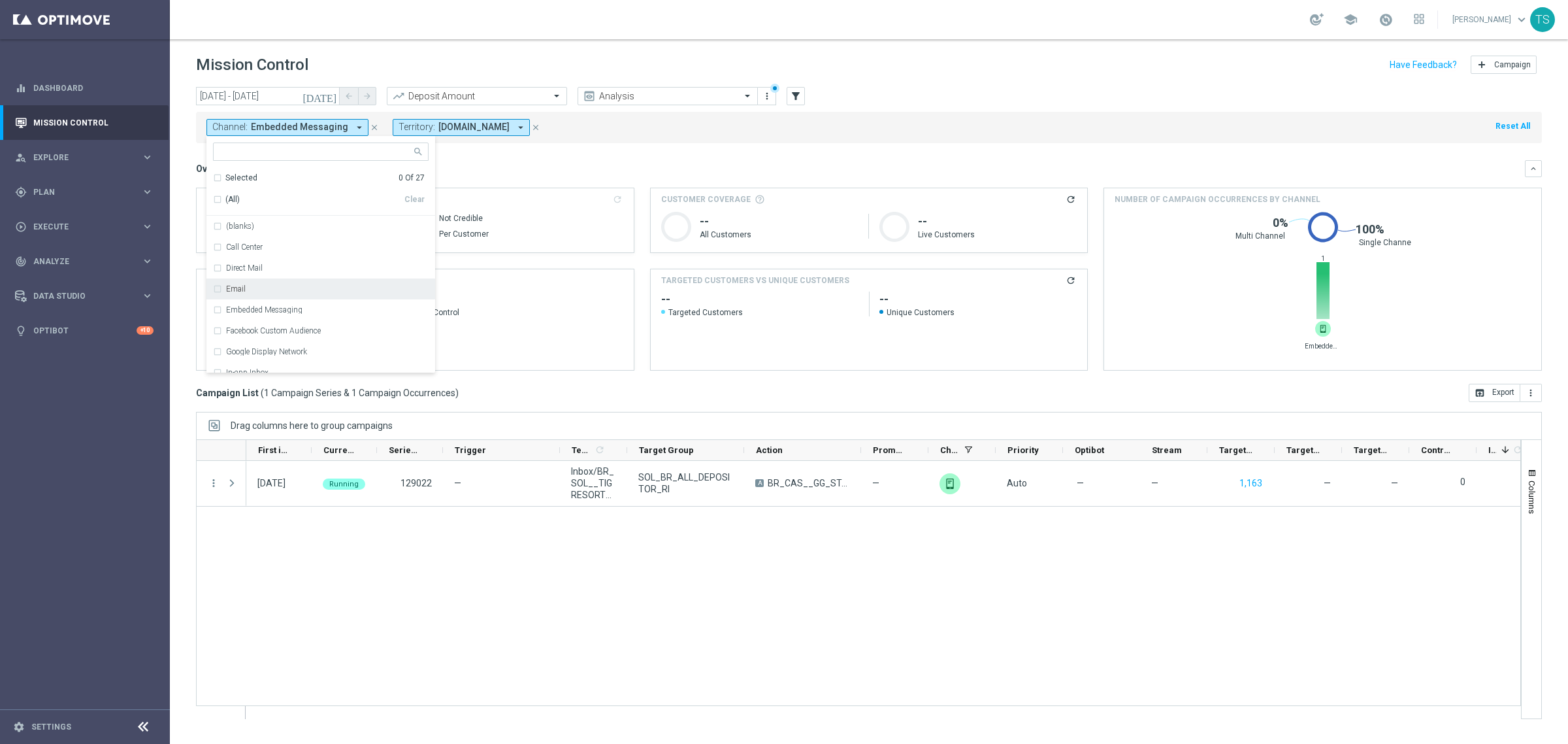
click at [221, 294] on div "Email" at bounding box center [321, 289] width 215 height 21
click at [573, 161] on div "Overview: Analysis arrow_drop_down keyboard_arrow_down" at bounding box center [869, 169] width 1346 height 17
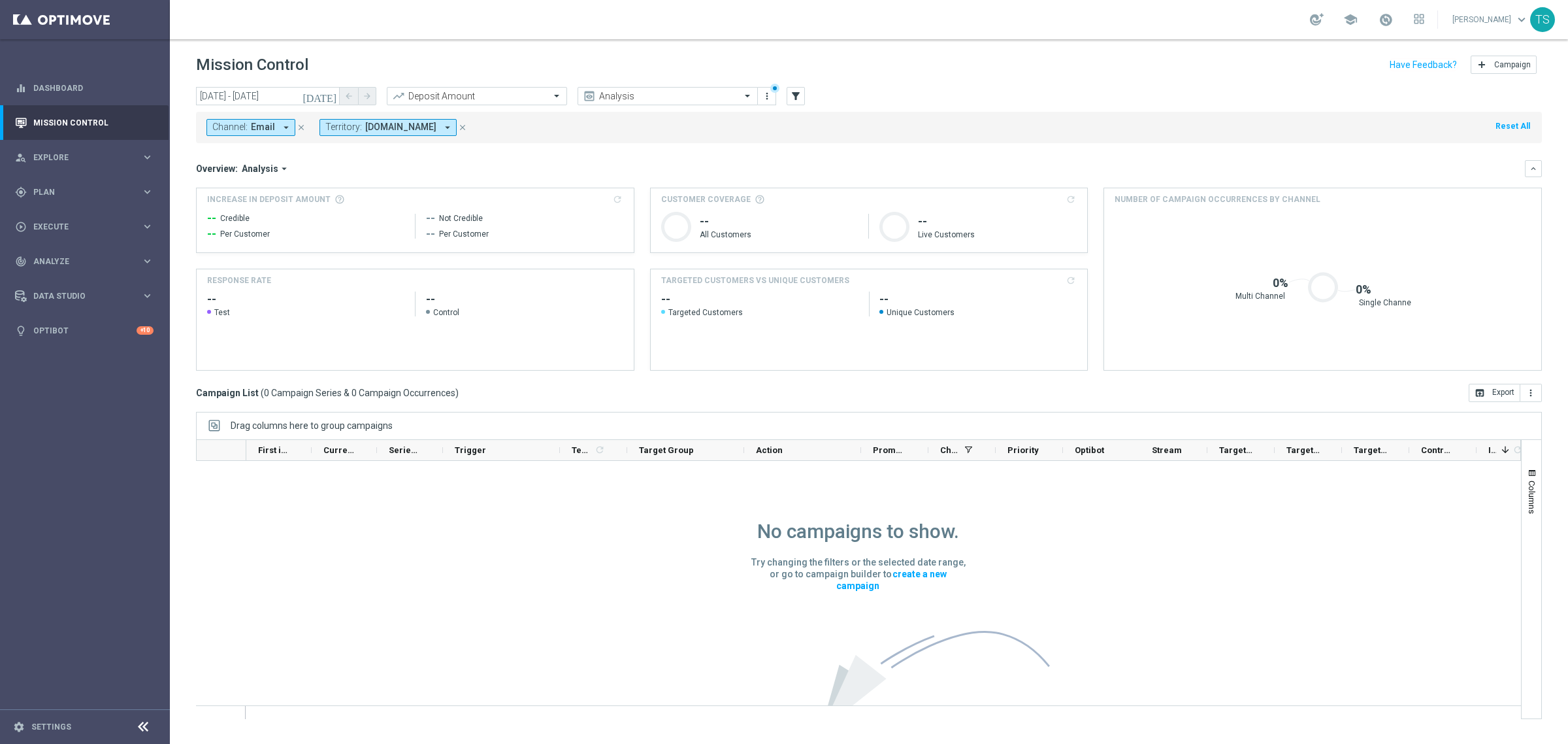
click at [258, 128] on span "Email" at bounding box center [263, 127] width 24 height 11
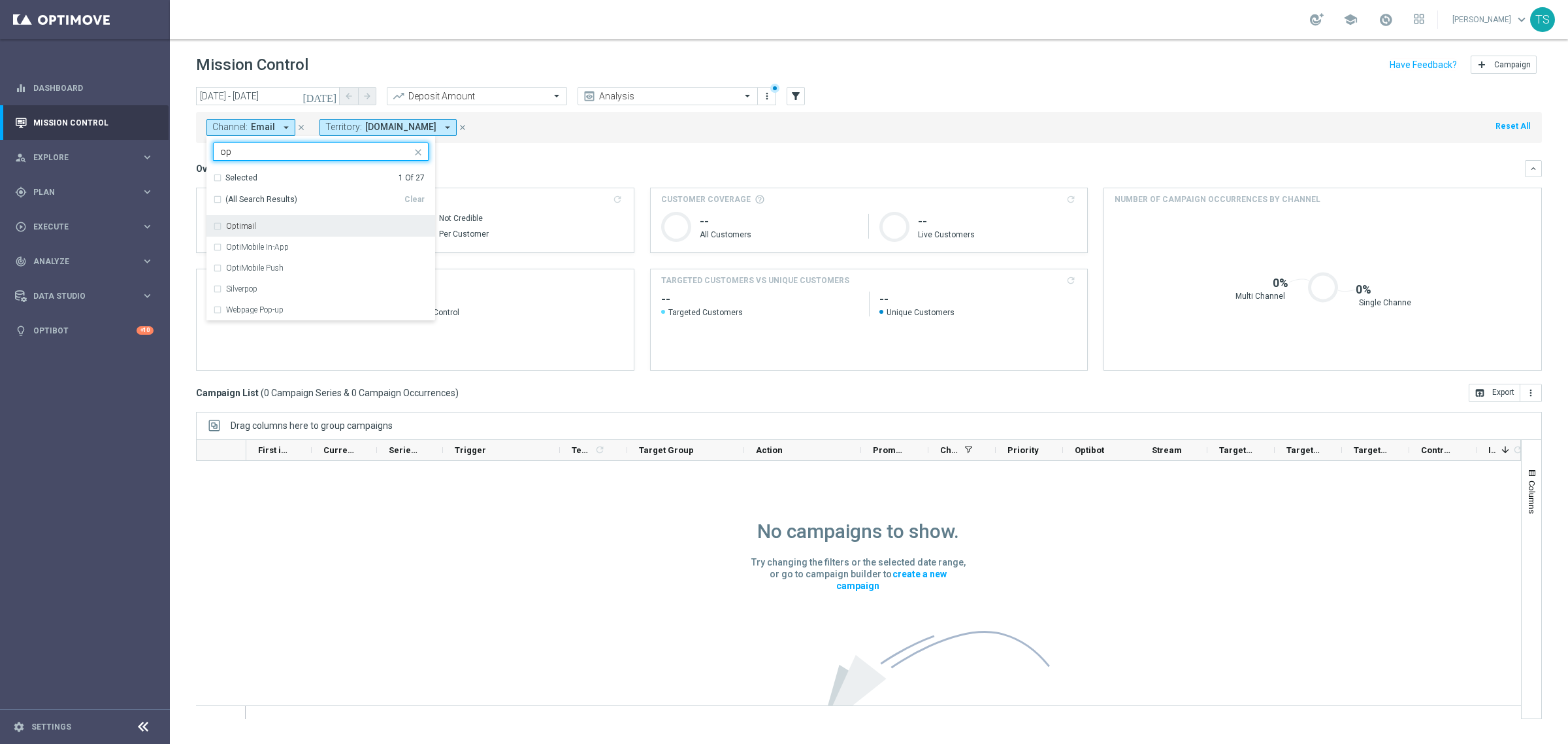
click at [265, 219] on div "Optimail" at bounding box center [321, 225] width 215 height 21
type input "op"
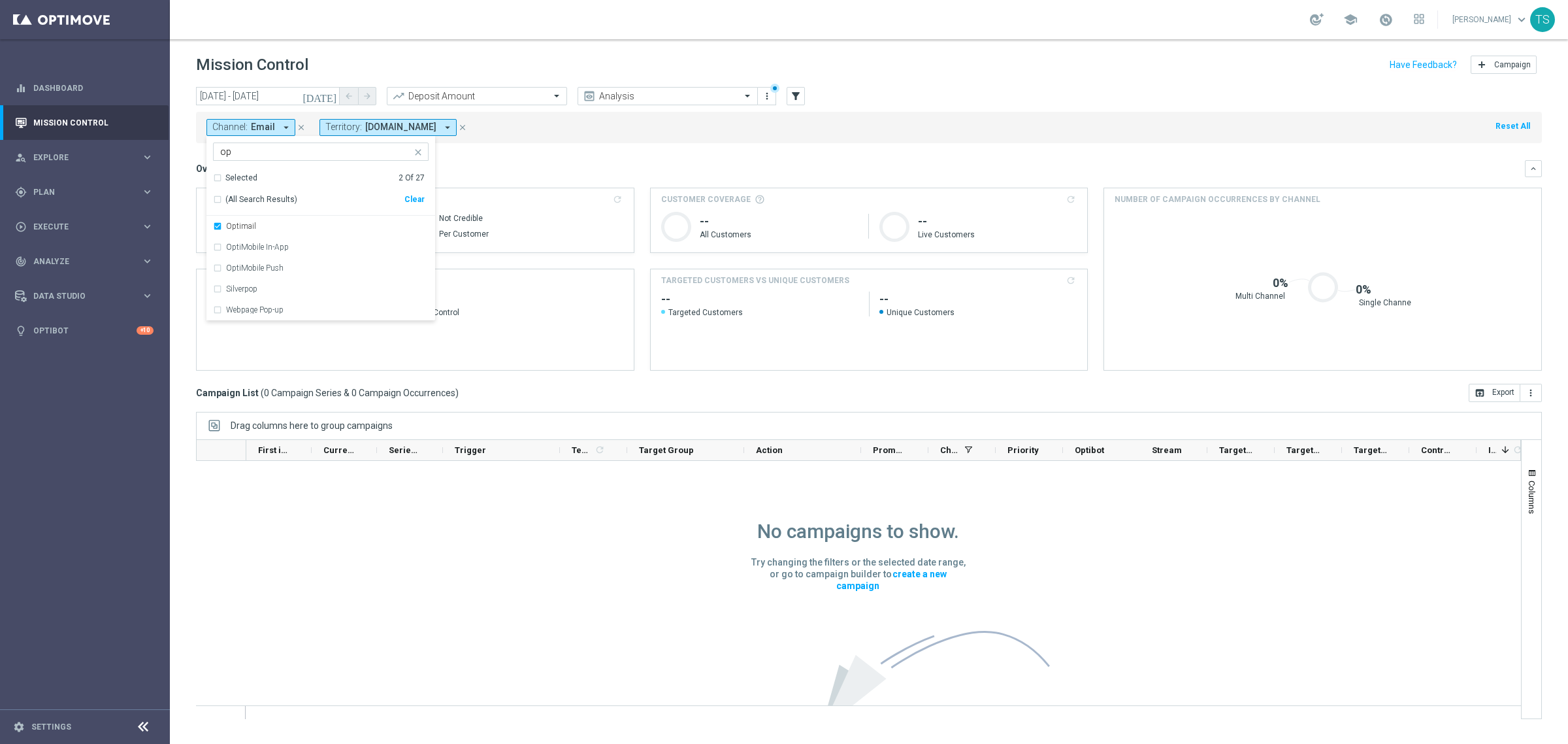
click at [637, 182] on div "Overview: Analysis arrow_drop_down keyboard_arrow_down Increase In Deposit Amou…" at bounding box center [869, 266] width 1346 height 211
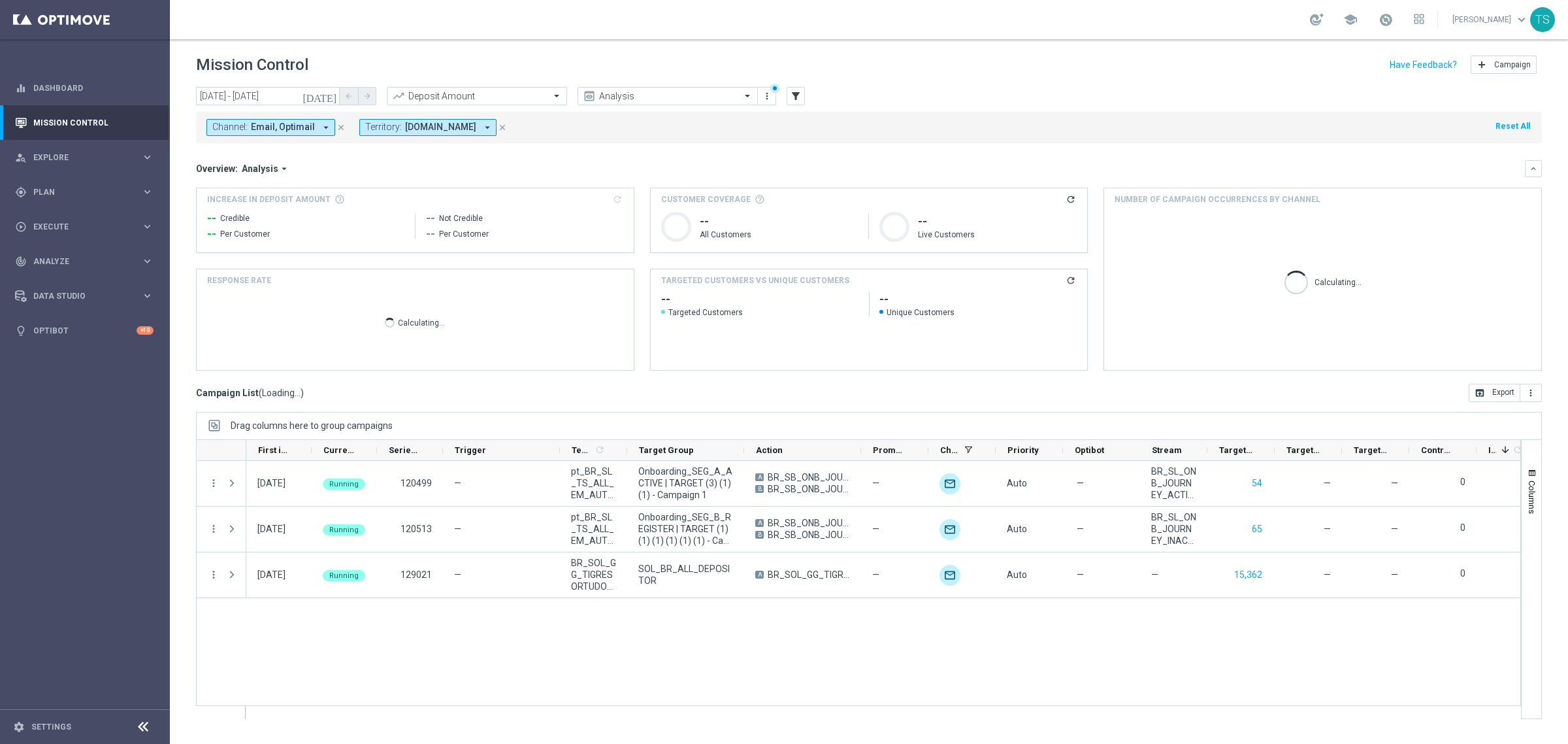
click at [275, 125] on span "Email, Optimail" at bounding box center [283, 127] width 64 height 11
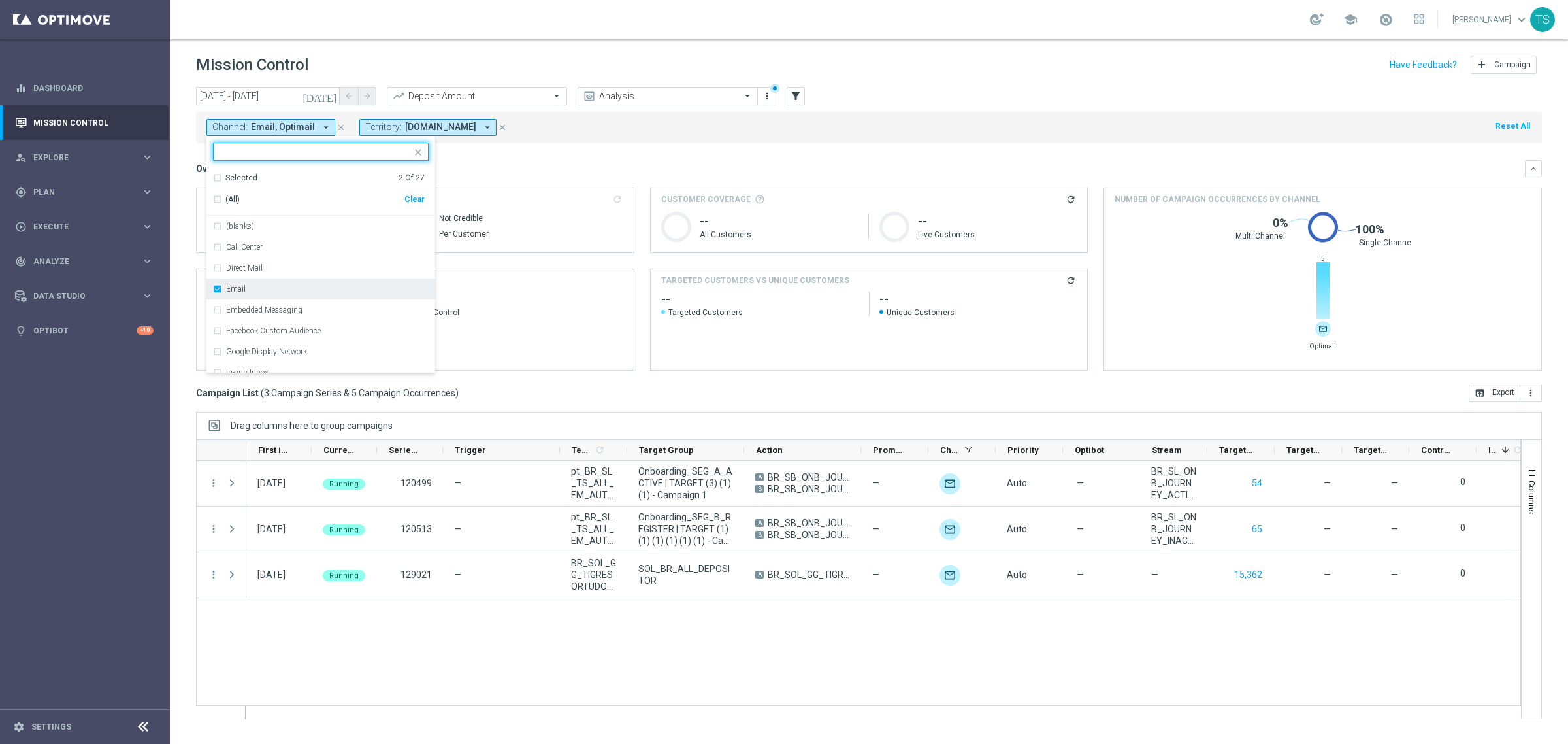
click at [224, 286] on div "Email" at bounding box center [321, 289] width 215 height 21
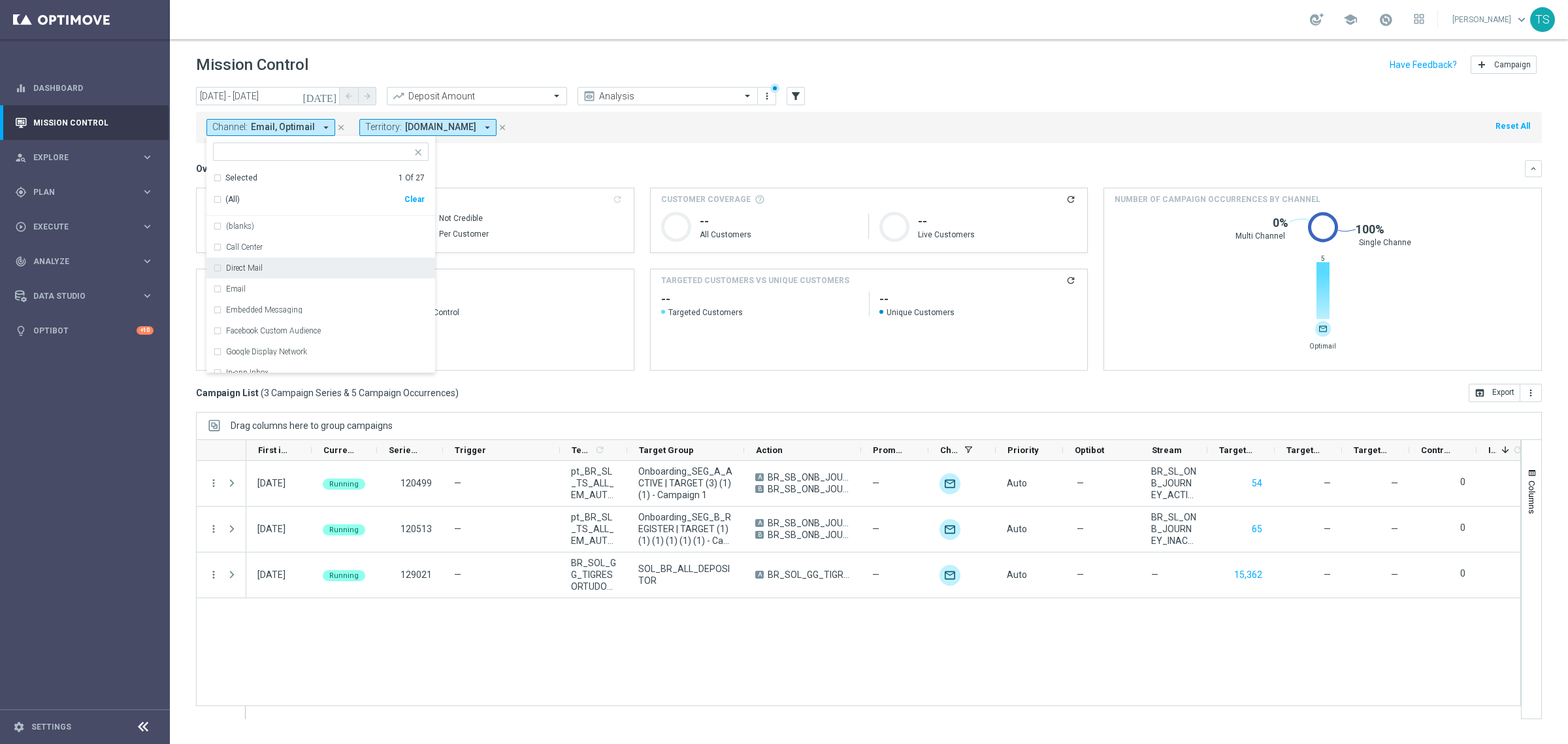
click at [587, 167] on div "Overview: Analysis arrow_drop_down" at bounding box center [860, 168] width 1329 height 11
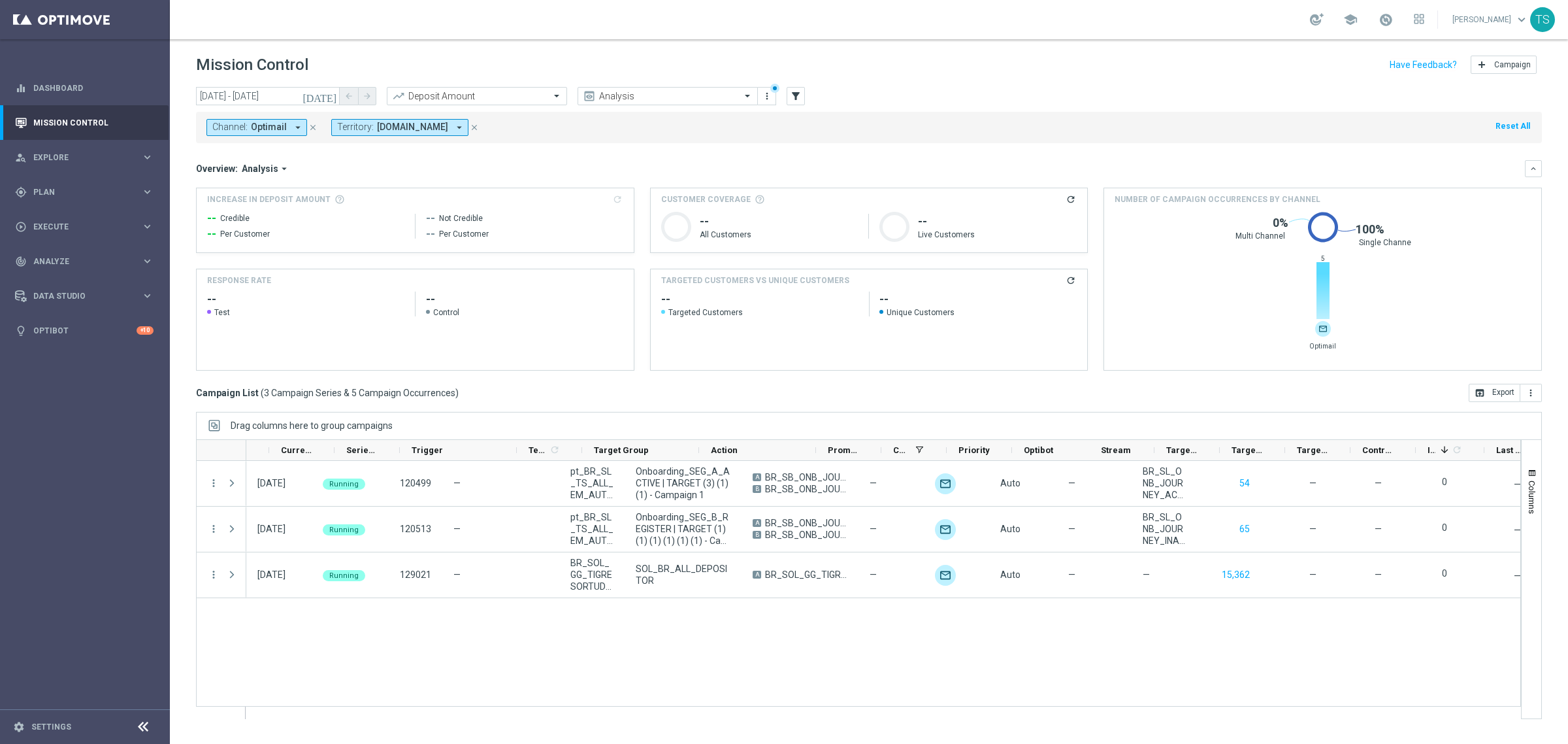
scroll to position [0, 70]
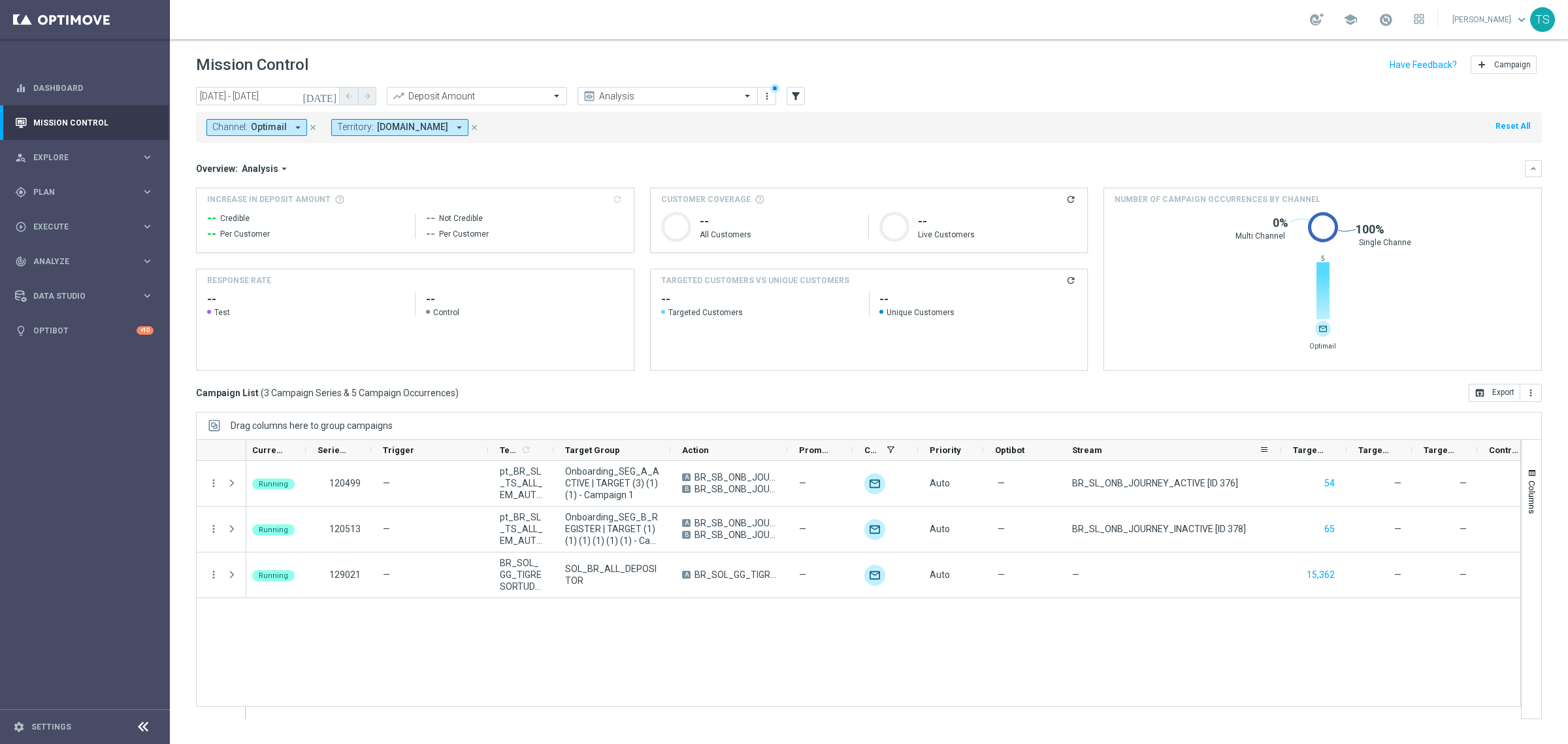
drag, startPoint x: 1125, startPoint y: 451, endPoint x: 1281, endPoint y: 445, distance: 156.1
click at [1281, 445] on div at bounding box center [1281, 450] width 5 height 21
